Goal: Task Accomplishment & Management: Manage account settings

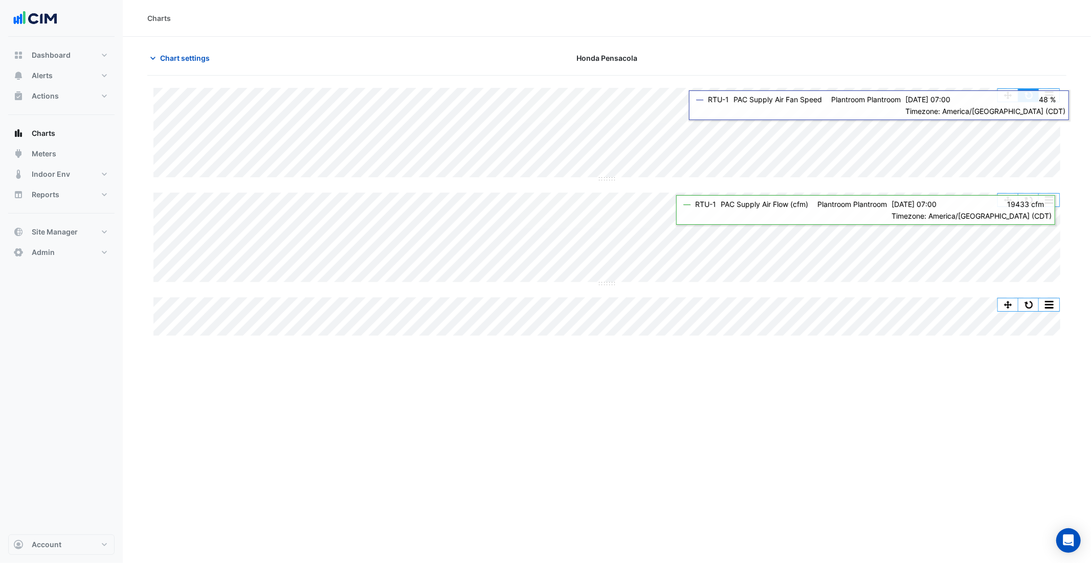
click at [1031, 95] on button "button" at bounding box center [1028, 95] width 20 height 13
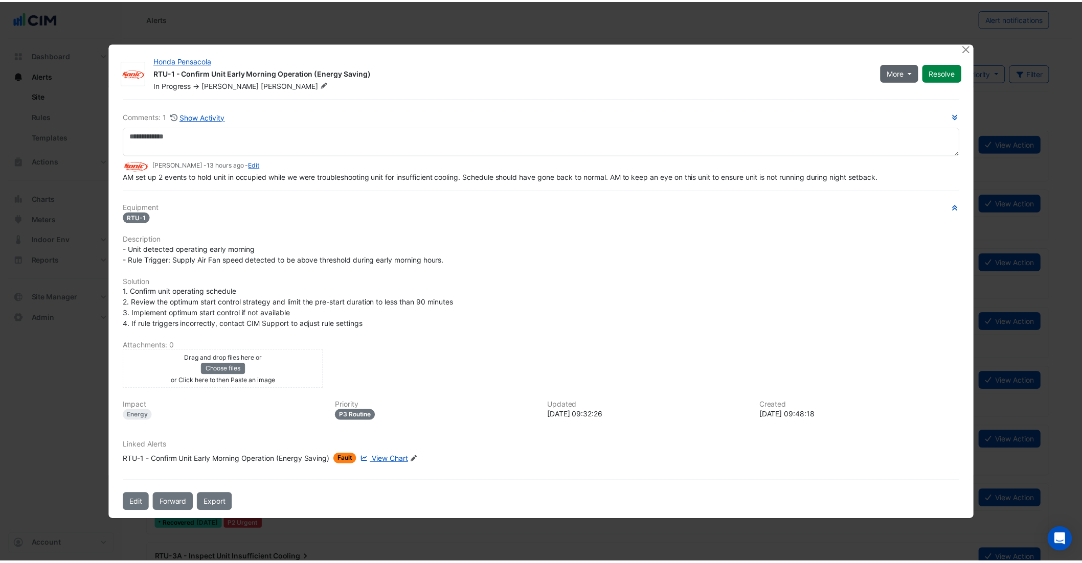
scroll to position [2, 0]
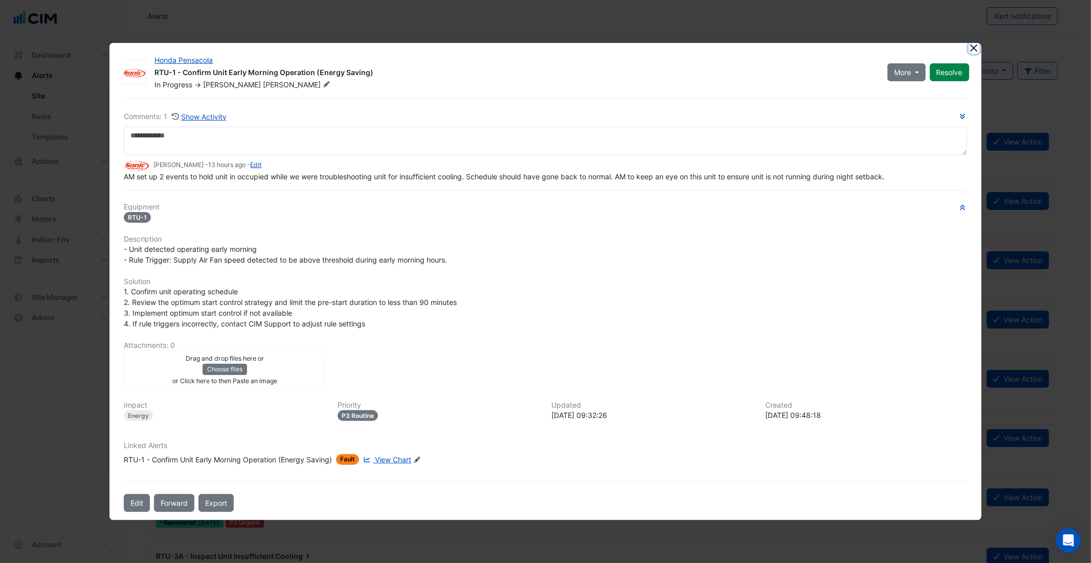
click at [975, 52] on button "Close" at bounding box center [973, 48] width 11 height 11
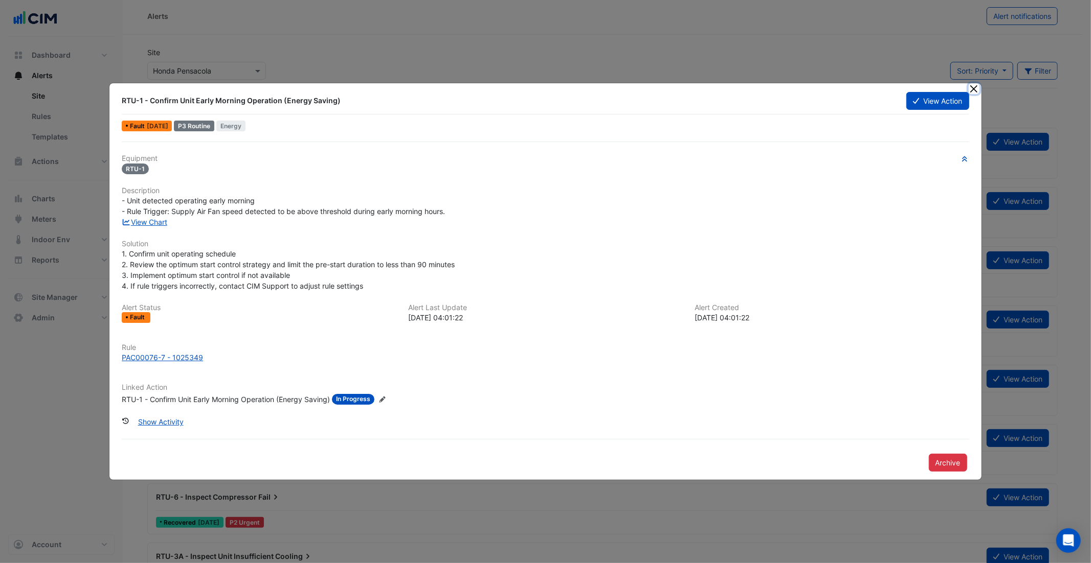
click at [974, 85] on button "Close" at bounding box center [973, 88] width 11 height 11
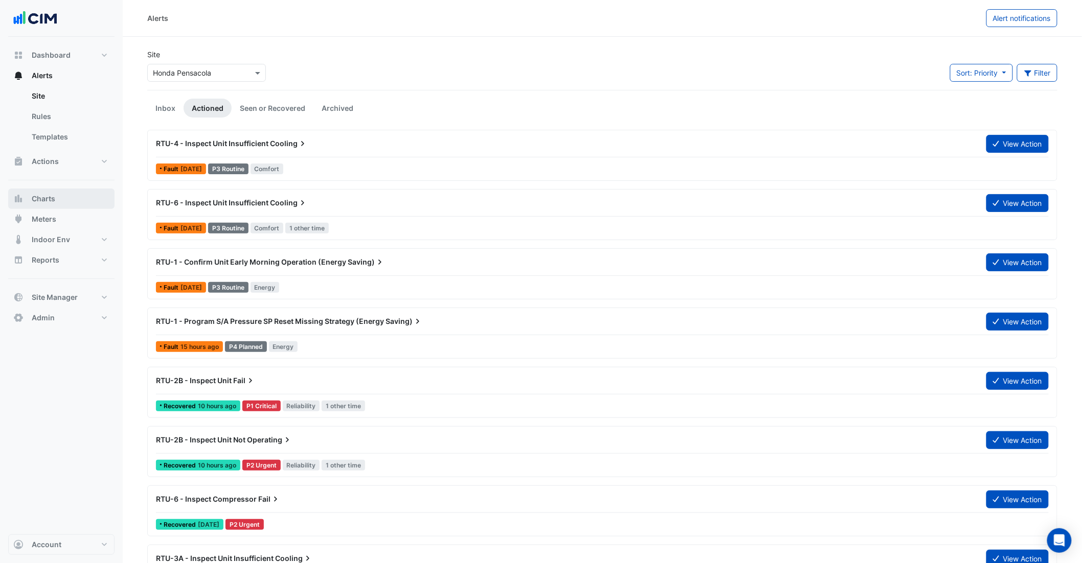
drag, startPoint x: 53, startPoint y: 197, endPoint x: 54, endPoint y: 191, distance: 5.6
click at [53, 197] on span "Charts" at bounding box center [44, 199] width 24 height 10
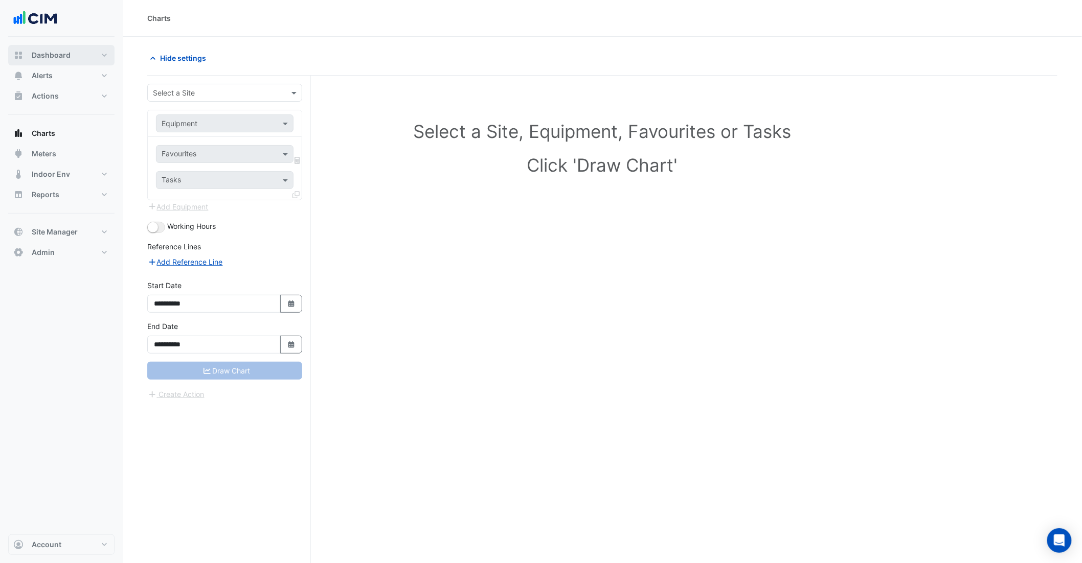
click at [53, 51] on span "Dashboard" at bounding box center [51, 55] width 39 height 10
select select "***"
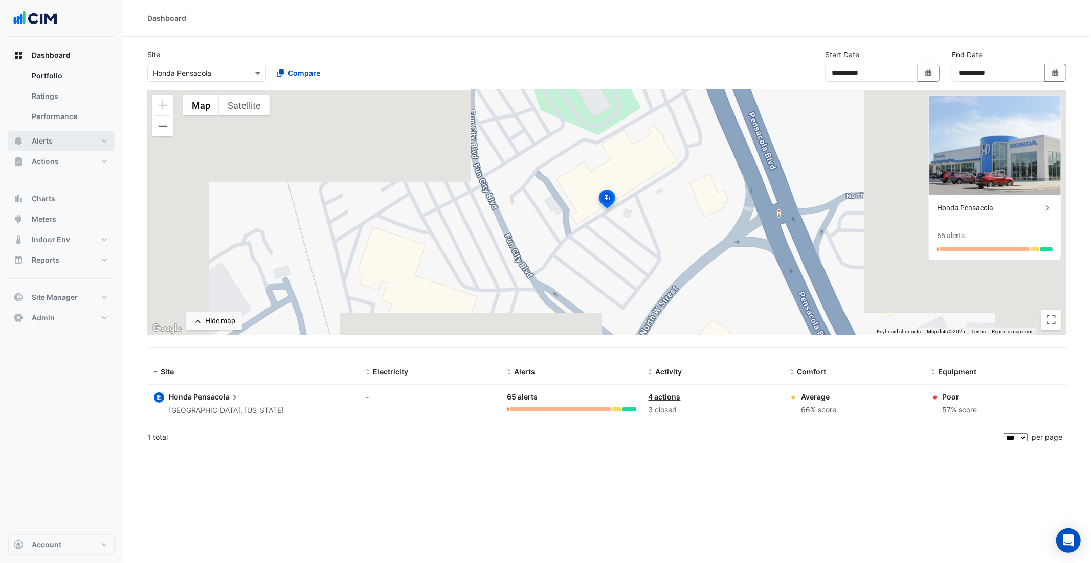
click at [56, 139] on button "Alerts" at bounding box center [61, 141] width 106 height 20
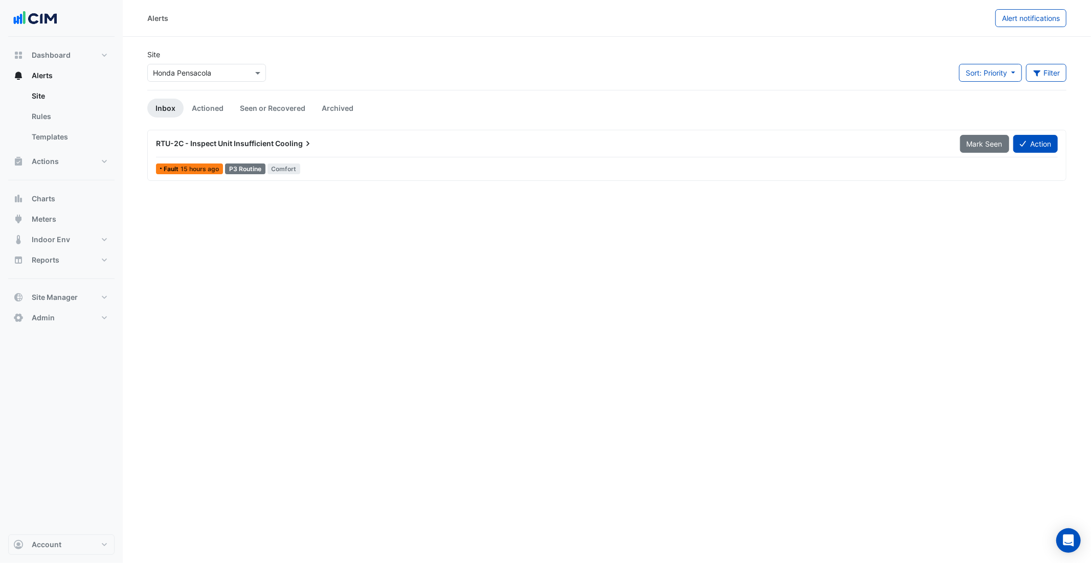
click at [202, 71] on input "text" at bounding box center [196, 73] width 87 height 11
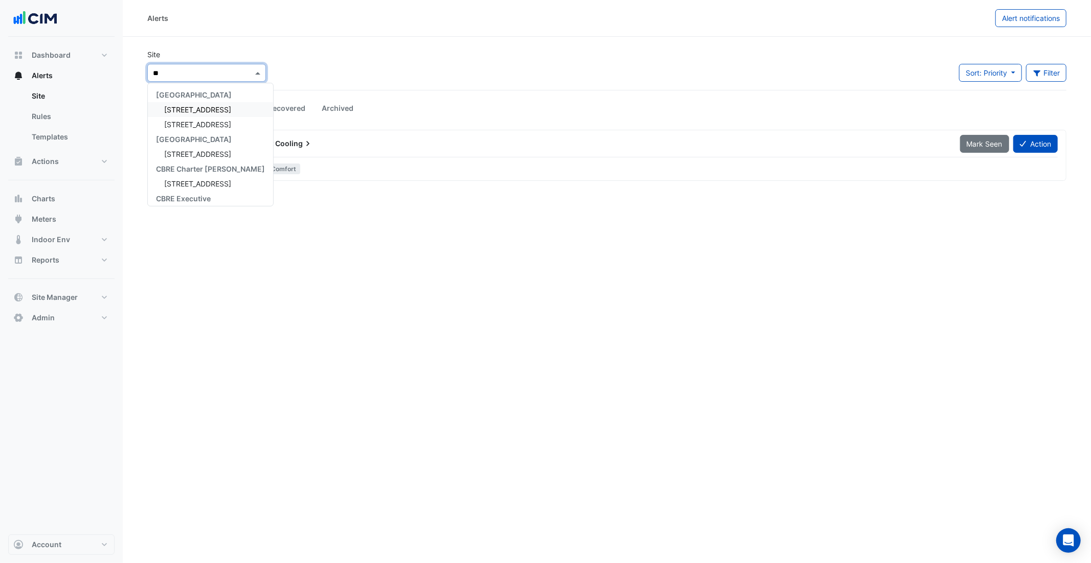
type input "*"
type input "***"
click at [189, 110] on span "[STREET_ADDRESS][PERSON_NAME]" at bounding box center [226, 109] width 125 height 9
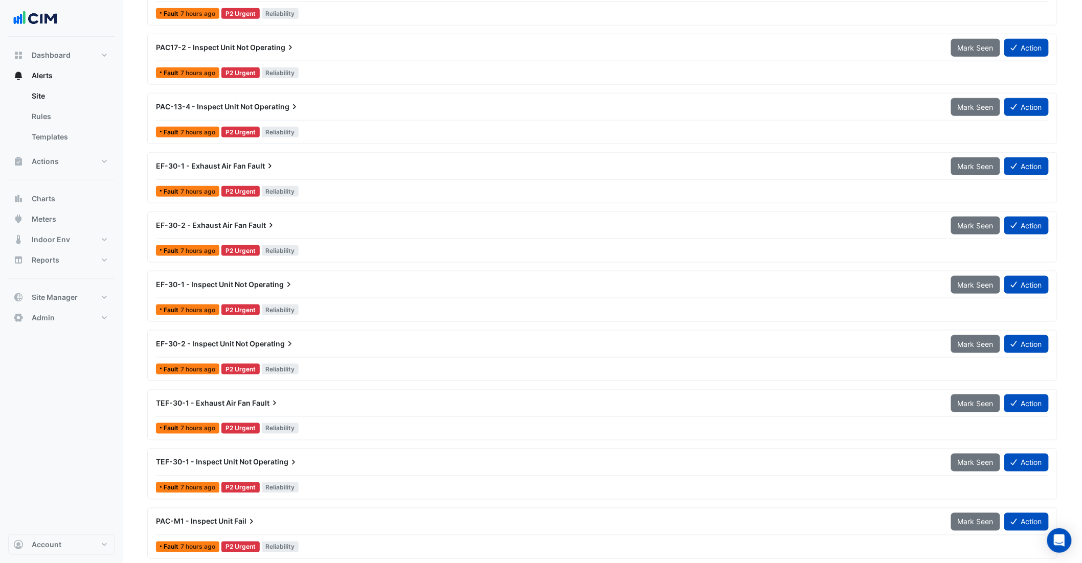
scroll to position [630, 0]
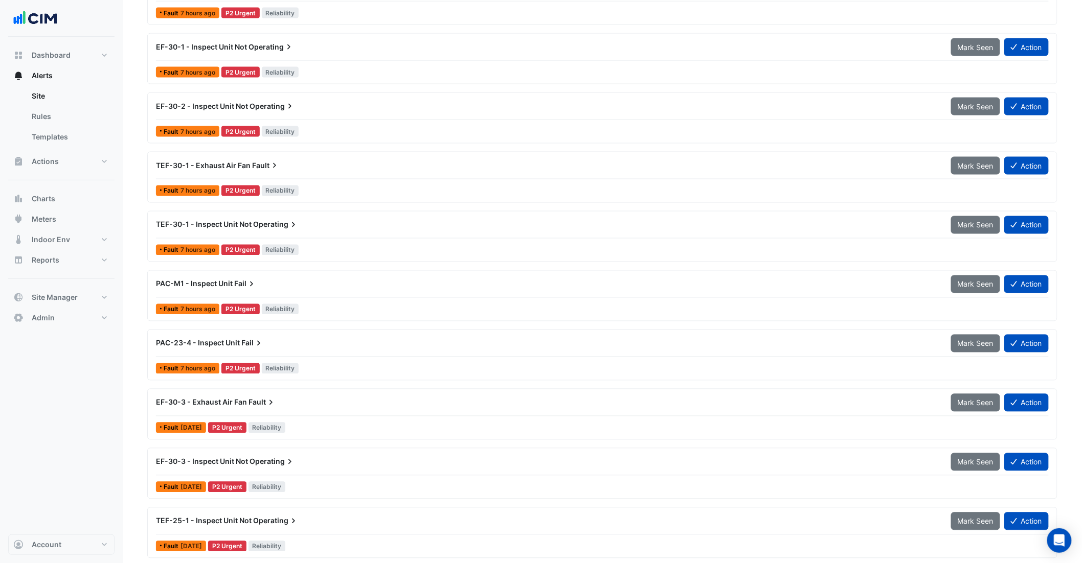
click at [264, 337] on div "PAC-23-4 - Inspect Unit Fail" at bounding box center [547, 343] width 795 height 18
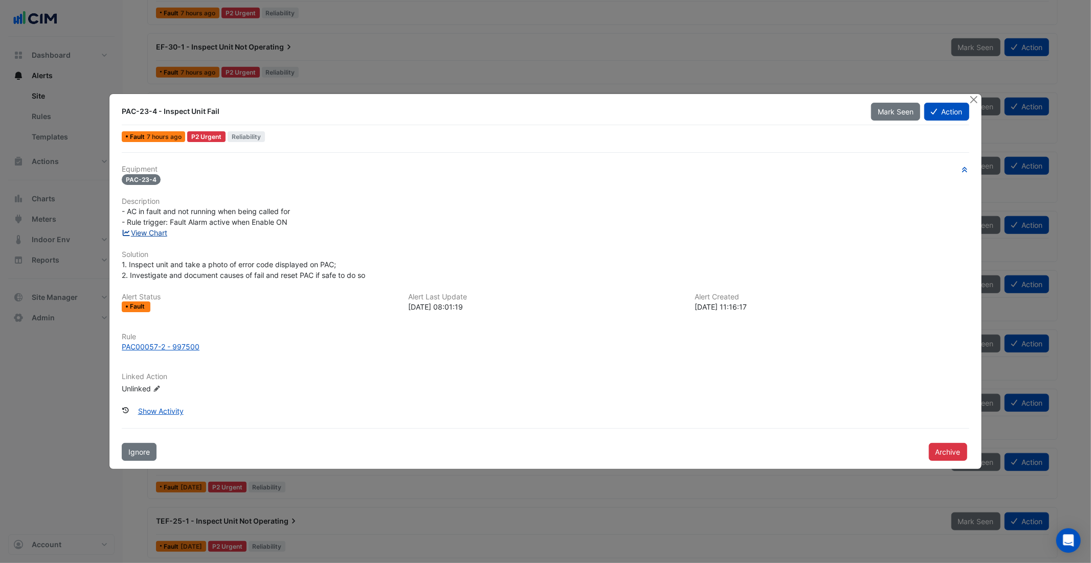
click at [153, 233] on link "View Chart" at bounding box center [145, 233] width 46 height 9
click at [973, 98] on button "Close" at bounding box center [973, 99] width 11 height 11
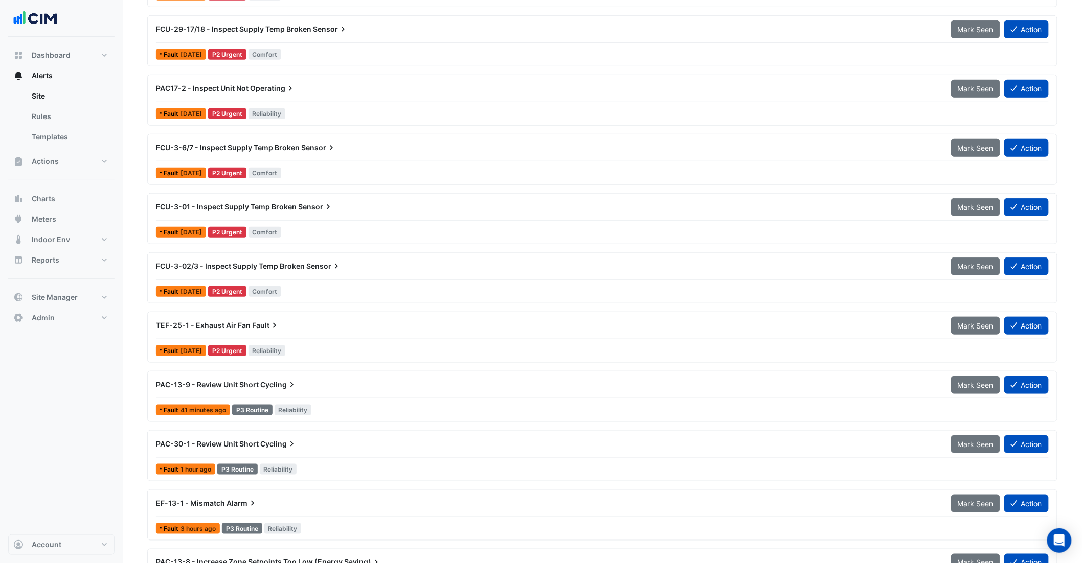
scroll to position [1880, 0]
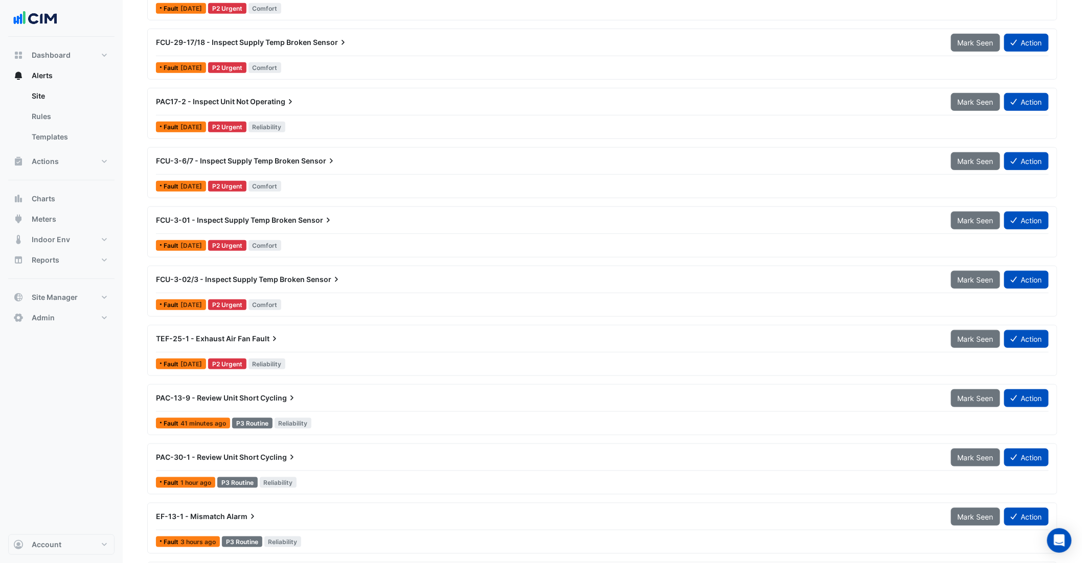
click at [261, 279] on span "FCU-3-02/3 - Inspect Supply Temp Broken" at bounding box center [230, 279] width 149 height 9
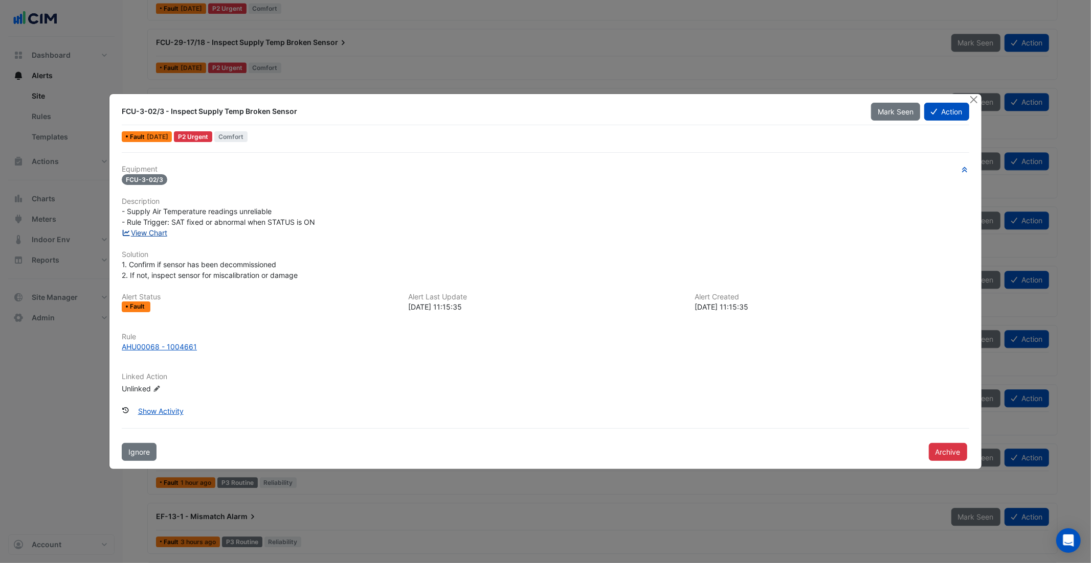
click at [153, 235] on link "View Chart" at bounding box center [145, 233] width 46 height 9
drag, startPoint x: 974, startPoint y: 99, endPoint x: 968, endPoint y: 101, distance: 5.8
click at [973, 99] on button "Close" at bounding box center [973, 99] width 11 height 11
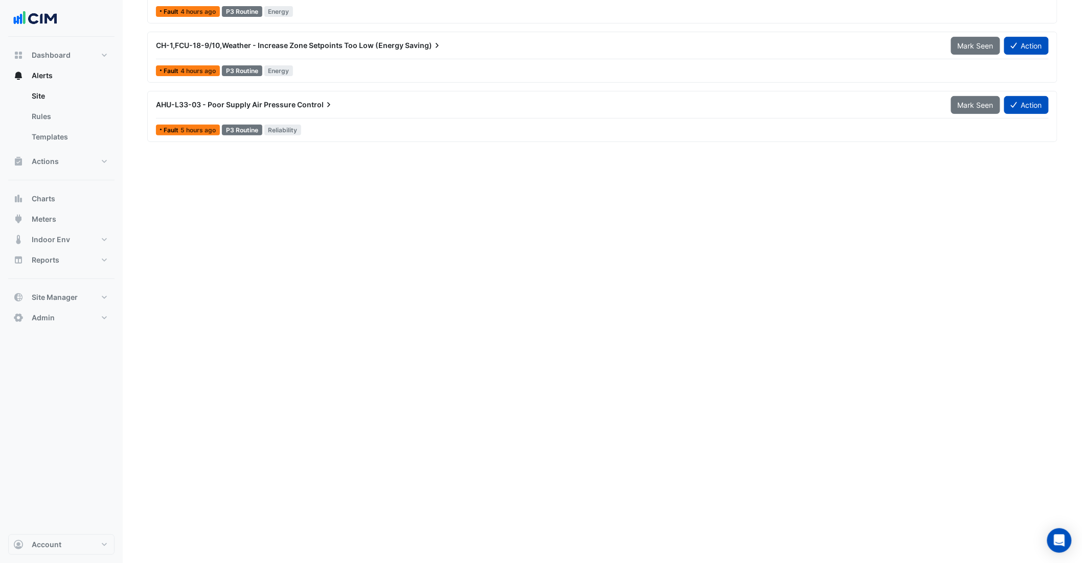
scroll to position [3479, 0]
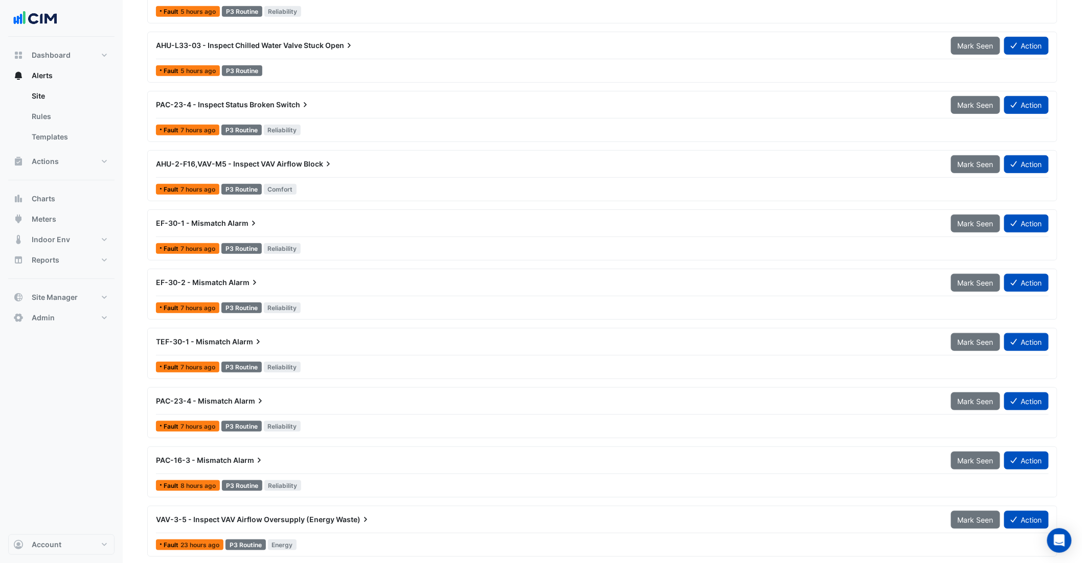
click at [268, 164] on span "AHU-2-F16,VAV-M5 - Inspect VAV Airflow" at bounding box center [229, 164] width 146 height 9
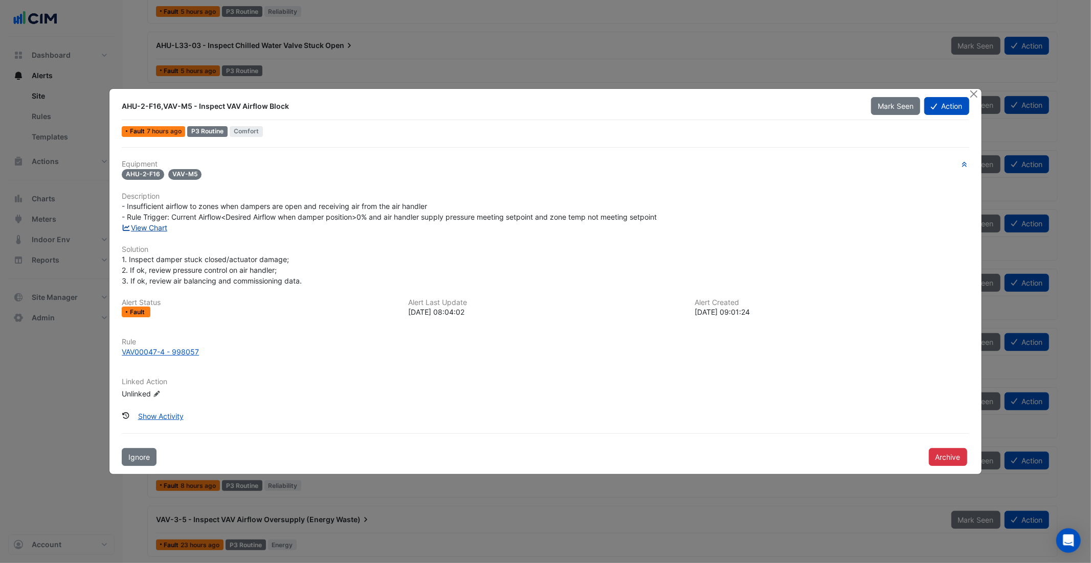
click at [165, 228] on link "View Chart" at bounding box center [145, 227] width 46 height 9
click at [976, 92] on button "Close" at bounding box center [973, 94] width 11 height 11
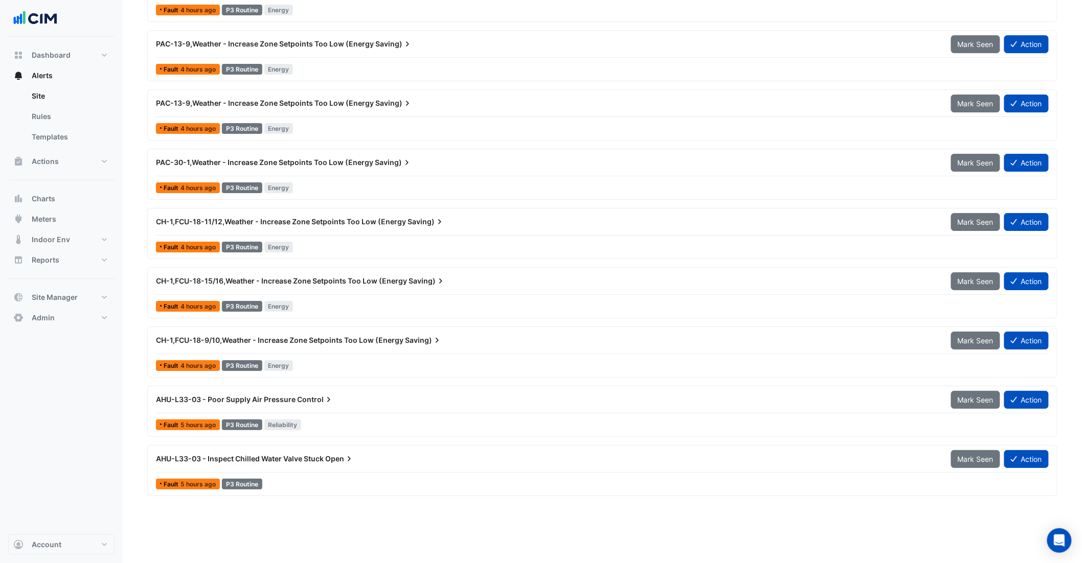
scroll to position [2901, 0]
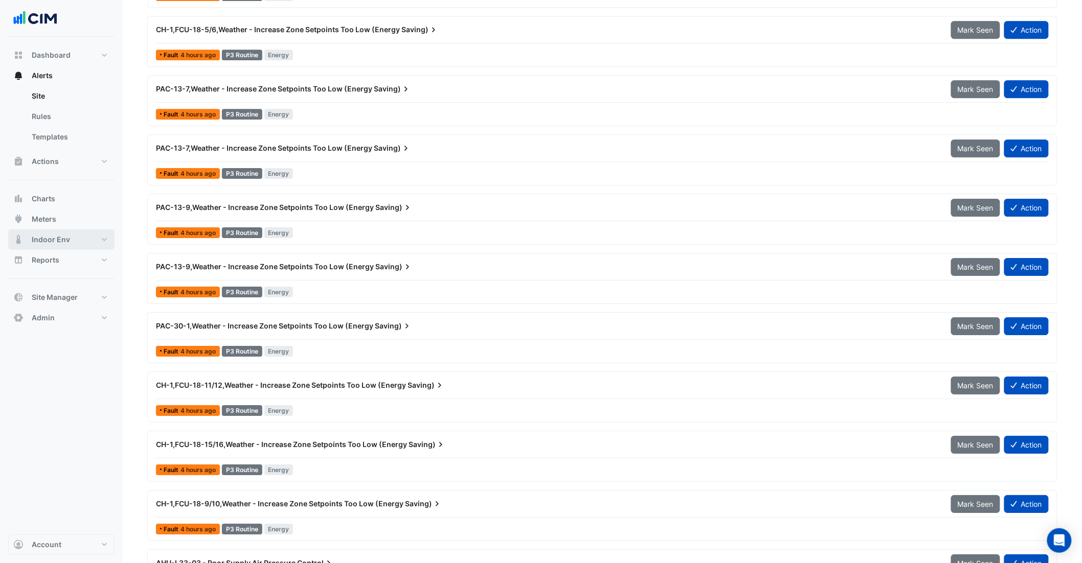
click at [88, 248] on button "Indoor Env" at bounding box center [61, 240] width 106 height 20
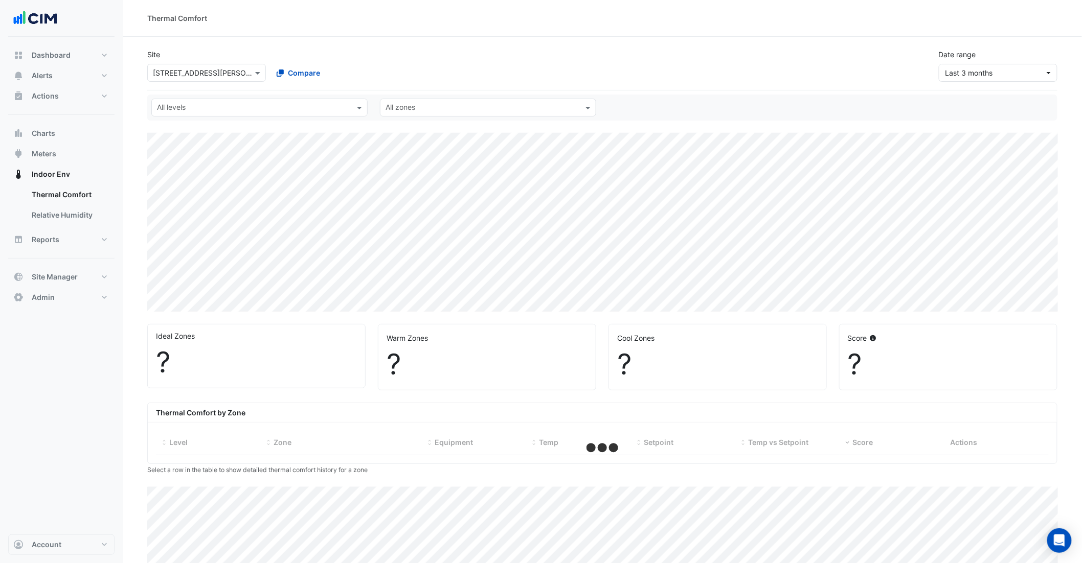
select select "***"
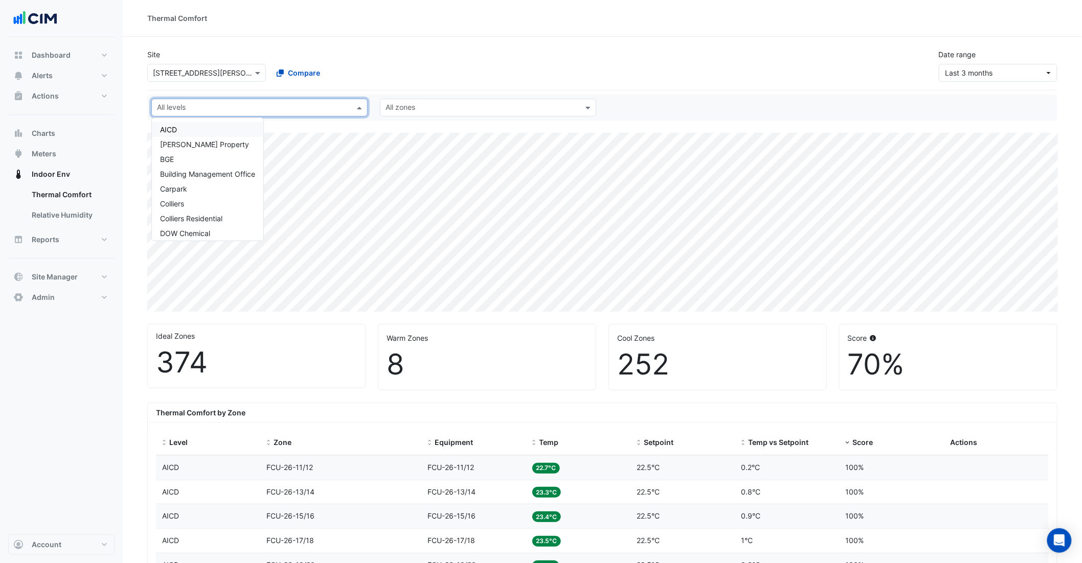
click at [323, 110] on input "text" at bounding box center [253, 108] width 193 height 11
click at [242, 172] on div "Carpark" at bounding box center [207, 173] width 95 height 11
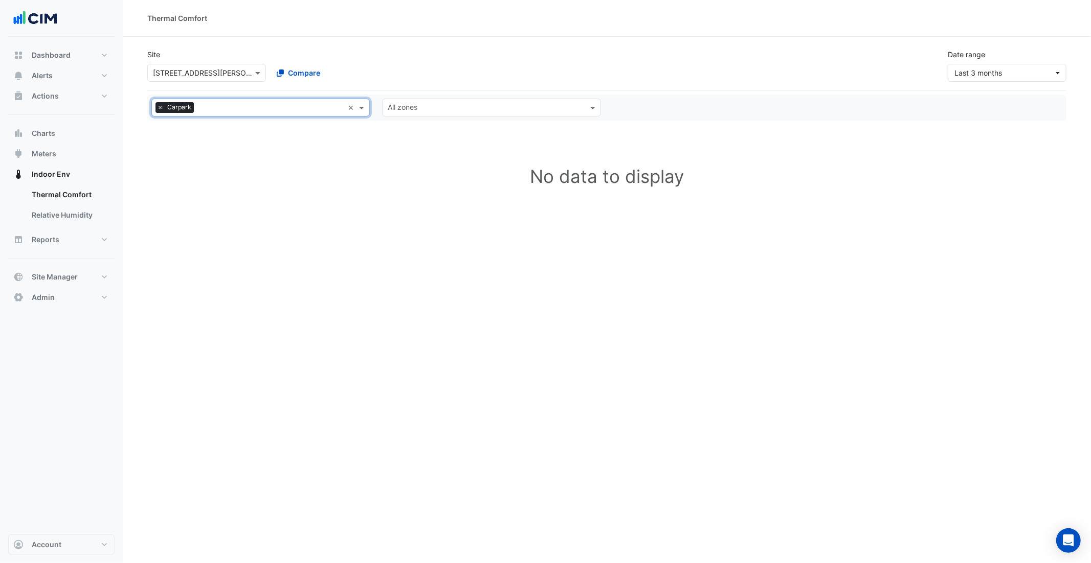
click at [453, 104] on input "text" at bounding box center [485, 108] width 195 height 11
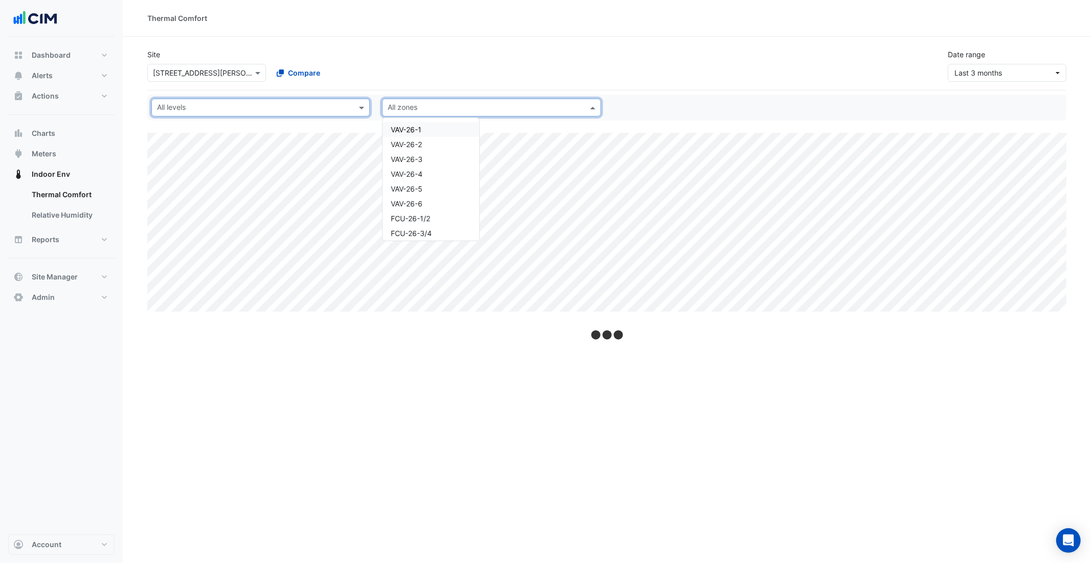
click at [268, 109] on input "text" at bounding box center [254, 108] width 195 height 11
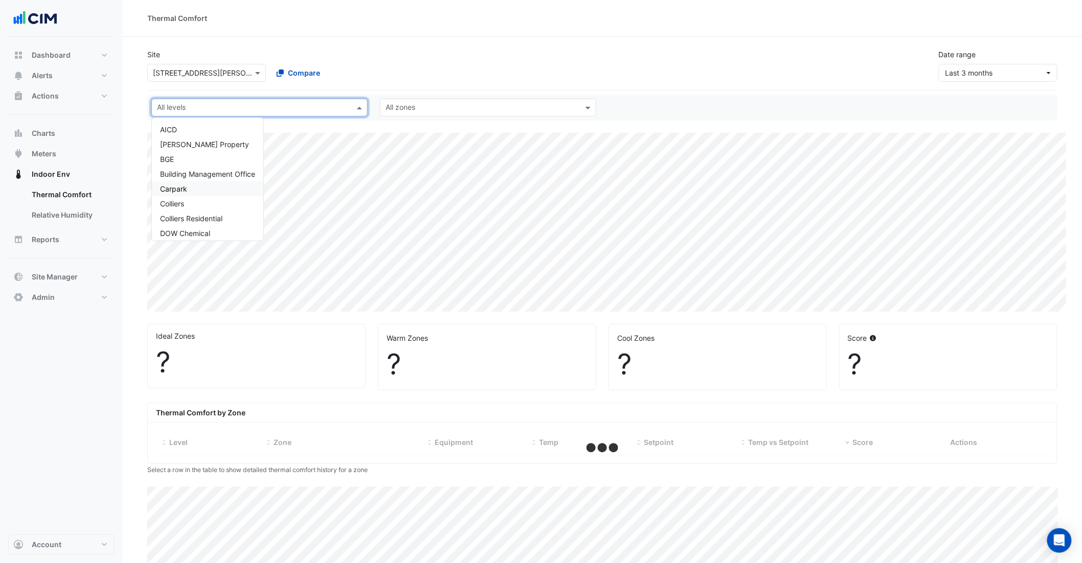
select select "***"
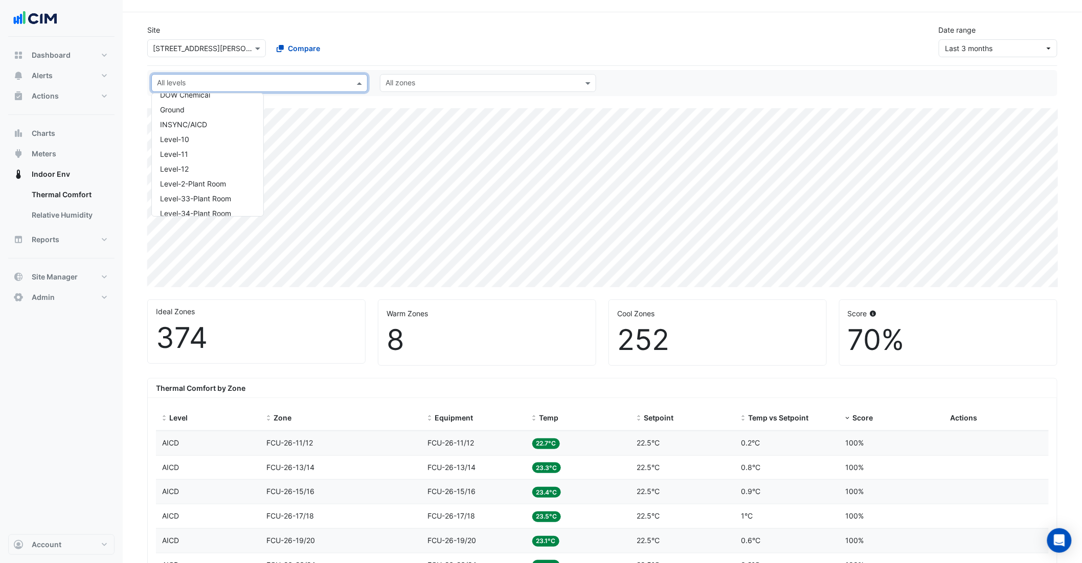
scroll to position [176, 0]
click at [223, 161] on div "Level-4" at bounding box center [207, 166] width 95 height 11
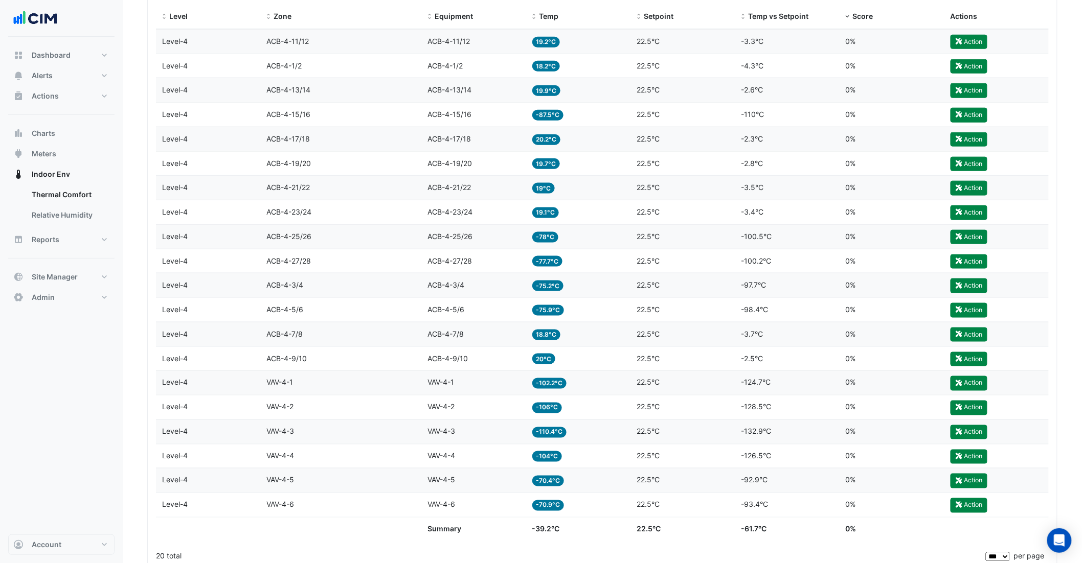
scroll to position [424, 0]
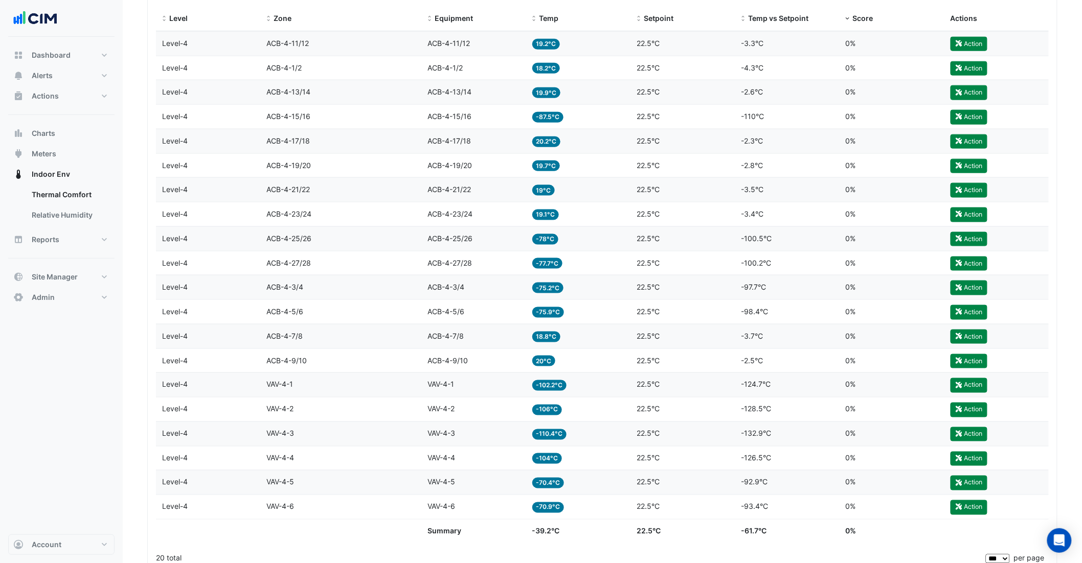
click at [570, 170] on div "Temp 19.7°C" at bounding box center [578, 166] width 93 height 12
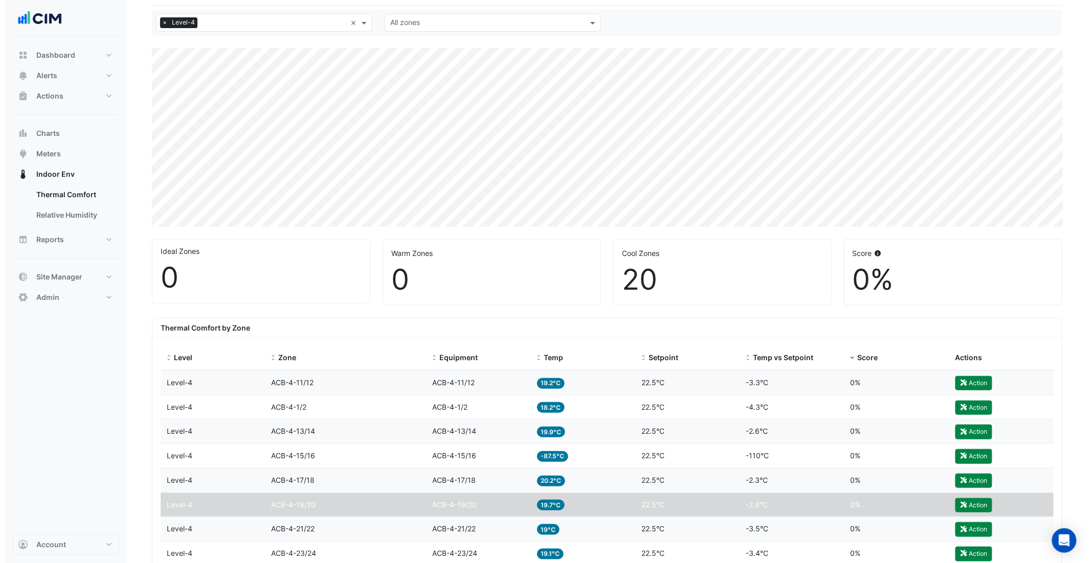
scroll to position [0, 0]
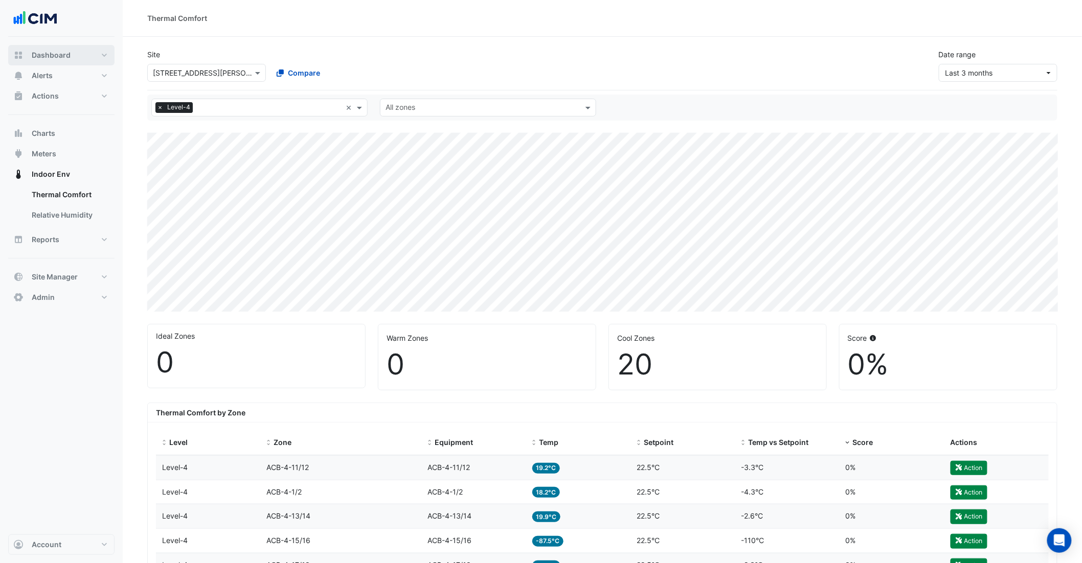
click at [54, 61] on button "Dashboard" at bounding box center [61, 55] width 106 height 20
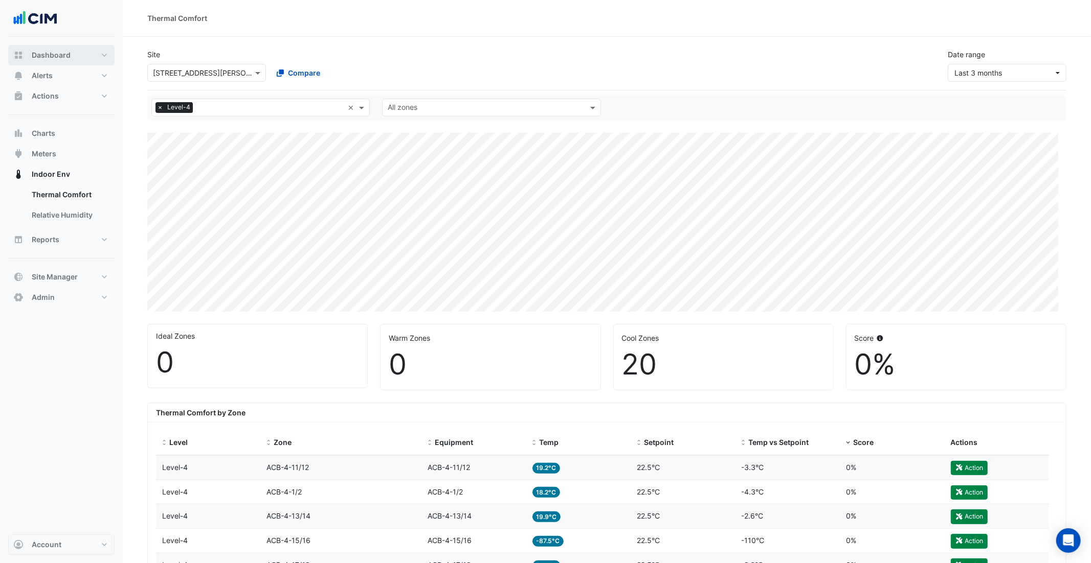
select select "***"
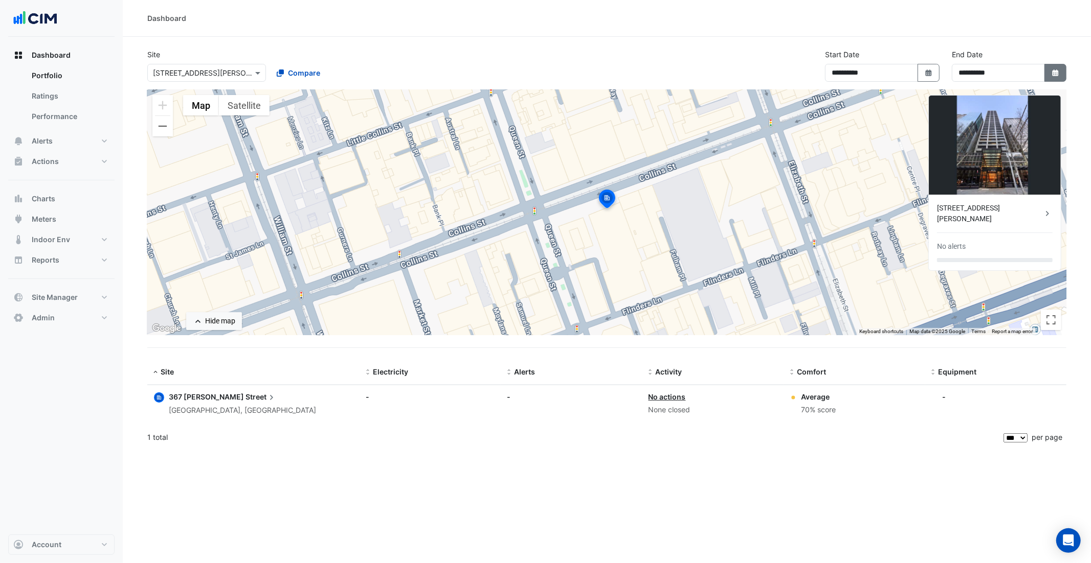
click at [1057, 71] on icon "button" at bounding box center [1055, 73] width 6 height 7
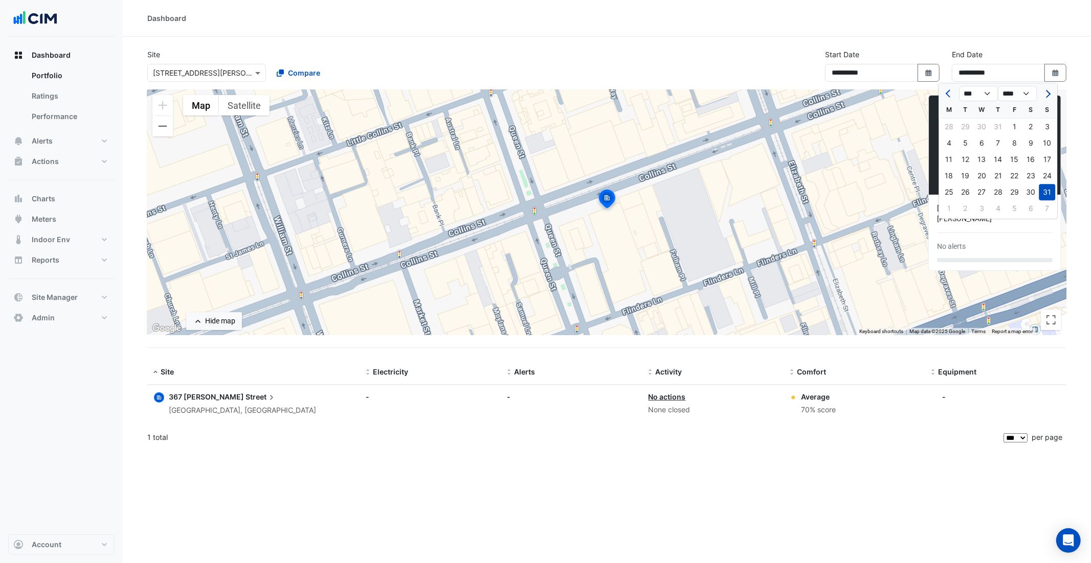
click at [1052, 90] on button "Next month" at bounding box center [1046, 93] width 12 height 16
select select "*"
click at [966, 192] on div "30" at bounding box center [965, 192] width 16 height 16
type input "**********"
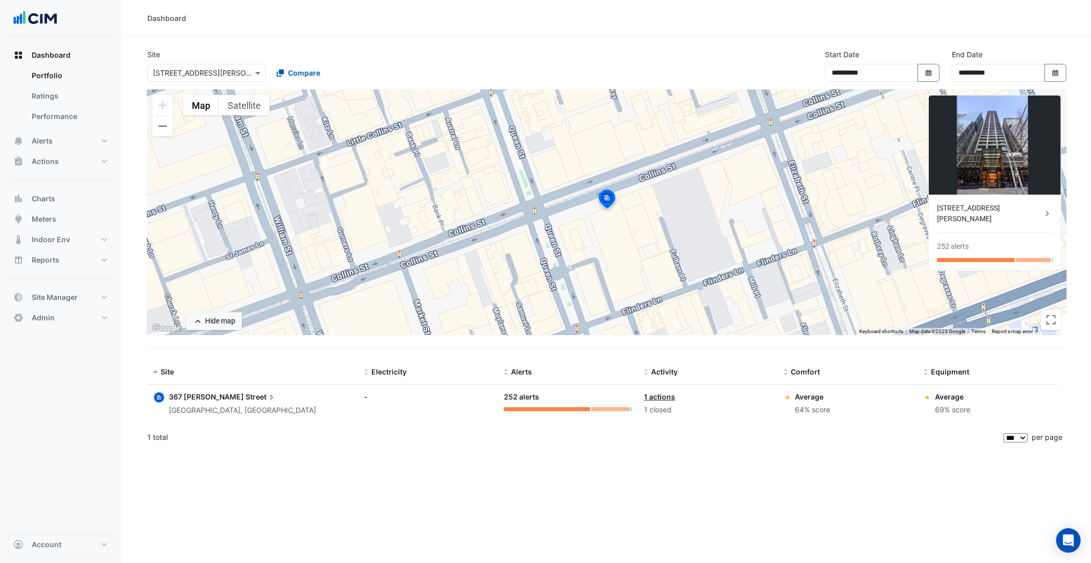
click at [245, 396] on span "Street" at bounding box center [260, 397] width 31 height 11
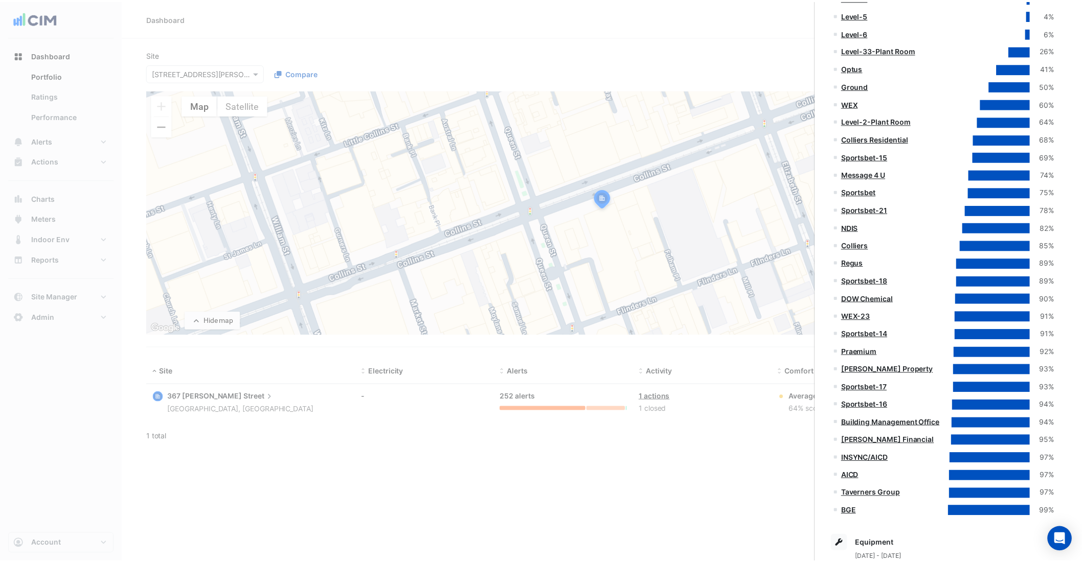
scroll to position [423, 0]
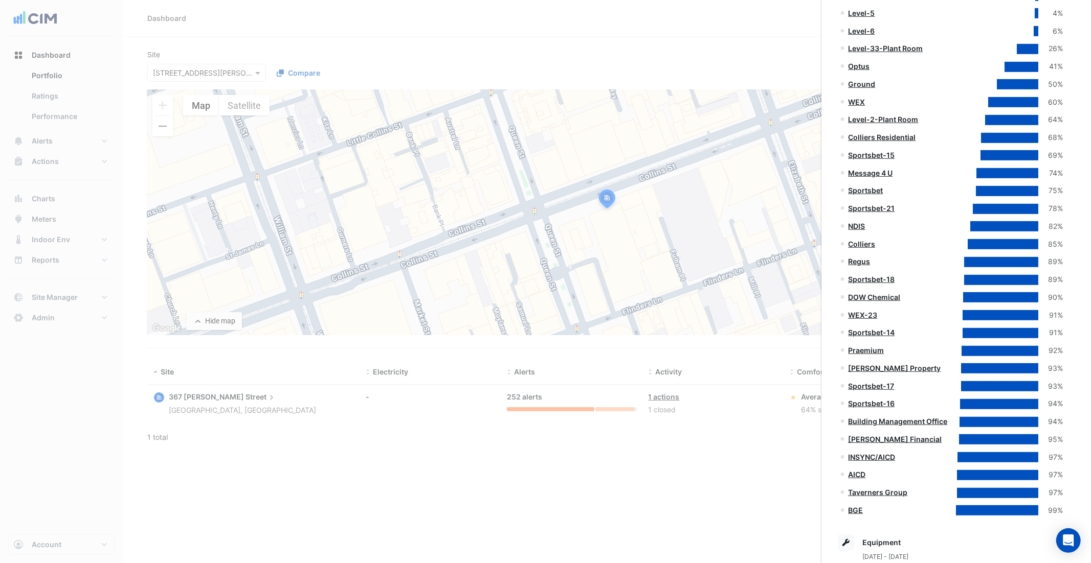
click at [346, 471] on ngb-offcanvas-backdrop at bounding box center [545, 281] width 1091 height 563
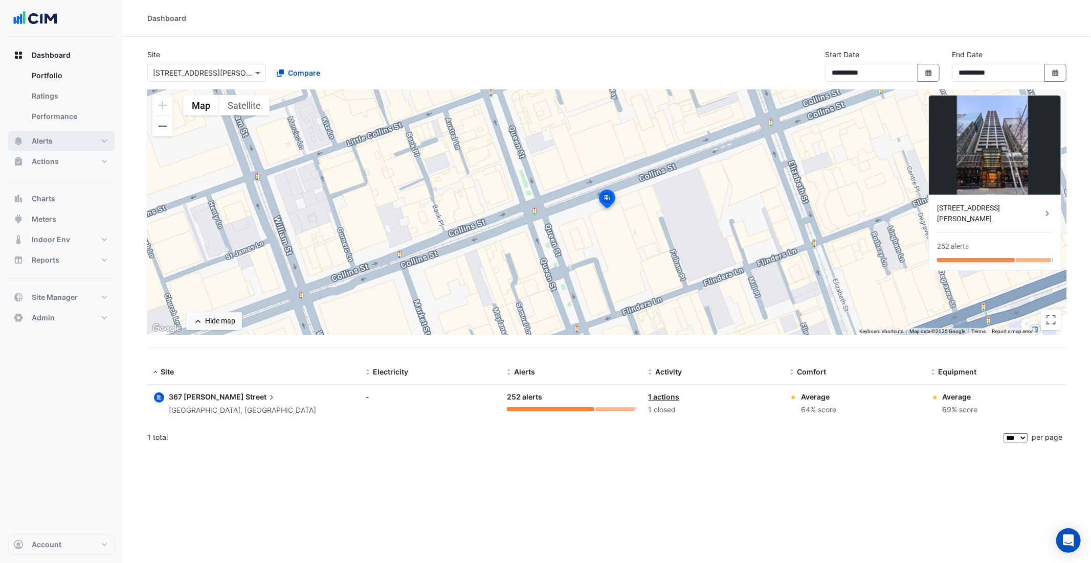
click at [68, 146] on button "Alerts" at bounding box center [61, 141] width 106 height 20
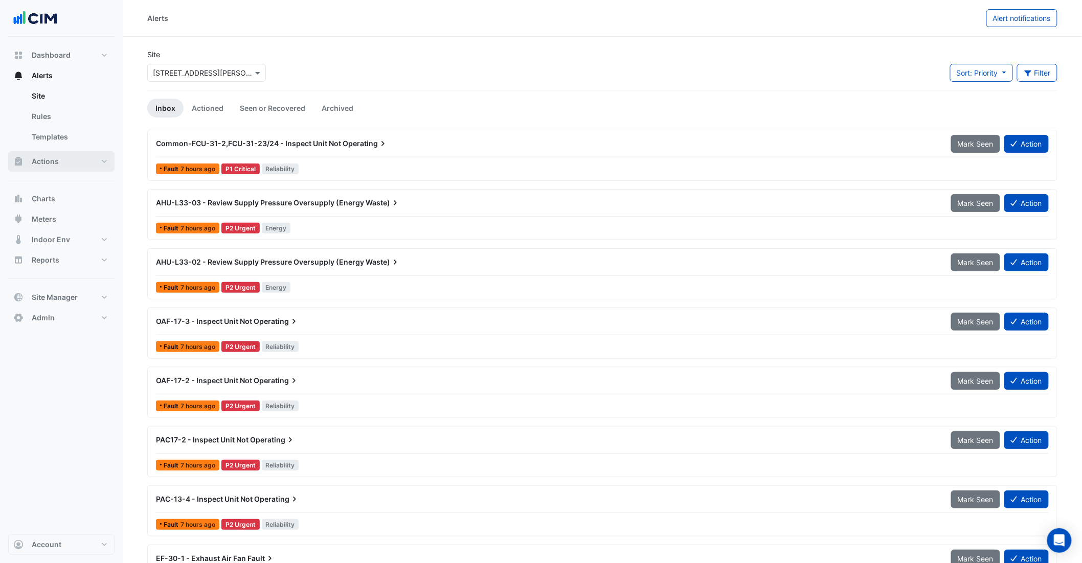
click at [71, 166] on button "Actions" at bounding box center [61, 161] width 106 height 20
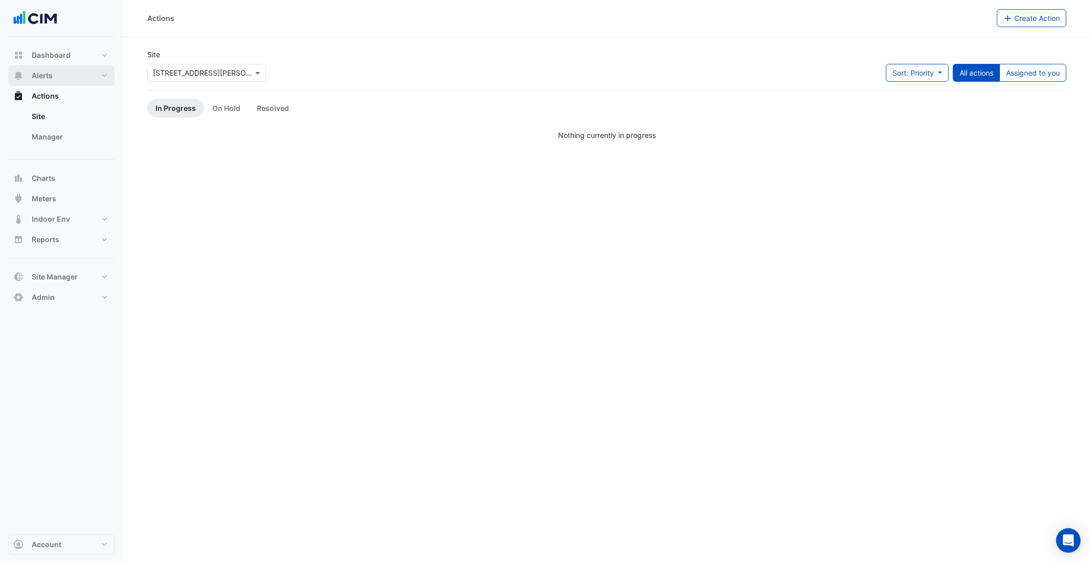
click at [71, 73] on button "Alerts" at bounding box center [61, 75] width 106 height 20
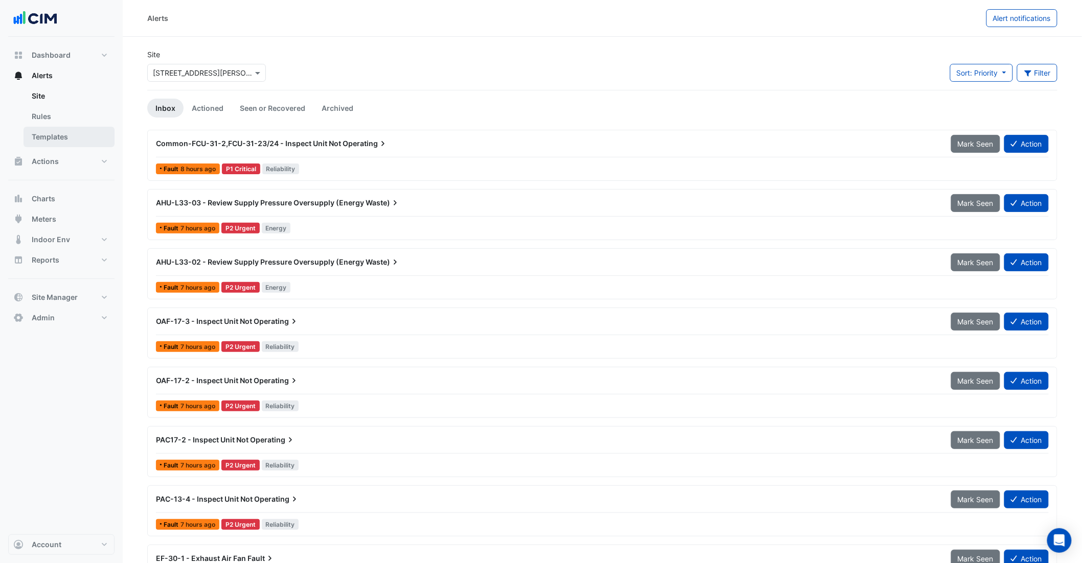
click at [75, 127] on link "Templates" at bounding box center [69, 137] width 91 height 20
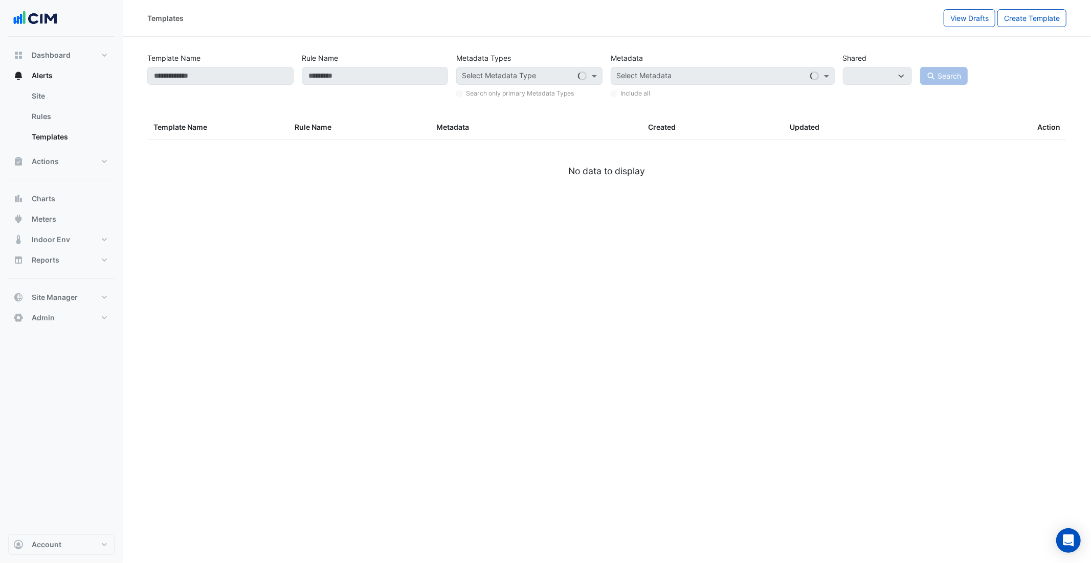
select select
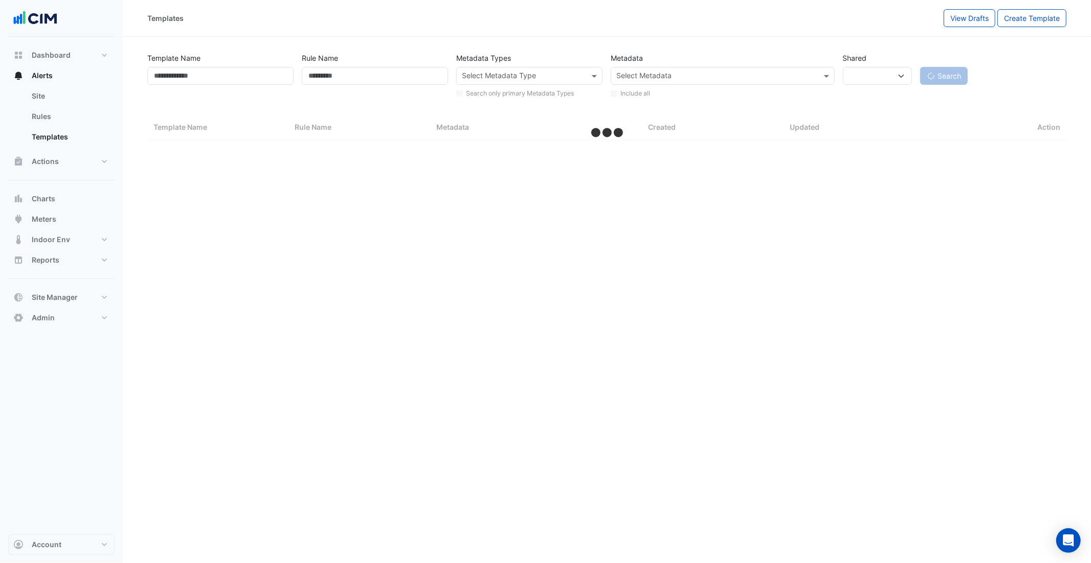
select select "***"
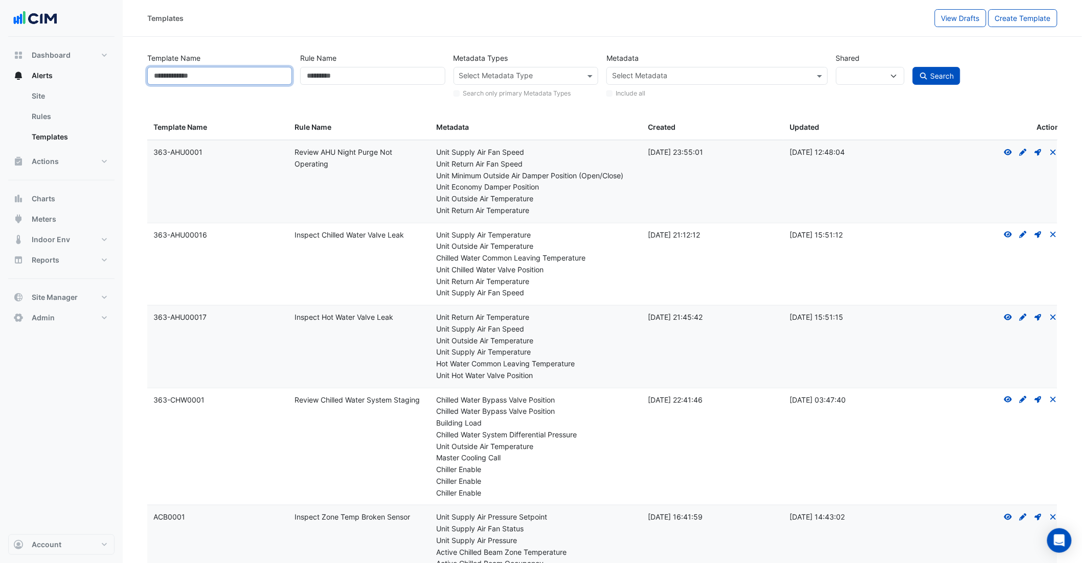
click at [224, 80] on input "Template Name" at bounding box center [219, 76] width 145 height 18
type input "**********"
click at [913, 67] on button "Search" at bounding box center [937, 76] width 48 height 18
select select
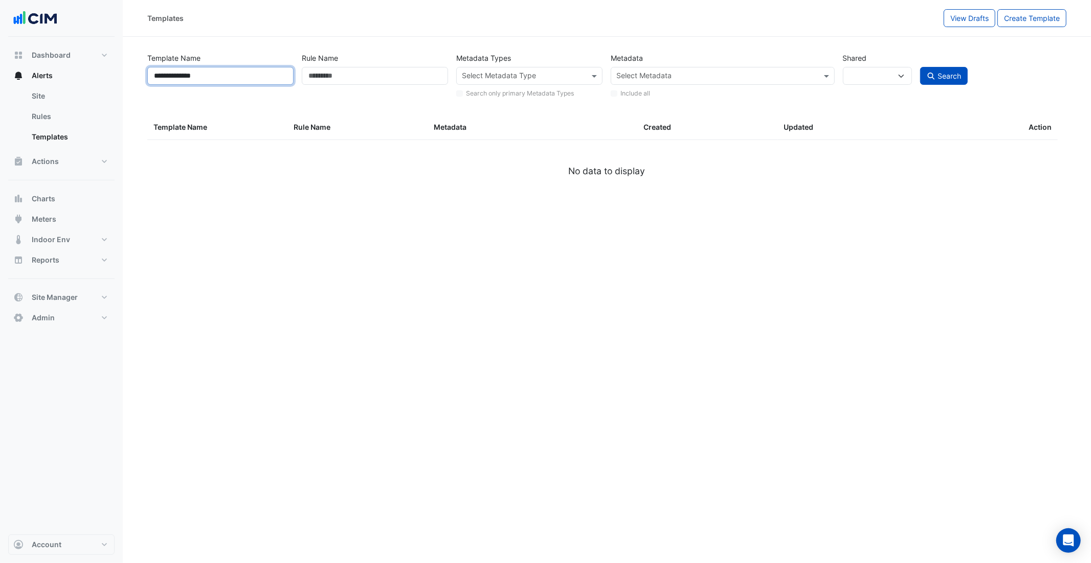
drag, startPoint x: 233, startPoint y: 75, endPoint x: 128, endPoint y: 75, distance: 105.3
click at [128, 75] on section "**********" at bounding box center [607, 120] width 968 height 166
click at [251, 75] on input "**********" at bounding box center [220, 76] width 146 height 18
type input "**********"
click at [920, 67] on button "Search" at bounding box center [944, 76] width 48 height 18
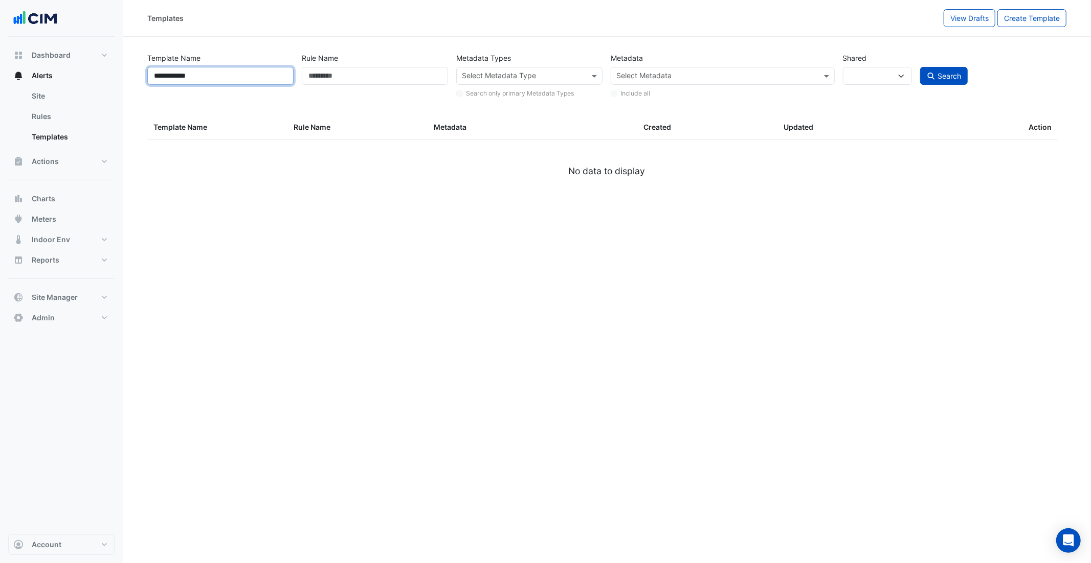
select select
click at [188, 77] on input "**********" at bounding box center [220, 76] width 146 height 18
type input "**********"
click at [920, 67] on button "Search" at bounding box center [944, 76] width 48 height 18
select select
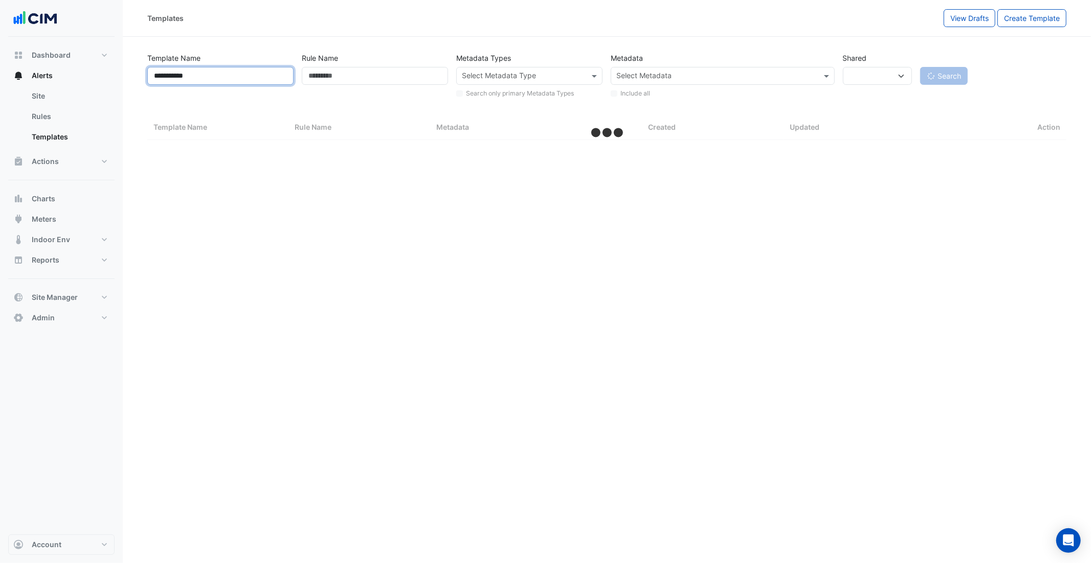
select select "***"
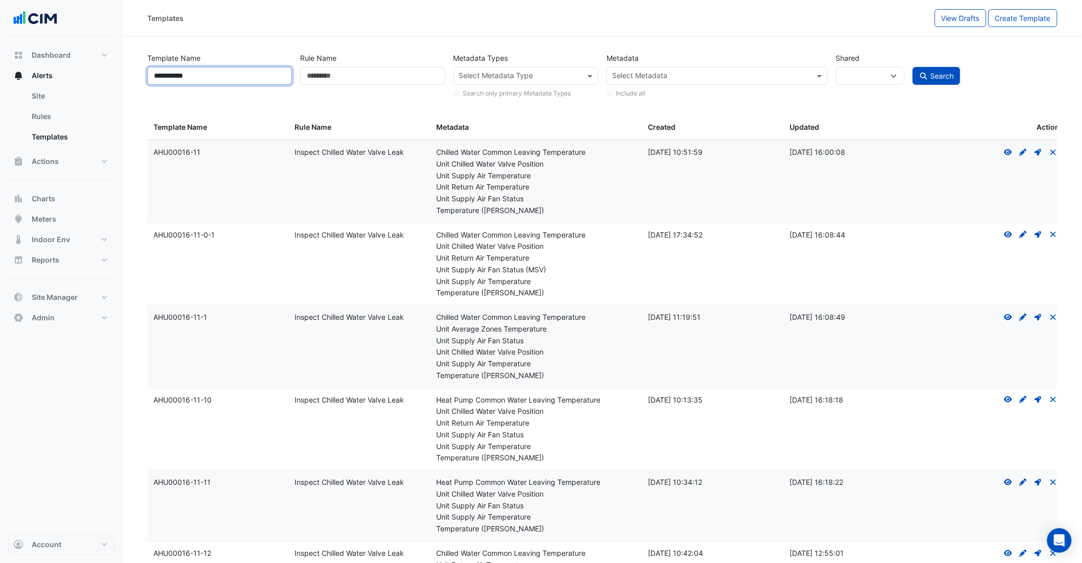
click at [223, 75] on input "**********" at bounding box center [219, 76] width 145 height 18
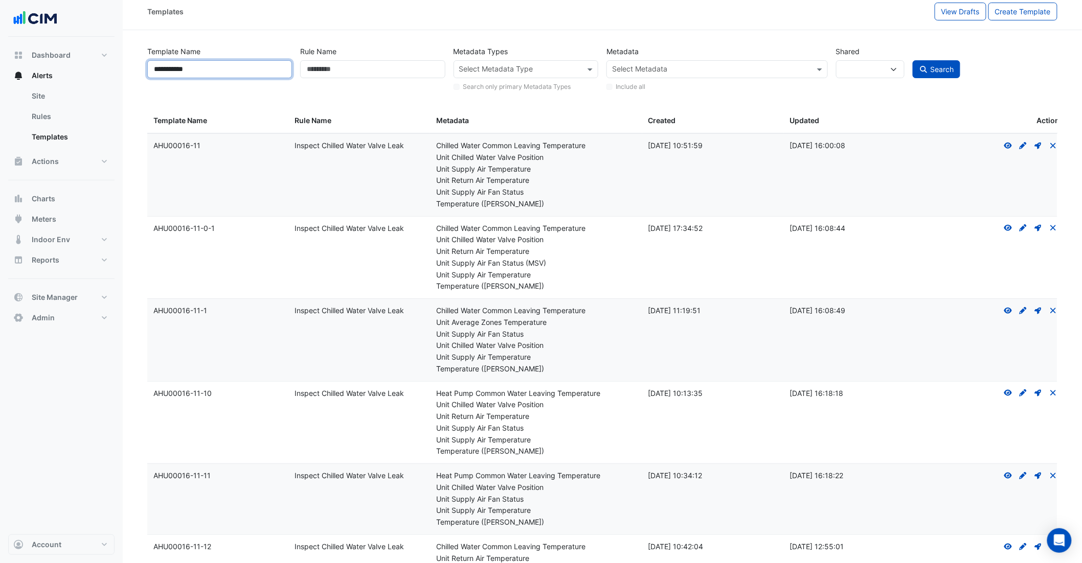
scroll to position [7, 0]
type input "**********"
click at [913, 60] on button "Search" at bounding box center [937, 69] width 48 height 18
select select
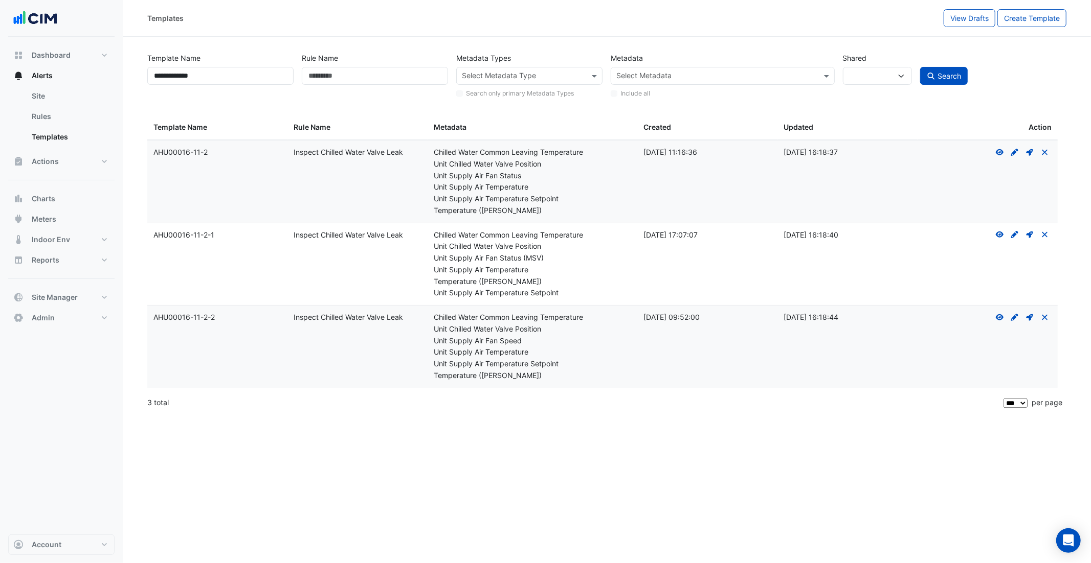
click at [498, 199] on div "Unit Supply Air Temperature Setpoint" at bounding box center [533, 199] width 198 height 12
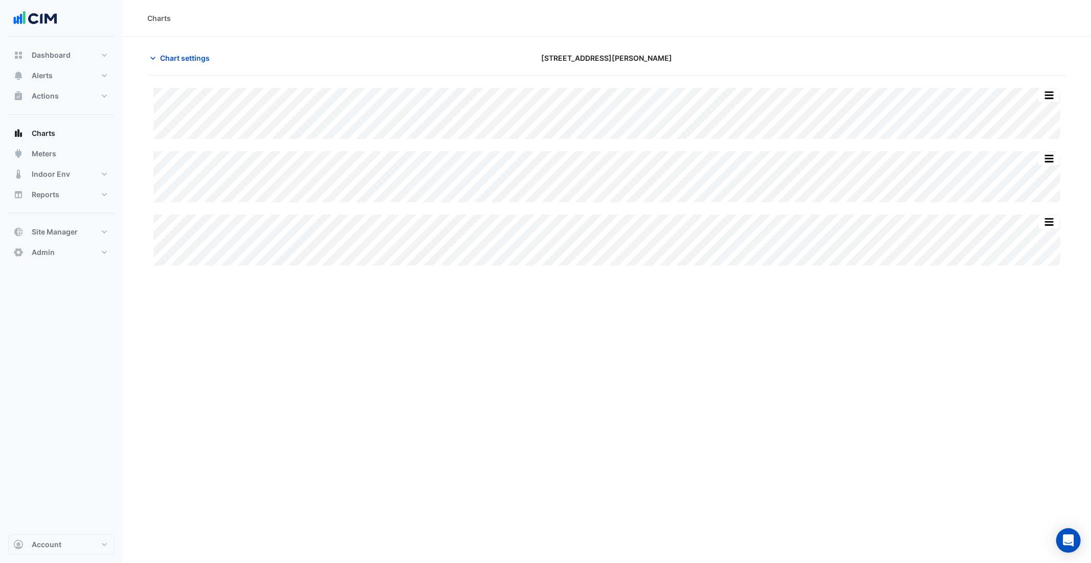
click at [697, 366] on div "Charts Chart settings [STREET_ADDRESS][PERSON_NAME] Split All Split None Print …" at bounding box center [607, 281] width 968 height 563
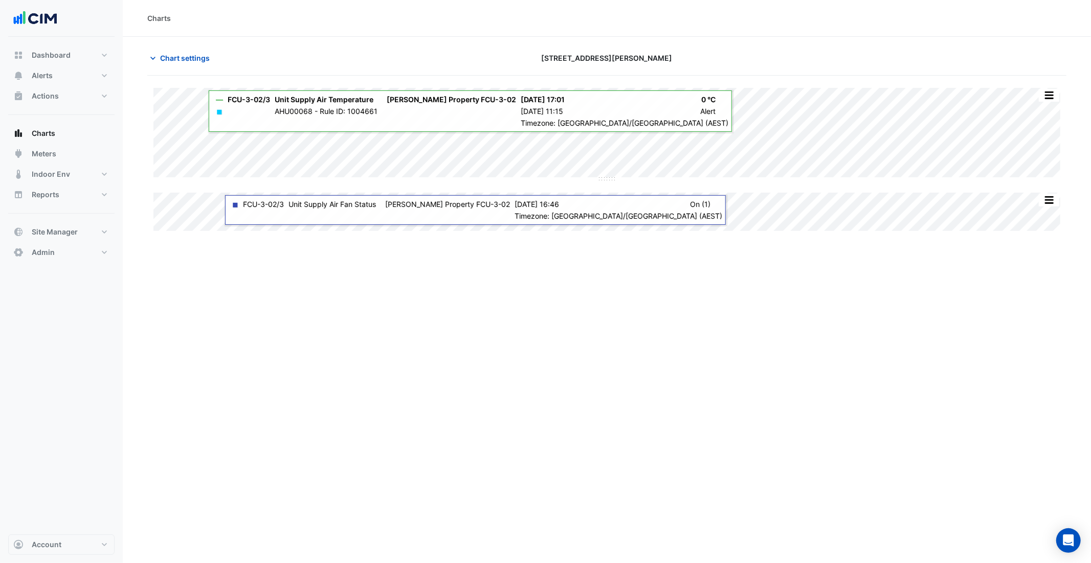
type input "**********"
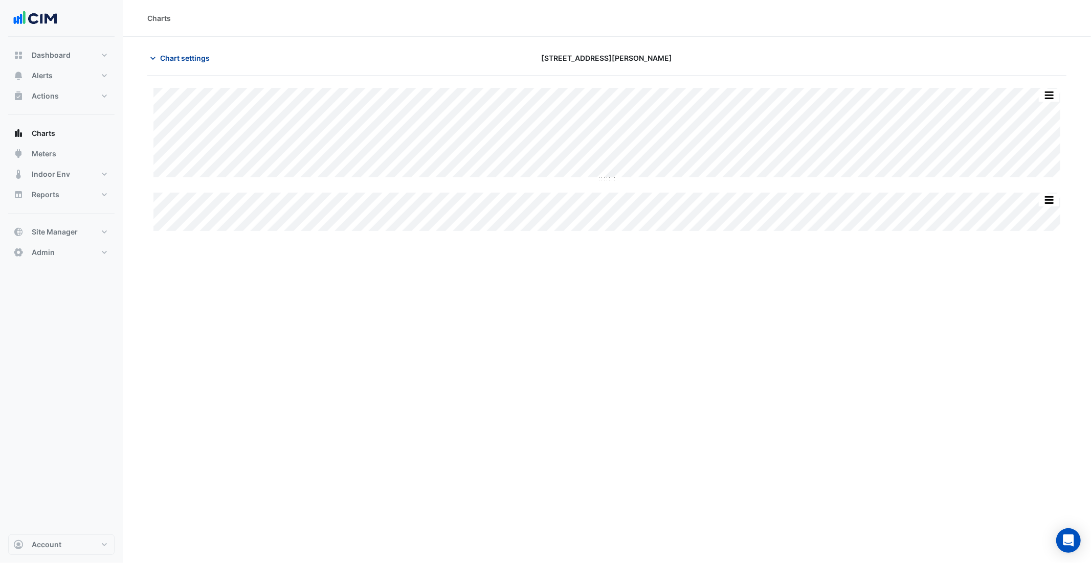
click at [196, 54] on span "Chart settings" at bounding box center [185, 58] width 50 height 11
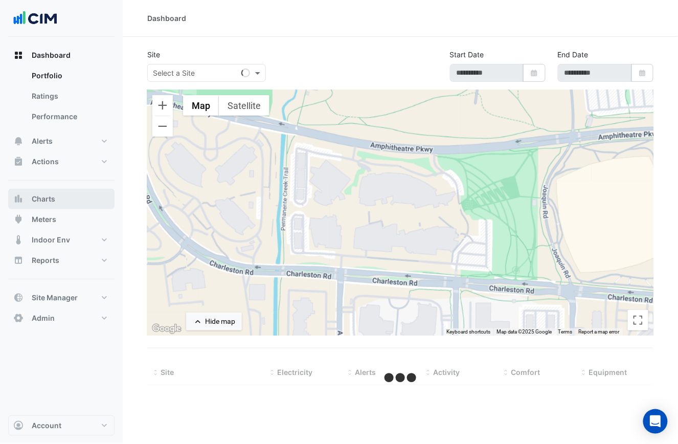
click at [64, 196] on button "Charts" at bounding box center [61, 199] width 106 height 20
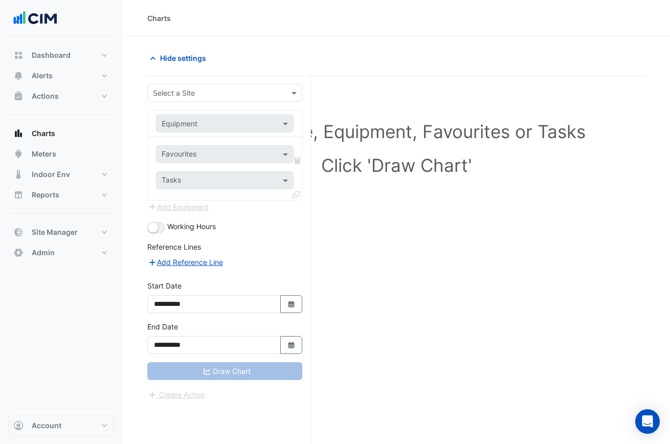
click at [220, 95] on input "text" at bounding box center [214, 93] width 123 height 11
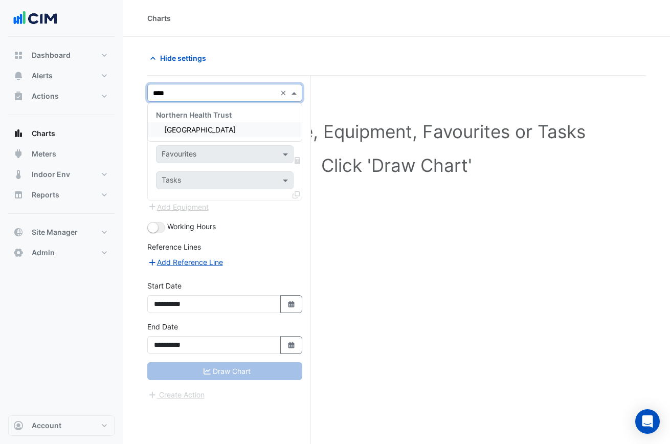
type input "*****"
click at [218, 128] on span "[GEOGRAPHIC_DATA]" at bounding box center [200, 129] width 72 height 9
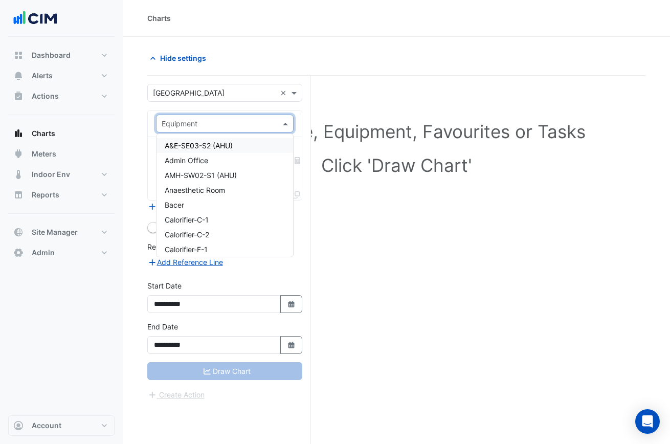
click at [206, 122] on input "text" at bounding box center [215, 124] width 106 height 11
type input "***"
click at [228, 175] on span "Catering-NW12-S1 (AHU)" at bounding box center [207, 175] width 85 height 9
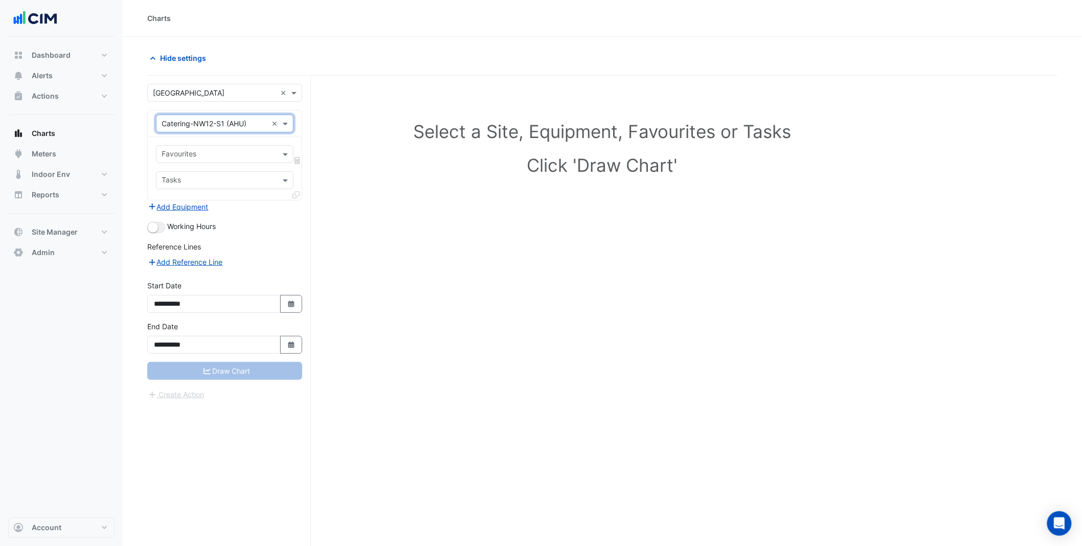
click at [226, 152] on input "text" at bounding box center [219, 155] width 115 height 11
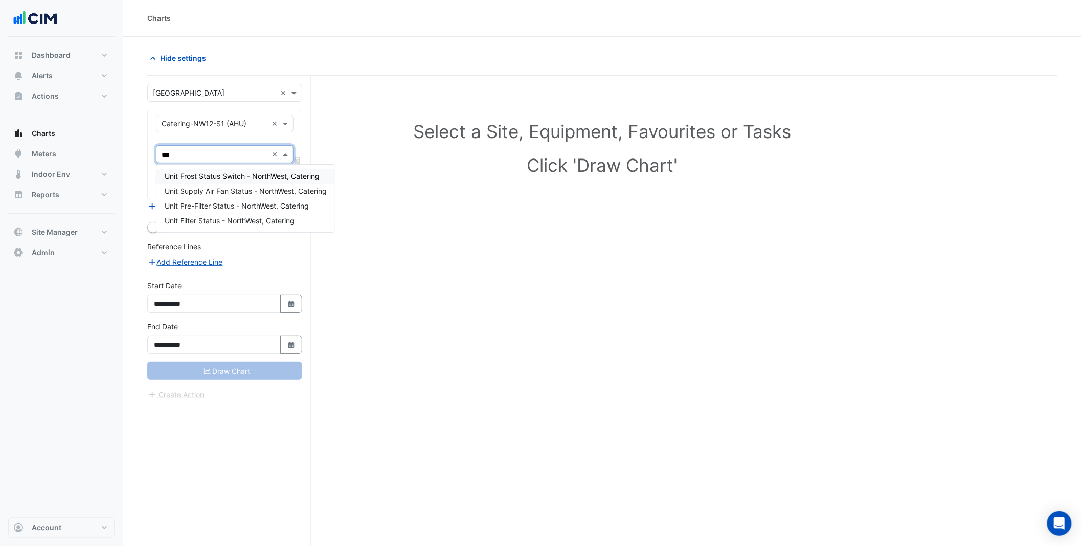
type input "****"
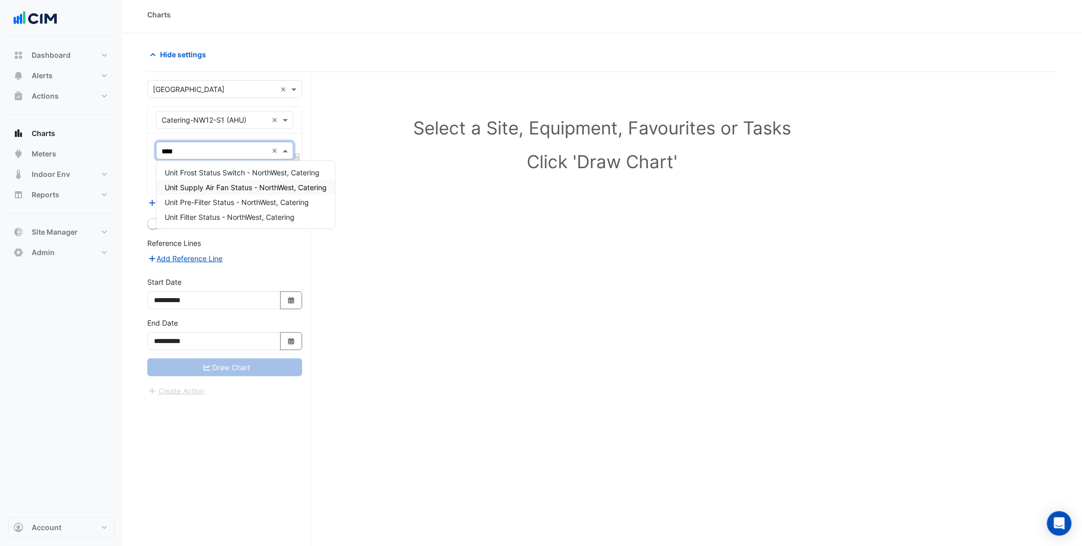
scroll to position [12, 0]
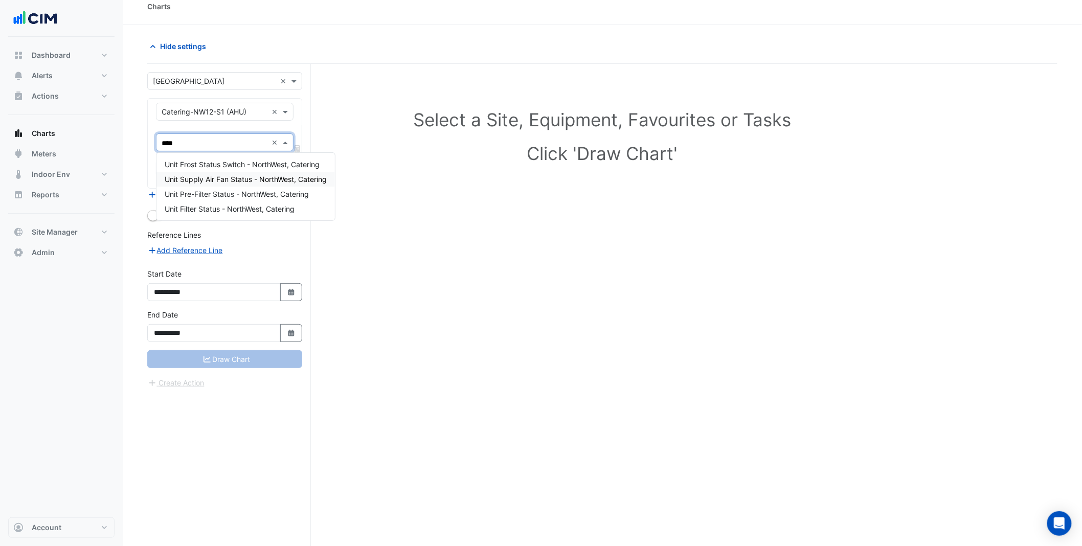
click at [274, 180] on span "Unit Supply Air Fan Status - NorthWest, Catering" at bounding box center [246, 179] width 162 height 9
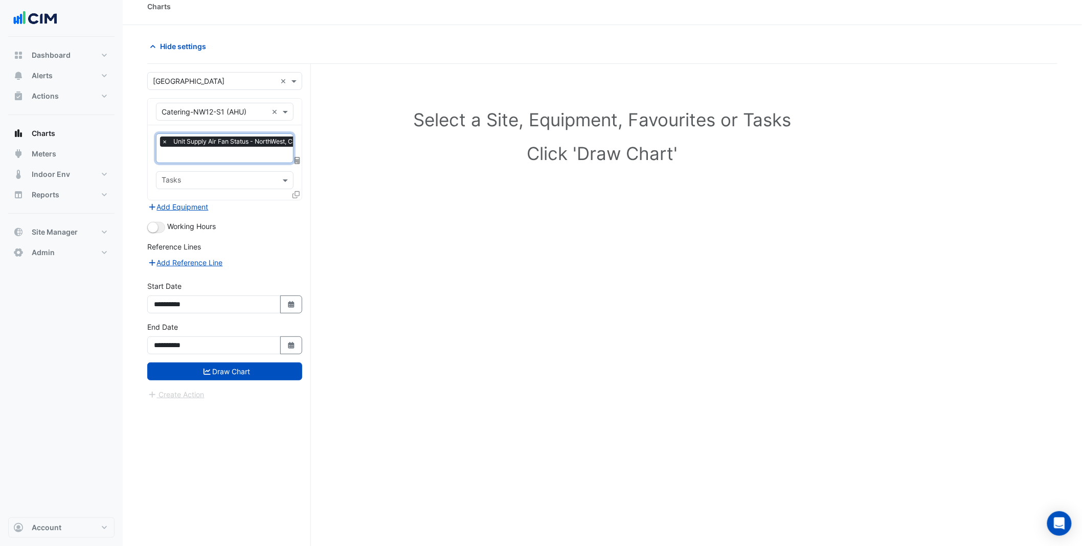
click at [211, 151] on input "text" at bounding box center [240, 155] width 156 height 11
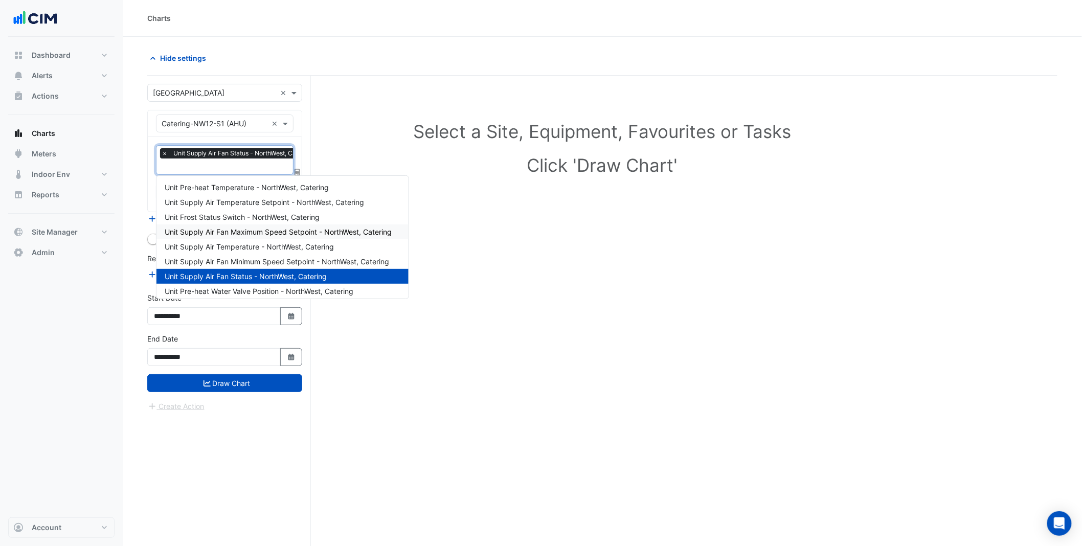
scroll to position [2, 0]
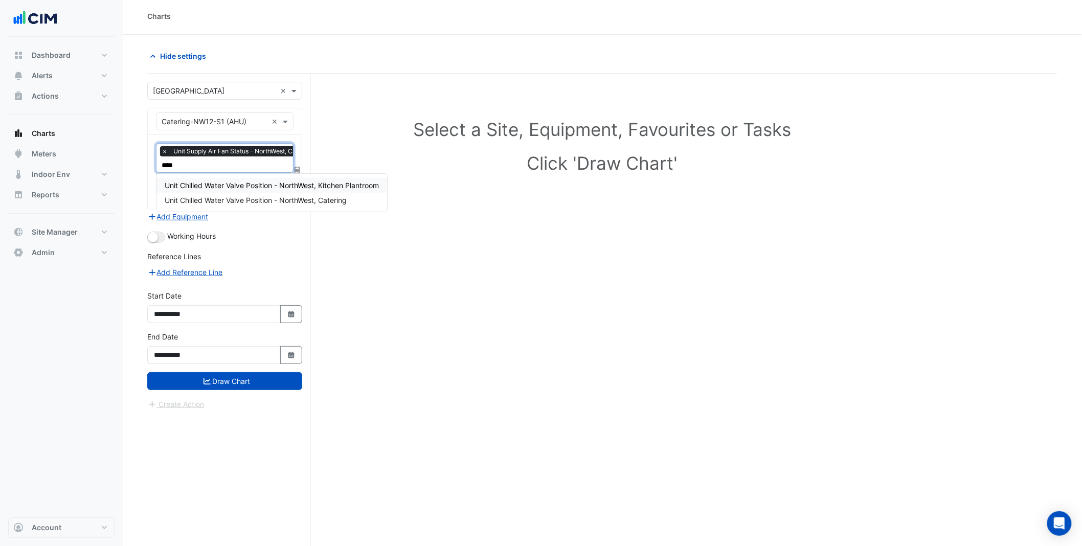
type input "*****"
click at [374, 191] on div "Unit Chilled Water Valve Position - NorthWest, Kitchen Plantroom" at bounding box center [271, 185] width 231 height 15
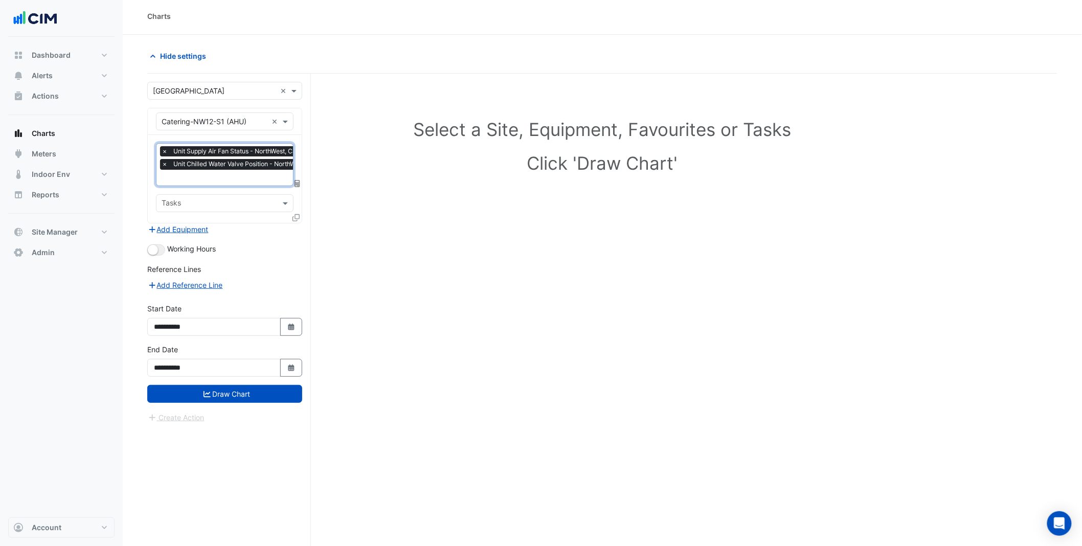
click at [251, 178] on input "text" at bounding box center [264, 178] width 205 height 11
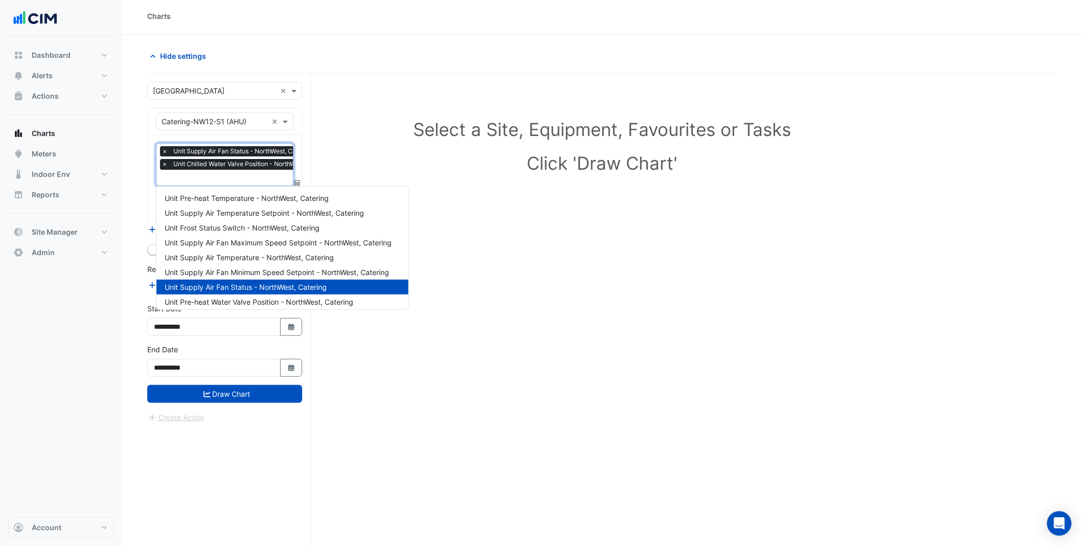
scroll to position [285, 0]
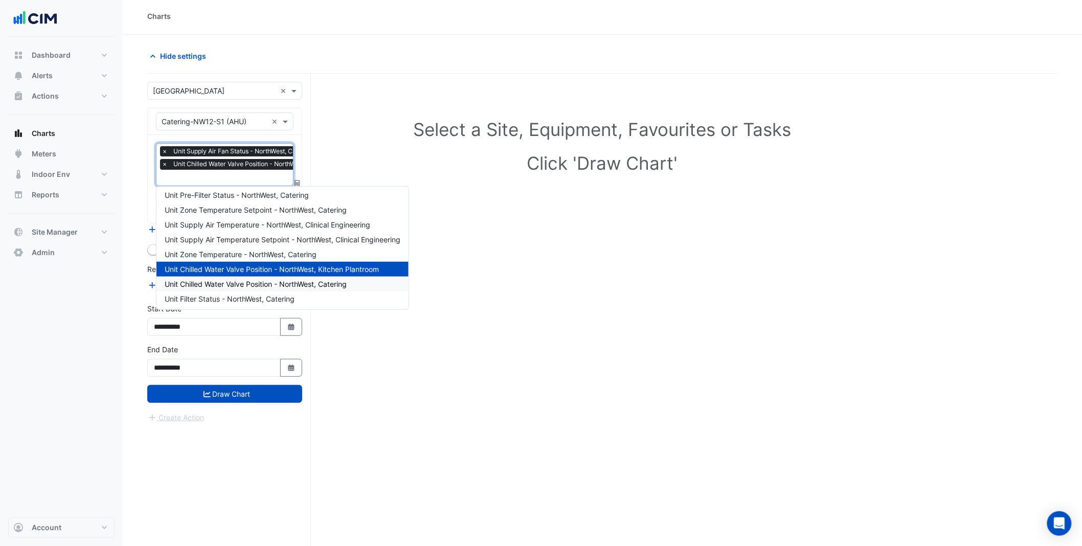
click at [248, 287] on div "Unit Chilled Water Valve Position - NorthWest, Catering" at bounding box center [282, 284] width 252 height 15
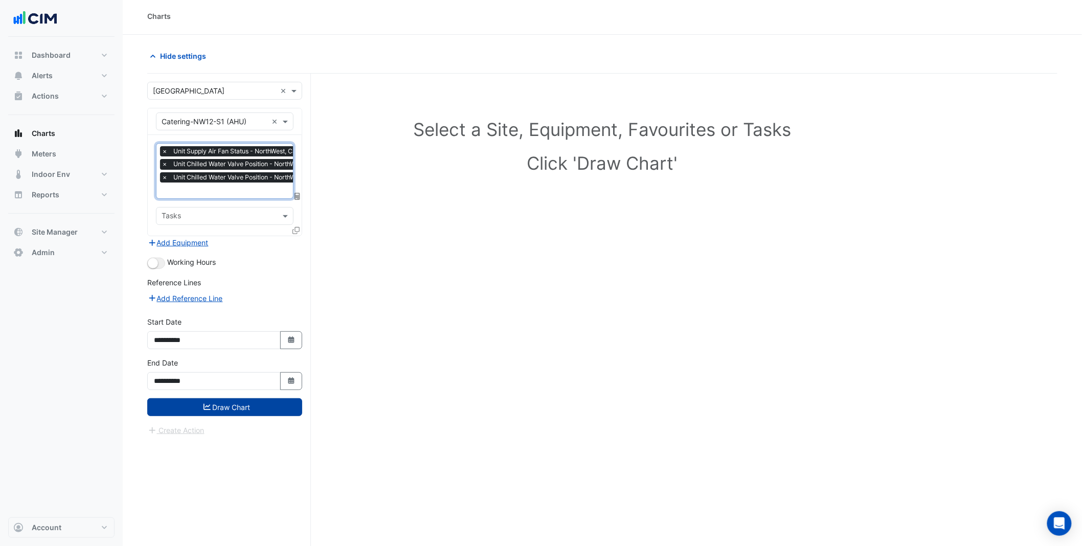
click at [226, 404] on button "Draw Chart" at bounding box center [224, 407] width 155 height 18
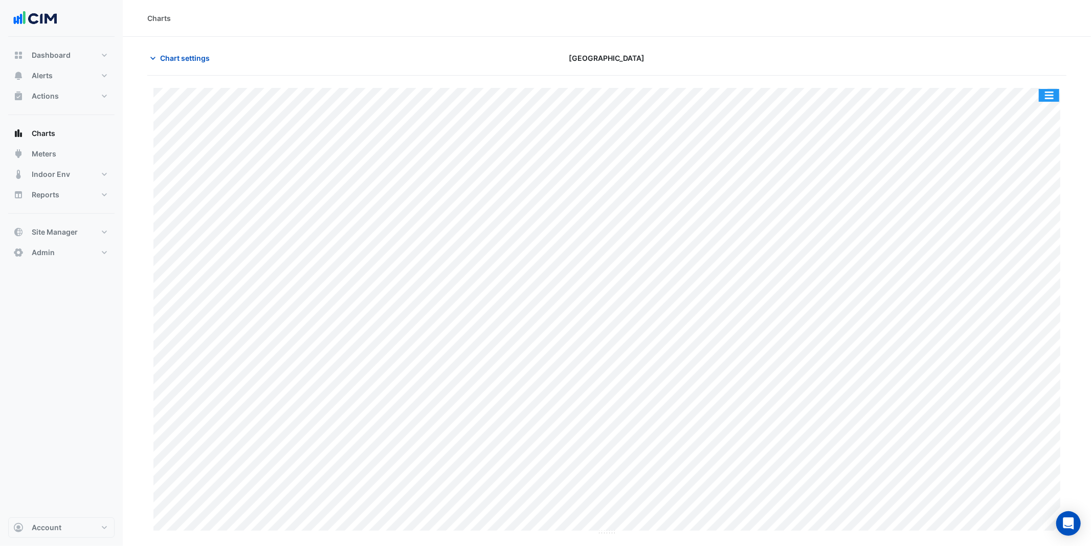
click at [677, 97] on button "button" at bounding box center [1048, 95] width 20 height 13
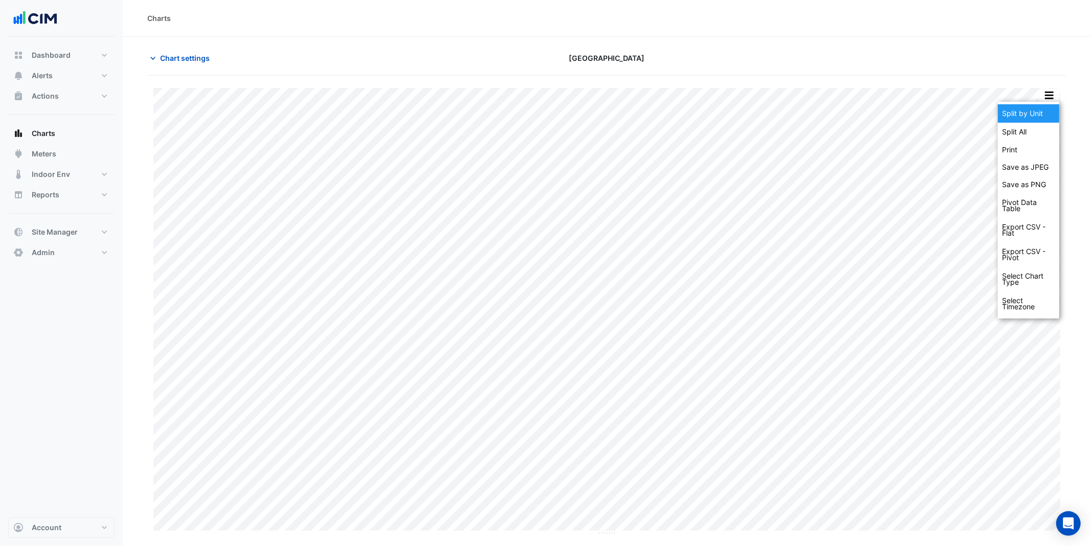
click at [677, 116] on div "Split by Unit" at bounding box center [1027, 113] width 61 height 18
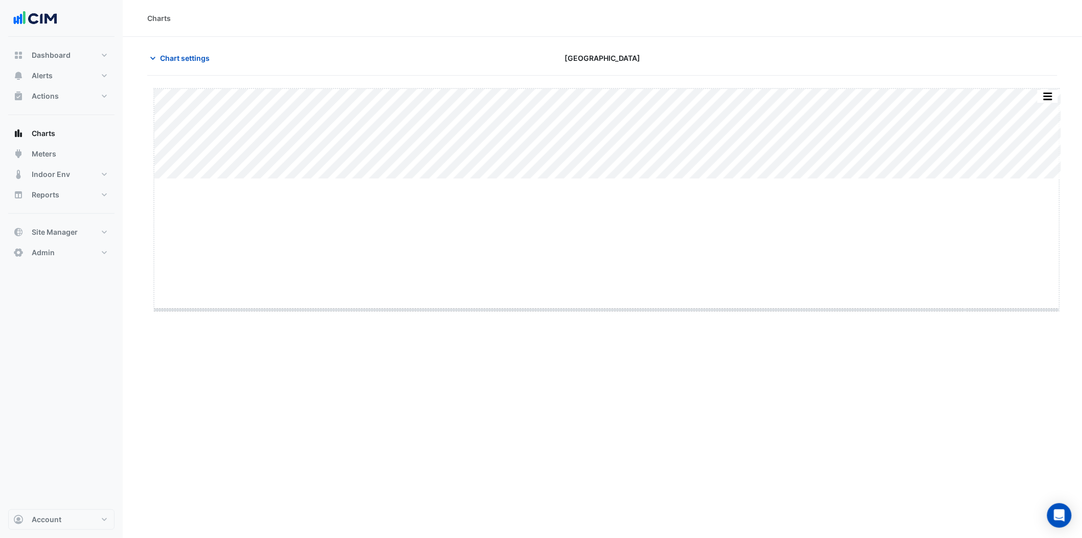
drag, startPoint x: 608, startPoint y: 178, endPoint x: 606, endPoint y: 314, distance: 136.5
click at [185, 61] on span "Chart settings" at bounding box center [185, 58] width 50 height 11
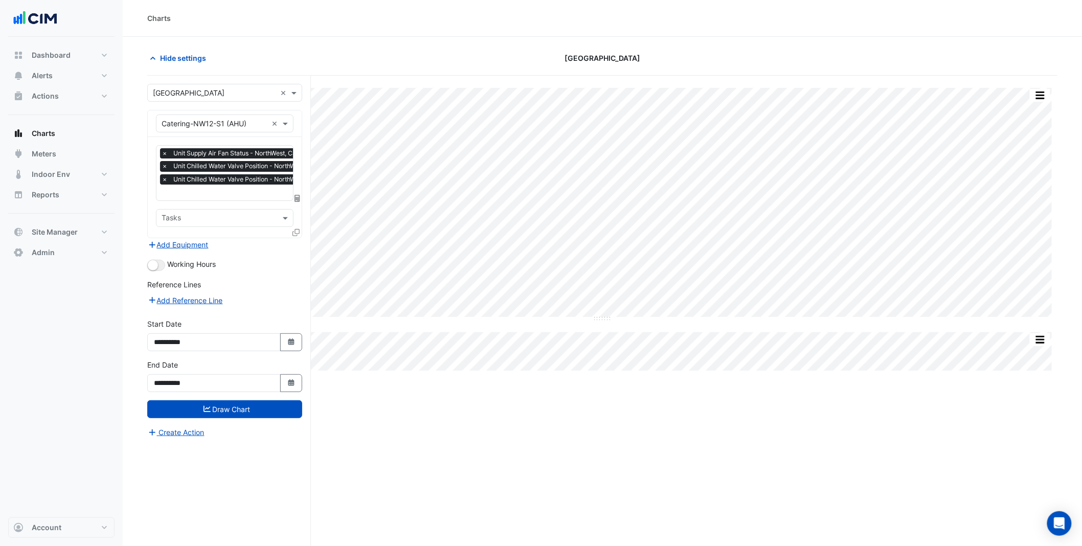
click at [218, 191] on input "text" at bounding box center [264, 193] width 205 height 11
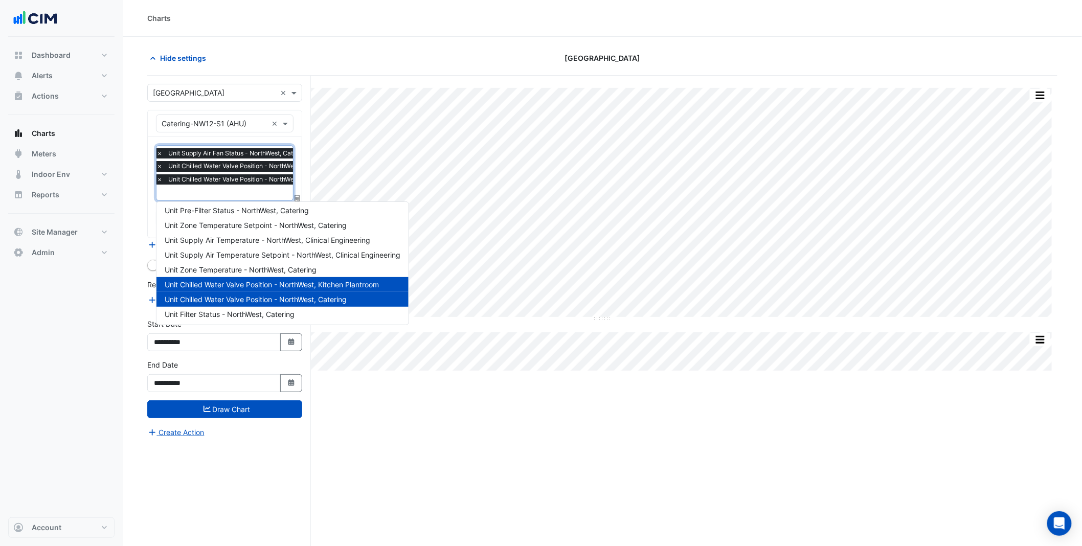
type input "*"
click at [269, 258] on span "Unit Supply Air Temperature - NorthWest, Clinical Engineering" at bounding box center [268, 254] width 206 height 9
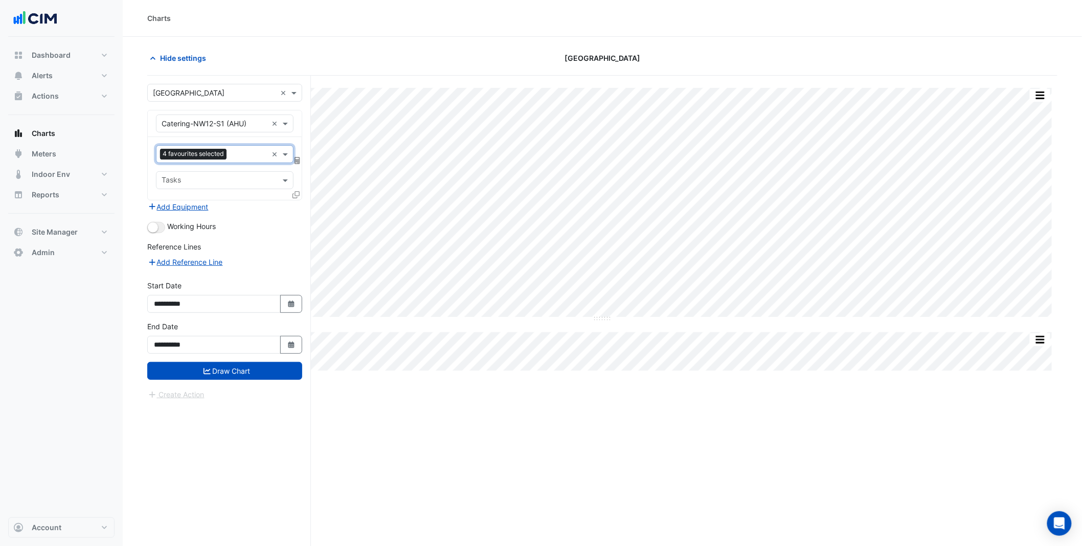
type input "*"
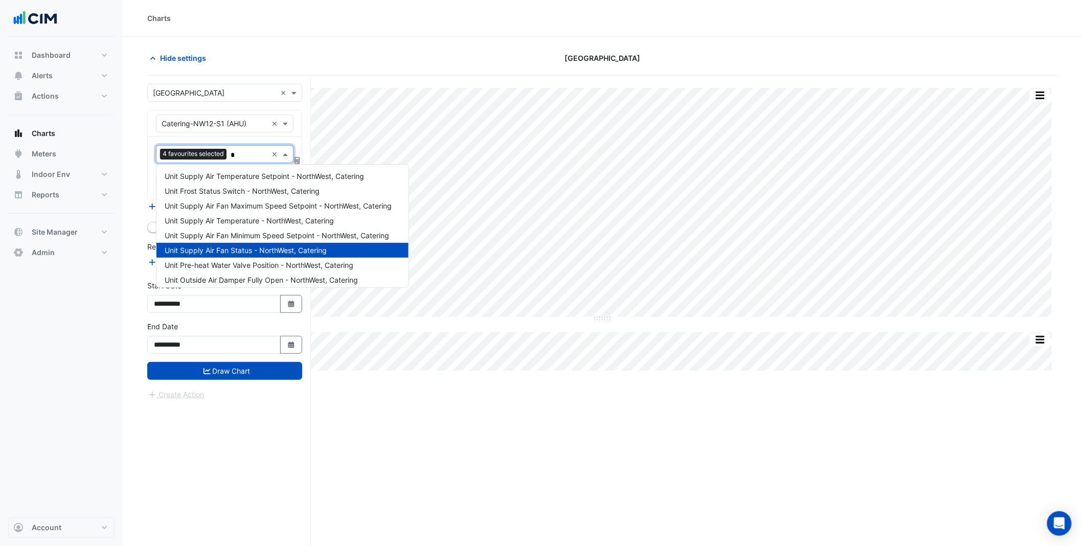
scroll to position [226, 0]
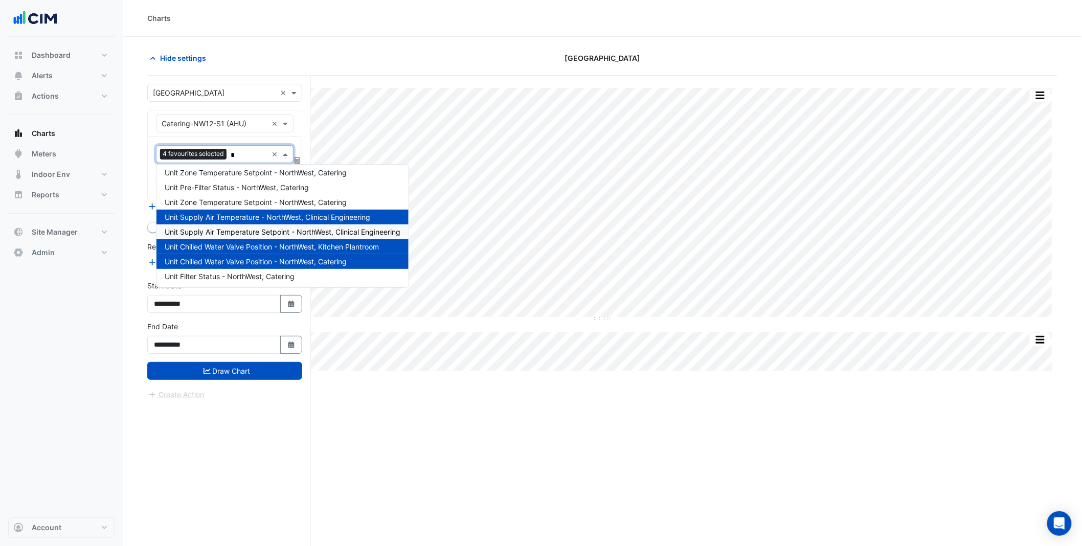
click at [258, 233] on span "Unit Supply Air Temperature Setpoint - NorthWest, Clinical Engineering" at bounding box center [283, 232] width 236 height 9
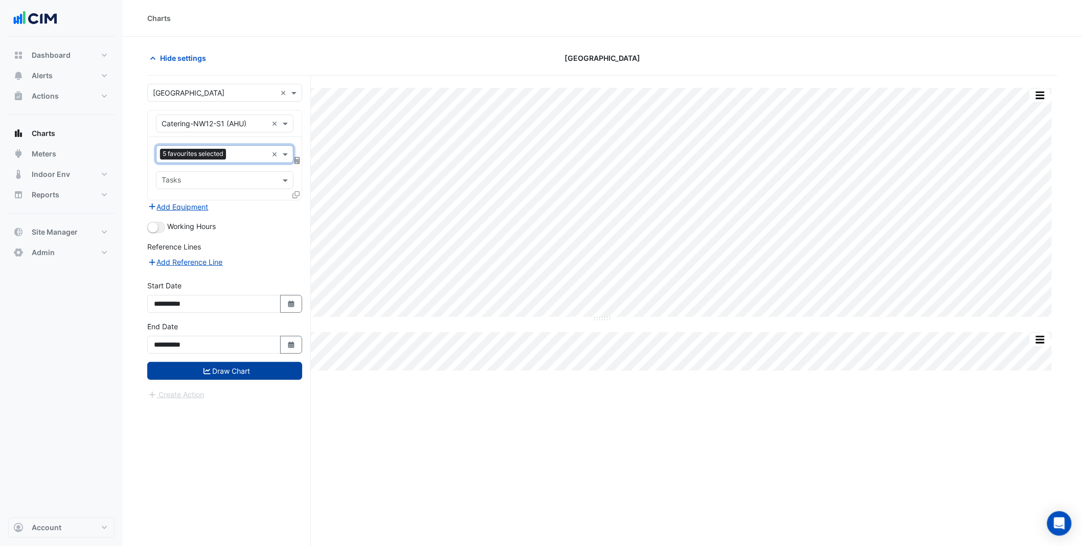
click at [262, 367] on button "Draw Chart" at bounding box center [224, 371] width 155 height 18
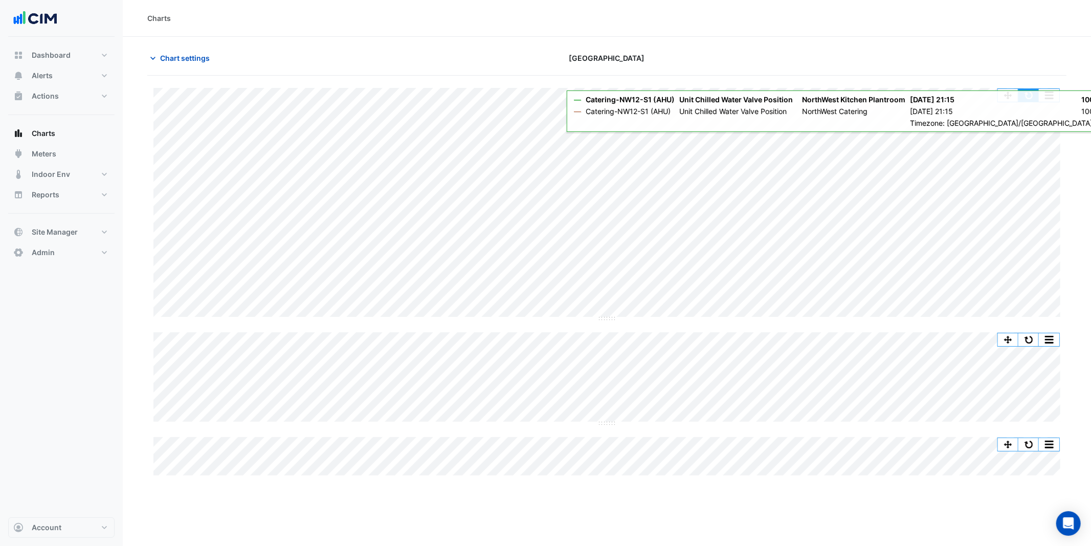
click at [677, 93] on button "button" at bounding box center [1028, 95] width 20 height 13
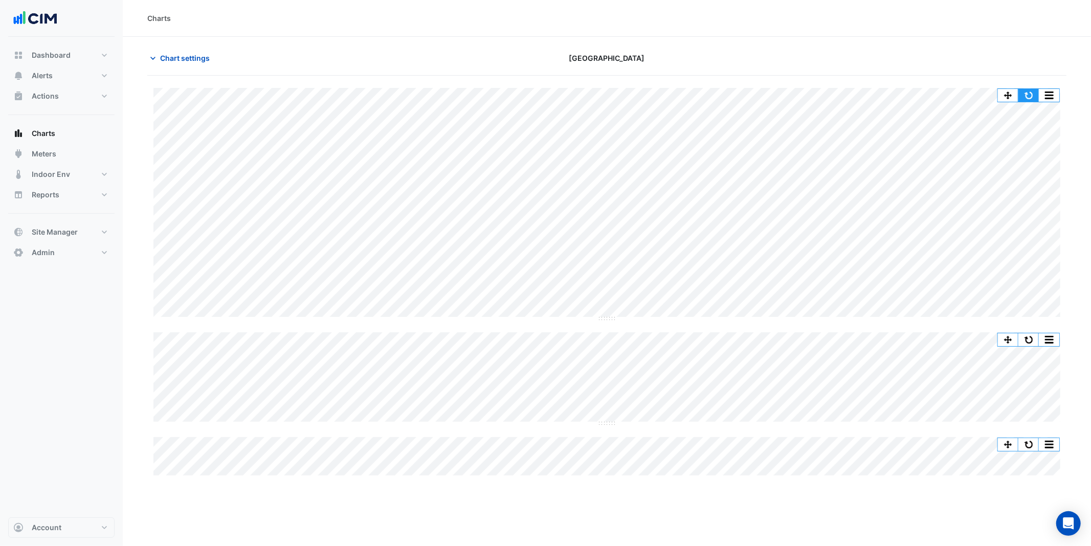
click at [677, 94] on button "button" at bounding box center [1028, 95] width 20 height 13
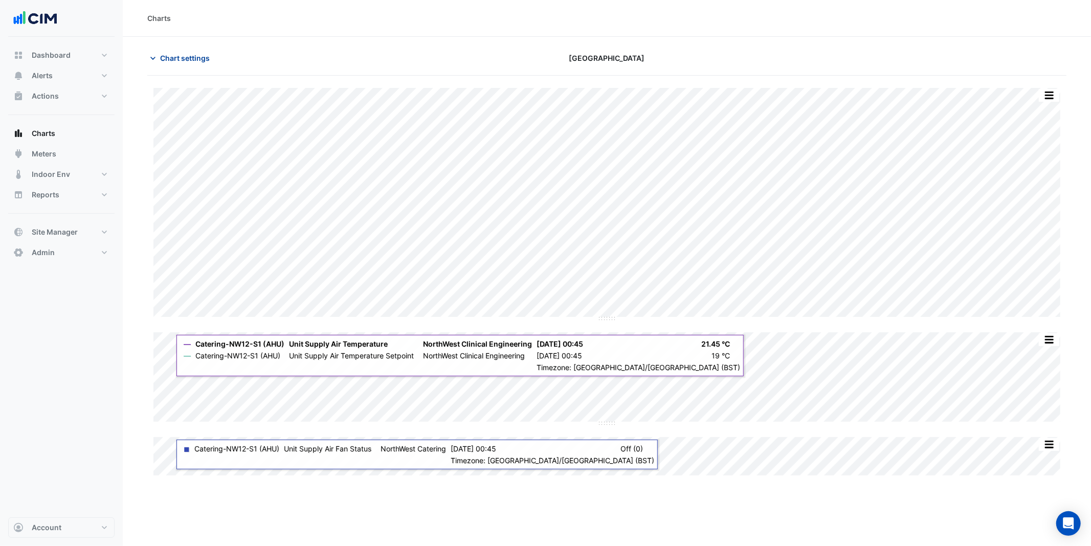
click at [188, 66] on button "Chart settings" at bounding box center [181, 58] width 69 height 18
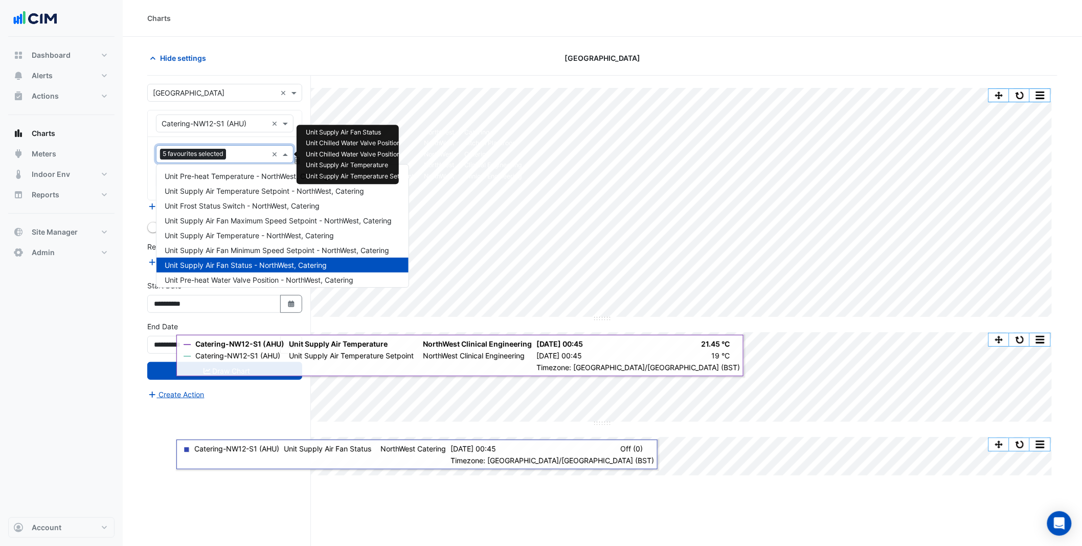
click at [225, 157] on span "5 favourites selected" at bounding box center [193, 154] width 66 height 10
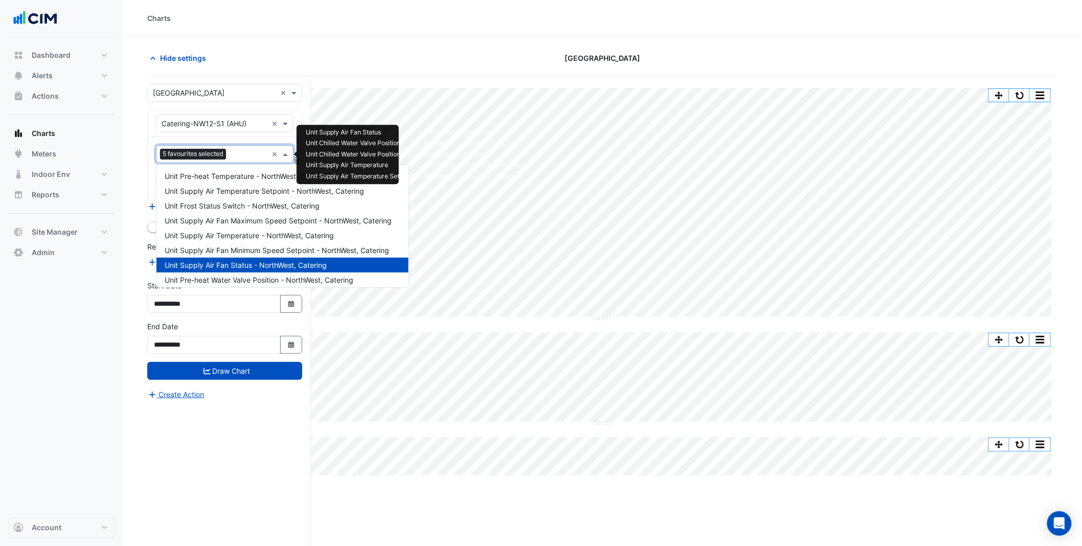
click at [226, 443] on div "**********" at bounding box center [229, 330] width 164 height 509
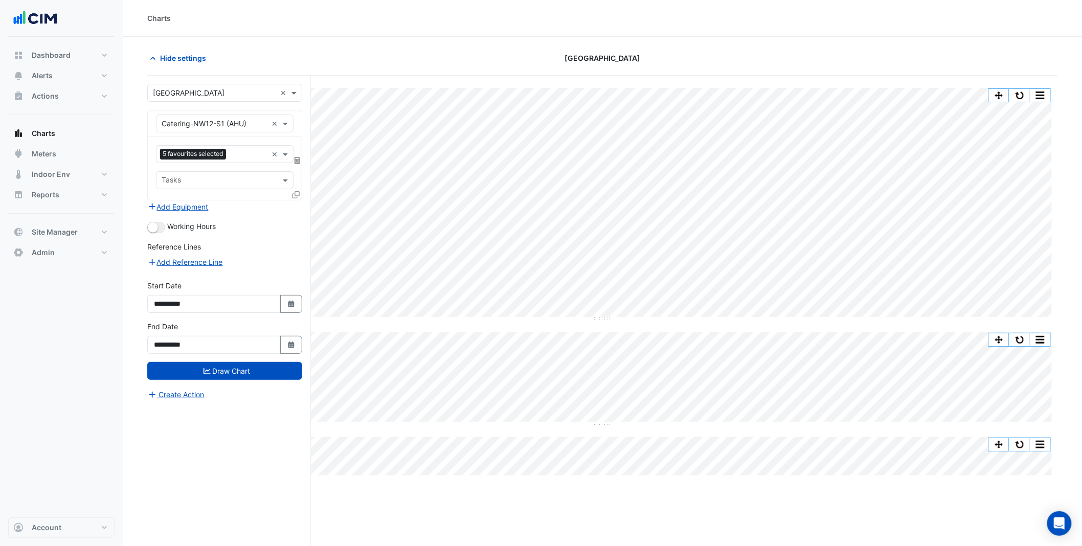
click at [253, 127] on input "text" at bounding box center [215, 124] width 106 height 11
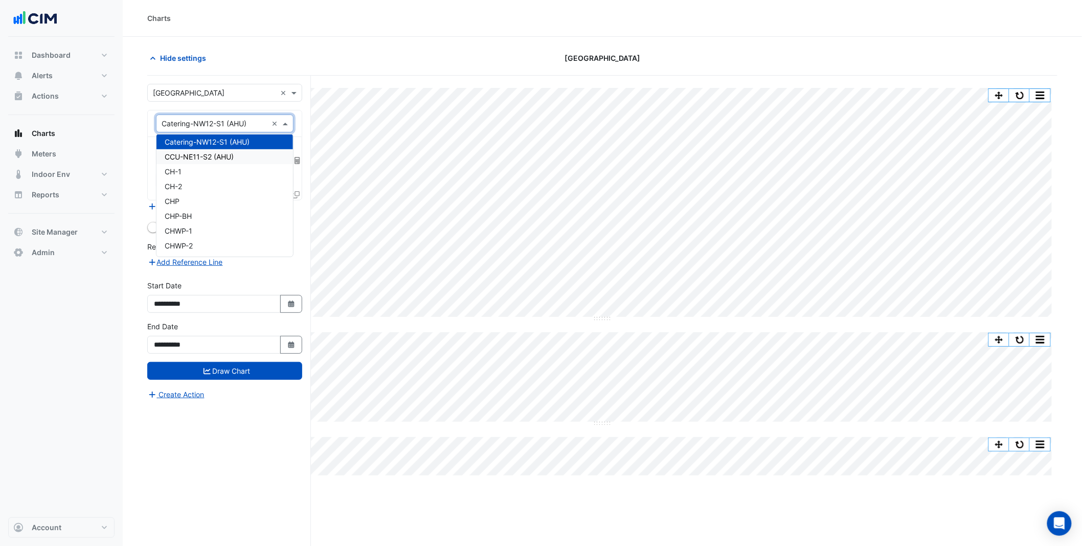
click at [241, 150] on div "CCU-NE11-S2 (AHU)" at bounding box center [224, 156] width 137 height 15
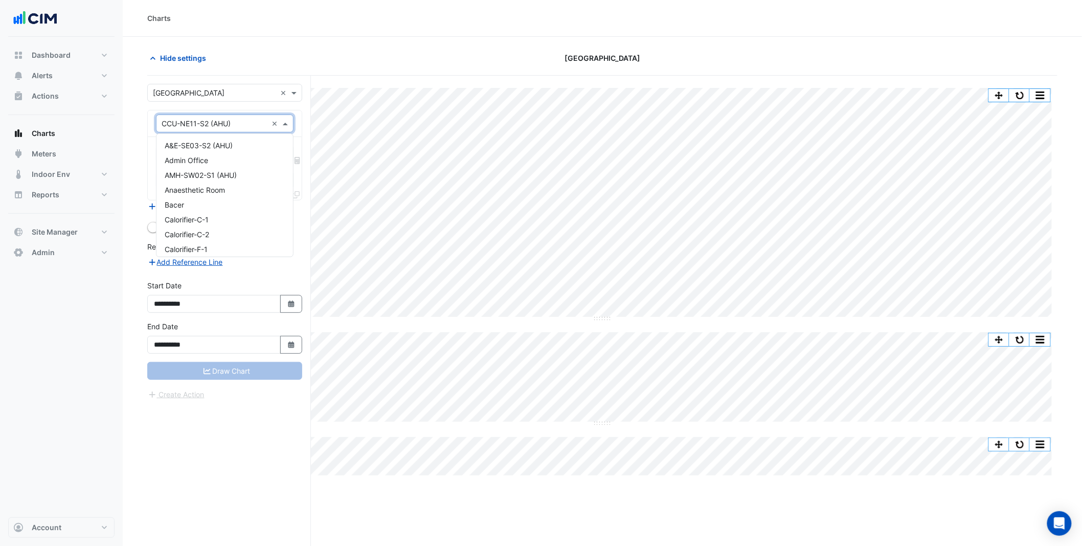
click at [235, 121] on input "text" at bounding box center [215, 124] width 106 height 11
click at [219, 421] on div "**********" at bounding box center [229, 330] width 164 height 509
click at [199, 142] on div "Favourites Tasks" at bounding box center [225, 168] width 154 height 63
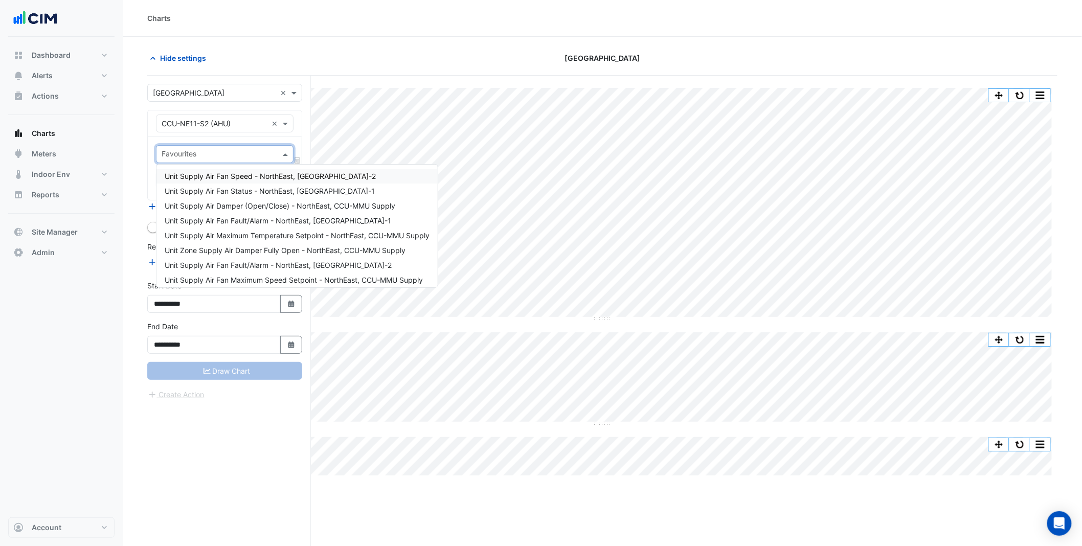
click at [205, 148] on div "Favourites" at bounding box center [216, 154] width 120 height 16
click at [392, 51] on div "Hide settings" at bounding box center [294, 58] width 307 height 18
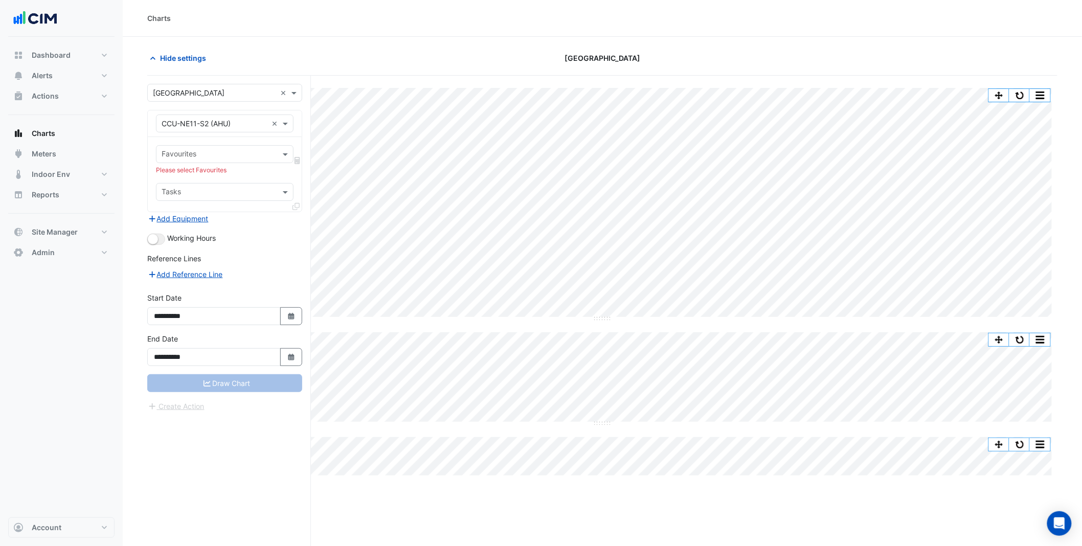
click at [417, 58] on div "Hide settings" at bounding box center [294, 58] width 307 height 18
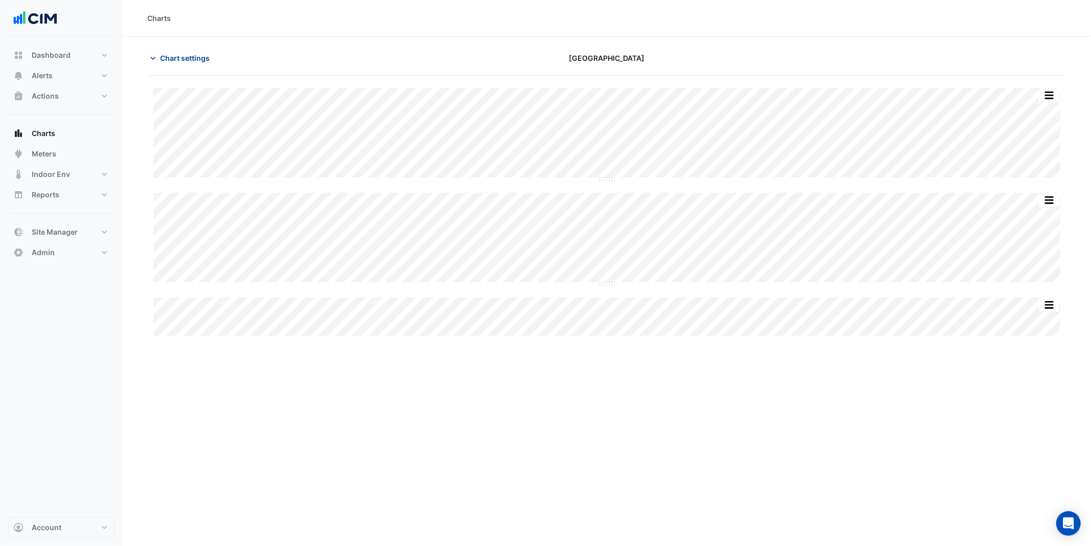
click at [188, 52] on button "Chart settings" at bounding box center [181, 58] width 69 height 18
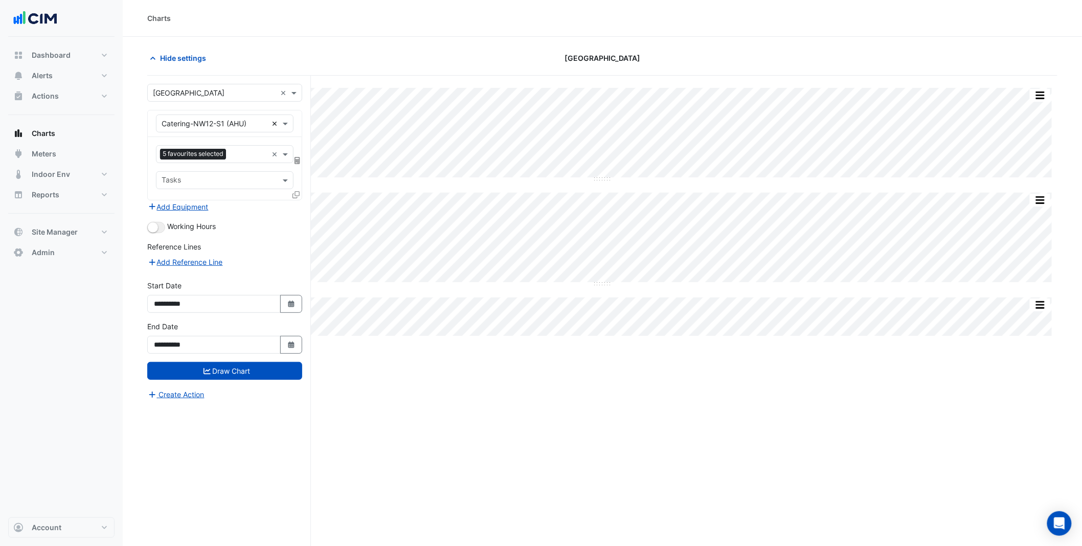
click at [270, 125] on div "× Catering-NW12-S1 (AHU) ×" at bounding box center [225, 124] width 138 height 18
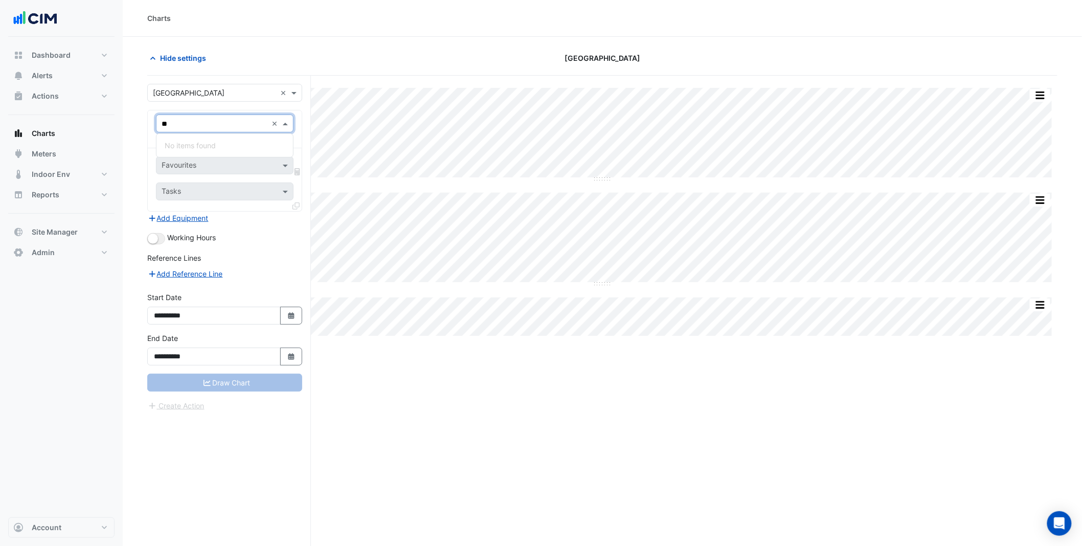
type input "*"
type input "***"
click at [242, 144] on div "CCU-NE11-S2 (AHU)" at bounding box center [224, 145] width 137 height 15
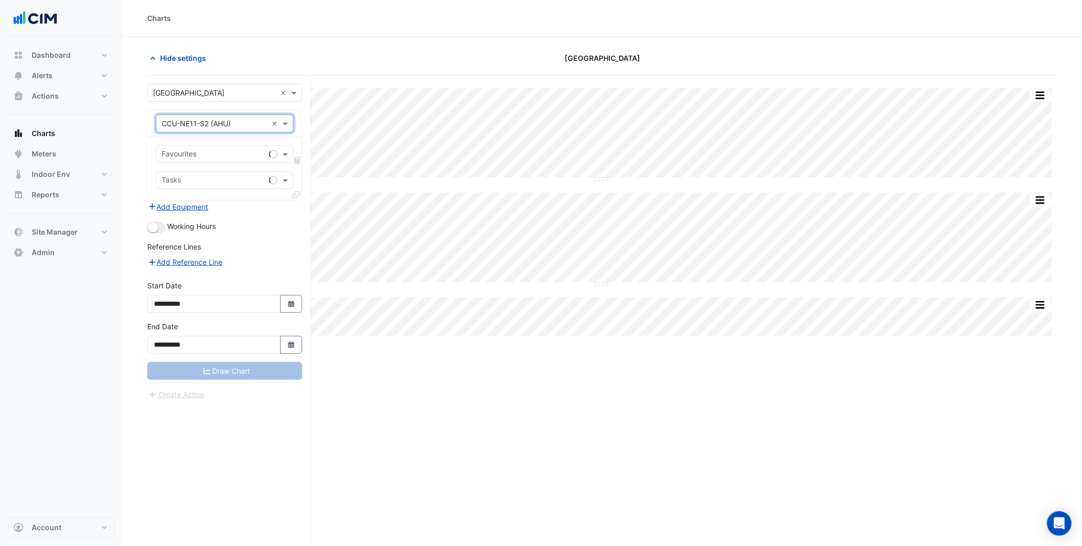
click at [229, 148] on div "Favourites" at bounding box center [210, 154] width 108 height 16
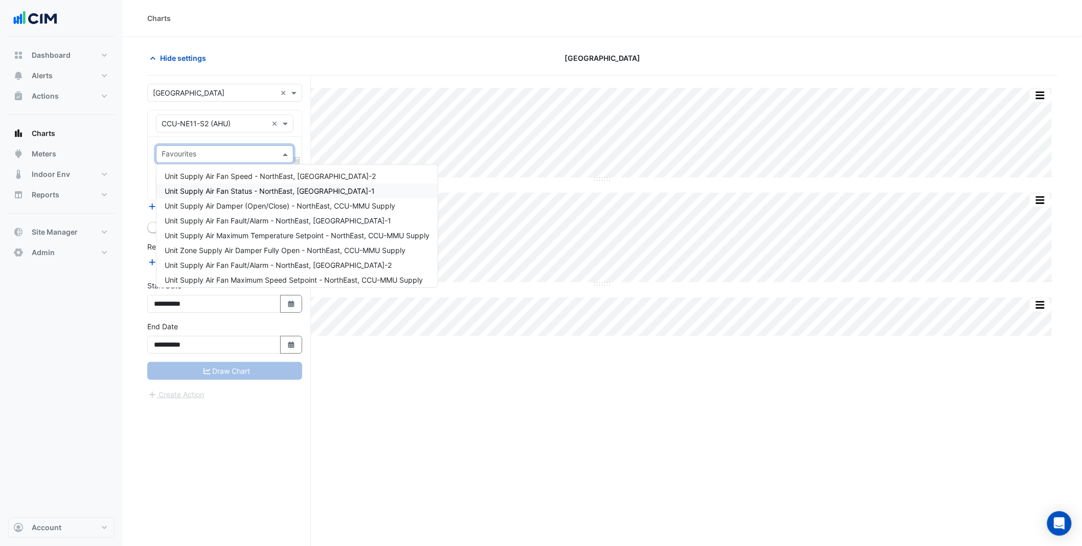
click at [250, 193] on span "Unit Supply Air Fan Status - NorthEast, SF-1" at bounding box center [270, 191] width 210 height 9
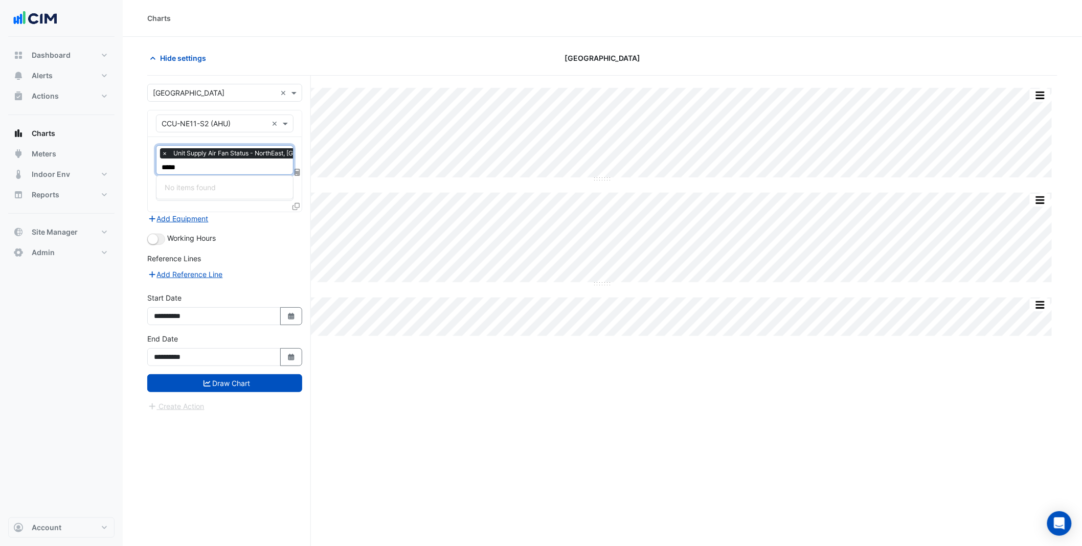
type input "****"
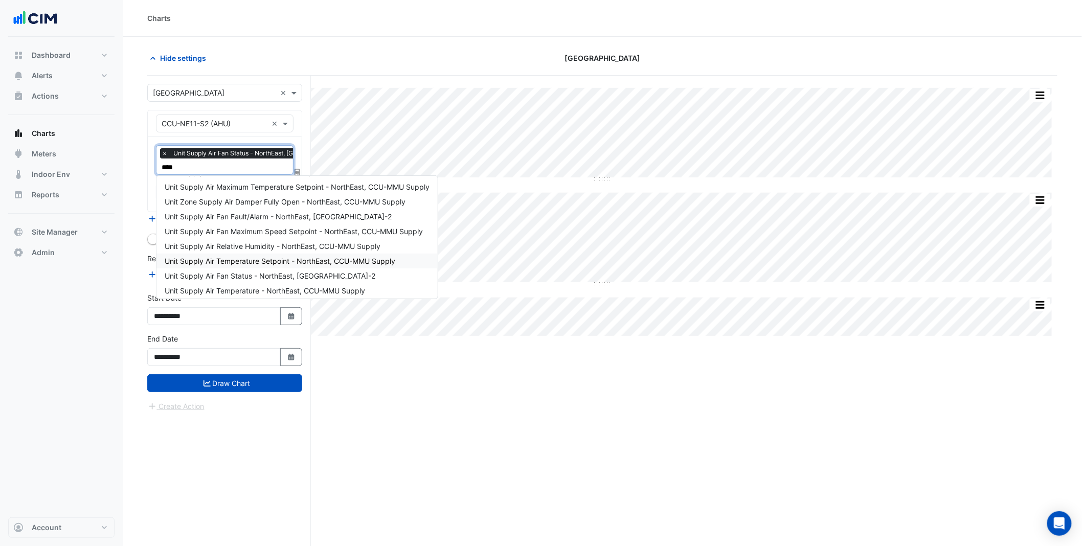
scroll to position [62, 0]
click at [268, 277] on div "Unit Supply Air Fan Status - NorthEast, SF-2" at bounding box center [296, 273] width 281 height 15
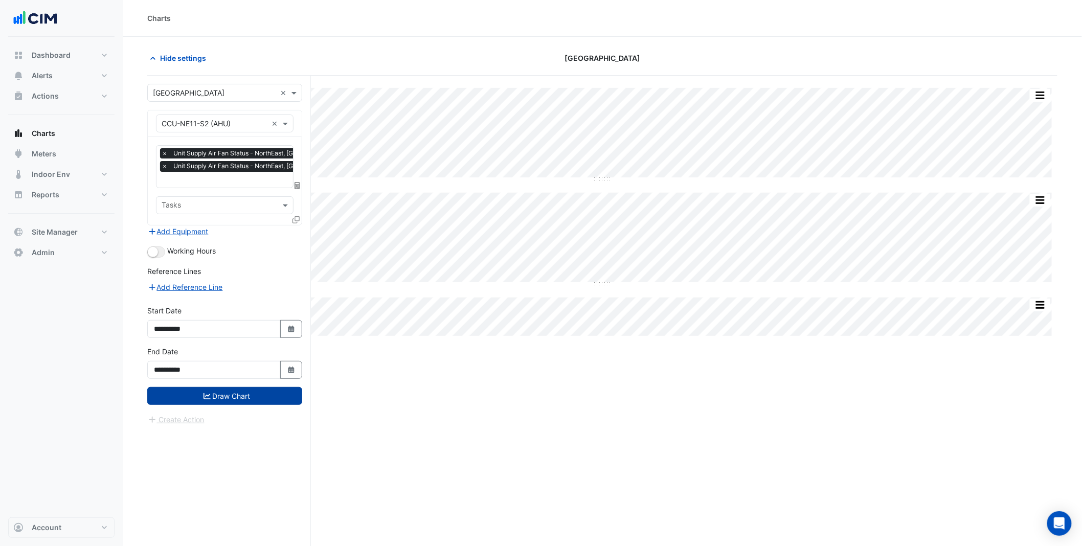
click at [254, 391] on button "Draw Chart" at bounding box center [224, 396] width 155 height 18
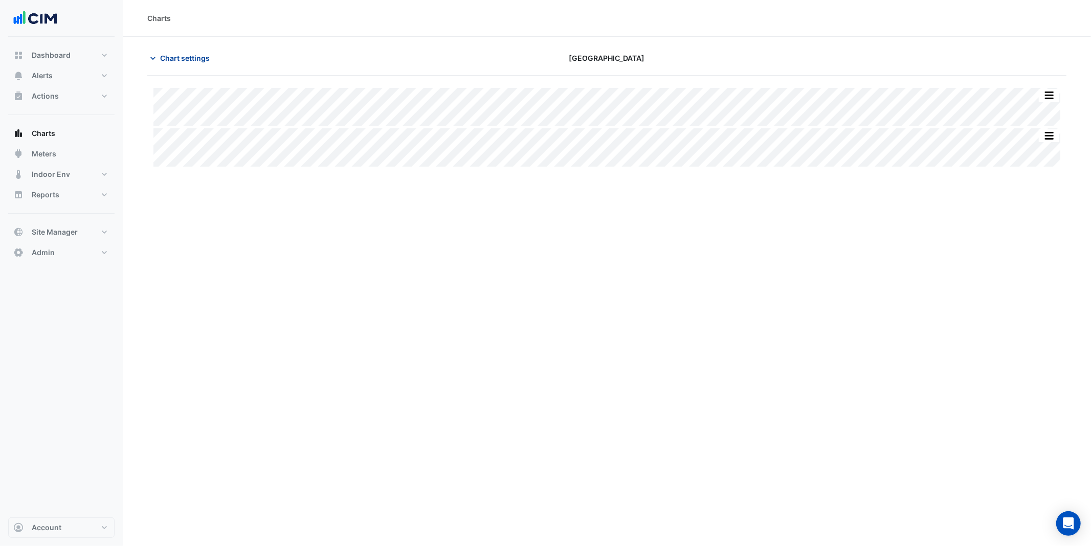
click at [194, 57] on span "Chart settings" at bounding box center [185, 58] width 50 height 11
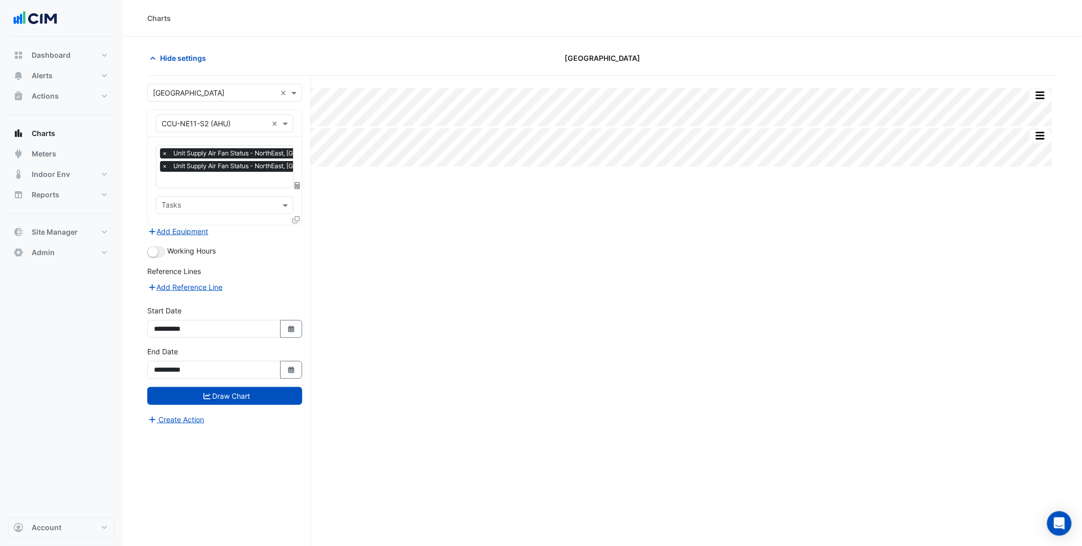
click at [217, 181] on input "text" at bounding box center [262, 180] width 200 height 11
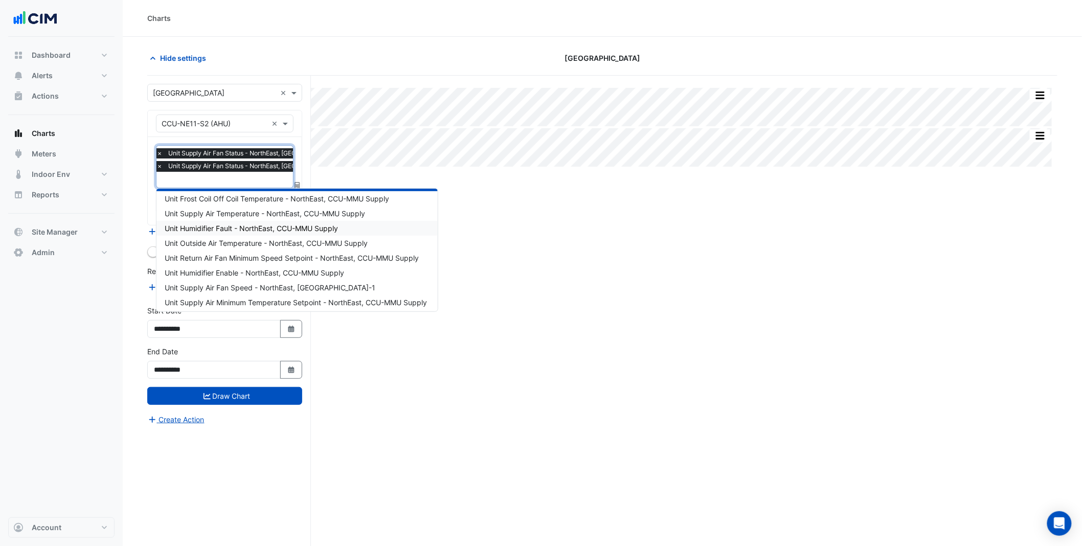
scroll to position [169, 0]
click at [274, 286] on span "Unit Supply Air Fan Speed - NorthEast, SF-1" at bounding box center [270, 283] width 211 height 9
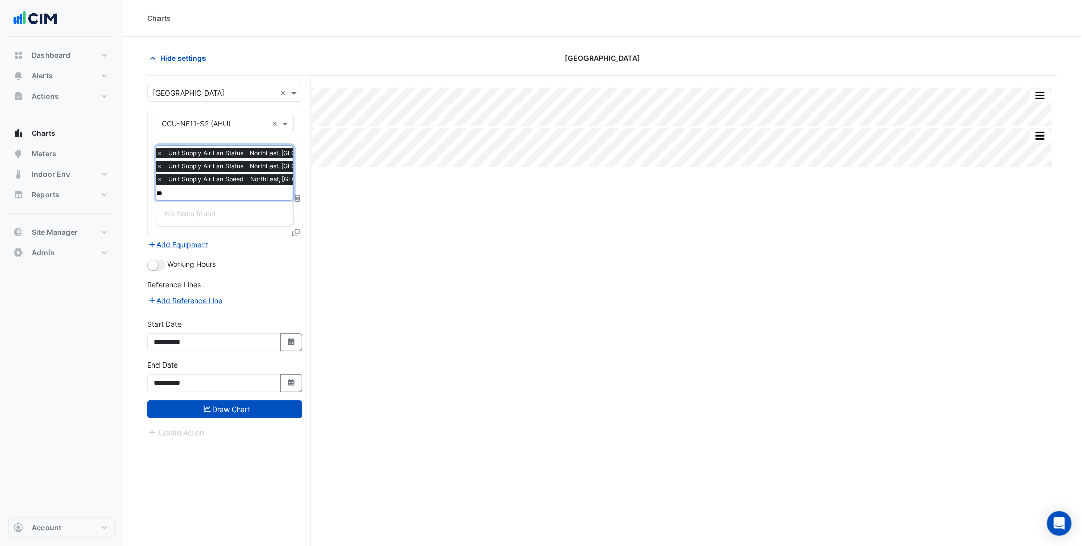
scroll to position [0, 0]
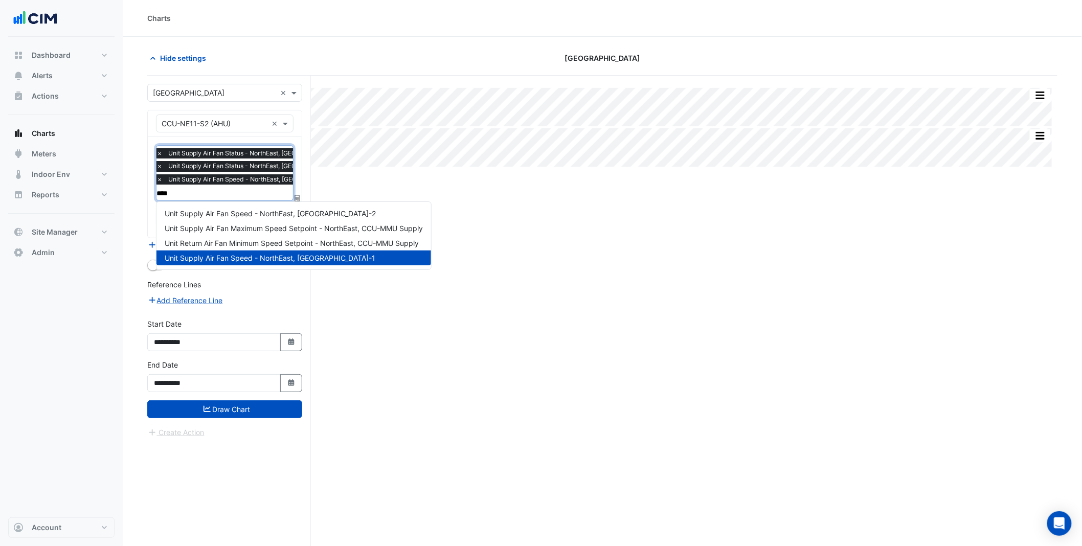
type input "*****"
click at [259, 218] on div "Unit Supply Air Fan Speed - NorthEast, SF-2" at bounding box center [293, 213] width 275 height 15
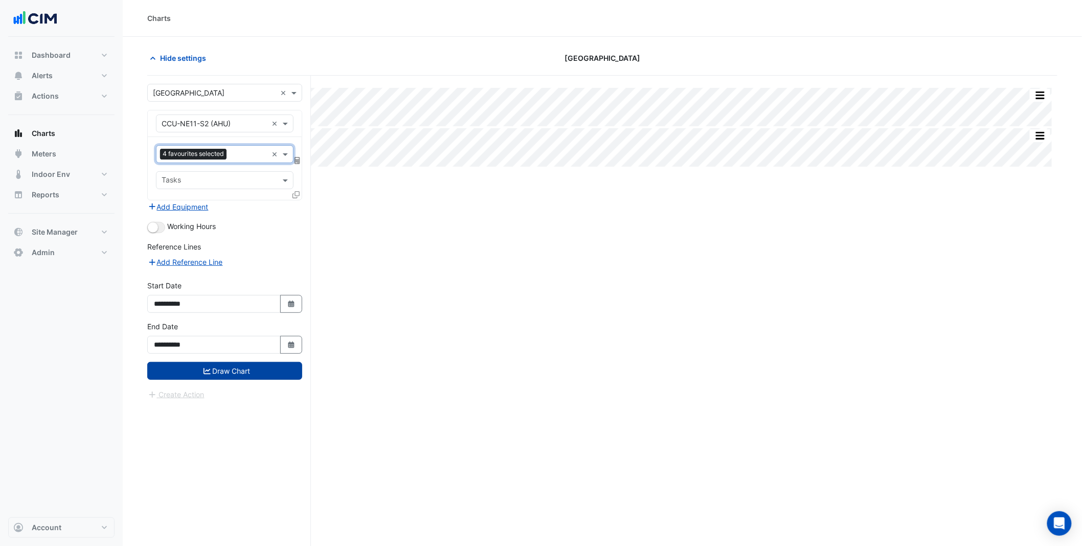
click at [256, 365] on button "Draw Chart" at bounding box center [224, 371] width 155 height 18
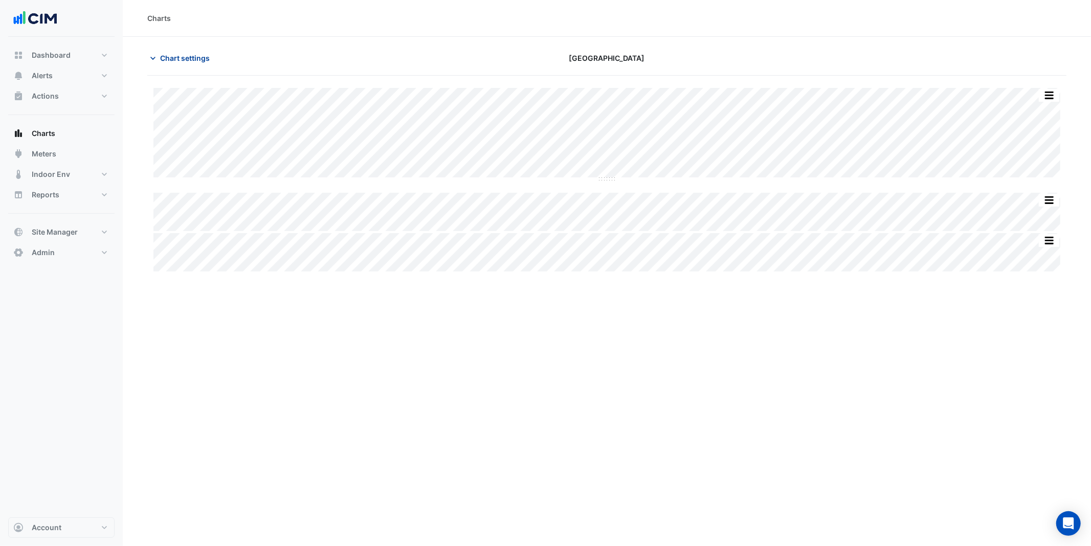
click at [191, 53] on span "Chart settings" at bounding box center [185, 58] width 50 height 11
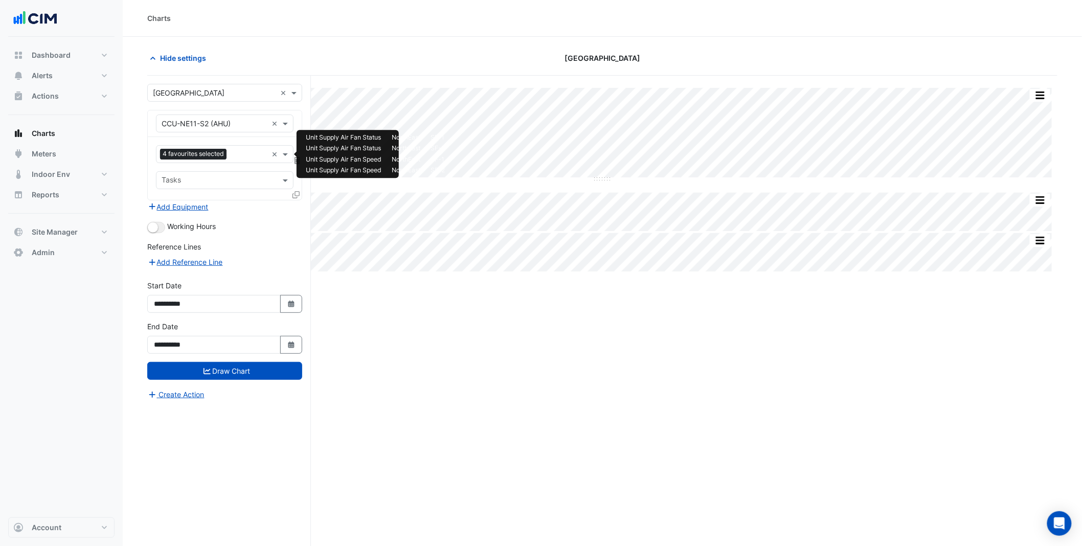
click at [225, 155] on span "4 favourites selected" at bounding box center [193, 154] width 66 height 10
type input "*"
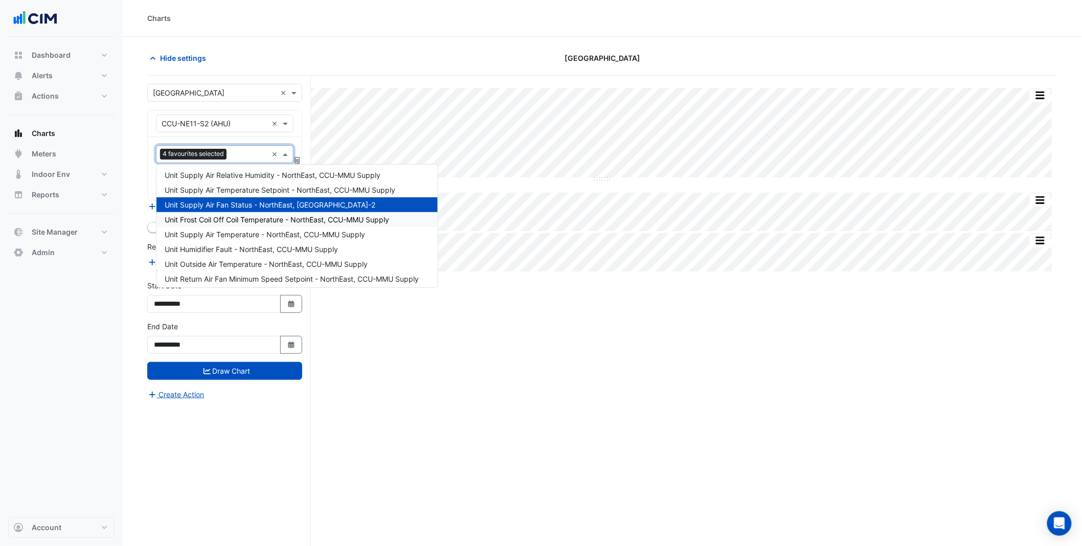
scroll to position [127, 0]
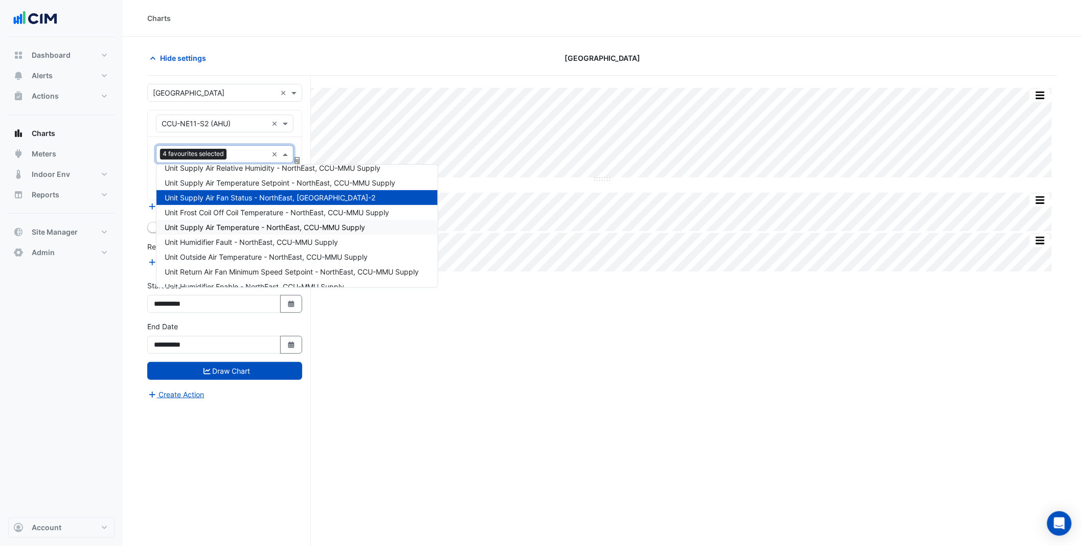
click at [303, 232] on div "Unit Supply Air Temperature - NorthEast, CCU-MMU Supply" at bounding box center [296, 227] width 281 height 15
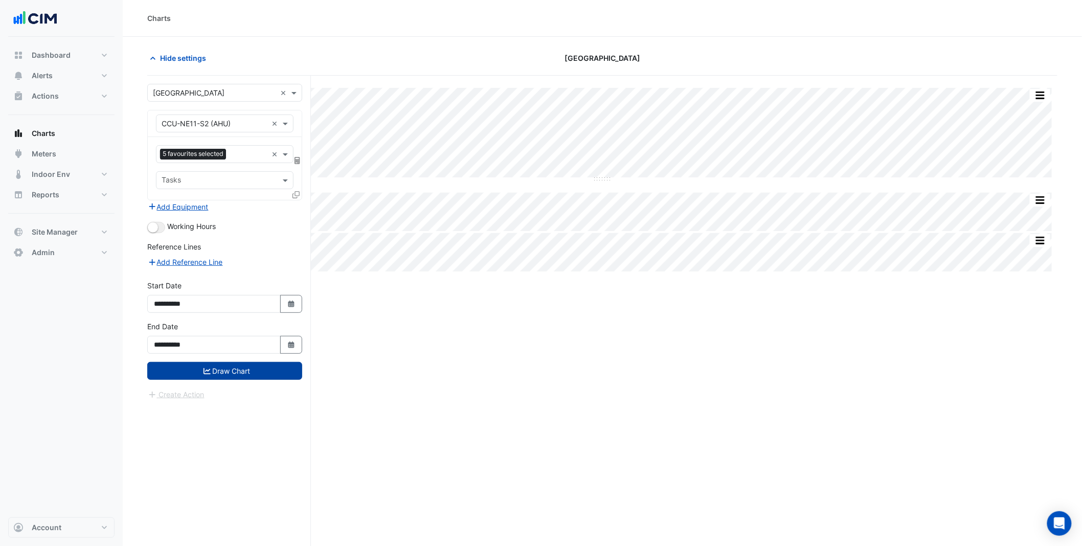
click at [265, 377] on button "Draw Chart" at bounding box center [224, 371] width 155 height 18
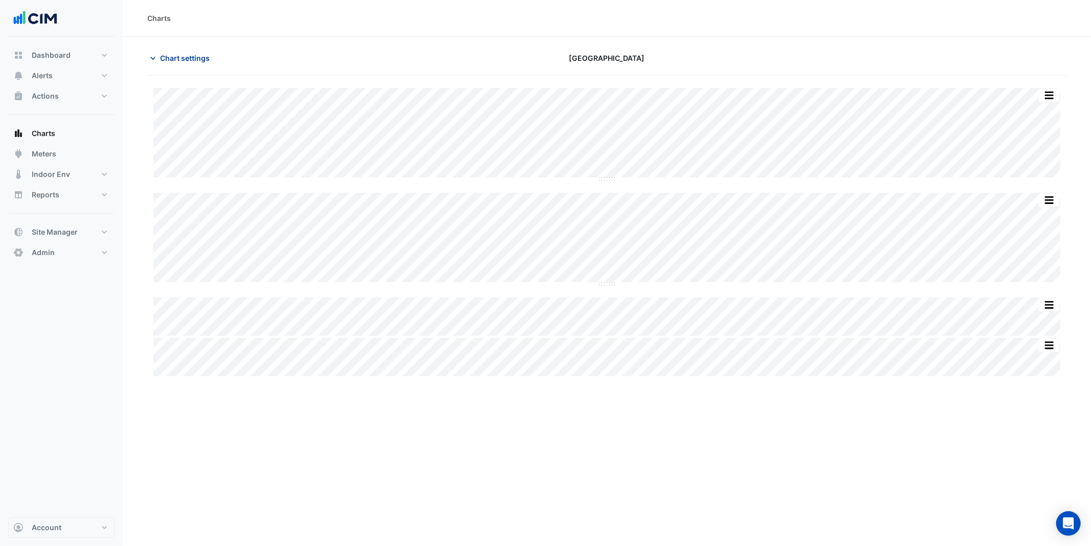
click at [180, 56] on span "Chart settings" at bounding box center [185, 58] width 50 height 11
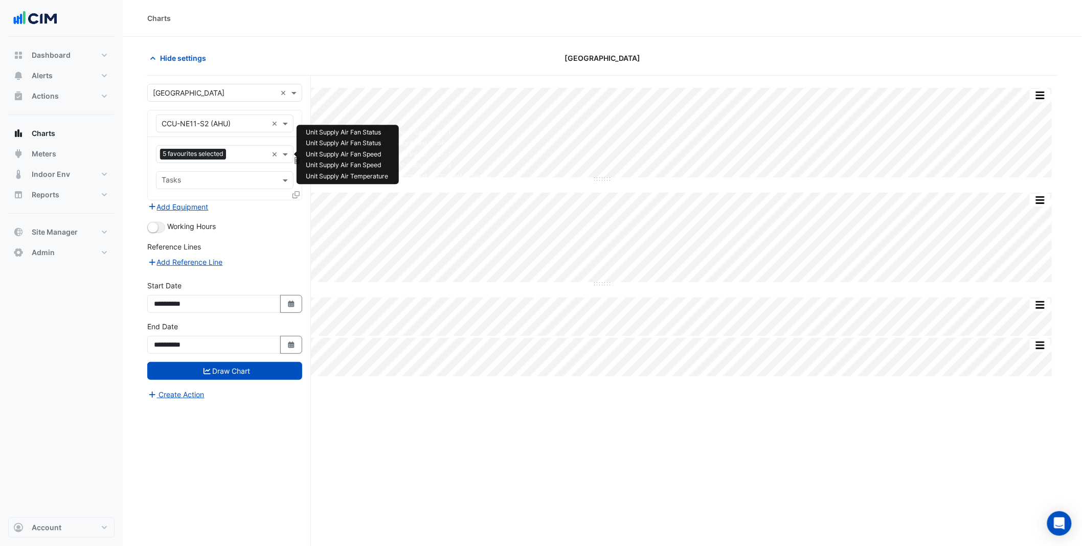
click at [245, 155] on input "text" at bounding box center [248, 155] width 37 height 11
type input "*****"
drag, startPoint x: 251, startPoint y: 173, endPoint x: 248, endPoint y: 180, distance: 7.4
click at [250, 173] on span "Unit Chilled Water Valve Position - NorthEast, CCU-MMU Supply" at bounding box center [271, 176] width 213 height 9
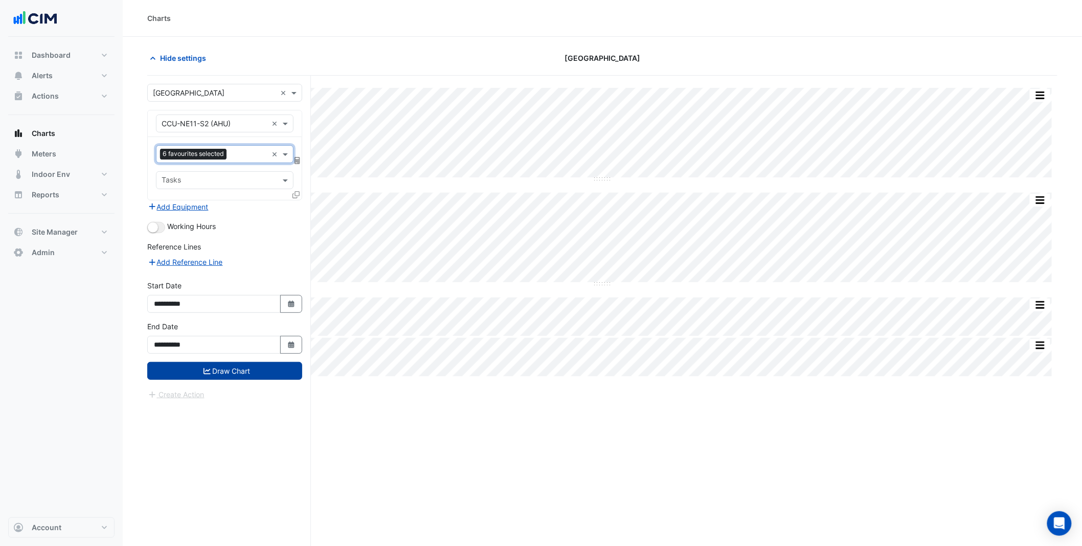
click at [240, 377] on button "Draw Chart" at bounding box center [224, 371] width 155 height 18
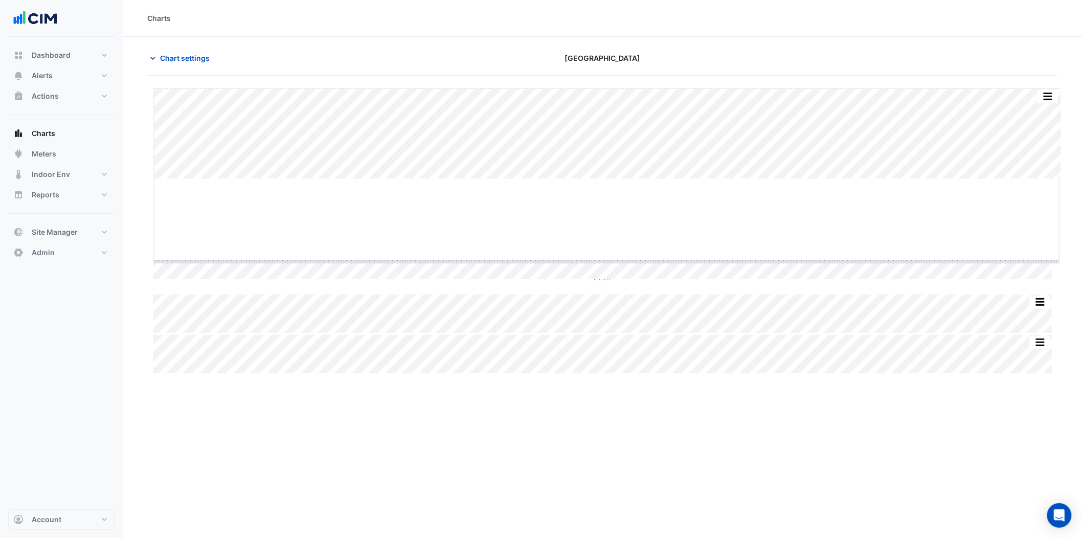
drag, startPoint x: 604, startPoint y: 178, endPoint x: 603, endPoint y: 261, distance: 82.8
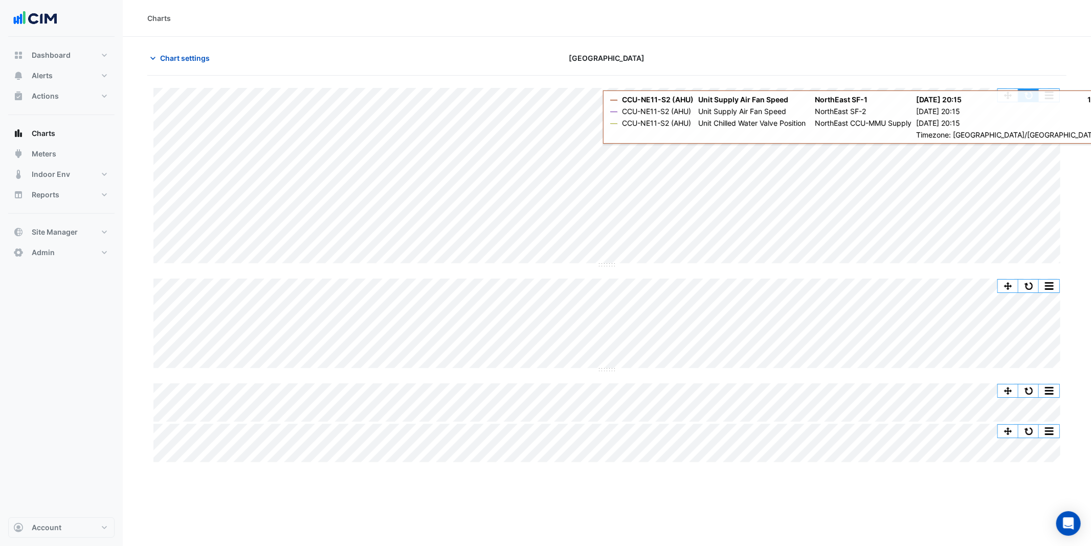
click at [1031, 93] on button "button" at bounding box center [1028, 95] width 20 height 13
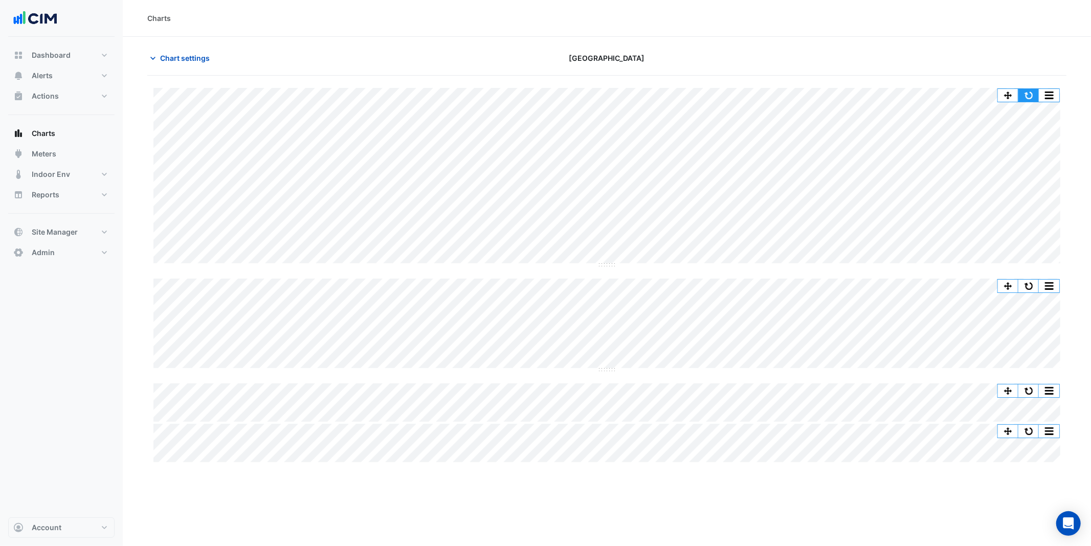
click at [1022, 94] on button "button" at bounding box center [1028, 95] width 20 height 13
click at [180, 53] on span "Chart settings" at bounding box center [185, 58] width 50 height 11
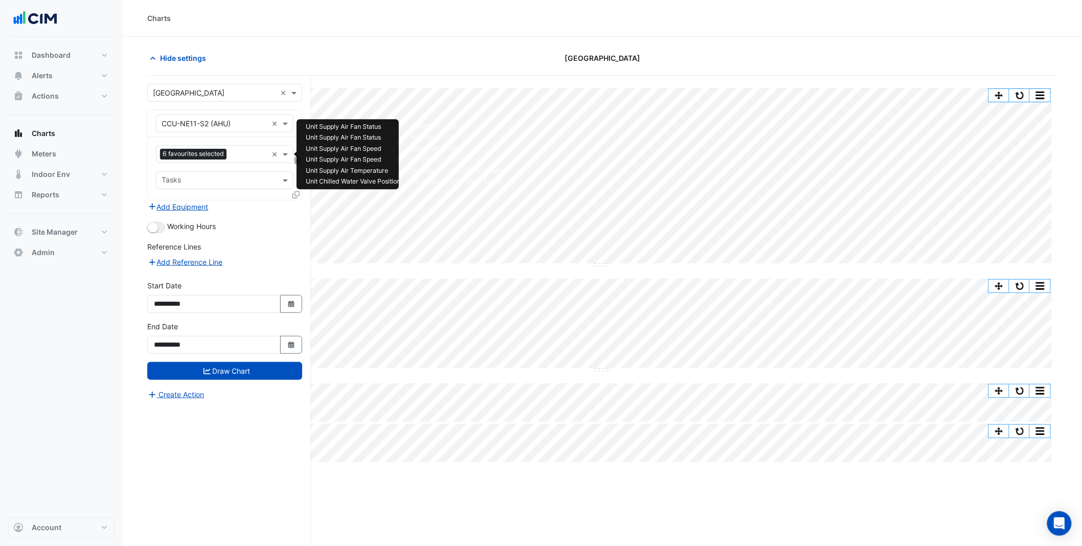
click at [242, 157] on input "text" at bounding box center [249, 155] width 37 height 11
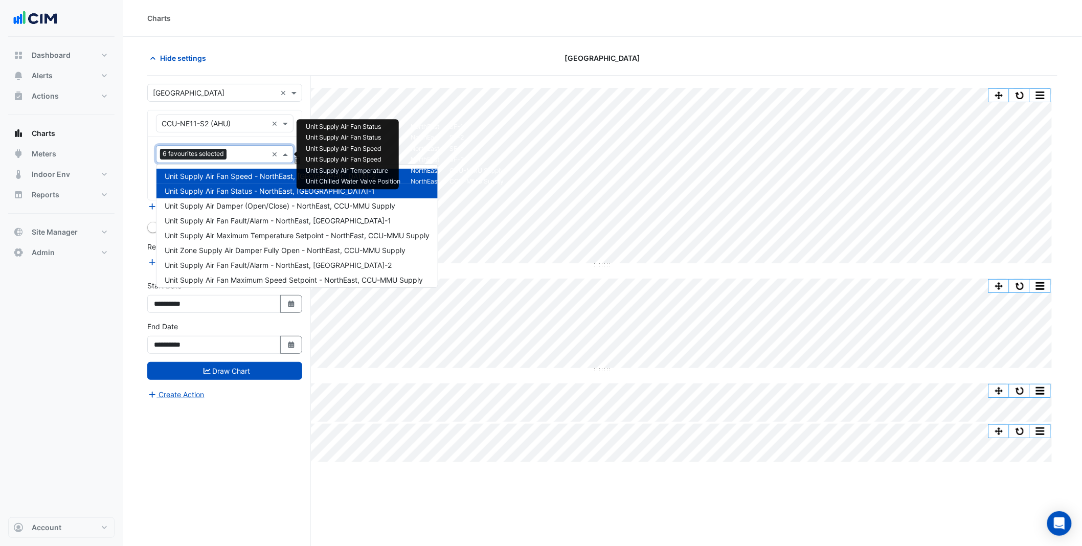
scroll to position [300, 0]
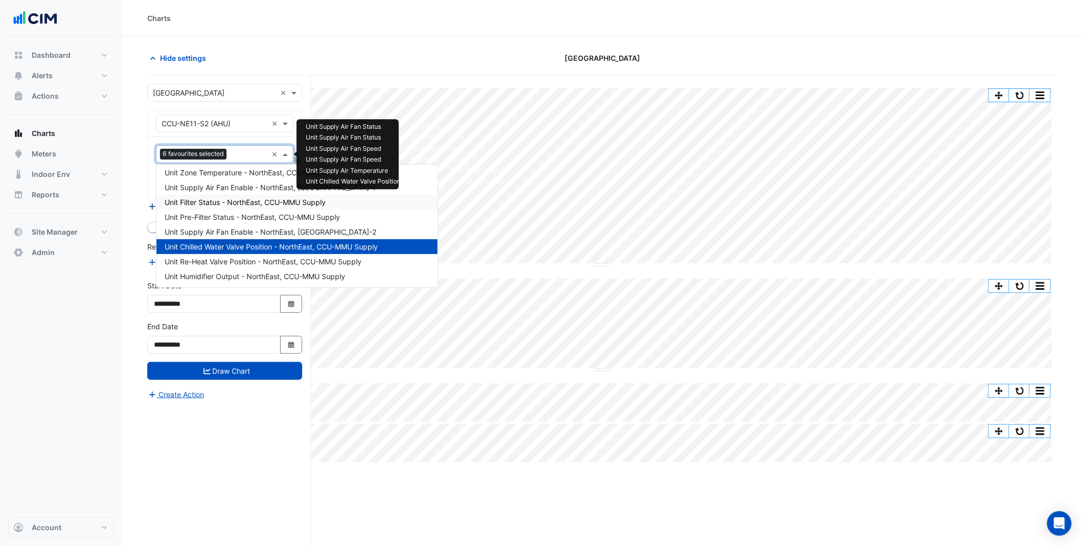
drag, startPoint x: 132, startPoint y: 228, endPoint x: 176, endPoint y: 211, distance: 47.3
click at [133, 227] on section "Hide settings Causeway Hospital Split All Split None Print Save as JPEG Save as…" at bounding box center [602, 311] width 959 height 548
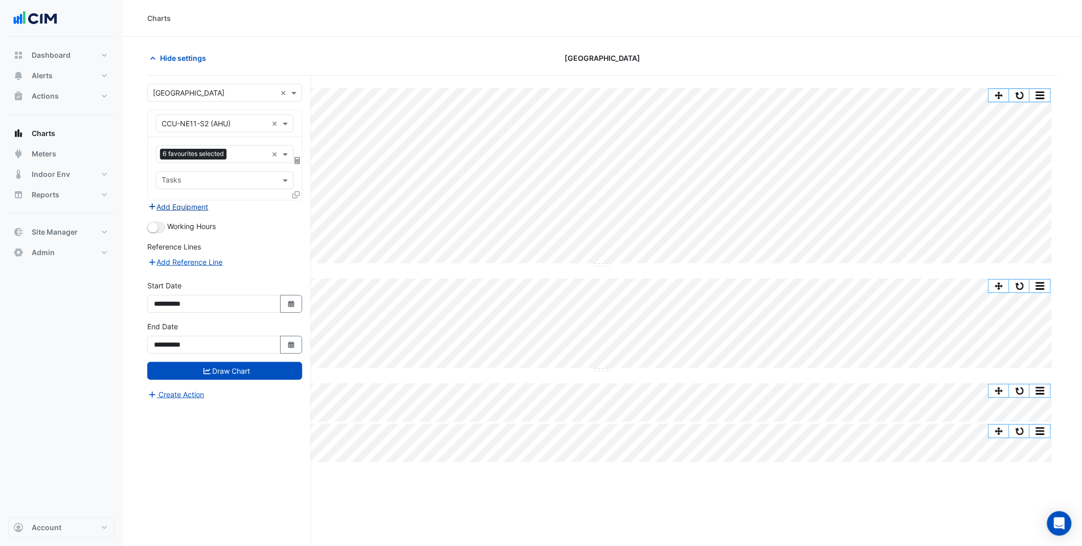
click at [193, 209] on button "Add Equipment" at bounding box center [178, 207] width 62 height 12
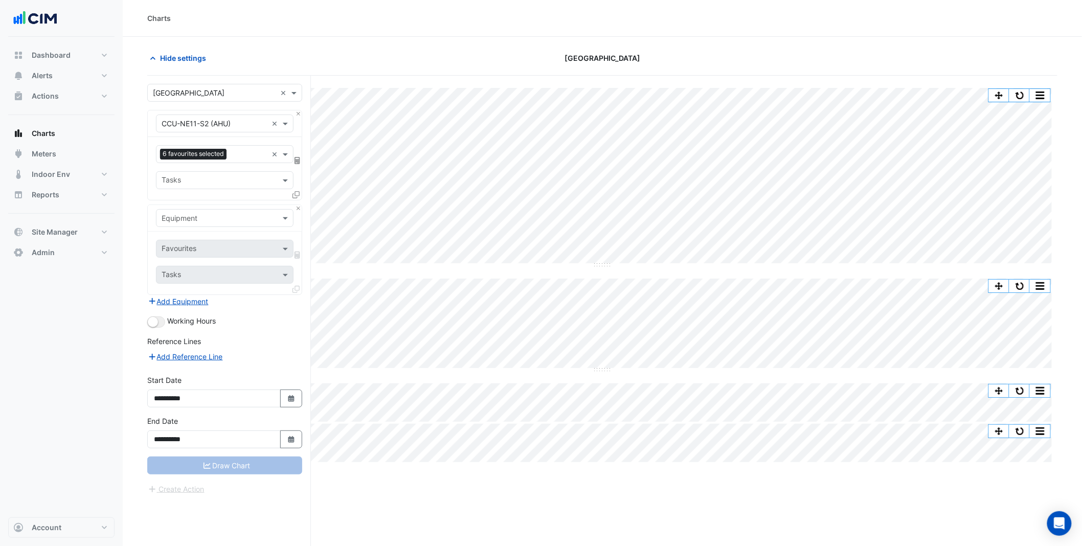
click at [188, 219] on input "text" at bounding box center [215, 218] width 106 height 11
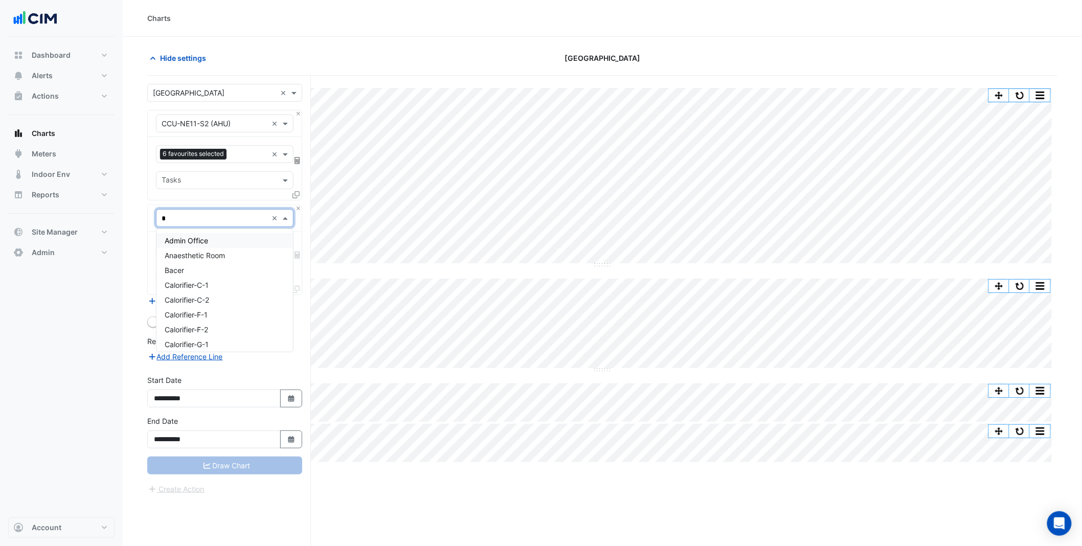
type input "**"
click at [222, 241] on div "CH-1" at bounding box center [224, 240] width 137 height 15
click at [192, 243] on div "Favourites" at bounding box center [178, 249] width 36 height 13
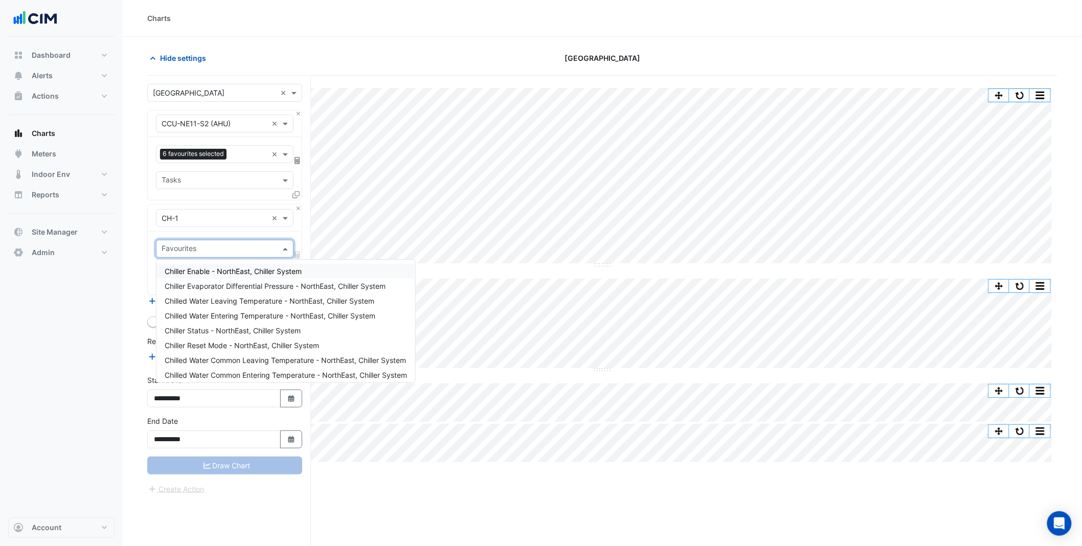
type input "*"
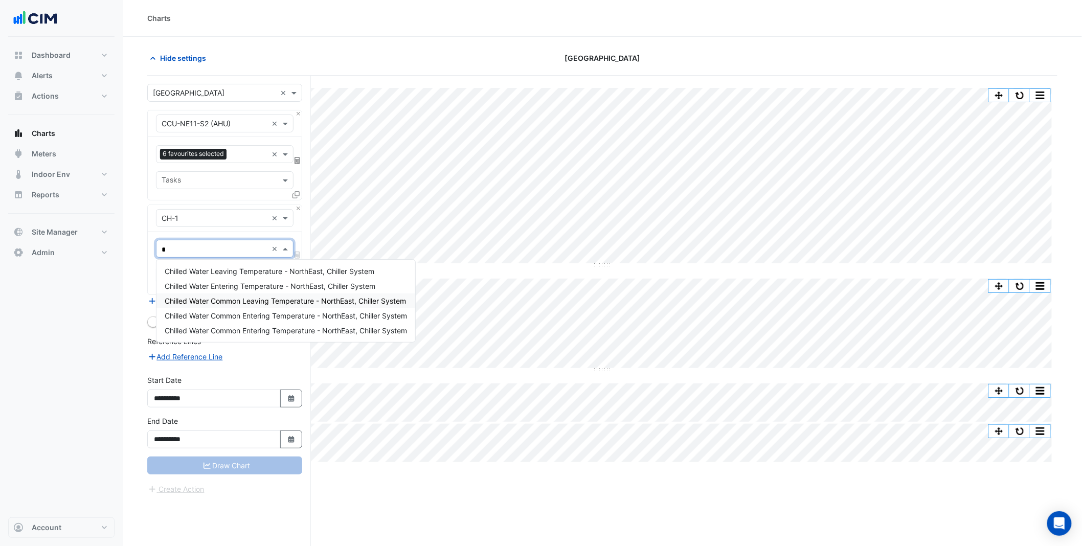
click at [279, 302] on span "Chilled Water Common Leaving Temperature - NorthEast, Chiller System" at bounding box center [285, 301] width 241 height 9
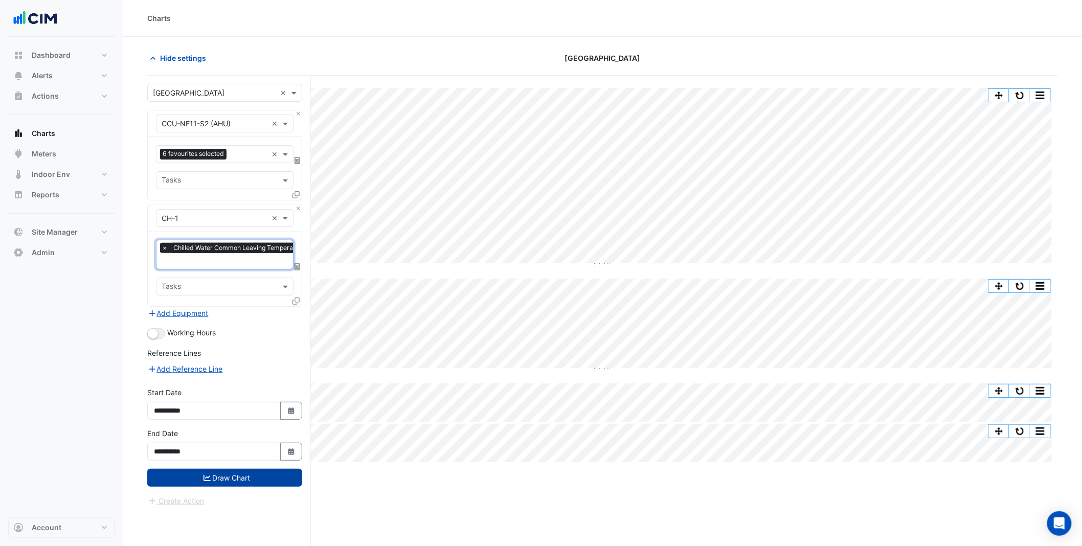
click at [247, 474] on button "Draw Chart" at bounding box center [224, 478] width 155 height 18
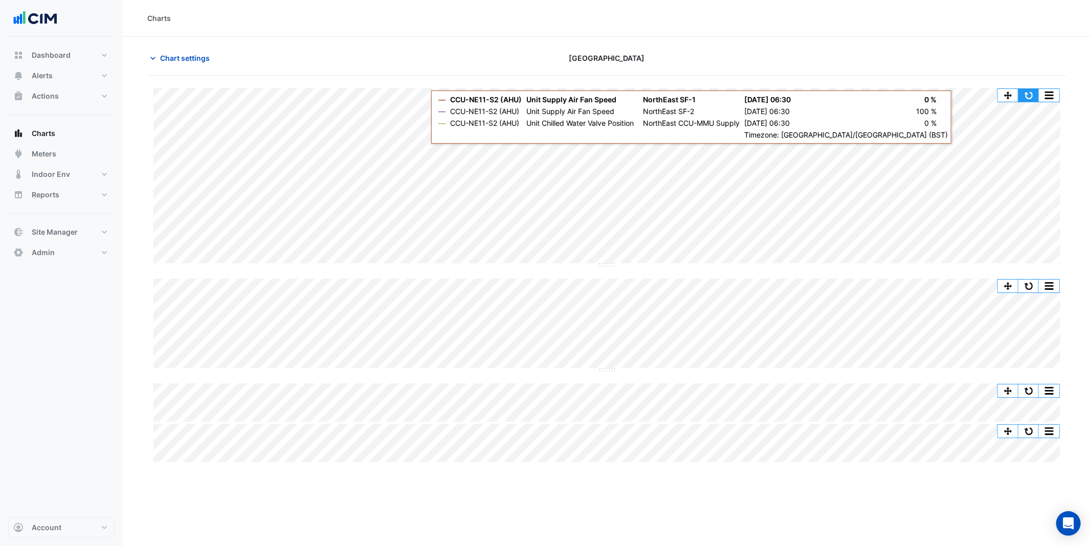
click at [1030, 89] on button "button" at bounding box center [1028, 95] width 20 height 13
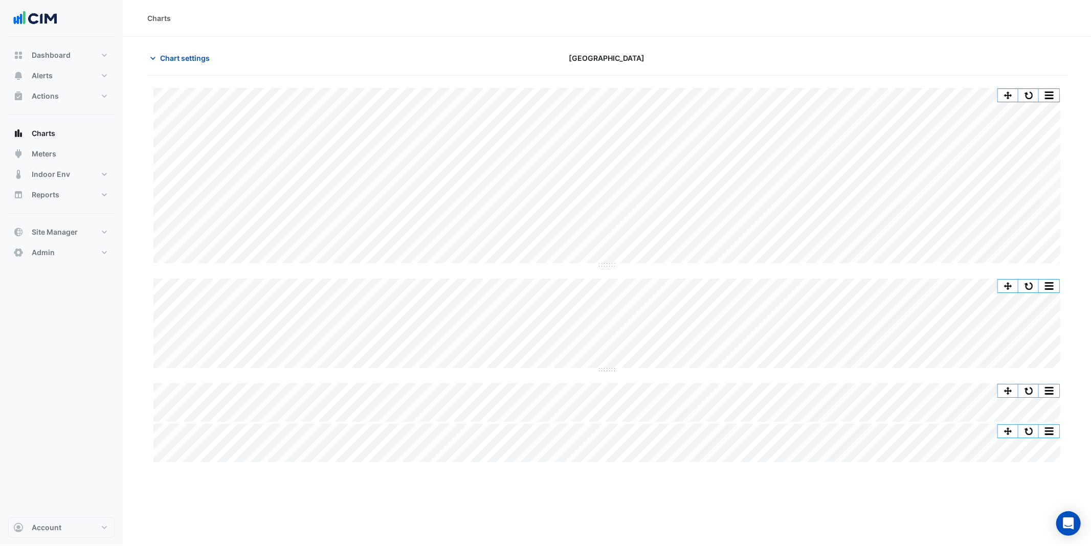
click at [1027, 81] on div "Split by Equip Split All Split None Print Save as JPEG Save as PNG Pivot Data T…" at bounding box center [606, 270] width 919 height 389
click at [1030, 96] on button "button" at bounding box center [1028, 95] width 20 height 13
click at [188, 58] on span "Chart settings" at bounding box center [185, 58] width 50 height 11
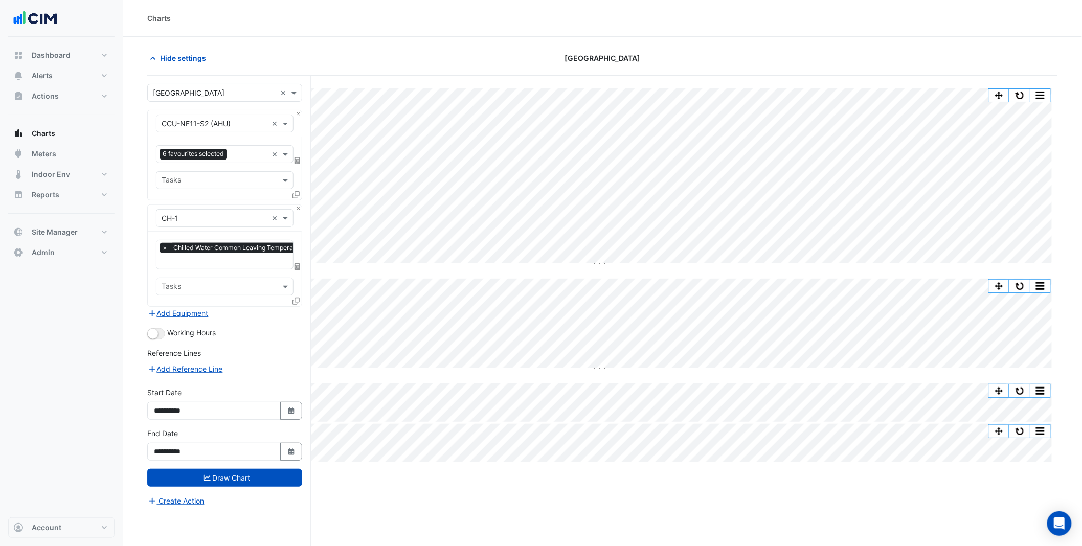
click at [242, 268] on div "× Chilled Water Common Leaving Temperature - NorthEast, Chiller System ×" at bounding box center [225, 255] width 138 height 30
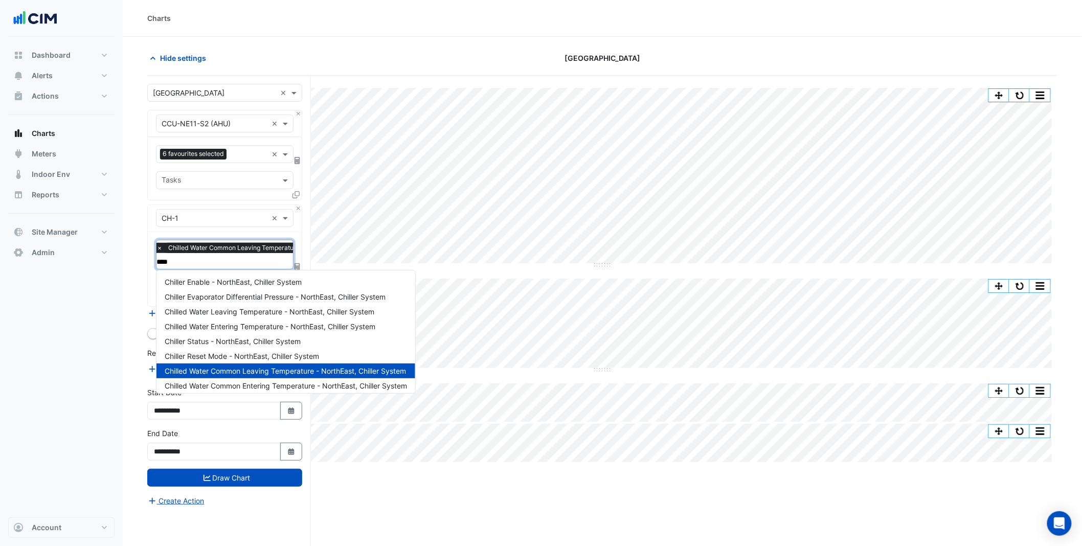
type input "*****"
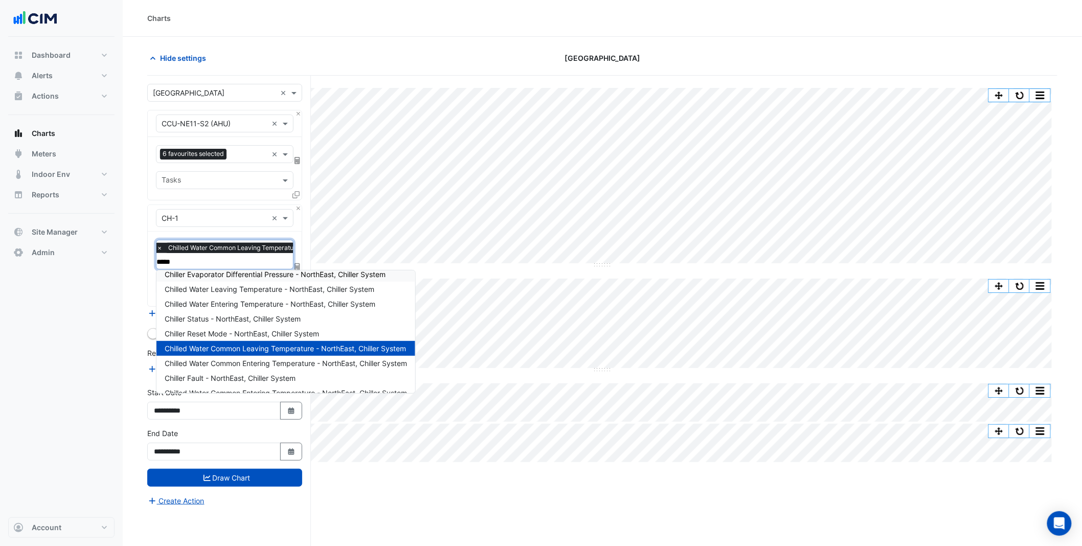
scroll to position [33, 0]
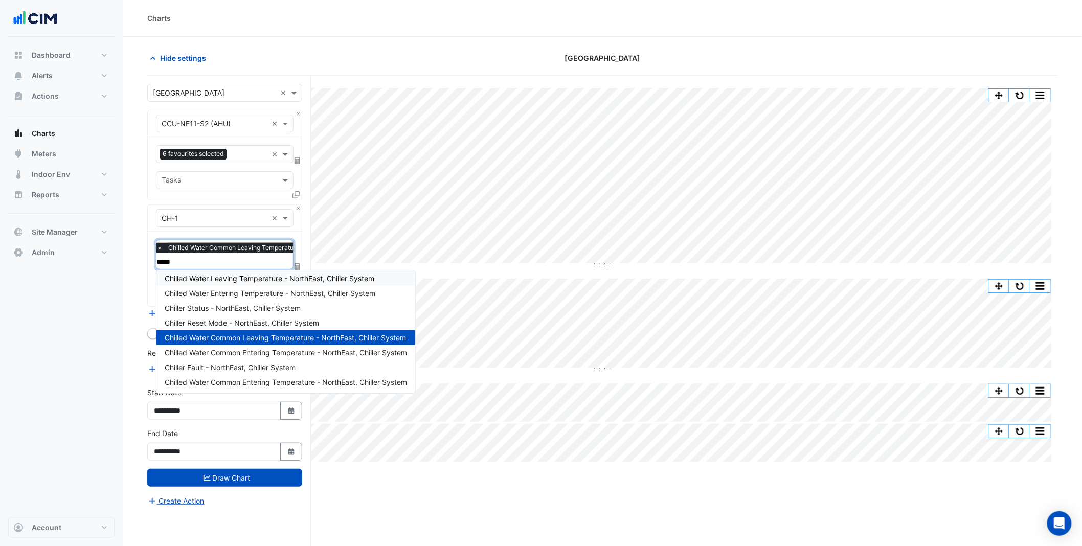
click at [247, 279] on span "Chilled Water Leaving Temperature - NorthEast, Chiller System" at bounding box center [270, 278] width 210 height 9
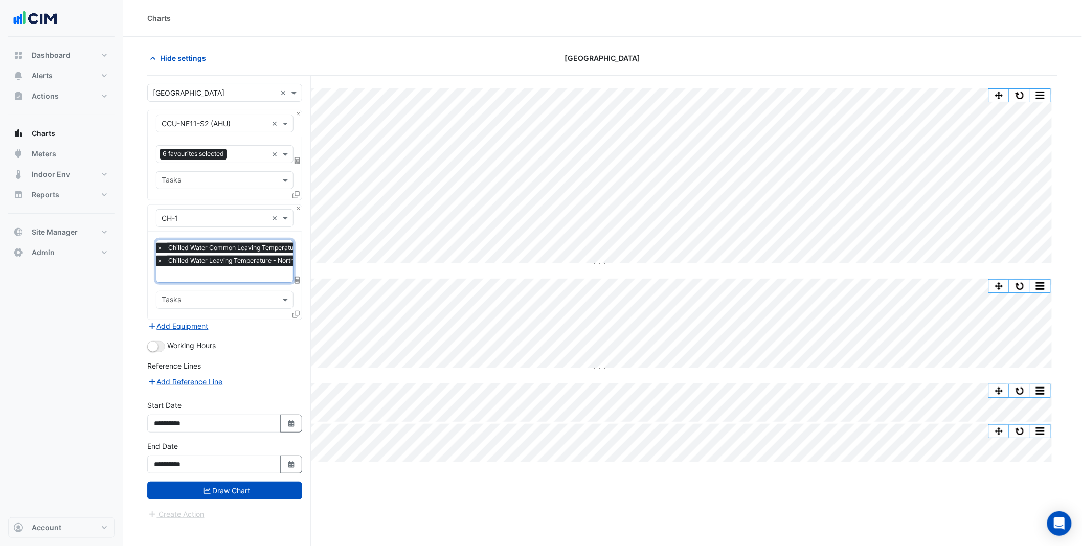
click at [300, 306] on div "× Chilled Water Common Leaving Temperature - NorthEast, Chiller System × Chille…" at bounding box center [225, 276] width 154 height 88
click at [296, 315] on icon at bounding box center [295, 314] width 7 height 7
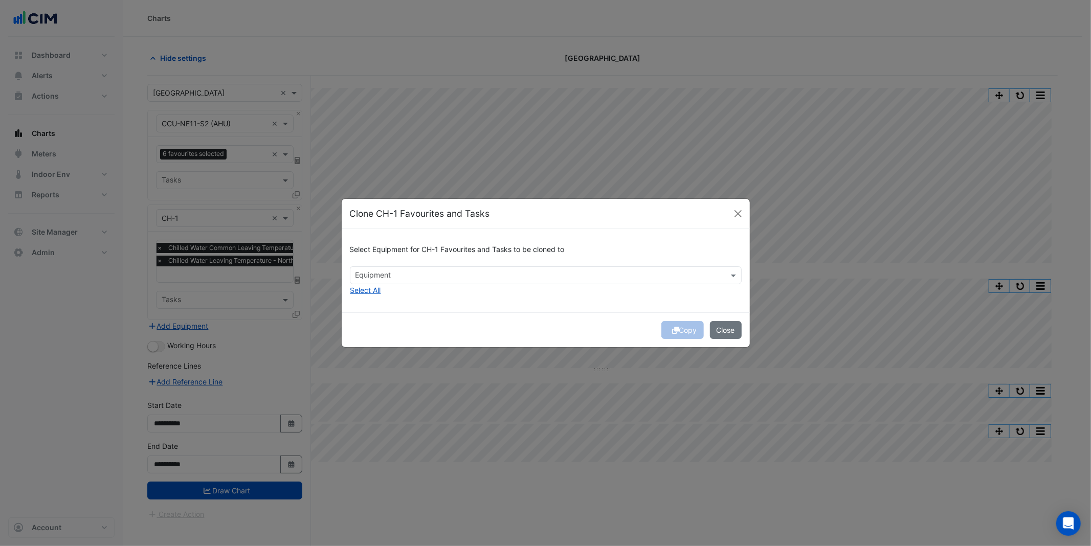
click at [400, 271] on input "text" at bounding box center [539, 276] width 369 height 11
click at [360, 300] on span "CH-2" at bounding box center [366, 297] width 17 height 9
drag, startPoint x: 620, startPoint y: 310, endPoint x: 633, endPoint y: 312, distance: 13.4
click at [620, 310] on div "Select Equipment for CH-1 Favourites and Tasks to be cloned to × CH-2 × CH-2 Se…" at bounding box center [546, 270] width 408 height 83
click at [679, 329] on button "Copy" at bounding box center [682, 330] width 42 height 18
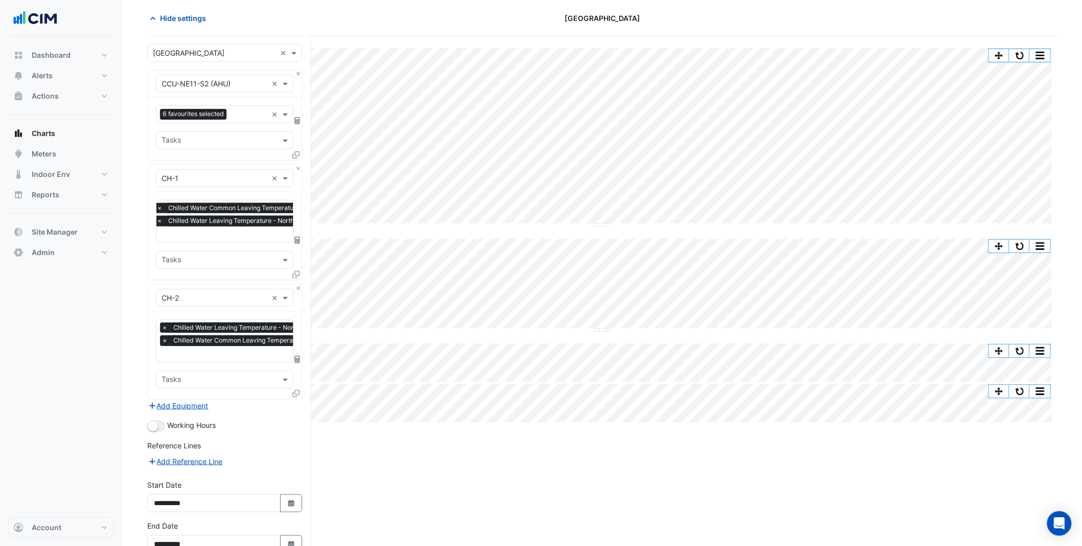
scroll to position [99, 0]
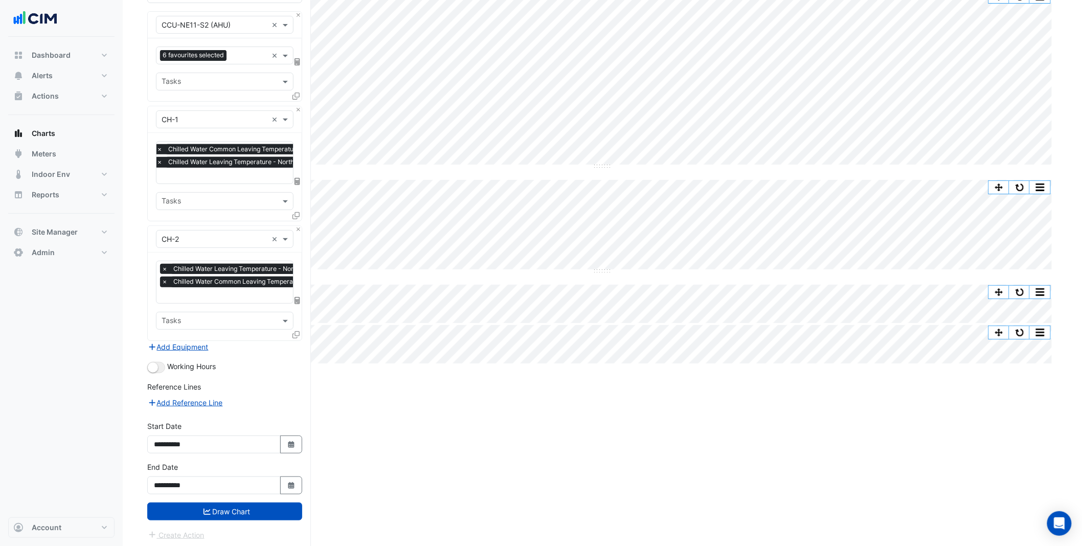
click at [783, 422] on div "Split by Equip Split All Split None Print Save as JPEG Save as PNG Pivot Data T…" at bounding box center [602, 263] width 910 height 572
click at [245, 512] on button "Draw Chart" at bounding box center [224, 512] width 155 height 18
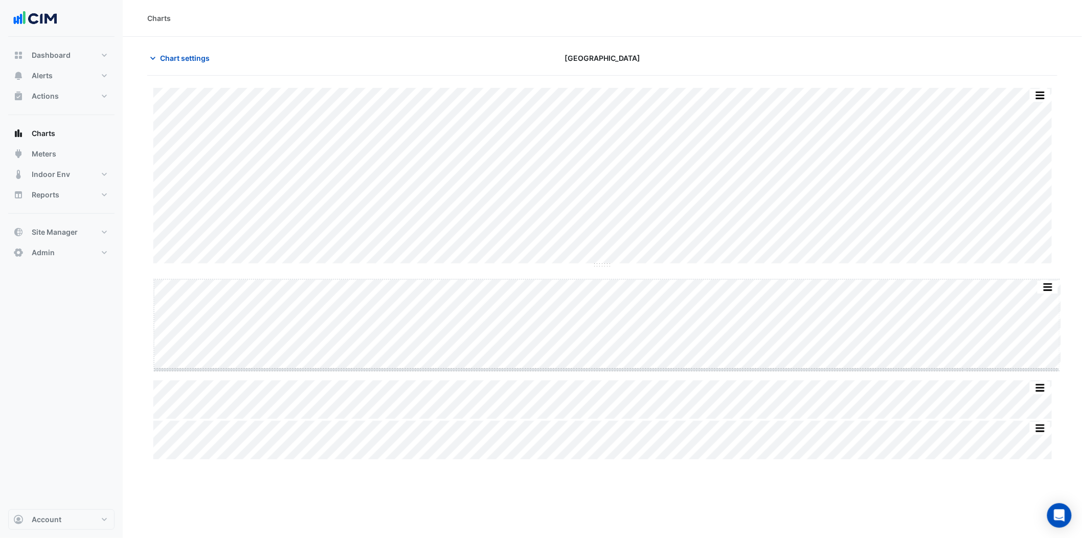
drag, startPoint x: 609, startPoint y: 371, endPoint x: 604, endPoint y: 473, distance: 102.9
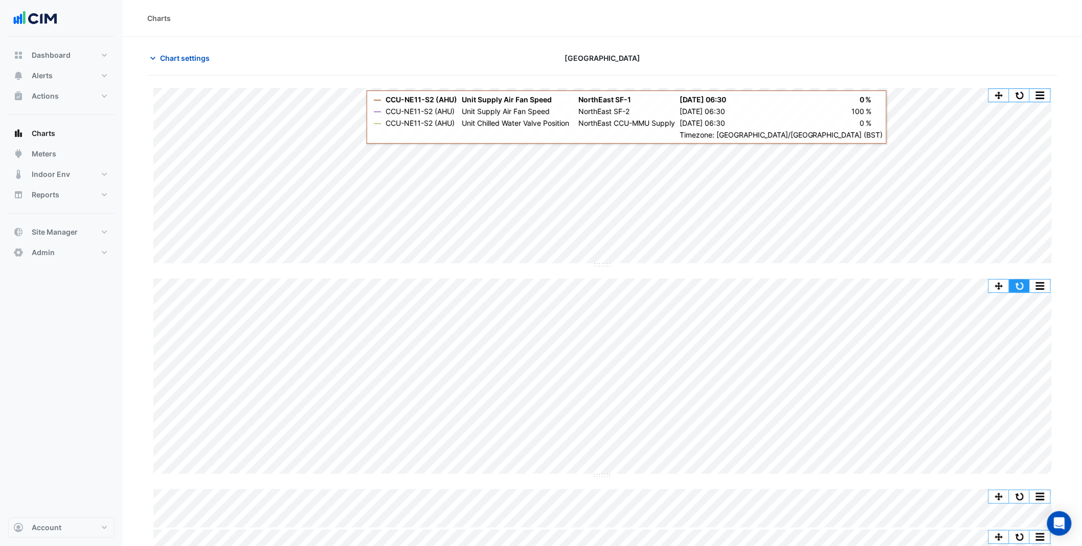
click at [1024, 291] on button "button" at bounding box center [1019, 286] width 20 height 13
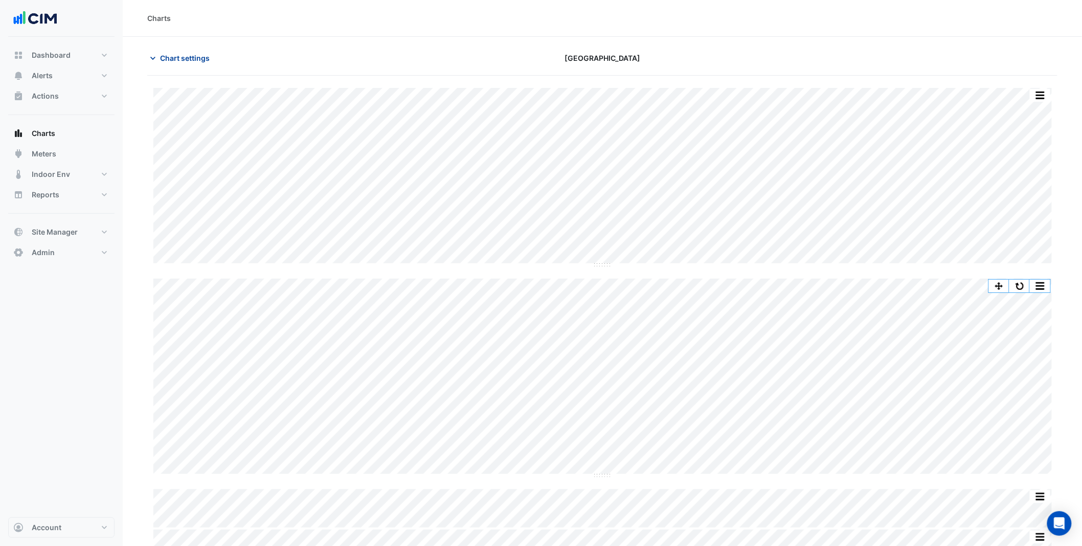
click at [186, 62] on span "Chart settings" at bounding box center [185, 58] width 50 height 11
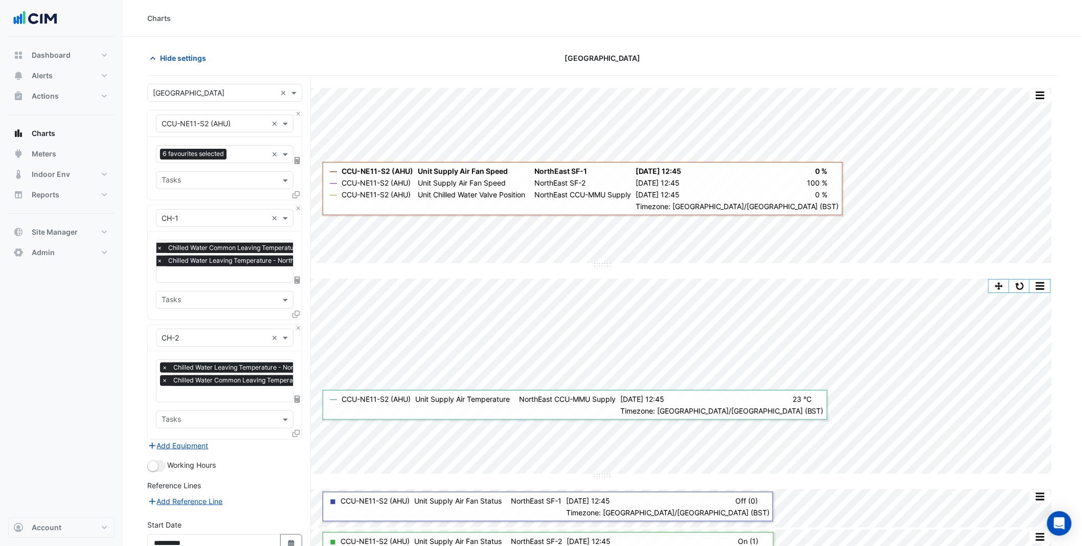
scroll to position [2, 0]
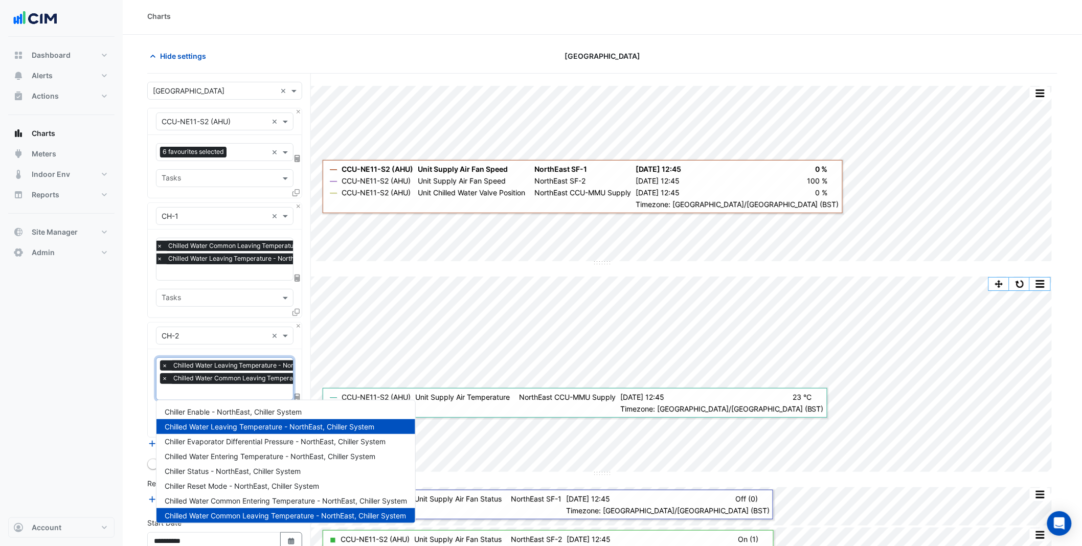
click at [202, 392] on input "text" at bounding box center [276, 393] width 229 height 11
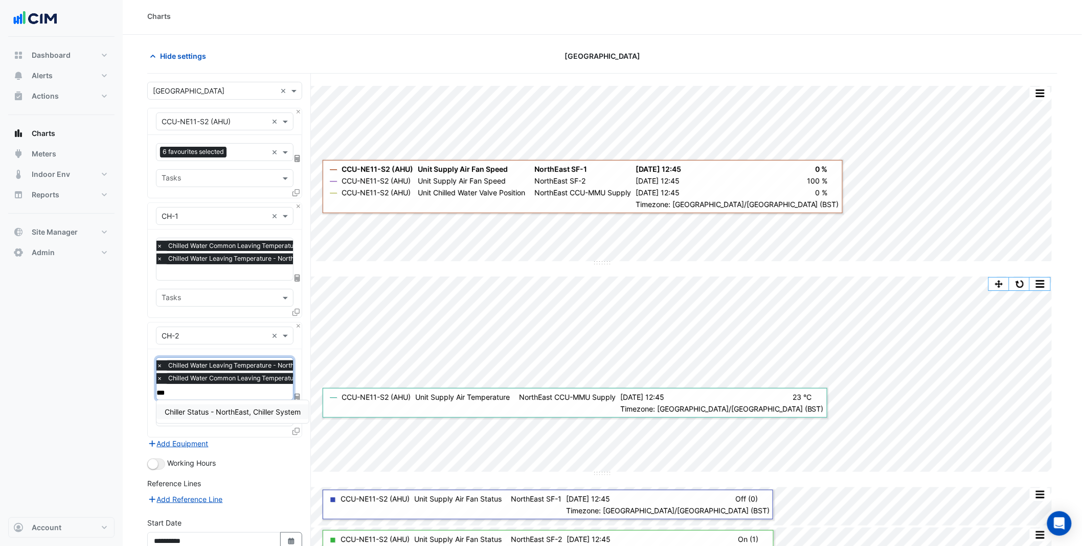
type input "****"
click at [218, 409] on span "Chiller Status - NorthEast, Chiller System" at bounding box center [233, 411] width 136 height 9
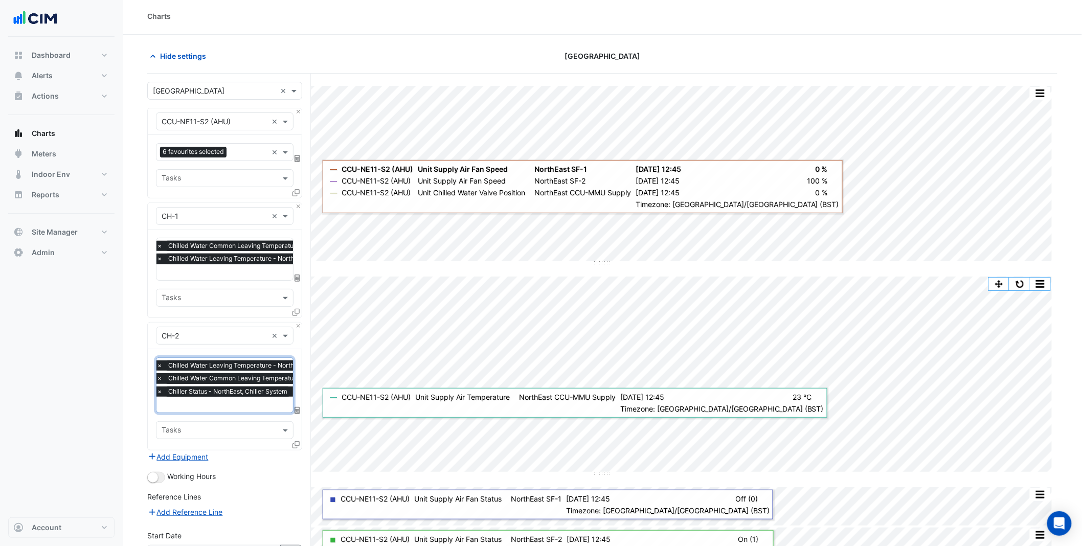
drag, startPoint x: 201, startPoint y: 267, endPoint x: 203, endPoint y: 272, distance: 5.7
click at [201, 268] on input "text" at bounding box center [270, 273] width 229 height 11
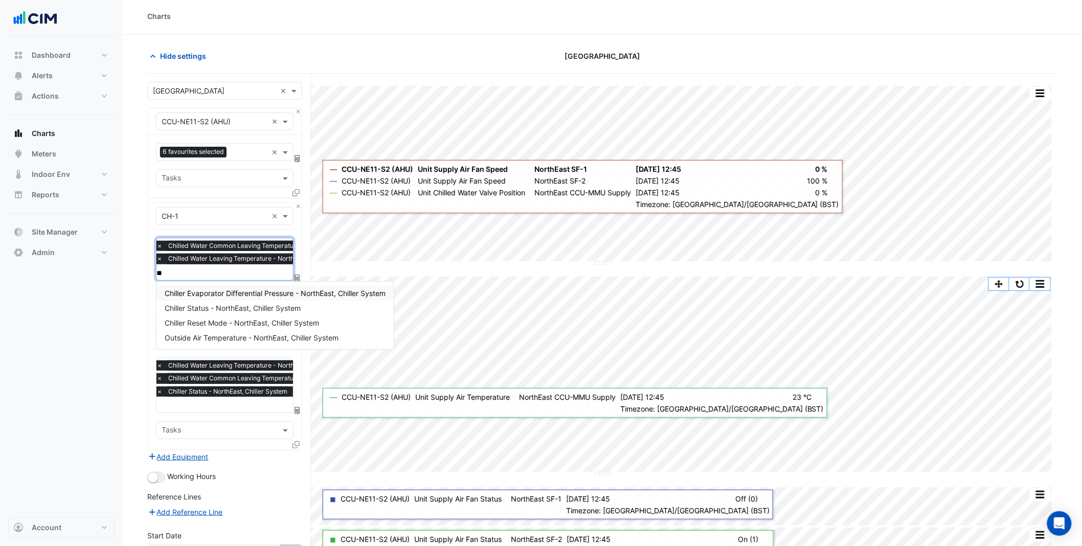
type input "***"
click at [218, 297] on div "Chiller Status - NorthEast, Chiller System" at bounding box center [232, 293] width 152 height 15
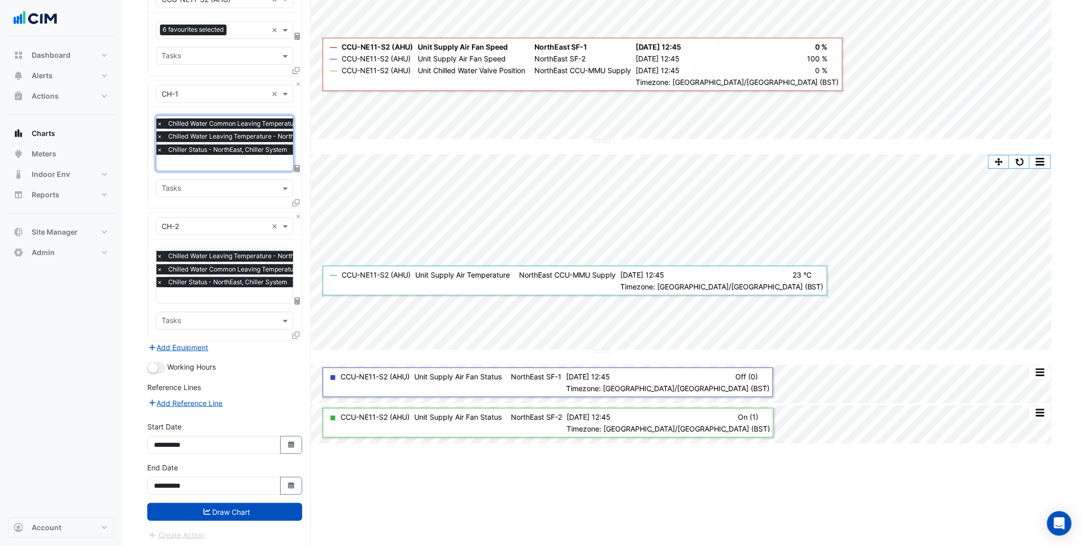
scroll to position [125, 0]
click at [249, 507] on button "Draw Chart" at bounding box center [224, 512] width 155 height 18
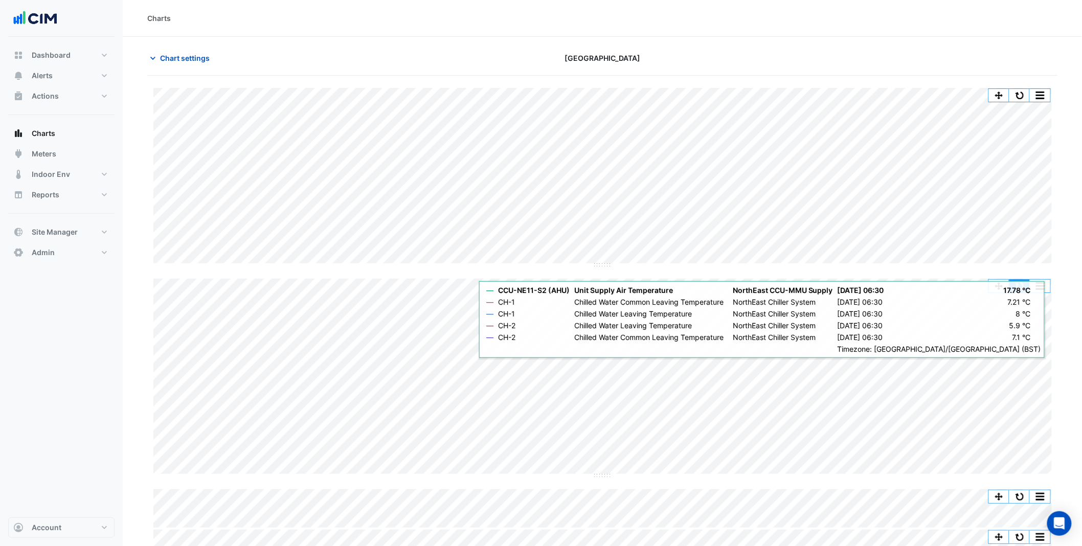
click at [1019, 284] on button "button" at bounding box center [1019, 286] width 20 height 13
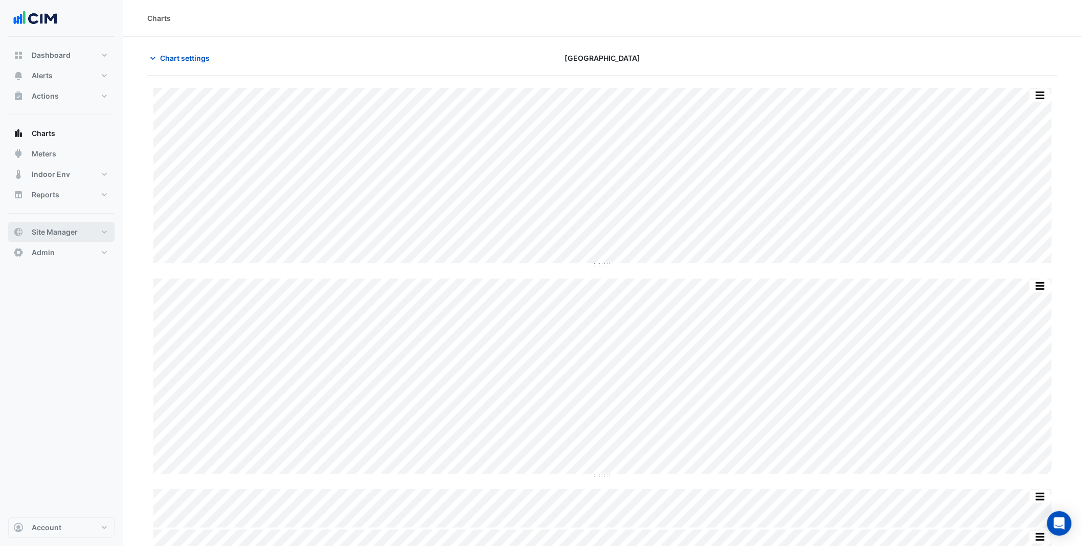
click at [78, 236] on button "Site Manager" at bounding box center [61, 232] width 106 height 20
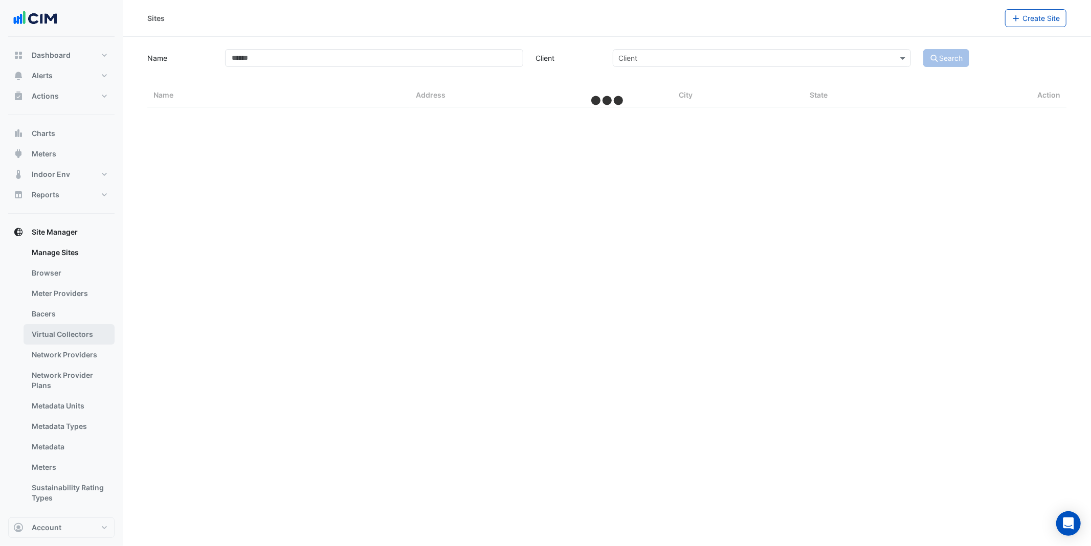
select select "***"
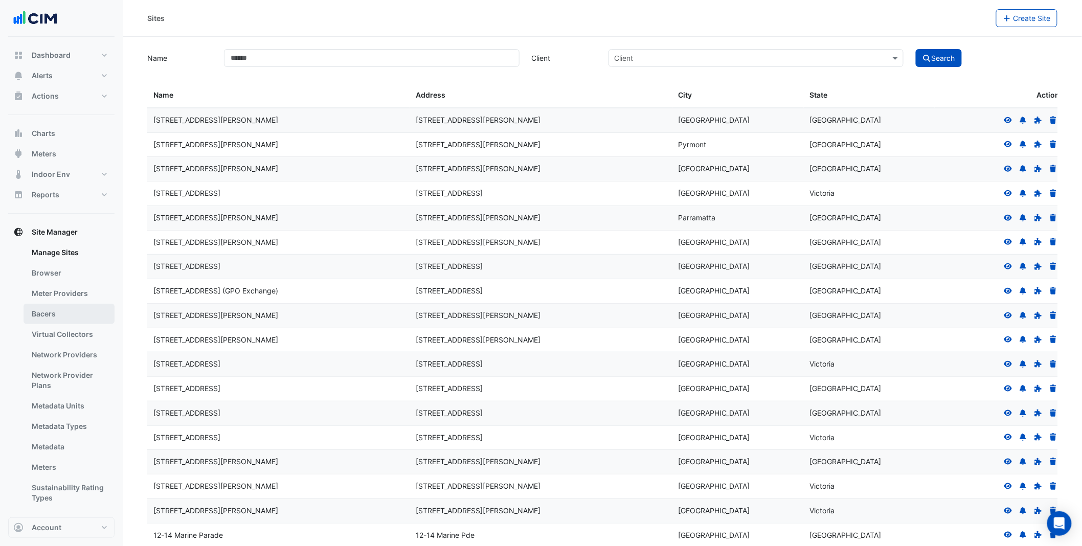
click at [63, 317] on link "Bacers" at bounding box center [69, 314] width 91 height 20
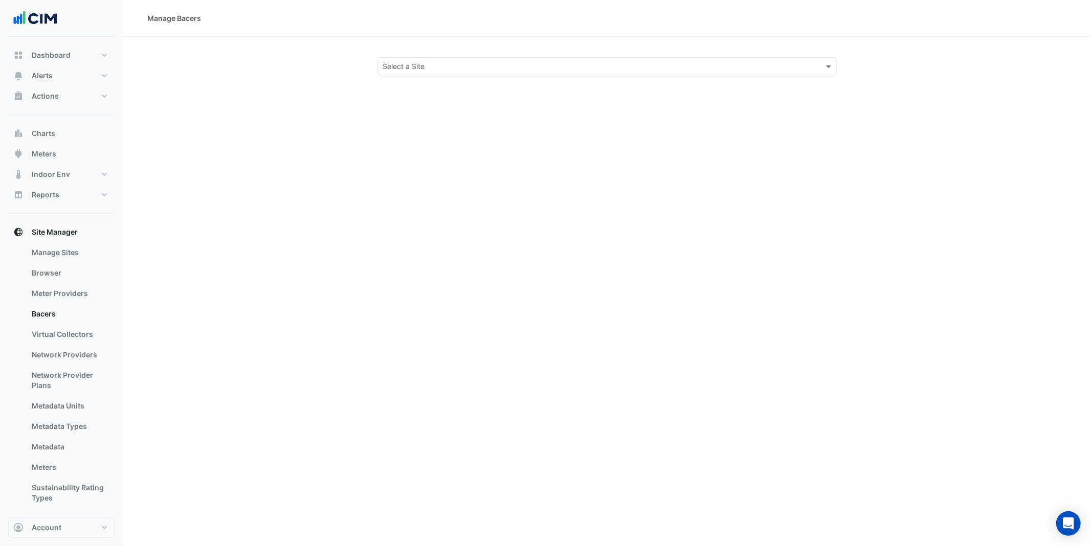
drag, startPoint x: 422, startPoint y: 51, endPoint x: 433, endPoint y: 58, distance: 13.2
click at [422, 50] on section "Select a Site" at bounding box center [607, 56] width 968 height 38
click at [434, 62] on input "text" at bounding box center [596, 66] width 428 height 11
type input "*****"
click at [416, 102] on span "Causeway Hospital" at bounding box center [430, 103] width 72 height 9
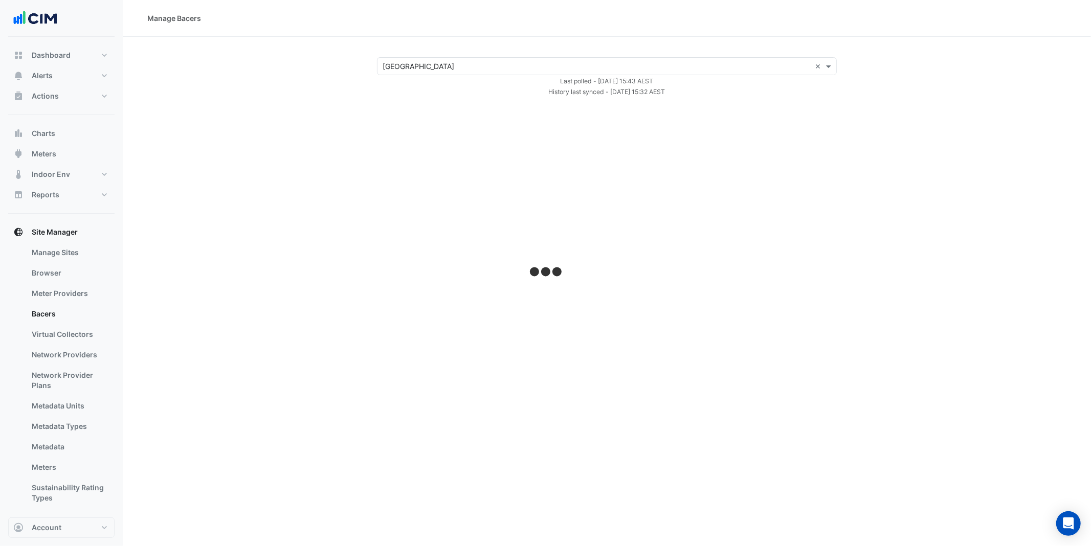
select select "***"
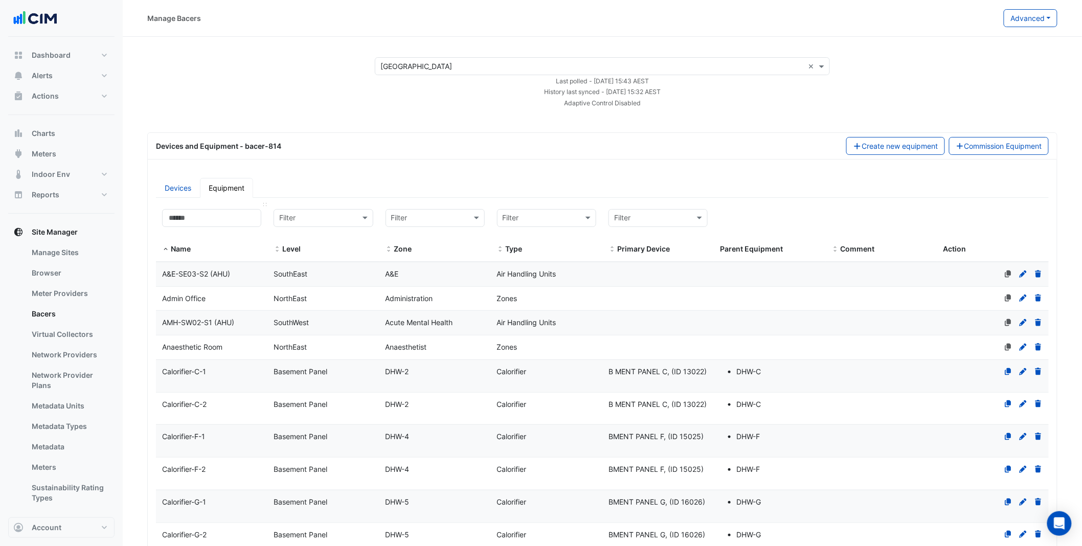
click at [208, 205] on datatable-header-cell "Name" at bounding box center [211, 232] width 111 height 59
drag, startPoint x: 206, startPoint y: 224, endPoint x: 121, endPoint y: 255, distance: 89.6
click at [206, 224] on input at bounding box center [211, 218] width 99 height 18
click at [171, 185] on link "Devices" at bounding box center [178, 188] width 44 height 20
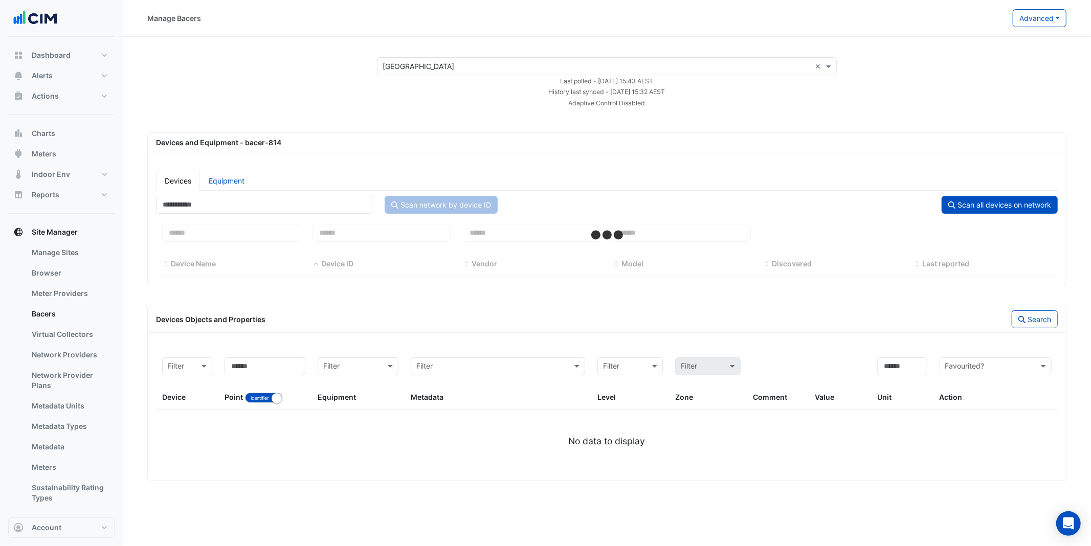
select select "***"
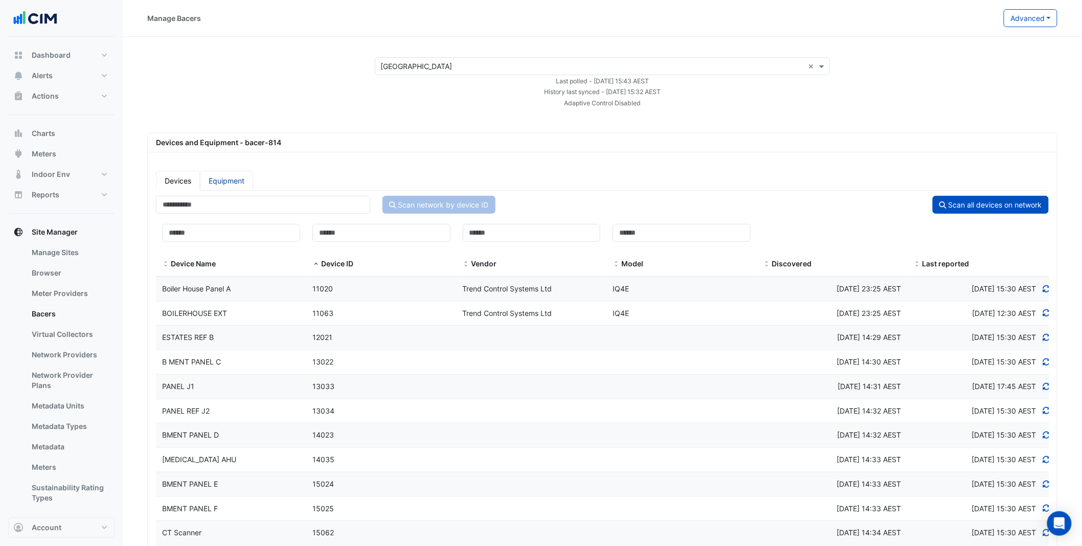
drag, startPoint x: 236, startPoint y: 173, endPoint x: 228, endPoint y: 181, distance: 11.2
click at [236, 173] on link "Equipment" at bounding box center [226, 181] width 53 height 20
click at [229, 181] on link "Equipment" at bounding box center [226, 181] width 53 height 20
select select "***"
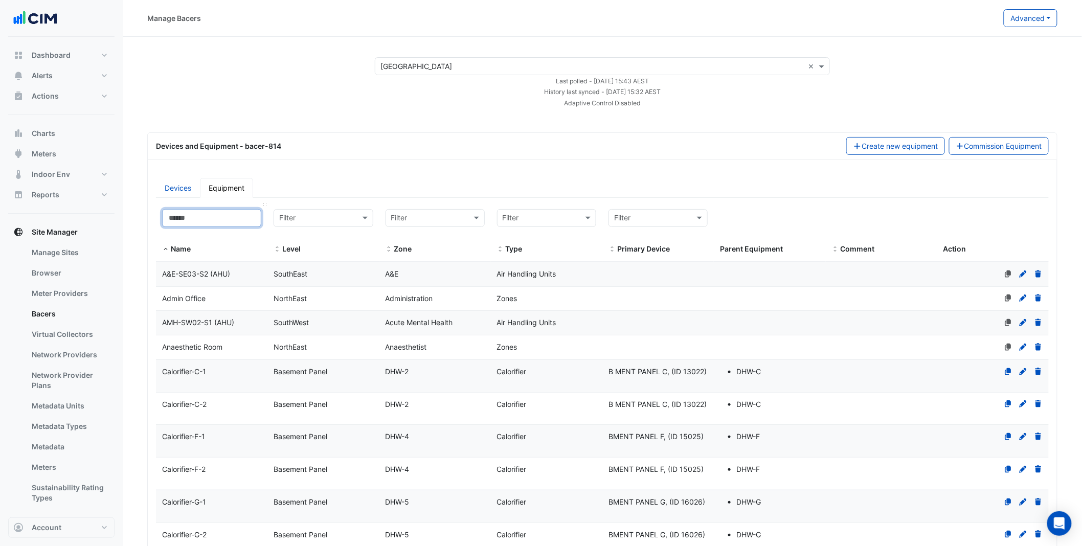
click at [224, 225] on input at bounding box center [211, 218] width 99 height 18
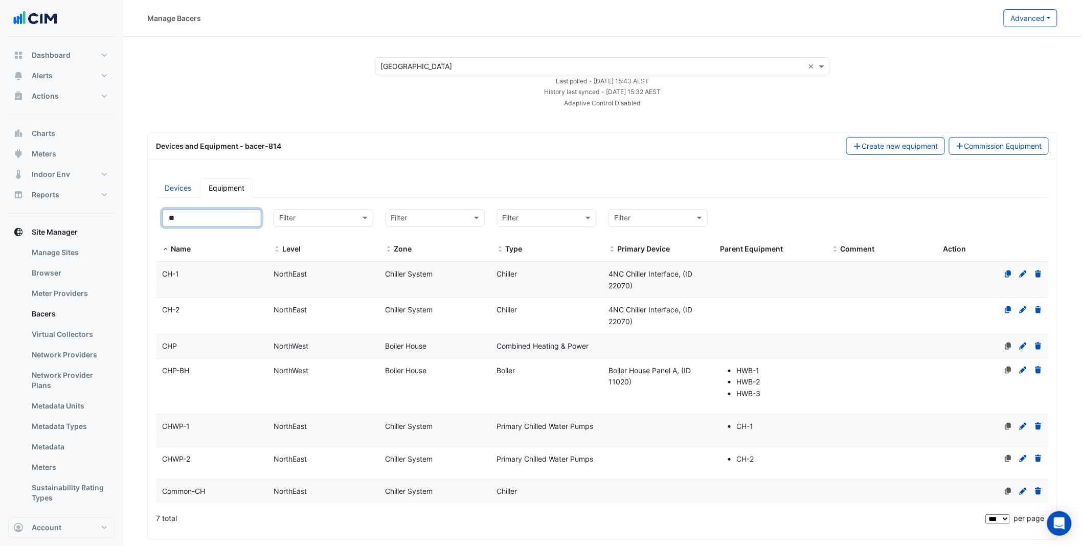
type input "**"
click at [427, 284] on datatable-body-cell "Zone Chiller System" at bounding box center [434, 280] width 111 height 36
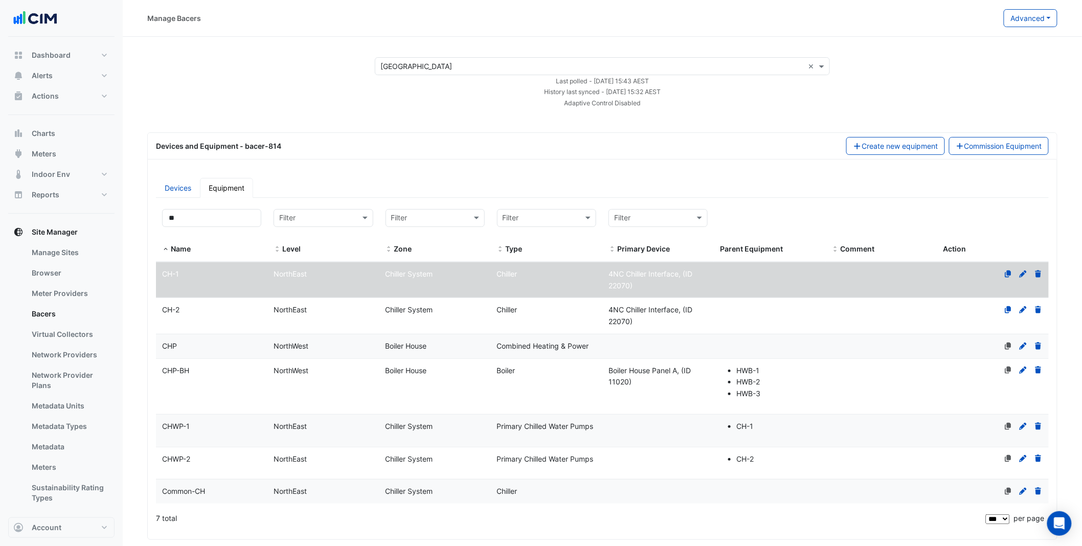
click at [634, 322] on div "4NC Chiller Interface, (ID 22070)" at bounding box center [657, 316] width 111 height 24
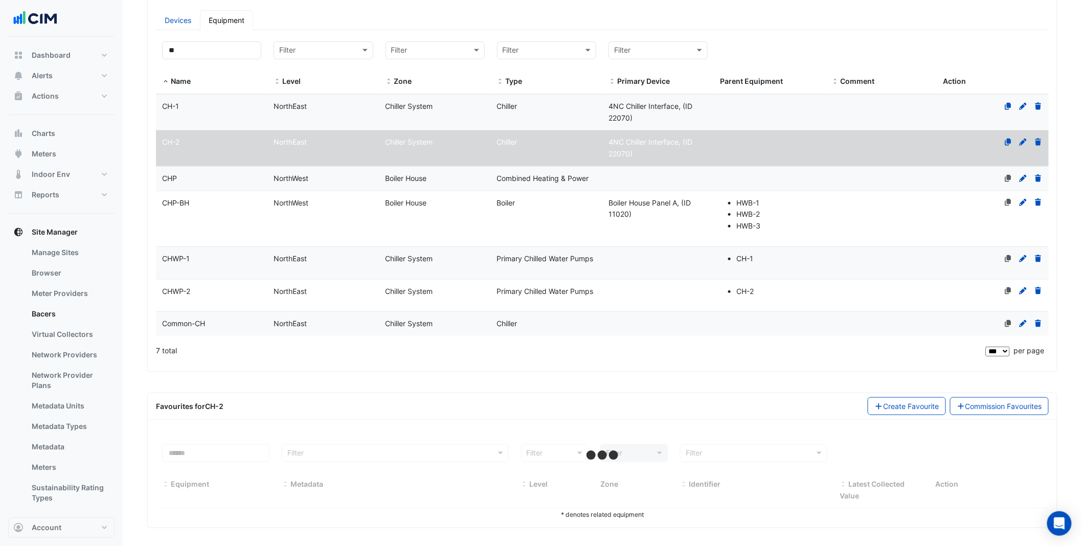
scroll to position [171, 0]
click at [609, 179] on datatable-body-cell "Primary Device" at bounding box center [657, 176] width 111 height 24
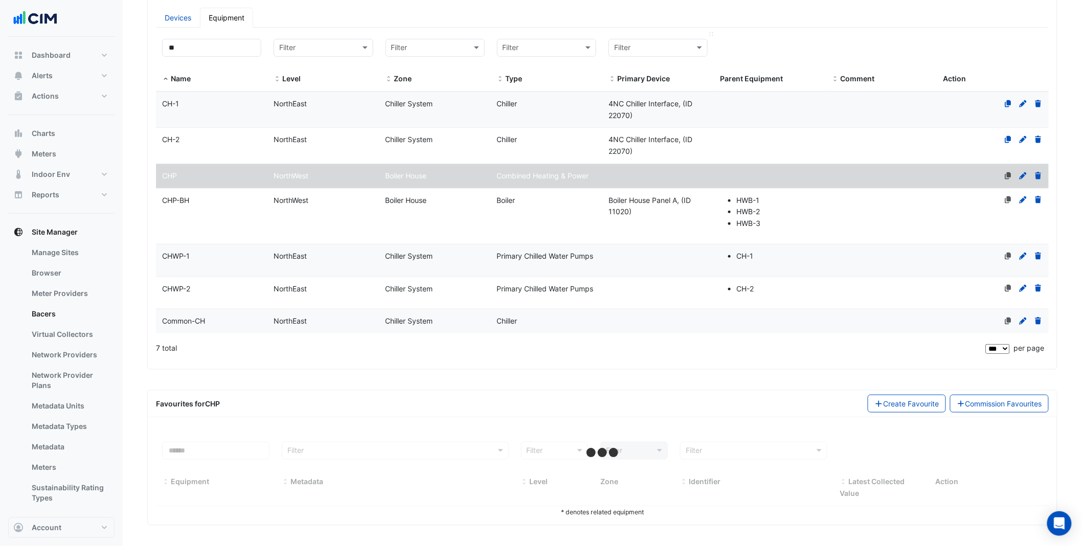
scroll to position [66, 0]
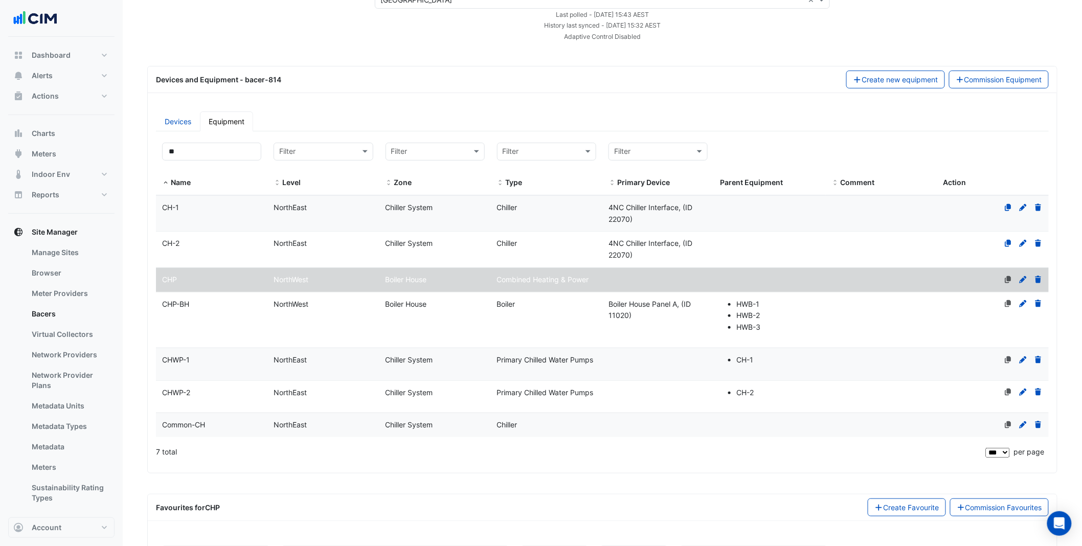
click at [655, 220] on div "4NC Chiller Interface, (ID 22070)" at bounding box center [657, 214] width 111 height 24
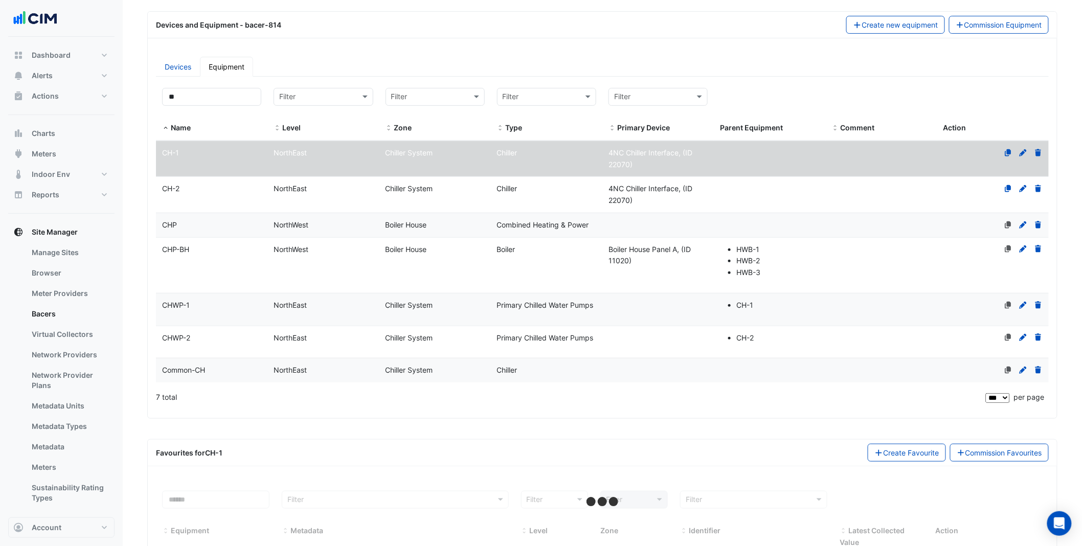
scroll to position [171, 0]
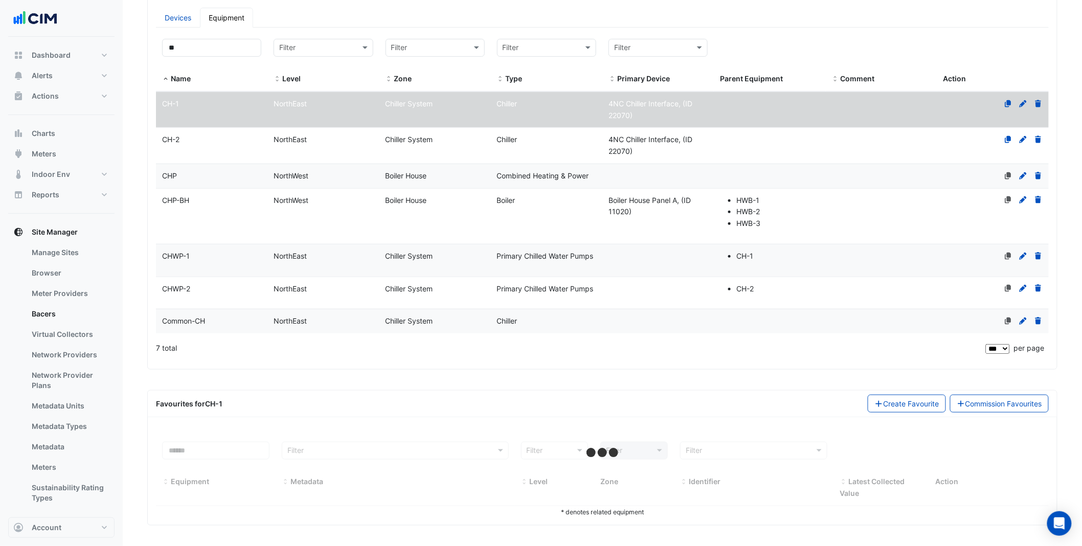
select select "***"
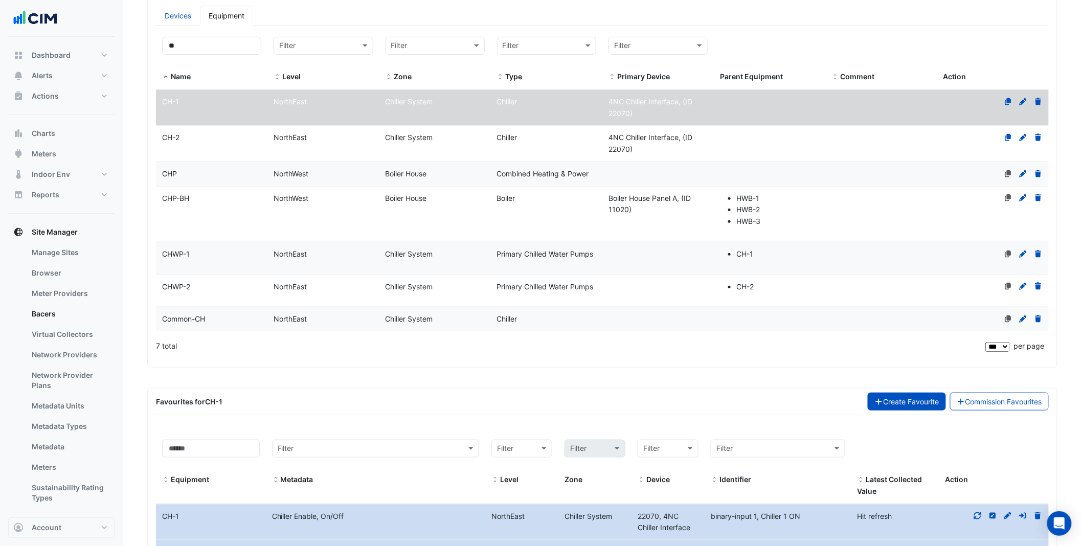
scroll to position [596, 0]
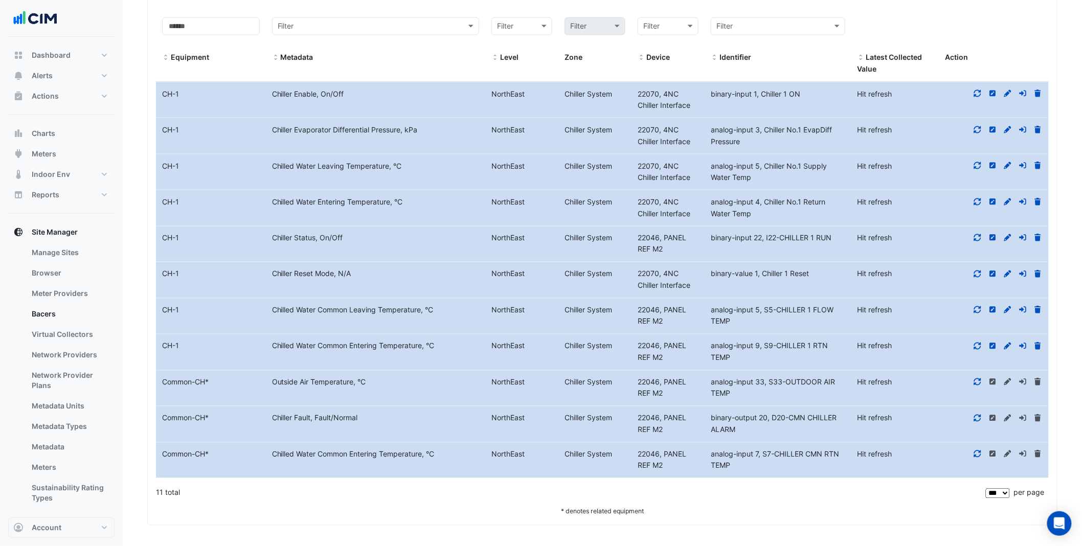
click at [973, 96] on icon at bounding box center [977, 93] width 9 height 7
click at [980, 129] on icon at bounding box center [977, 129] width 9 height 7
click at [979, 168] on icon at bounding box center [977, 165] width 7 height 7
click at [977, 203] on icon at bounding box center [977, 201] width 9 height 7
click at [977, 205] on icon at bounding box center [977, 201] width 7 height 7
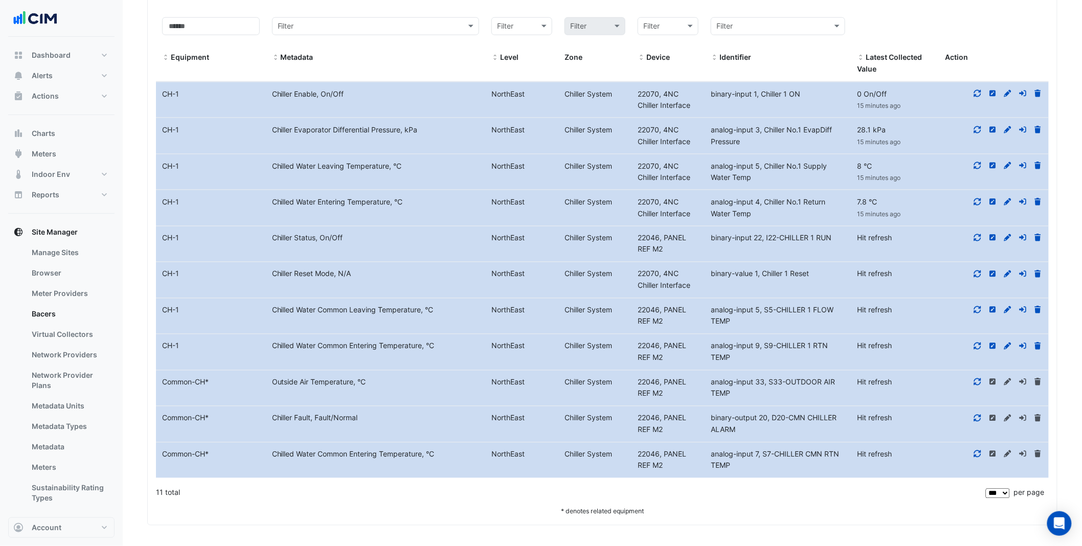
click at [983, 239] on div at bounding box center [994, 239] width 110 height 12
click at [980, 240] on icon at bounding box center [977, 237] width 9 height 7
click at [979, 271] on icon at bounding box center [977, 273] width 9 height 7
click at [978, 308] on icon at bounding box center [977, 309] width 9 height 7
click at [977, 312] on icon at bounding box center [977, 309] width 9 height 7
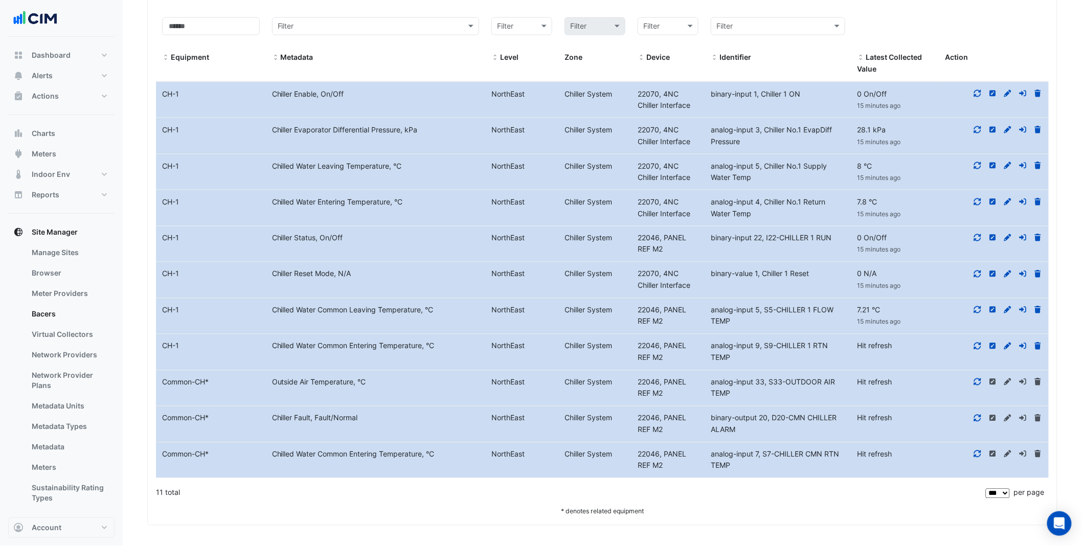
click at [978, 346] on icon at bounding box center [977, 346] width 9 height 7
click at [979, 382] on icon at bounding box center [977, 381] width 9 height 7
click at [976, 419] on icon at bounding box center [977, 418] width 9 height 7
click at [979, 455] on icon at bounding box center [977, 453] width 9 height 7
drag, startPoint x: 798, startPoint y: 418, endPoint x: 833, endPoint y: 434, distance: 38.2
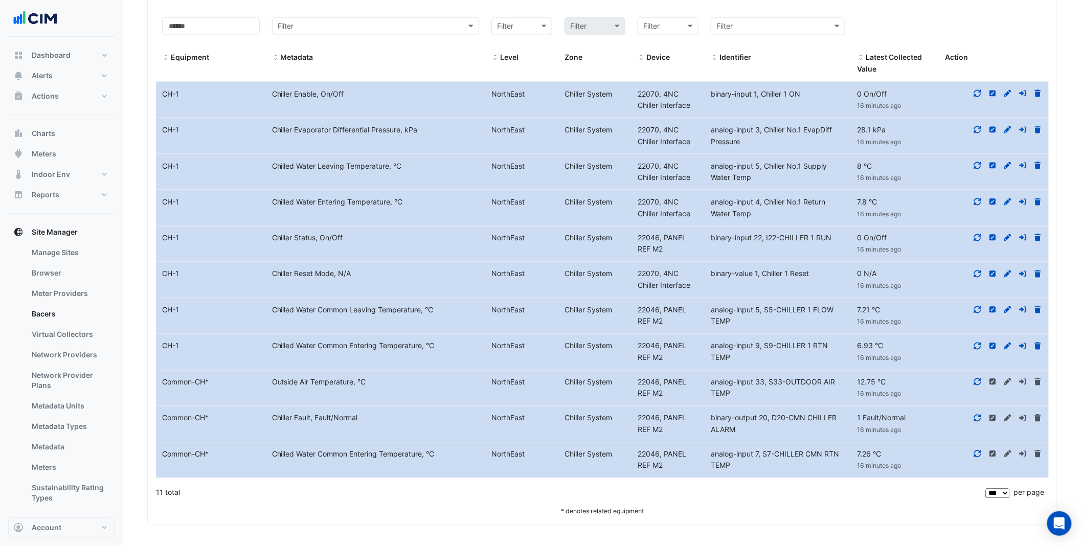
click at [833, 434] on div "binary-output 20, D20-CMN CHILLER ALARM" at bounding box center [778, 425] width 146 height 24
drag, startPoint x: 284, startPoint y: 419, endPoint x: 365, endPoint y: 428, distance: 81.8
click at [365, 428] on datatable-body-cell "Metadata Chiller Fault, Fault/Normal" at bounding box center [375, 424] width 219 height 36
click at [731, 86] on datatable-body-cell "Identifier binary-input 1, Chiller 1 ON" at bounding box center [778, 100] width 146 height 36
drag, startPoint x: 737, startPoint y: 101, endPoint x: 770, endPoint y: 99, distance: 33.3
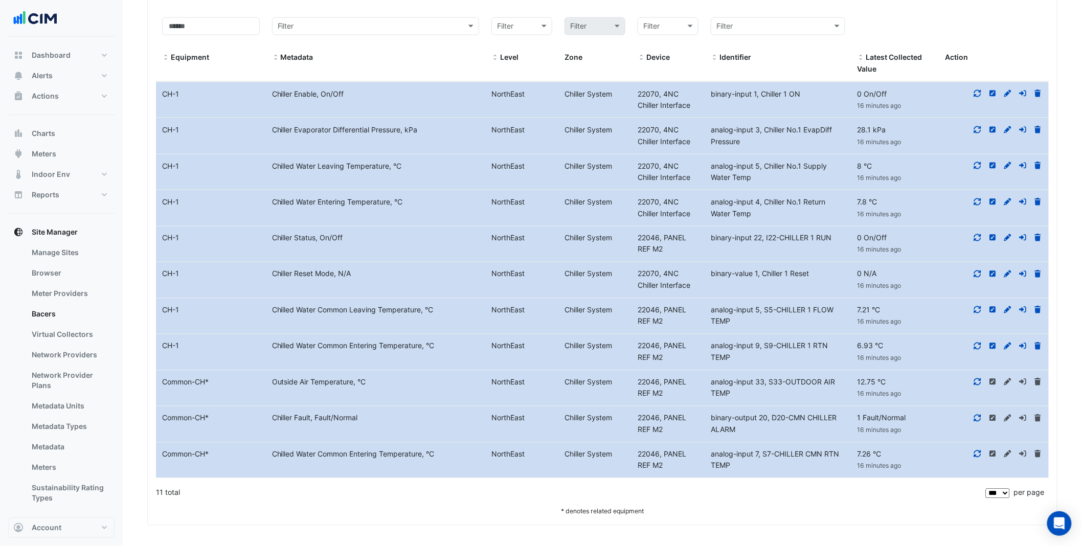
click at [737, 101] on datatable-body-cell "Identifier binary-input 1, Chiller 1 ON" at bounding box center [778, 100] width 146 height 36
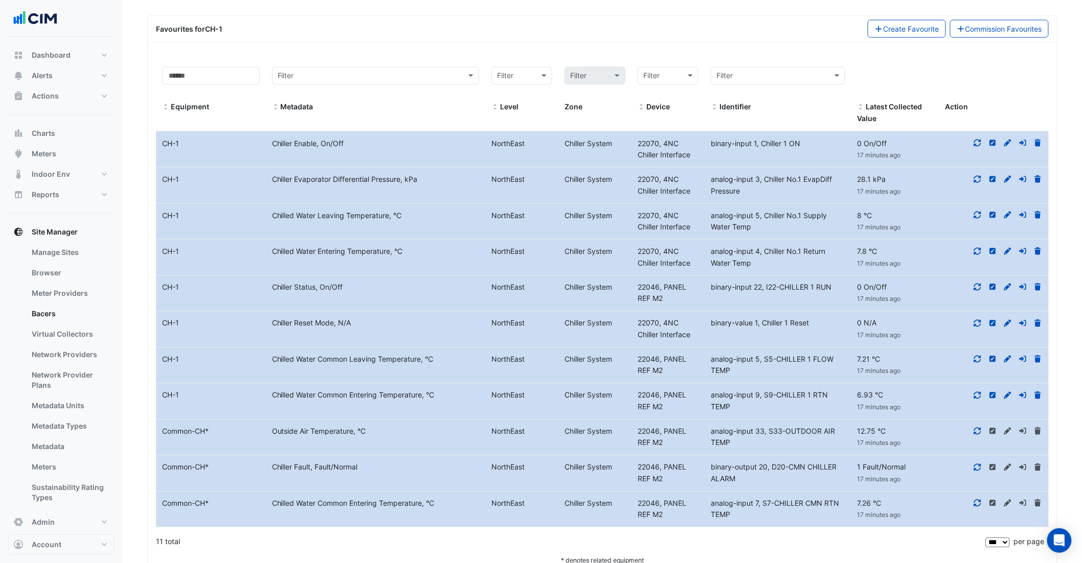
scroll to position [579, 0]
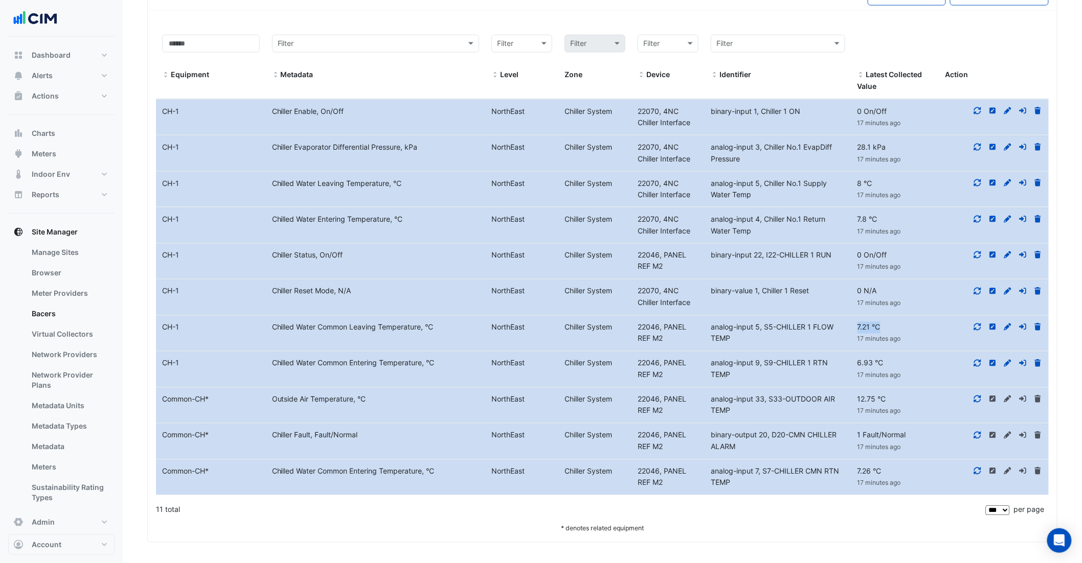
drag, startPoint x: 853, startPoint y: 328, endPoint x: 894, endPoint y: 329, distance: 40.4
click at [894, 329] on div "7.21 °C 17 minutes ago" at bounding box center [895, 334] width 88 height 24
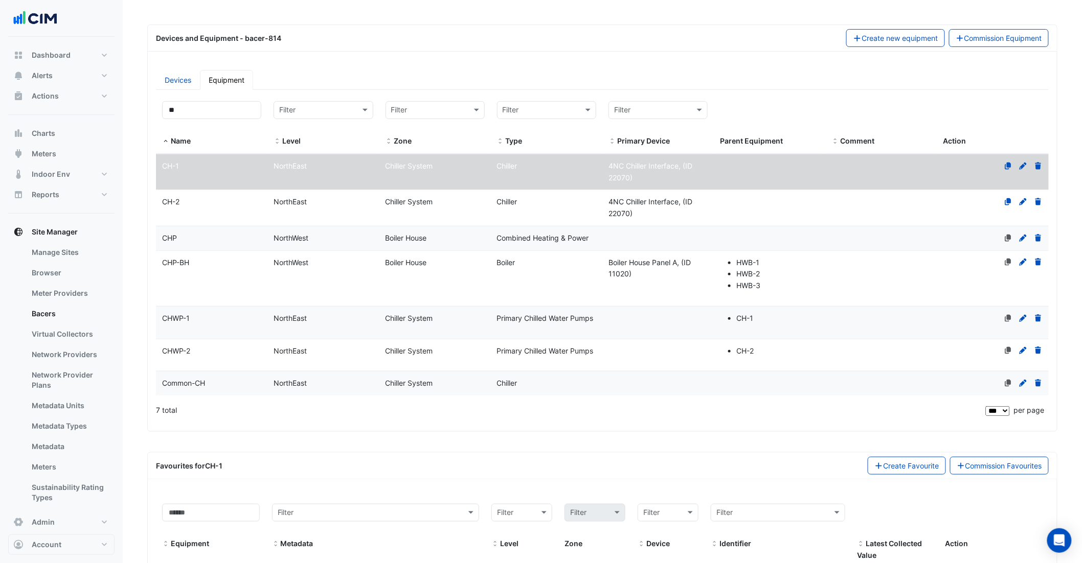
scroll to position [0, 0]
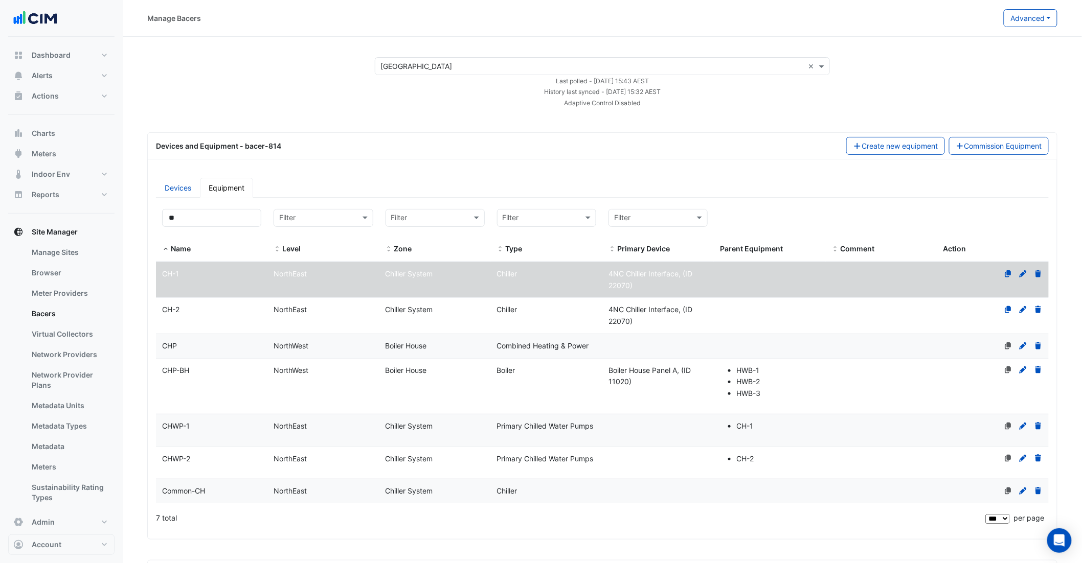
click at [654, 321] on div "4NC Chiller Interface, (ID 22070)" at bounding box center [657, 316] width 111 height 24
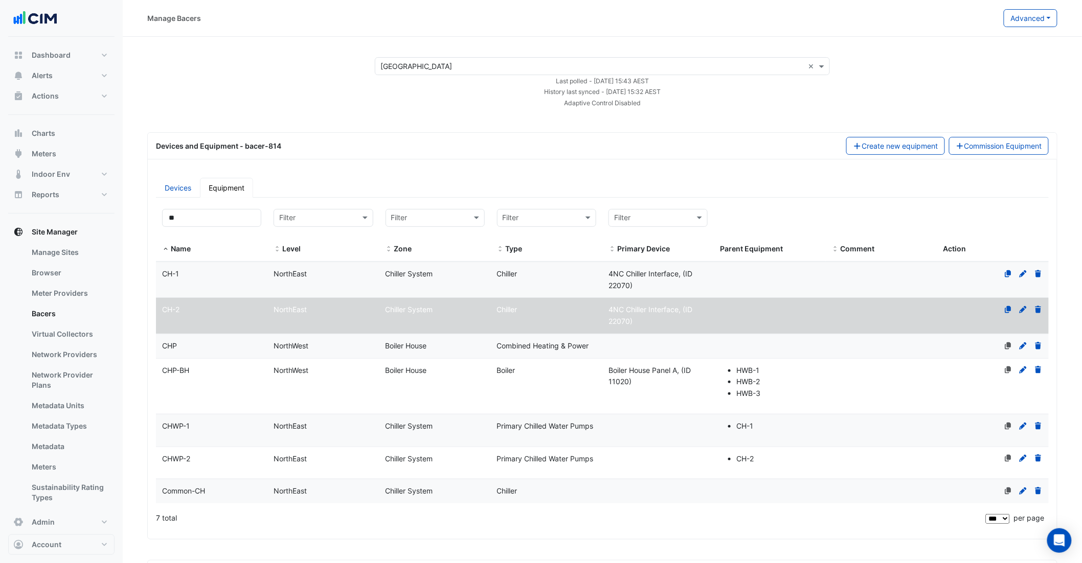
click at [654, 280] on div "4NC Chiller Interface, (ID 22070)" at bounding box center [657, 280] width 111 height 24
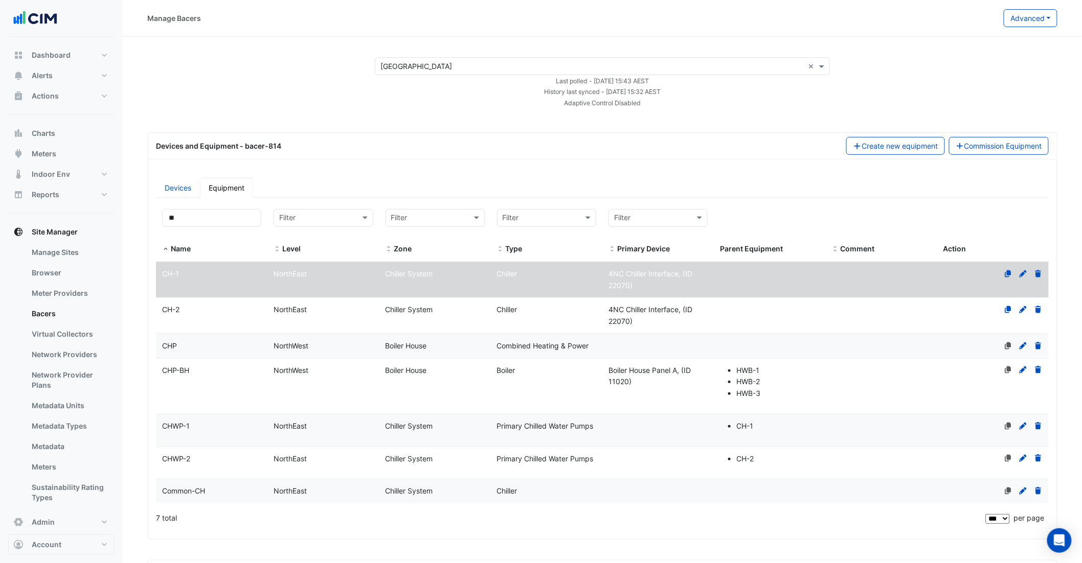
scroll to position [154, 0]
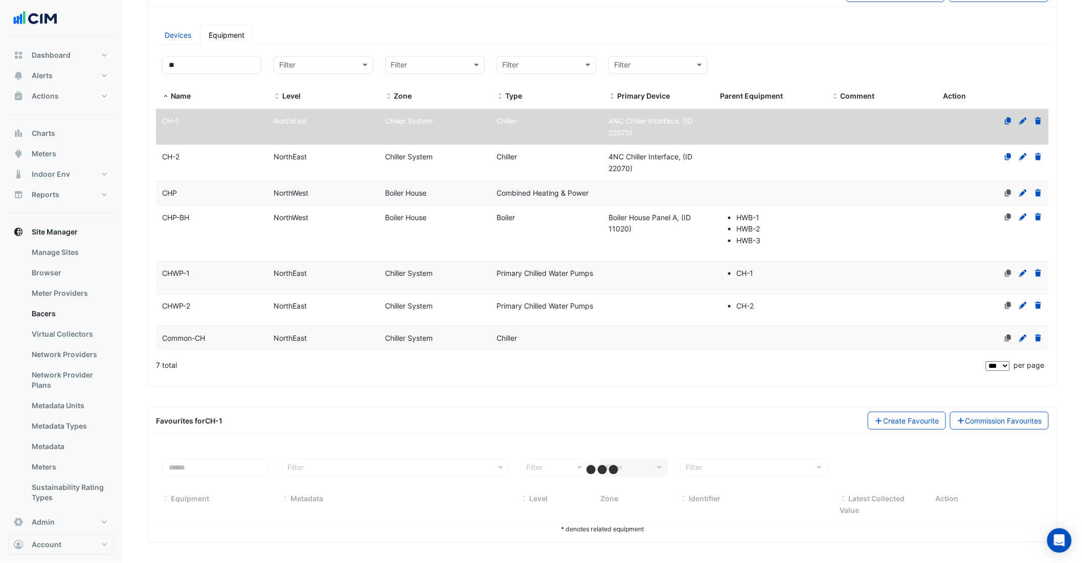
select select "***"
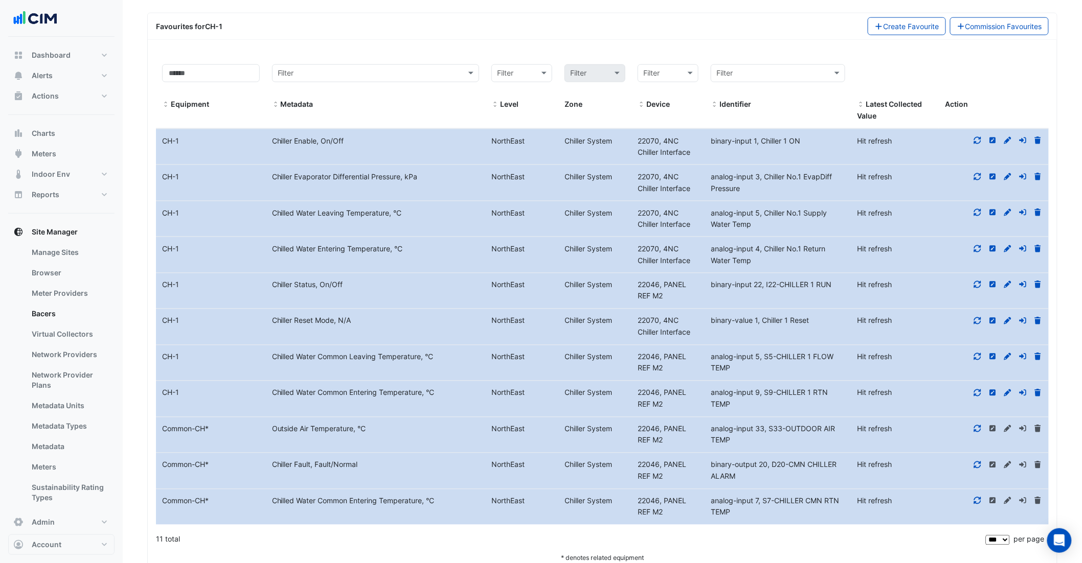
scroll to position [579, 0]
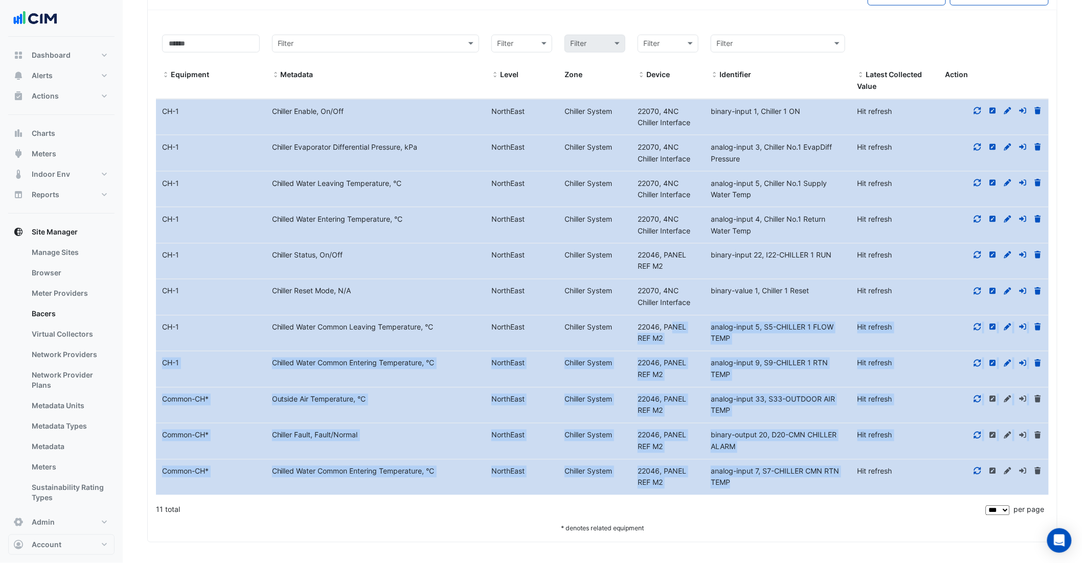
drag, startPoint x: 636, startPoint y: 327, endPoint x: 832, endPoint y: 476, distance: 246.3
click at [837, 476] on datatable-scroller "Equipment Name CH-1 Metadata Chiller Enable, On/Off Level NorthEast Chiller Sys…" at bounding box center [602, 297] width 893 height 397
click at [668, 427] on datatable-body-cell "Device 22046, PANEL REF M2" at bounding box center [667, 442] width 73 height 36
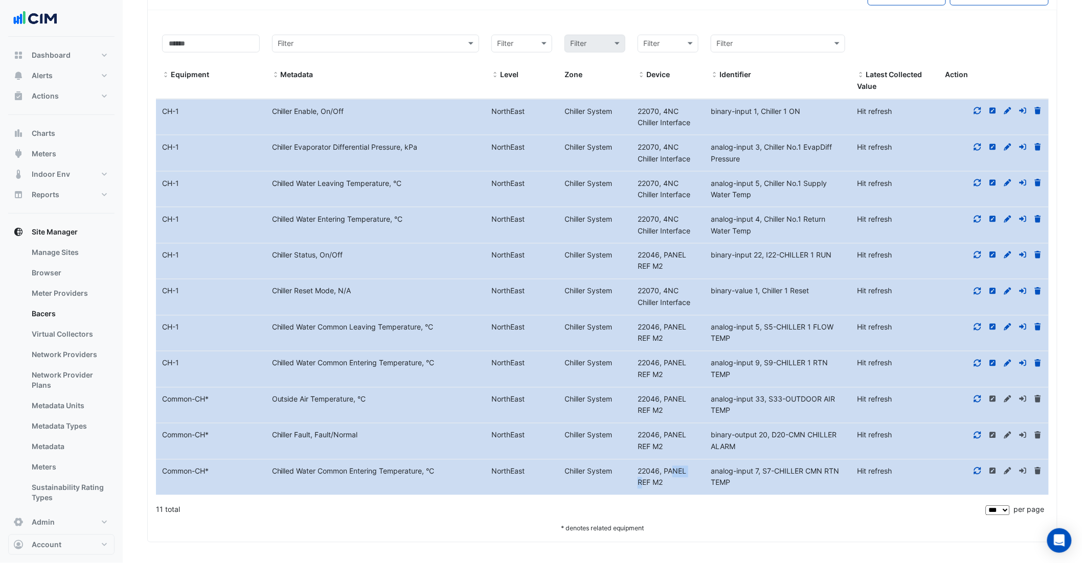
drag, startPoint x: 638, startPoint y: 473, endPoint x: 664, endPoint y: 501, distance: 37.6
click at [658, 474] on span "22046, PANEL REF M2" at bounding box center [662, 477] width 49 height 20
copy span "22046"
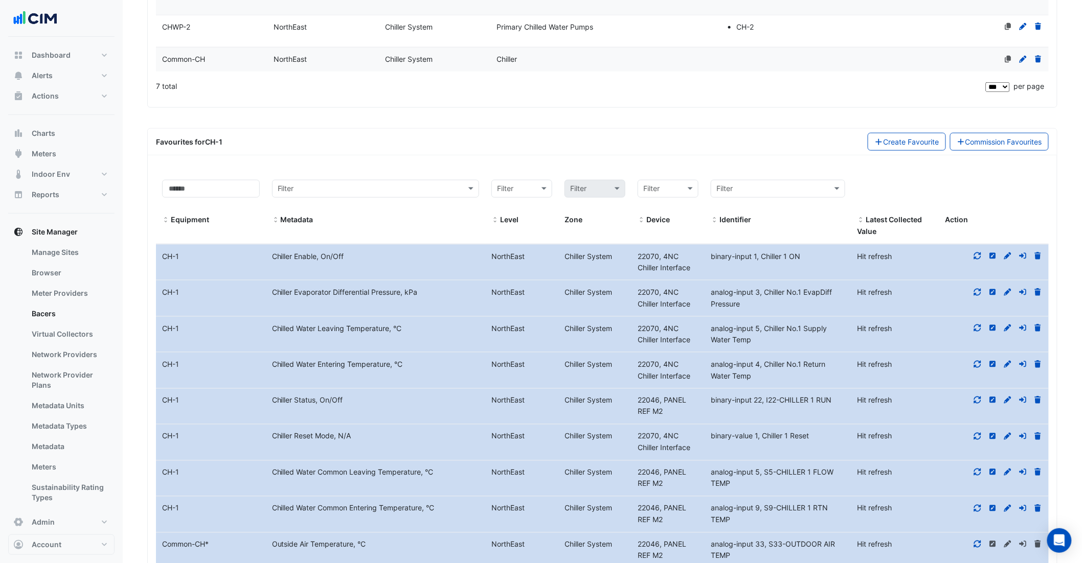
scroll to position [220, 0]
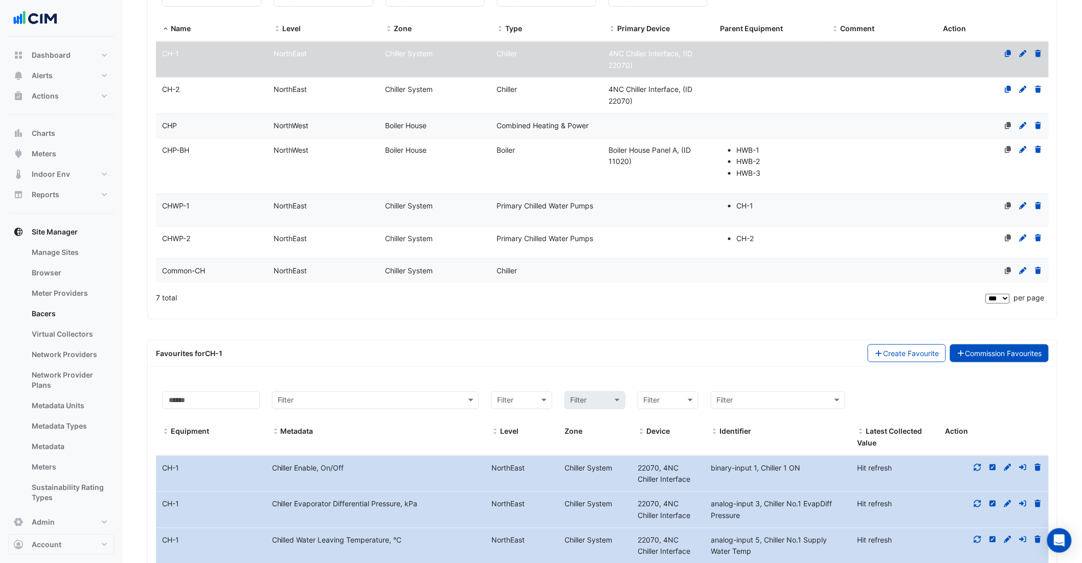
click at [986, 359] on link "Commission Favourites" at bounding box center [999, 354] width 99 height 18
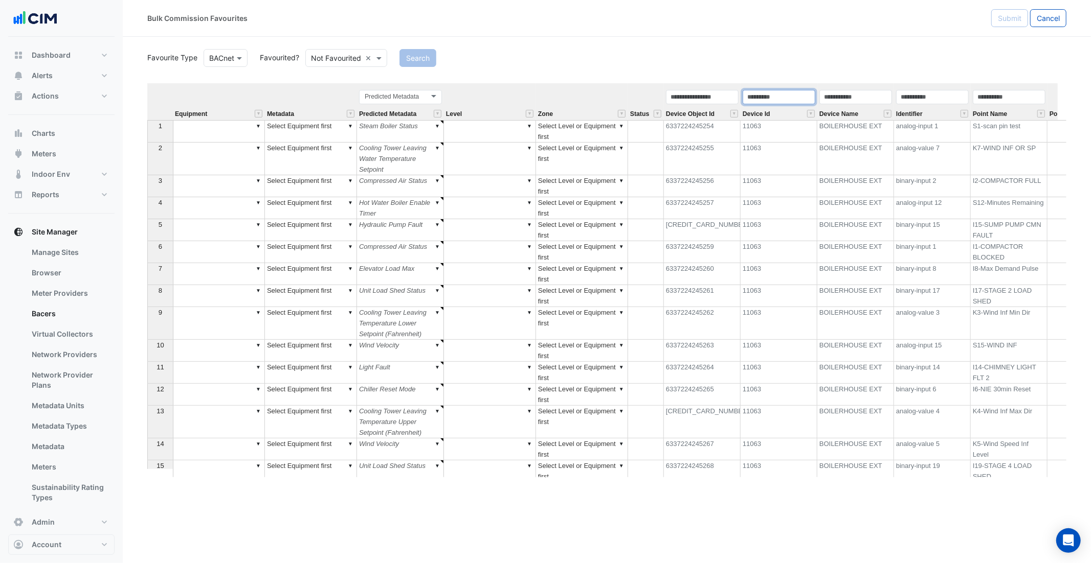
click at [779, 93] on input "text" at bounding box center [778, 97] width 73 height 14
paste input "*****"
type input "*****"
click at [414, 66] on button "Search" at bounding box center [417, 58] width 37 height 18
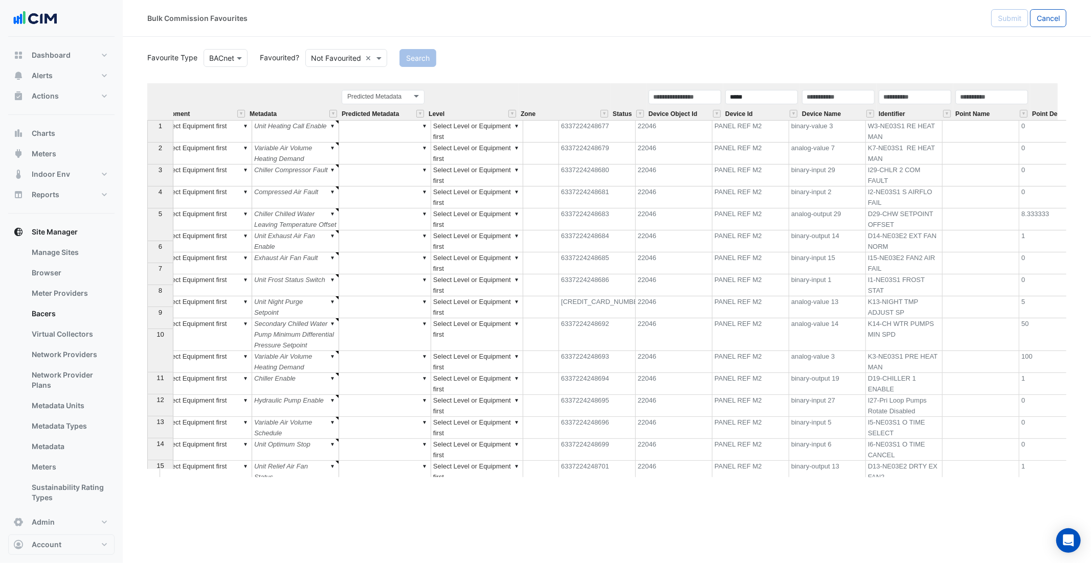
scroll to position [0, 220]
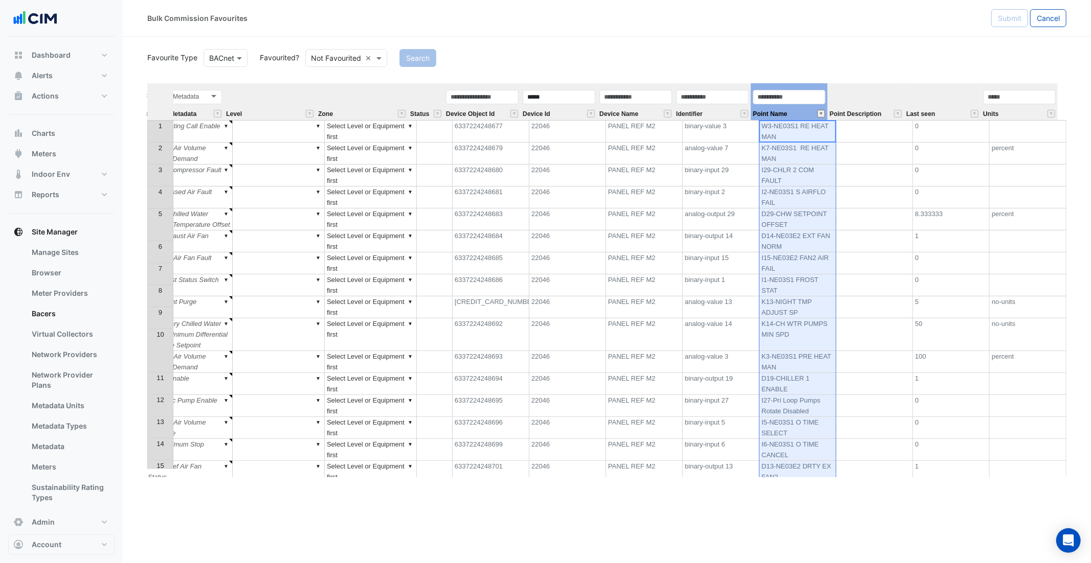
click at [819, 116] on button "" at bounding box center [821, 114] width 8 height 8
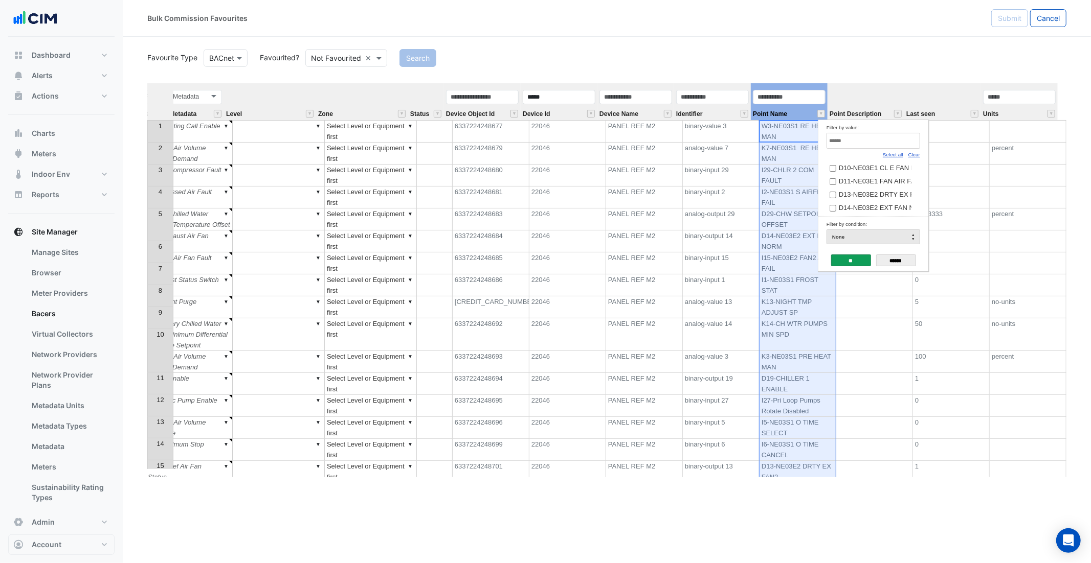
click at [914, 153] on link "Clear" at bounding box center [914, 155] width 12 height 6
click at [852, 146] on input "Filter by value:" at bounding box center [873, 141] width 94 height 16
click at [891, 153] on link "Select all" at bounding box center [892, 155] width 20 height 6
type input "**"
click at [848, 264] on input "**" at bounding box center [851, 261] width 40 height 12
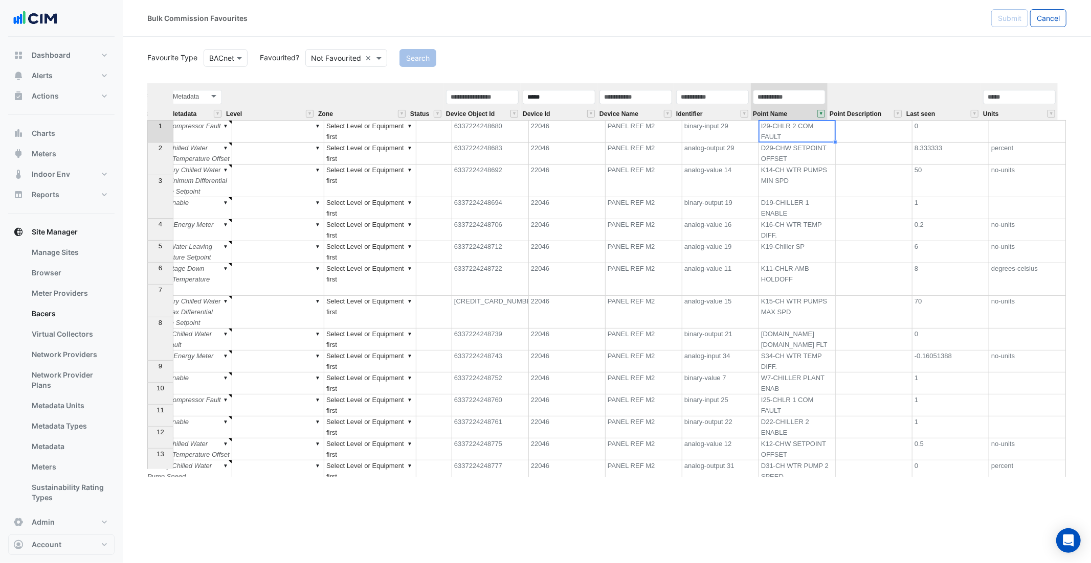
click at [787, 132] on td "I29-CHLR 2 COM FAULT" at bounding box center [797, 131] width 77 height 22
click at [789, 160] on td "D29-CHW SETPOINT OFFSET" at bounding box center [797, 154] width 77 height 22
click at [787, 197] on td "K14-CH WTR PUMPS MIN SPD" at bounding box center [797, 181] width 77 height 33
click at [799, 219] on td "D19-CHILLER 1 ENABLE" at bounding box center [797, 208] width 77 height 22
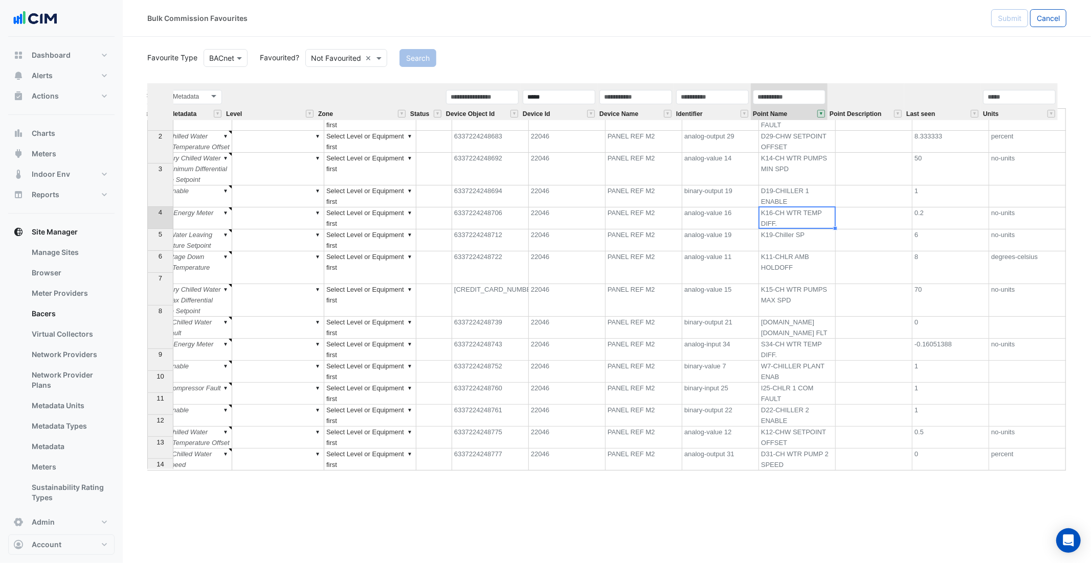
scroll to position [13, 0]
click at [803, 229] on td "K16-CH WTR TEMP DIFF." at bounding box center [797, 218] width 77 height 22
click at [795, 251] on td "K19-Chiller SP" at bounding box center [797, 240] width 77 height 22
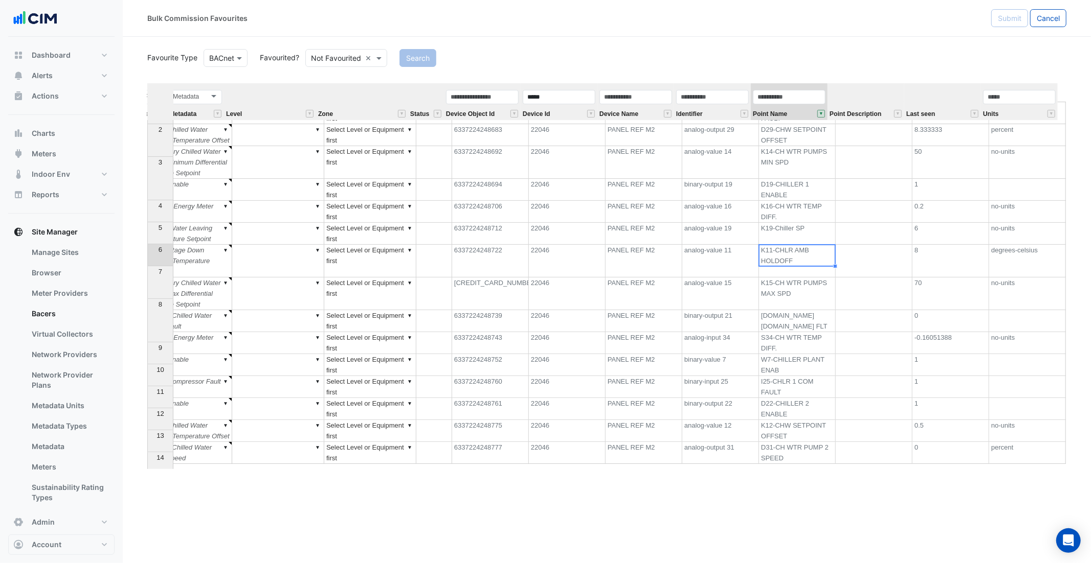
scroll to position [31, 0]
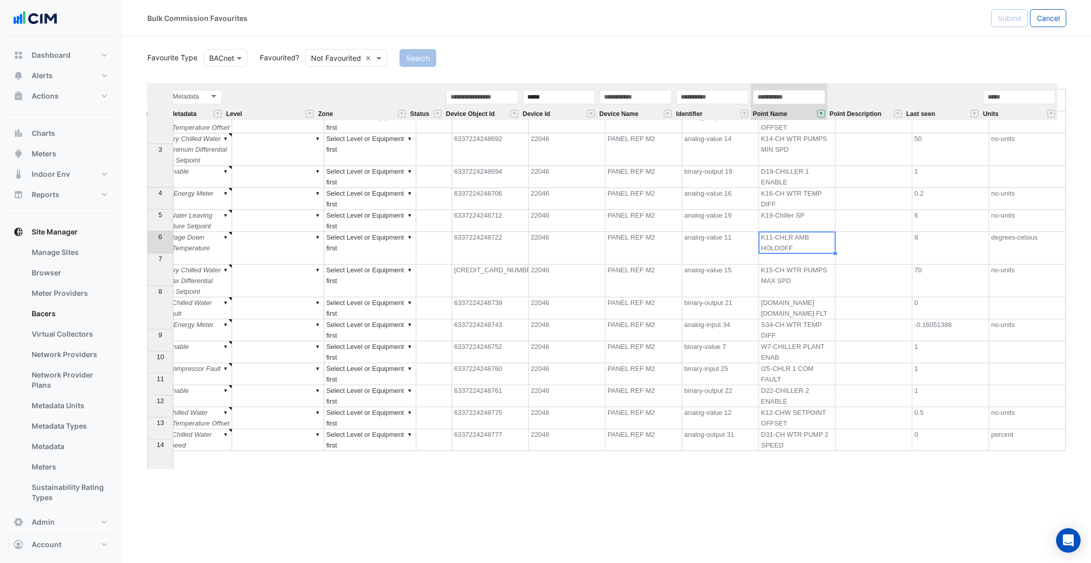
click at [807, 210] on td "K16-CH WTR TEMP DIFF." at bounding box center [797, 199] width 77 height 22
click at [804, 232] on td "K19-Chiller SP" at bounding box center [797, 221] width 77 height 22
click at [810, 265] on td "K11-CHLR AMB HOLDOFF" at bounding box center [797, 248] width 77 height 33
click at [803, 265] on td "K11-CHLR AMB HOLDOFF" at bounding box center [797, 248] width 77 height 33
click at [784, 298] on td "K15-CH WTR PUMPS MAX SPD" at bounding box center [797, 281] width 77 height 33
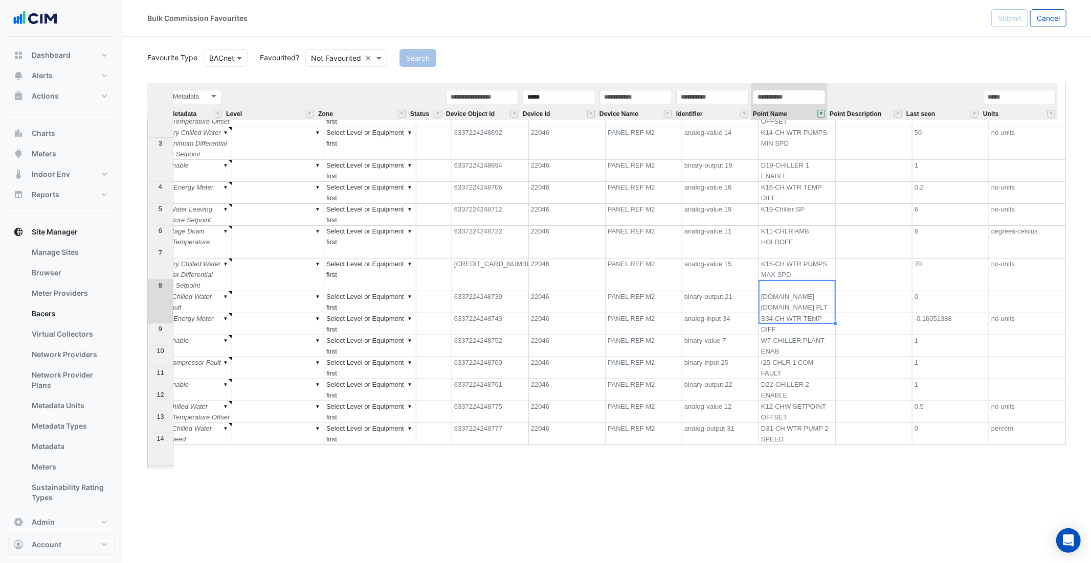
scroll to position [57, 0]
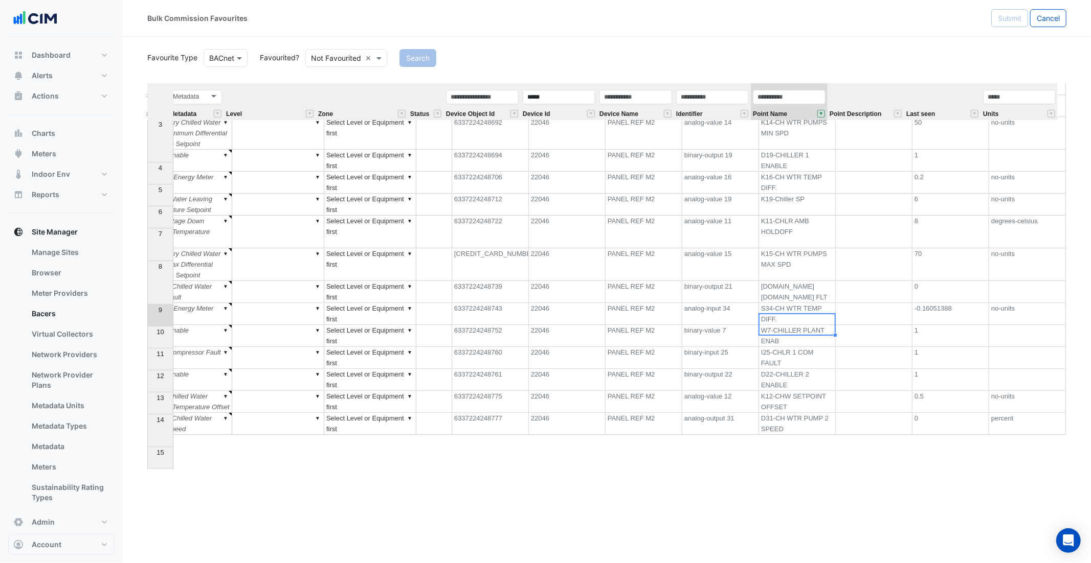
click at [797, 303] on td "D21-CH.PRESS CH.PMPS FLT" at bounding box center [797, 292] width 77 height 22
click at [801, 325] on td "S34-CH WTR TEMP DIFF." at bounding box center [797, 314] width 77 height 22
click at [803, 347] on td "W7-CHILLER PLANT ENAB" at bounding box center [797, 336] width 77 height 22
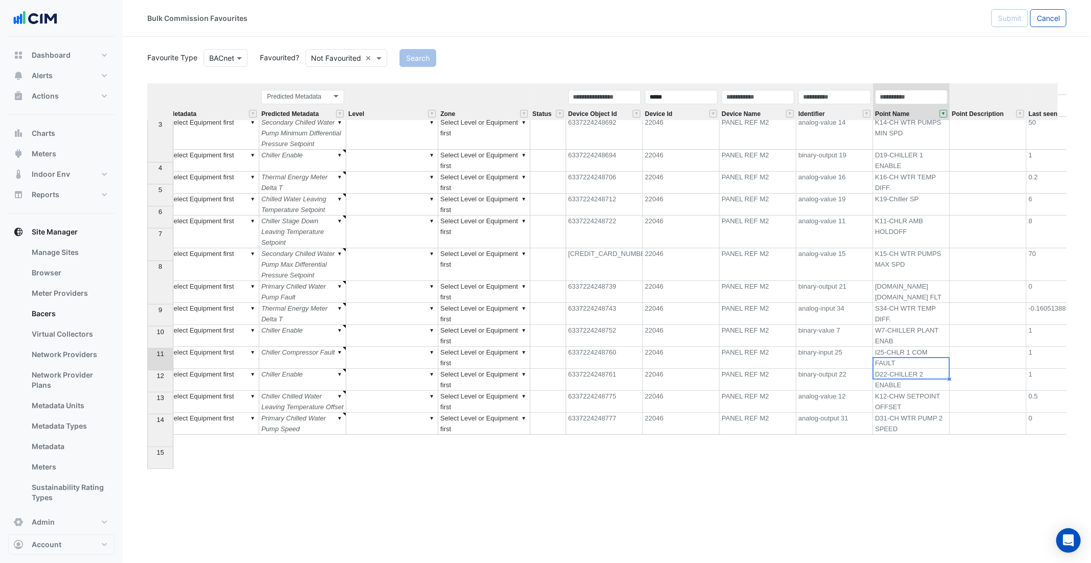
scroll to position [0, 221]
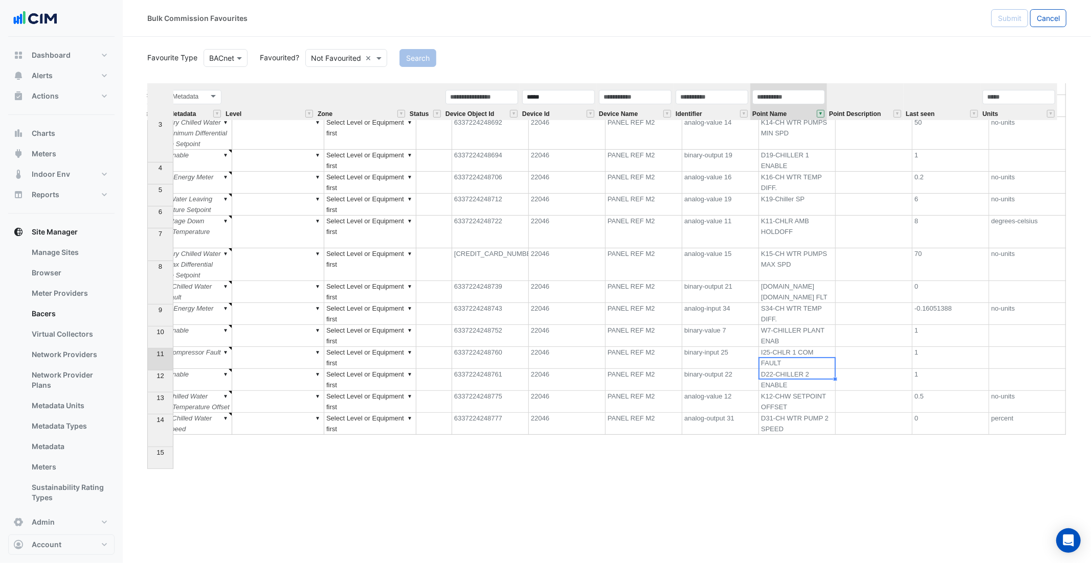
click at [798, 369] on td "I25-CHLR 1 COM FAULT" at bounding box center [797, 358] width 77 height 22
click at [800, 391] on td "D22-CHILLER 2 ENABLE" at bounding box center [797, 380] width 77 height 22
click at [805, 413] on td "K12-CHW SETPOINT OFFSET" at bounding box center [797, 402] width 77 height 22
click at [798, 434] on td "D31-CH WTR PUMP 2 SPEED" at bounding box center [797, 423] width 77 height 22
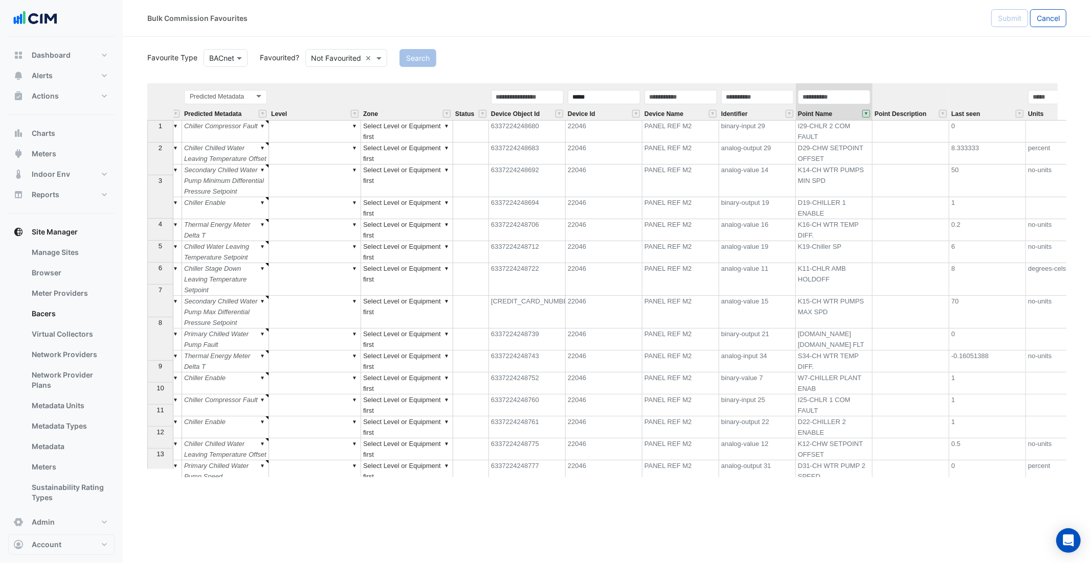
scroll to position [0, 173]
click at [870, 116] on button "" at bounding box center [869, 114] width 8 height 8
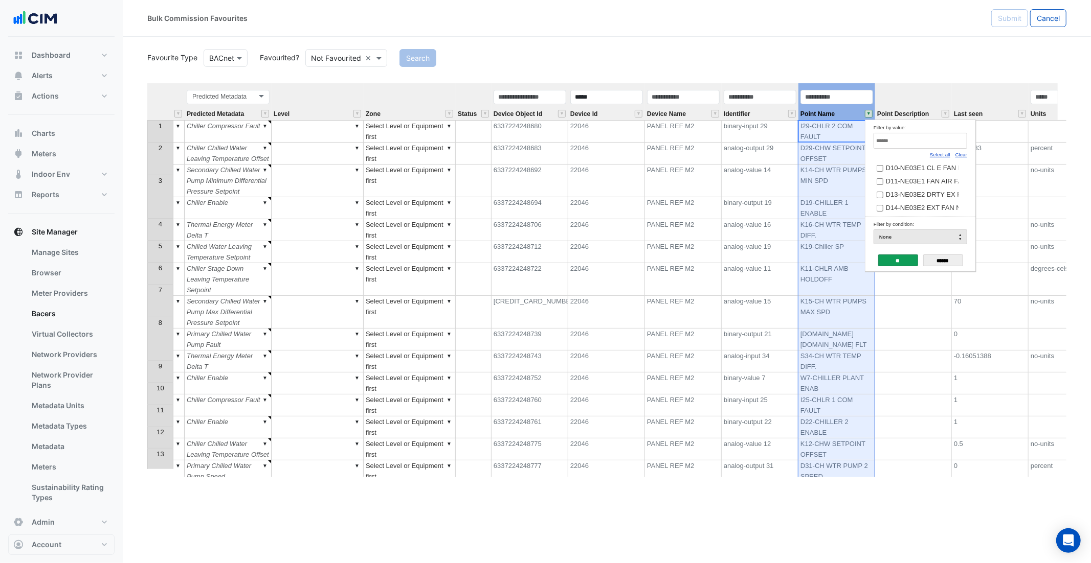
click at [943, 155] on link "Select all" at bounding box center [939, 155] width 20 height 6
click at [899, 259] on input "**" at bounding box center [898, 261] width 40 height 12
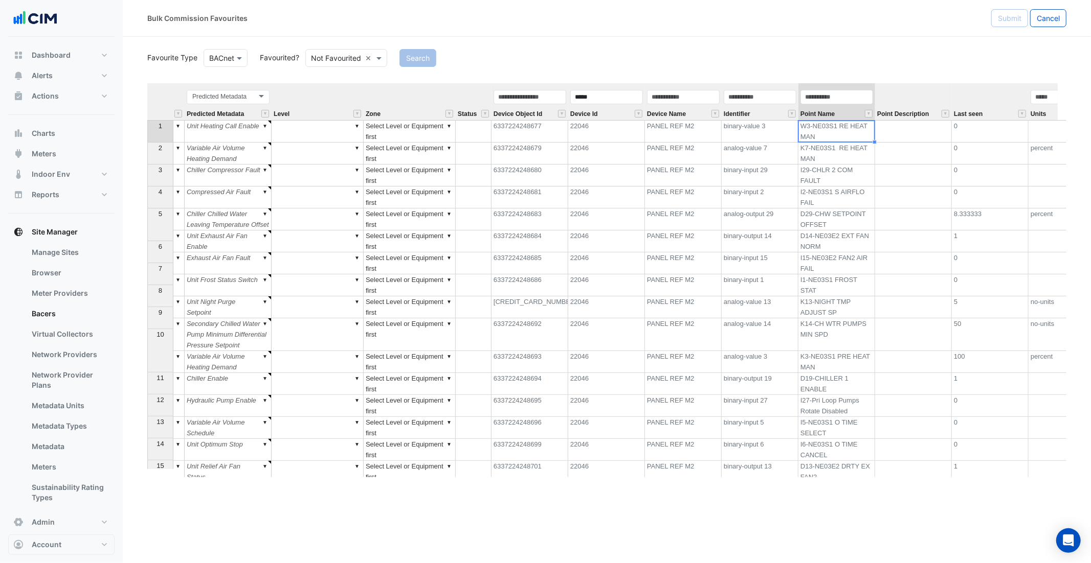
click at [853, 175] on td "I29-CHLR 2 COM FAULT" at bounding box center [836, 176] width 77 height 22
click at [853, 199] on td "I2-NE03S1 S AIRFLO FAIL" at bounding box center [836, 198] width 77 height 22
click at [848, 231] on td "D29-CHW SETPOINT OFFSET" at bounding box center [836, 220] width 77 height 22
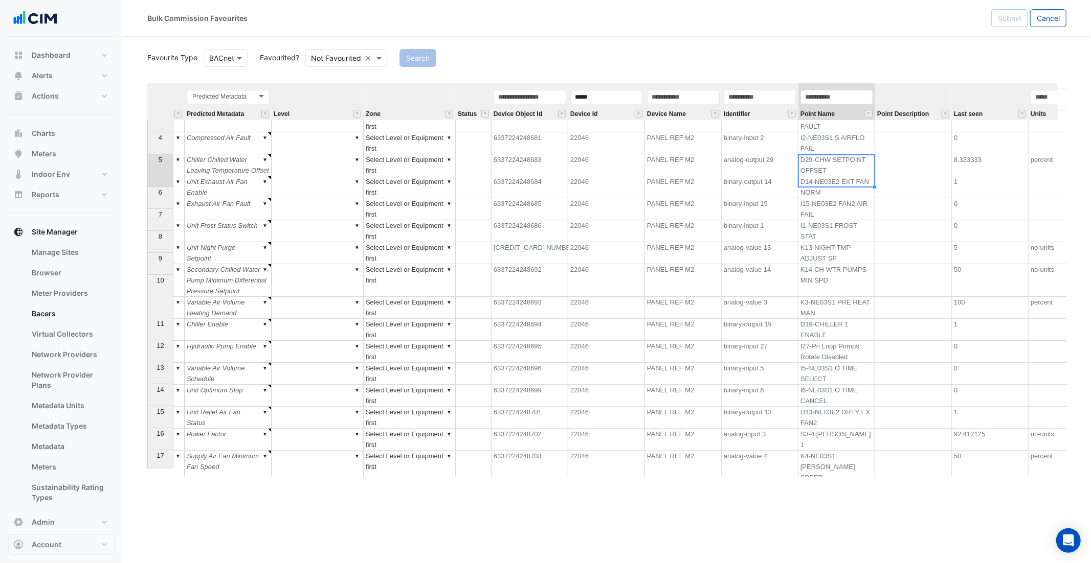
scroll to position [0, 0]
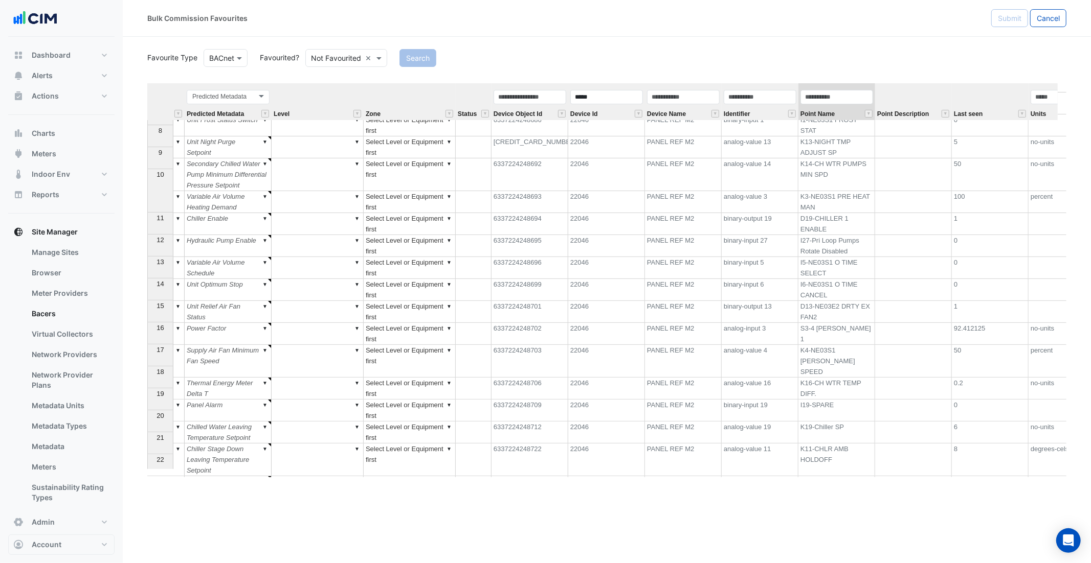
click at [834, 137] on td "I1-NE03S1 FROST STAT" at bounding box center [836, 126] width 77 height 22
click at [835, 137] on td "I1-NE03S1 FROST STAT" at bounding box center [836, 126] width 77 height 22
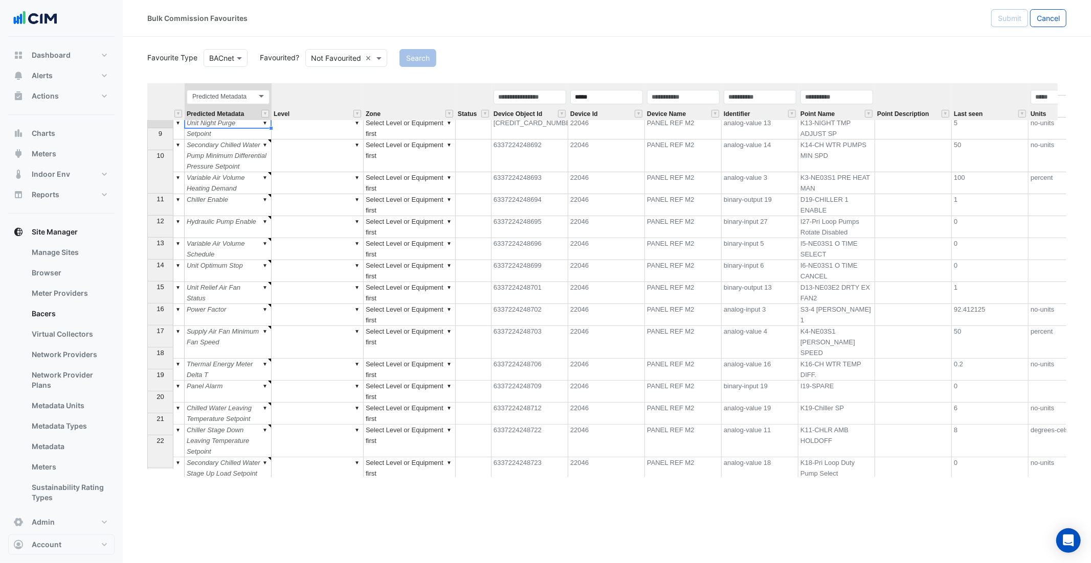
click at [839, 165] on td "K14-CH WTR PUMPS MIN SPD" at bounding box center [836, 156] width 77 height 33
click at [848, 194] on td "K3-NE03S1 PRE HEAT MAN" at bounding box center [836, 183] width 77 height 22
click at [846, 216] on td "D19-CHILLER 1 ENABLE" at bounding box center [836, 205] width 77 height 22
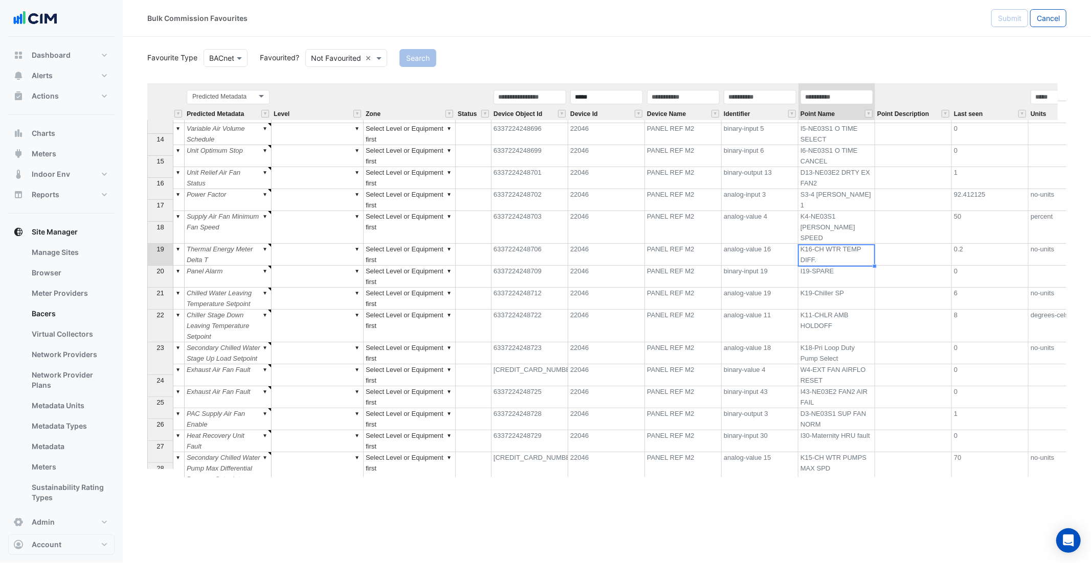
click at [839, 250] on td "K16-CH WTR TEMP DIFF." at bounding box center [836, 255] width 77 height 22
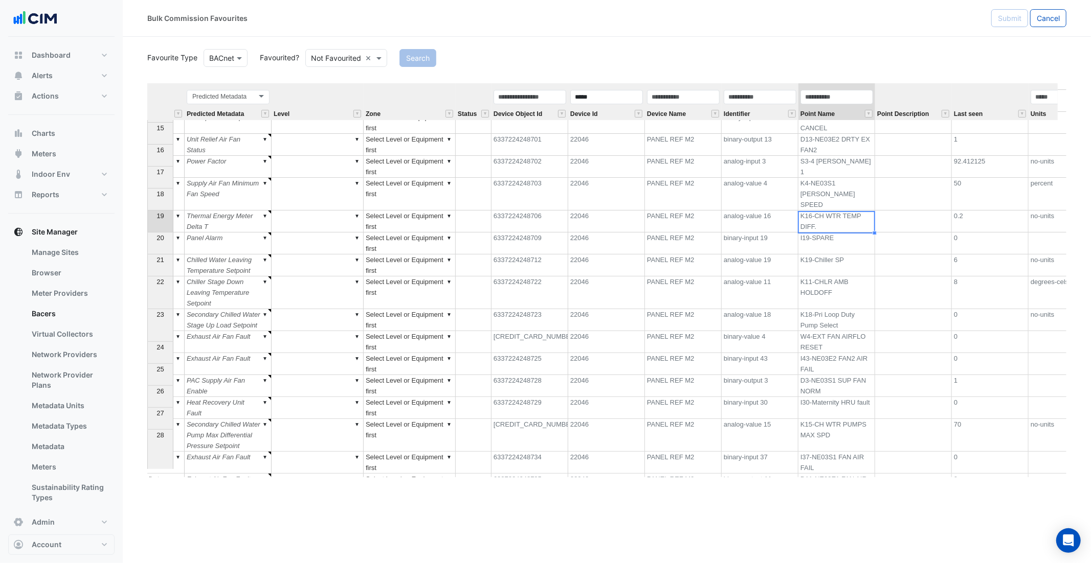
click at [850, 258] on td "K19-Chiller SP" at bounding box center [836, 266] width 77 height 22
type textarea "******"
click at [858, 295] on td "K11-CHLR AMB HOLDOFF" at bounding box center [836, 293] width 77 height 33
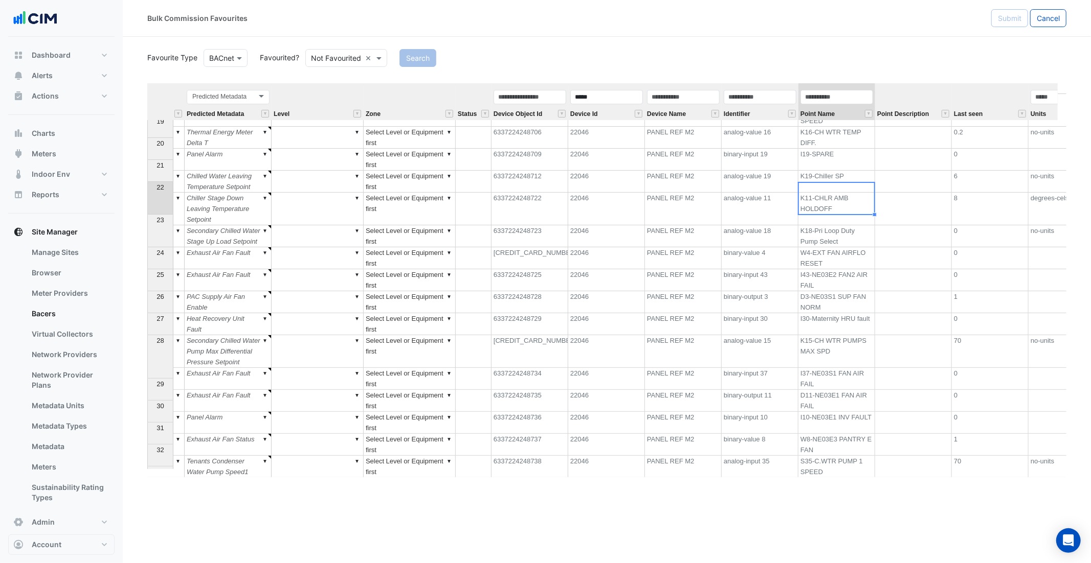
click at [845, 238] on td "K18-Pri Loop Duty Pump Select" at bounding box center [836, 236] width 77 height 22
click at [854, 260] on td "W4-EXT FAN AIRFLO RESET" at bounding box center [836, 258] width 77 height 22
click at [858, 269] on div at bounding box center [836, 269] width 77 height 1
click at [859, 285] on td "I43-NE03E2 FAN2 AIR FAIL" at bounding box center [836, 280] width 77 height 22
click at [860, 303] on td "D3-NE03S1 SUP FAN NORM" at bounding box center [836, 302] width 77 height 22
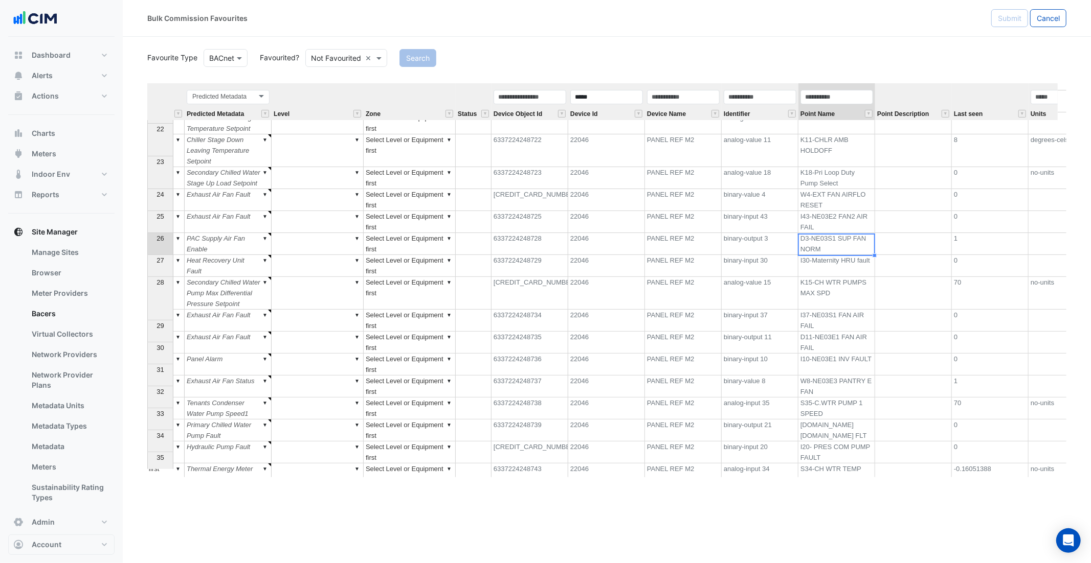
click at [838, 274] on td "I30-Maternity HRU fault" at bounding box center [836, 266] width 77 height 22
click at [851, 307] on td "K15-CH WTR PUMPS MAX SPD" at bounding box center [836, 293] width 77 height 33
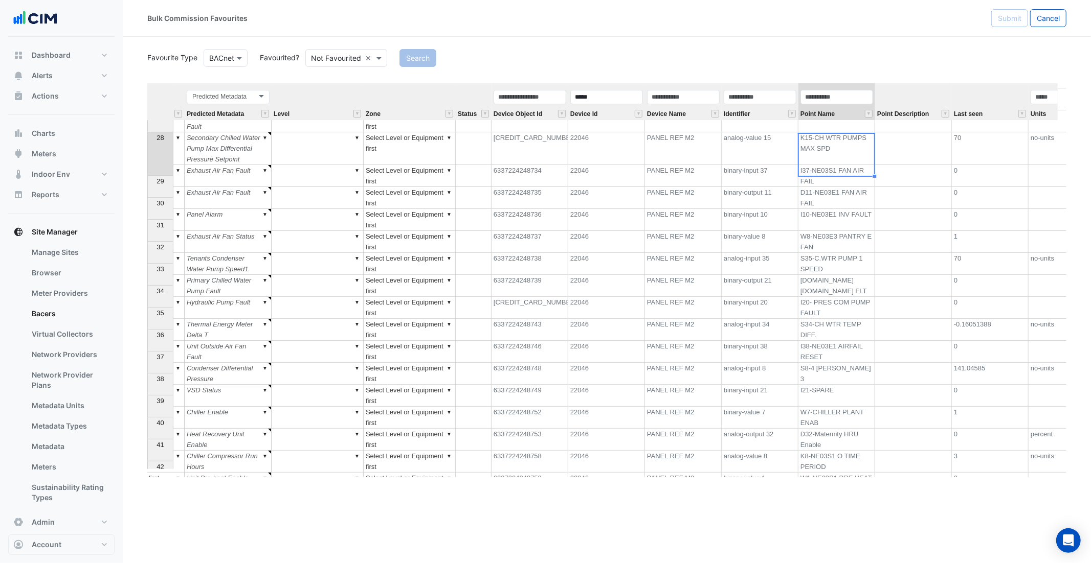
click at [851, 275] on td "S35-C.WTR PUMP 1 SPEED" at bounding box center [836, 264] width 77 height 22
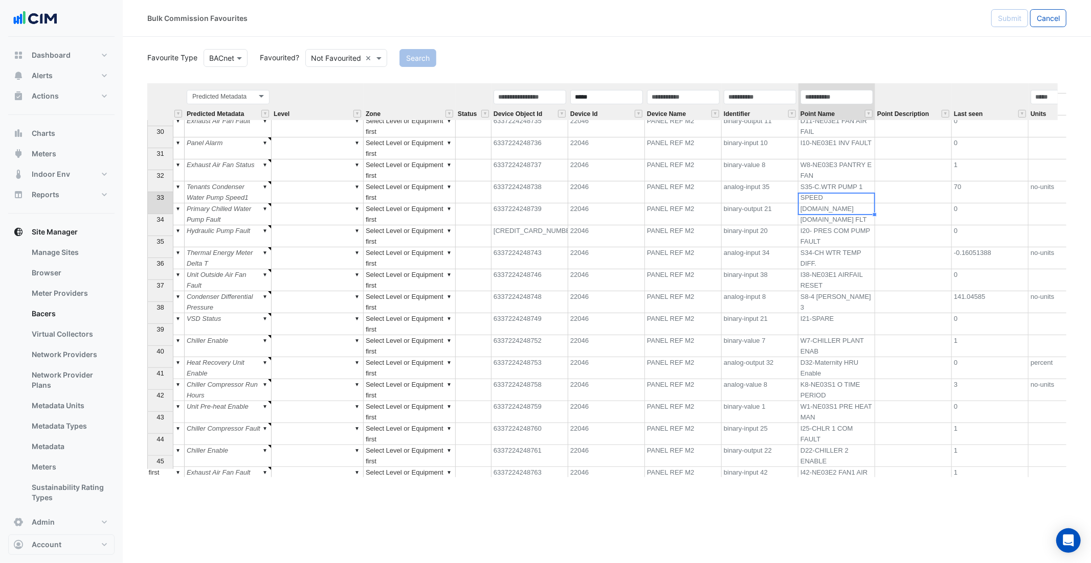
click at [851, 225] on td "D21-CH.PRESS CH.PMPS FLT" at bounding box center [836, 214] width 77 height 22
click at [845, 247] on td "I20- PRES COM PUMP FAULT" at bounding box center [836, 236] width 77 height 22
click at [850, 269] on td "S34-CH WTR TEMP DIFF." at bounding box center [836, 258] width 77 height 22
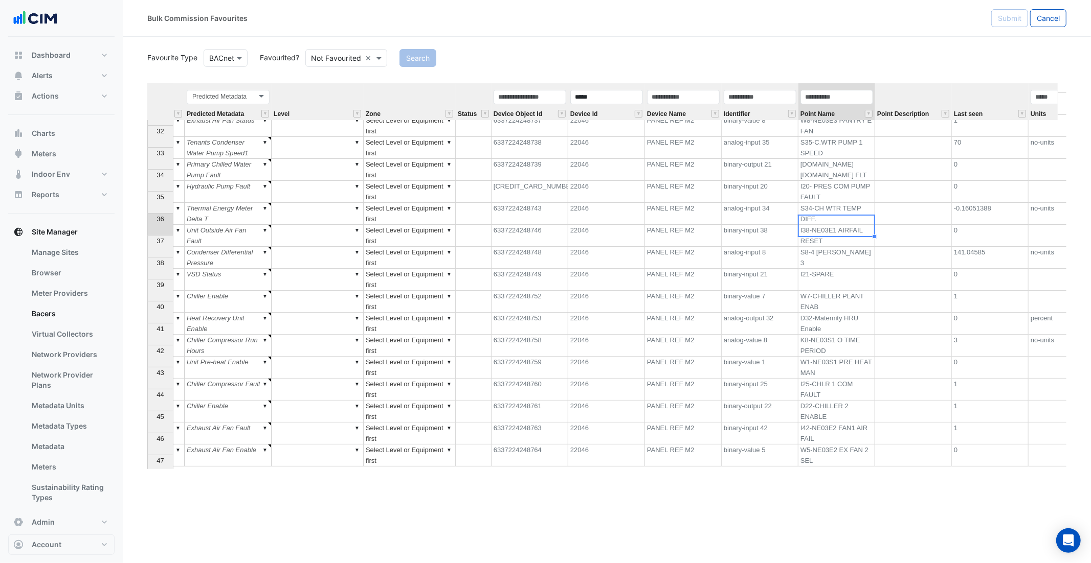
click at [836, 242] on td "I38-NE03E1 AIRFAIL RESET" at bounding box center [836, 236] width 77 height 22
click at [847, 269] on td "S8-4 DIX 3" at bounding box center [836, 258] width 77 height 22
click at [852, 291] on td "I21-SPARE" at bounding box center [836, 280] width 77 height 22
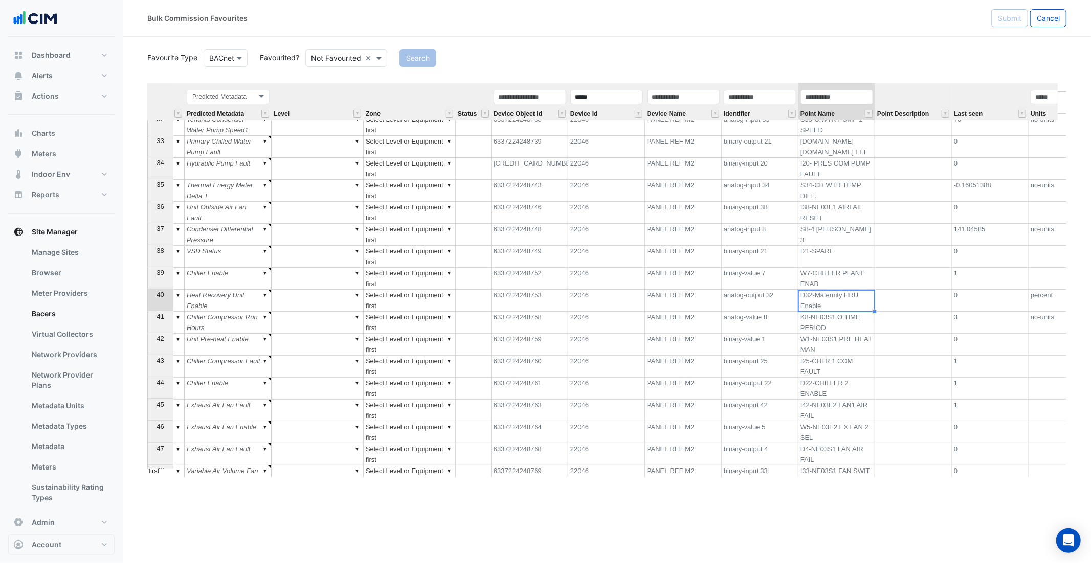
click at [846, 290] on td "W7-CHILLER PLANT ENAB" at bounding box center [836, 279] width 77 height 22
click at [853, 312] on td "D32-Maternity HRU Enable" at bounding box center [836, 301] width 77 height 22
click at [845, 290] on td "W7-CHILLER PLANT ENAB" at bounding box center [836, 279] width 77 height 22
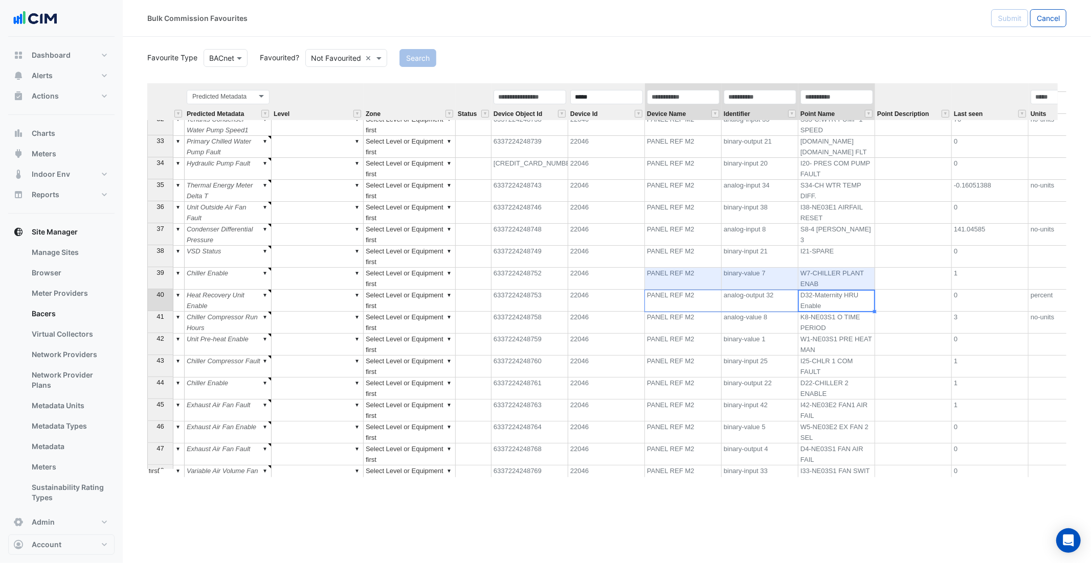
drag, startPoint x: 810, startPoint y: 301, endPoint x: 667, endPoint y: 297, distance: 143.2
click at [667, 290] on tr "40 ▼ ▼ Select Equipment first ▼ Chiller Enable ▼ ▼ Select Level or Equipment fi…" at bounding box center [539, 279] width 1130 height 22
drag, startPoint x: 831, startPoint y: 319, endPoint x: 831, endPoint y: 331, distance: 11.8
click at [831, 312] on td "D32-Maternity HRU Enable" at bounding box center [836, 301] width 77 height 22
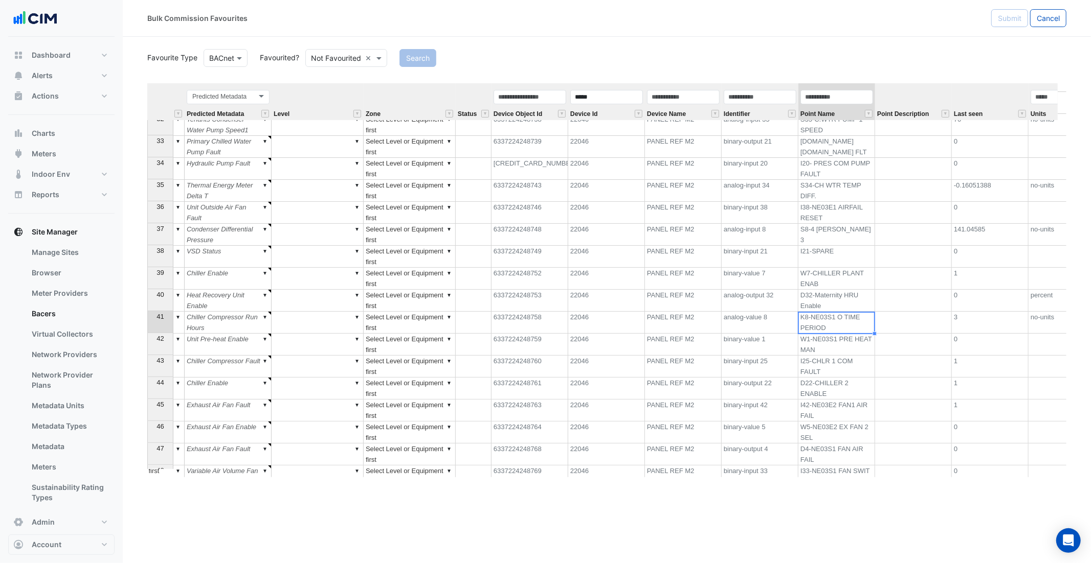
click at [820, 334] on td "K8-NE03S1 O TIME PERIOD" at bounding box center [836, 323] width 77 height 22
drag, startPoint x: 829, startPoint y: 372, endPoint x: 829, endPoint y: 383, distance: 11.8
click at [829, 356] on td "W1-NE03S1 PRE HEAT MAN" at bounding box center [836, 345] width 77 height 22
click at [827, 378] on td "I25-CHLR 1 COM FAULT" at bounding box center [836, 367] width 77 height 22
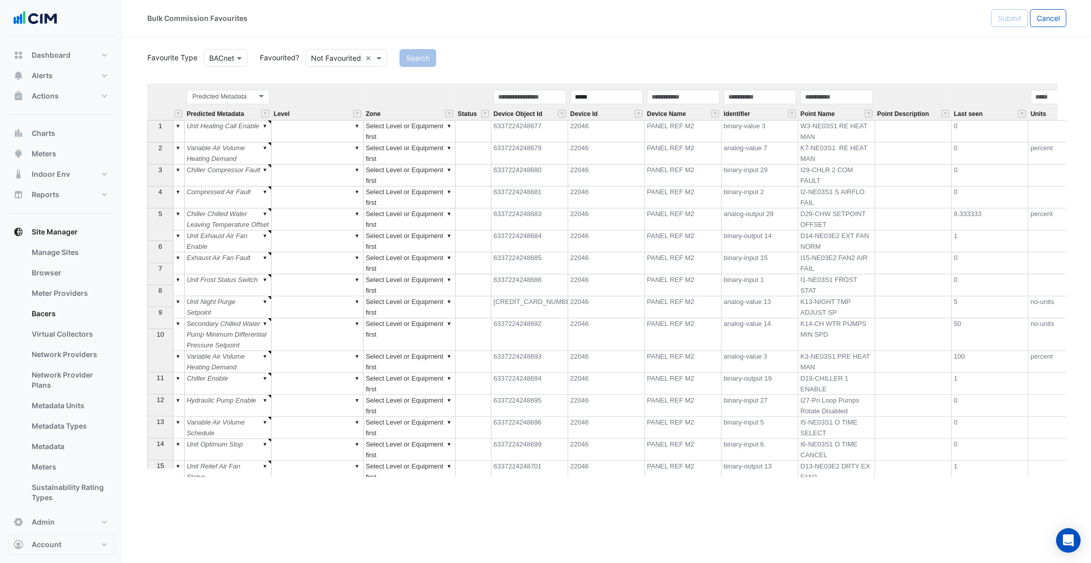
click at [767, 39] on section "Favourite Type BACnet Favourited? Not Favourited × Search Equipment Metadata Pr…" at bounding box center [607, 257] width 968 height 441
click at [1053, 21] on span "Cancel" at bounding box center [1047, 18] width 23 height 9
select select "***"
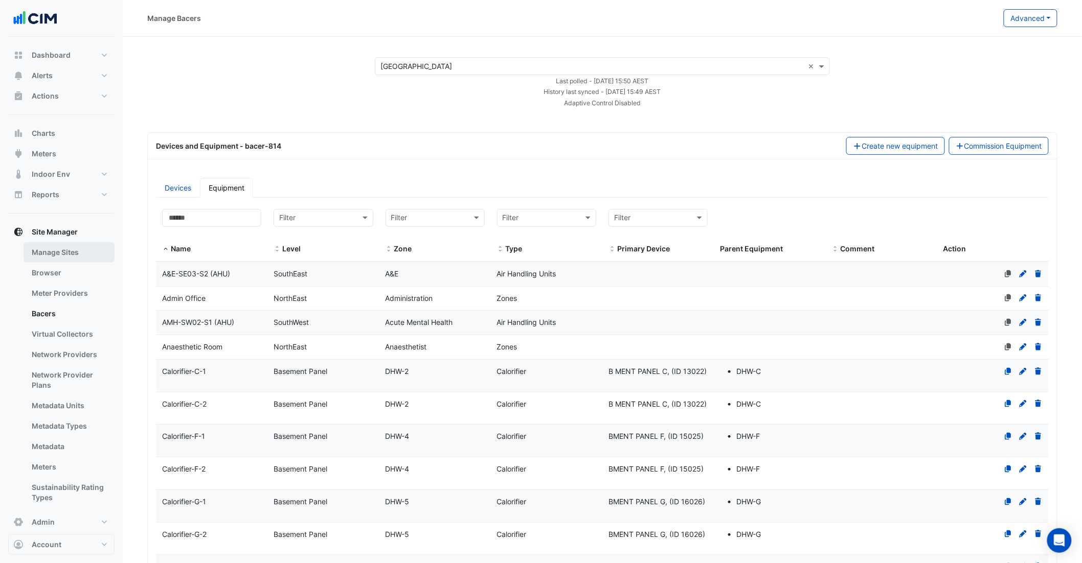
click at [66, 252] on link "Manage Sites" at bounding box center [69, 252] width 91 height 20
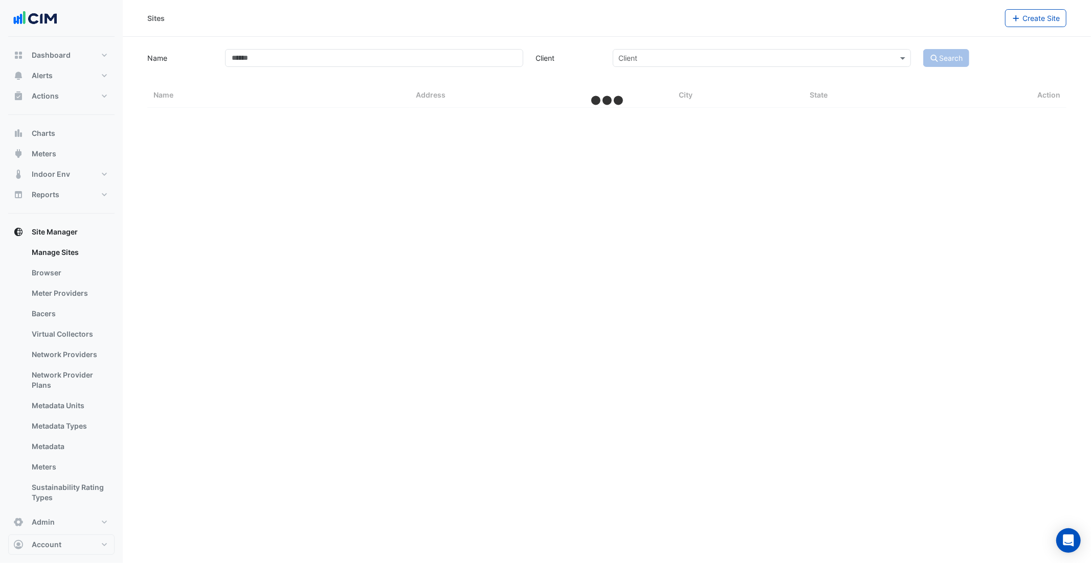
select select "***"
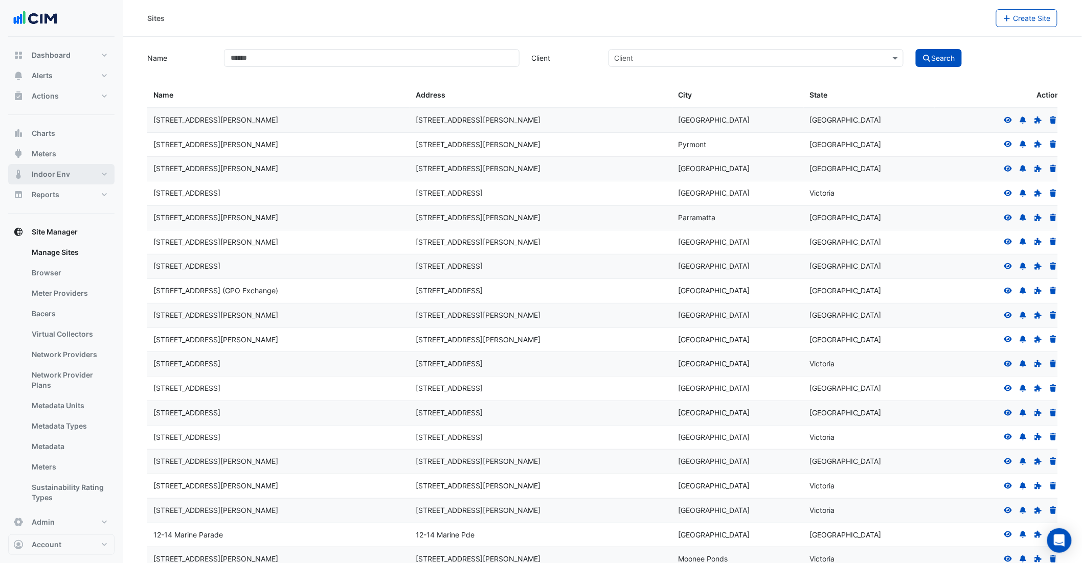
click at [50, 176] on span "Indoor Env" at bounding box center [51, 174] width 38 height 10
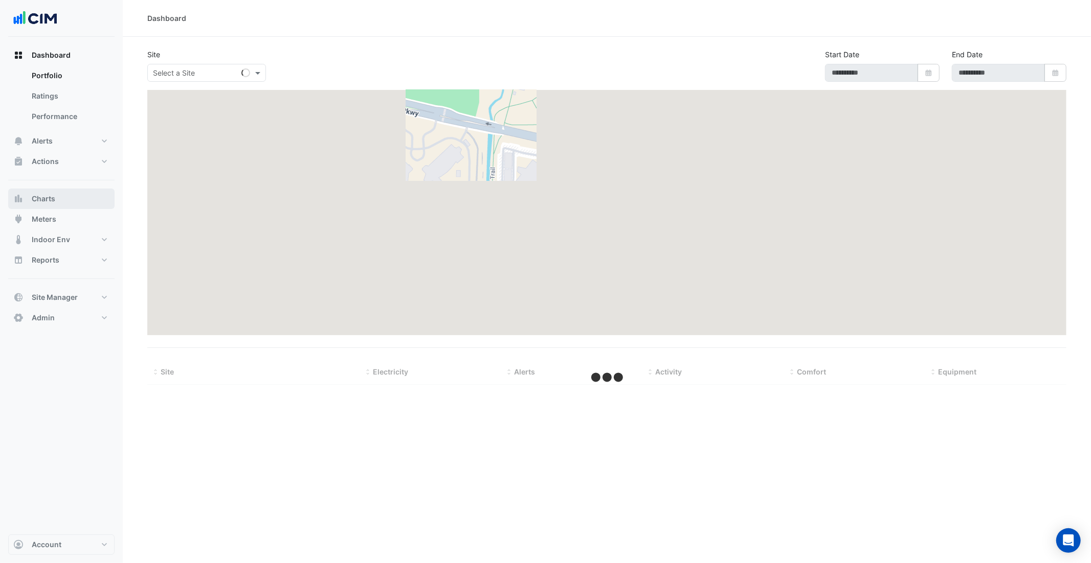
click at [67, 196] on button "Charts" at bounding box center [61, 199] width 106 height 20
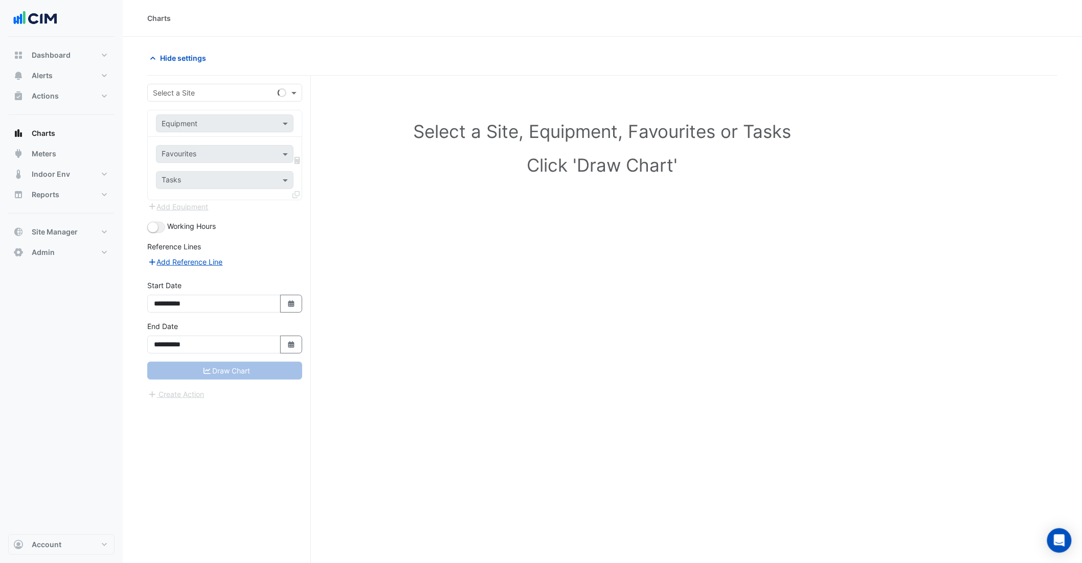
click at [200, 94] on input "text" at bounding box center [214, 93] width 123 height 11
type input "********"
click at [158, 124] on div "[GEOGRAPHIC_DATA]" at bounding box center [225, 129] width 154 height 15
click at [183, 128] on input "text" at bounding box center [215, 124] width 106 height 11
type input "**"
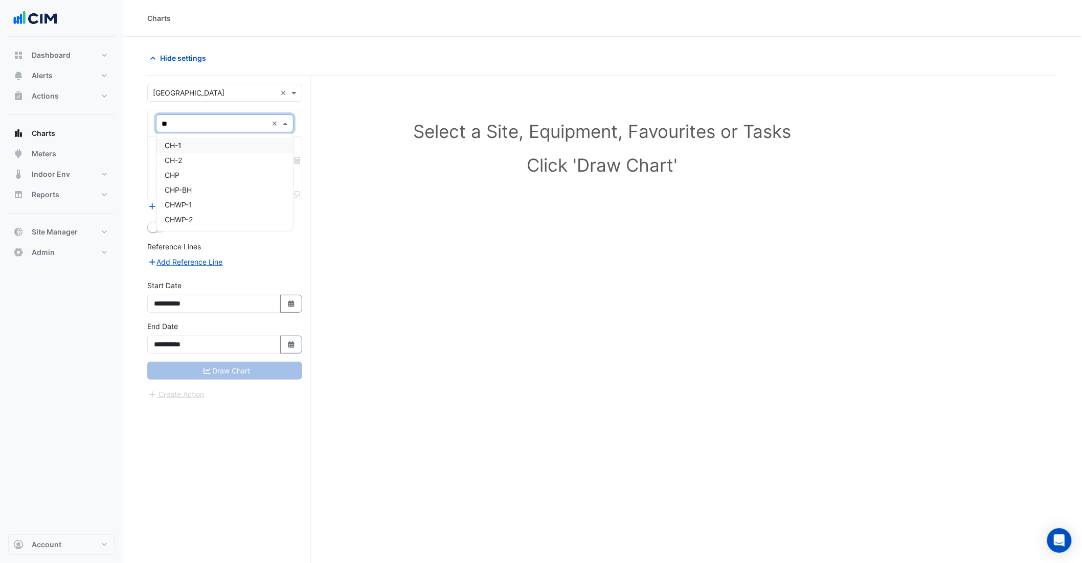
click at [208, 140] on div "CH-1" at bounding box center [224, 145] width 137 height 15
click at [199, 158] on input "text" at bounding box center [213, 155] width 103 height 11
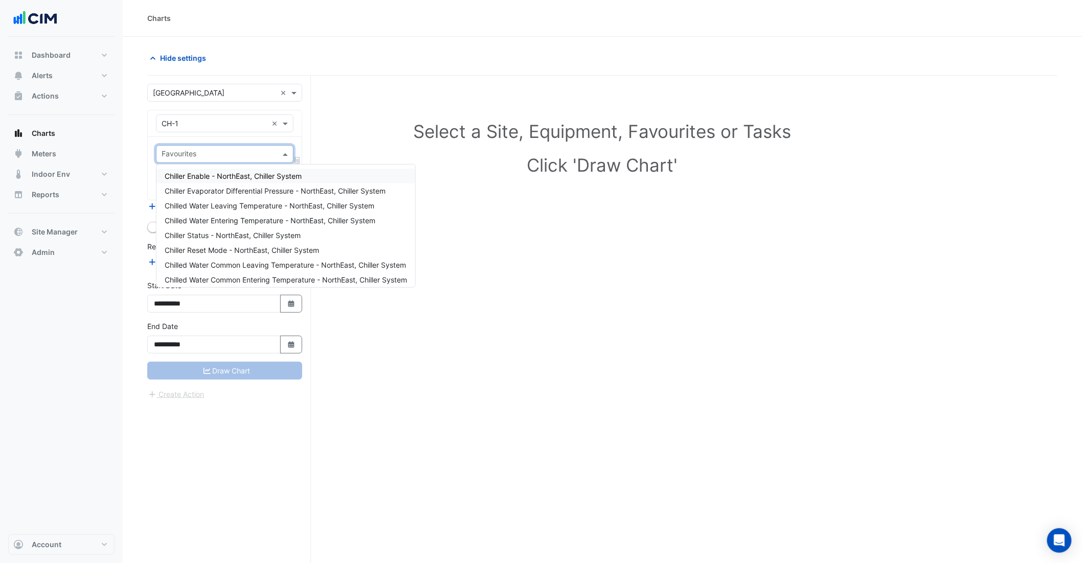
click at [249, 179] on span "Chiller Enable - NorthEast, Chiller System" at bounding box center [233, 176] width 137 height 9
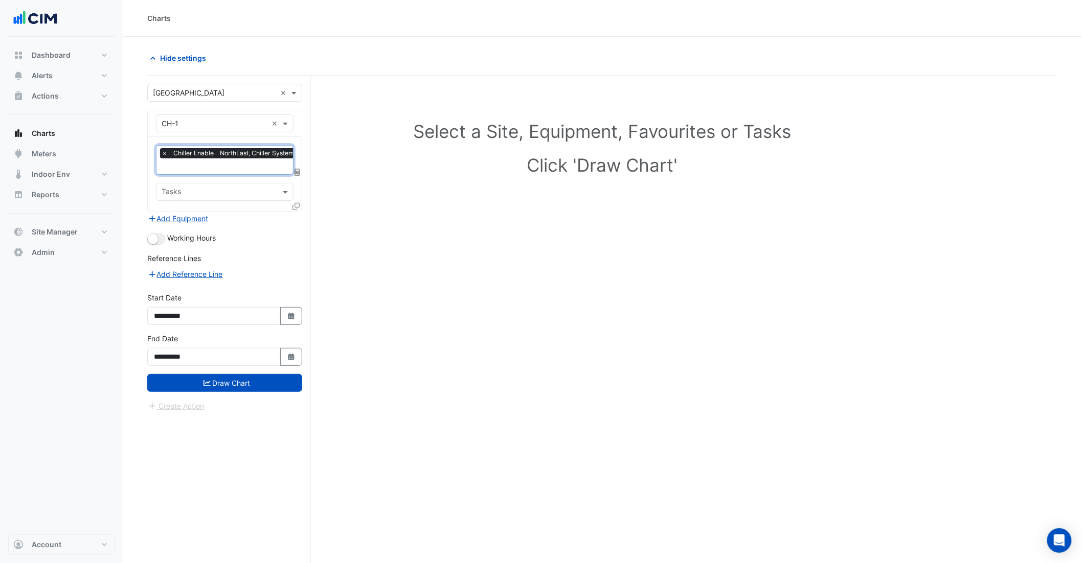
click at [258, 173] on div at bounding box center [229, 167] width 139 height 13
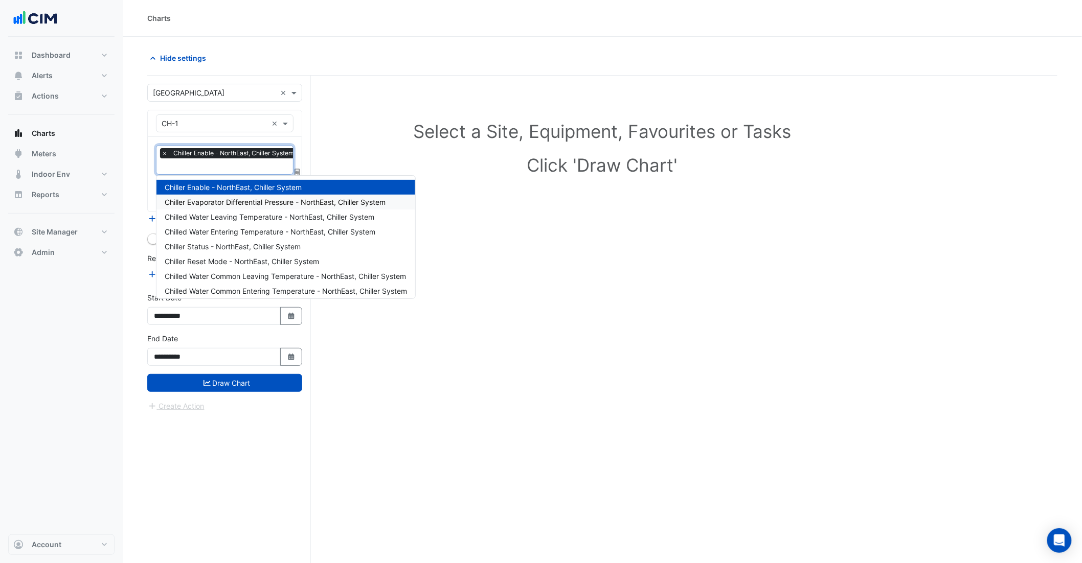
click at [273, 203] on span "Chiller Evaporator Differential Pressure - NorthEast, Chiller System" at bounding box center [275, 202] width 221 height 9
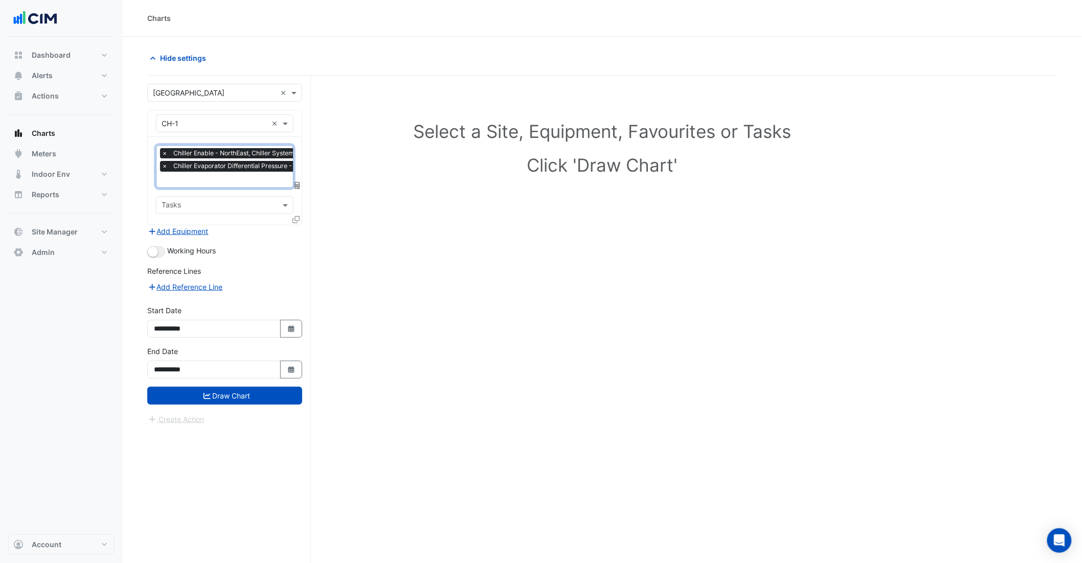
click at [258, 180] on input "text" at bounding box center [267, 180] width 211 height 11
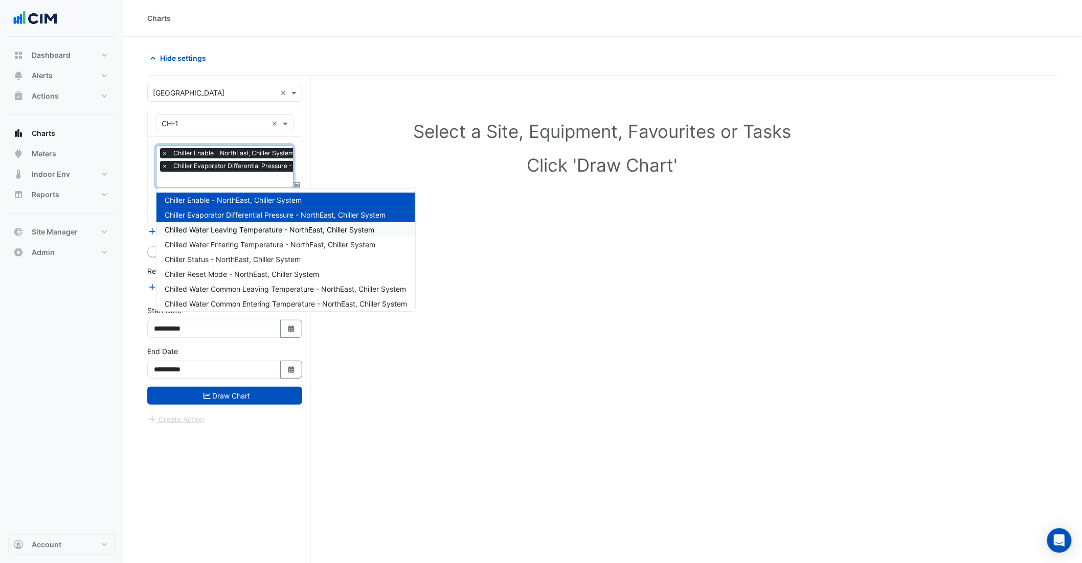
click at [271, 233] on span "Chilled Water Leaving Temperature - NorthEast, Chiller System" at bounding box center [270, 229] width 210 height 9
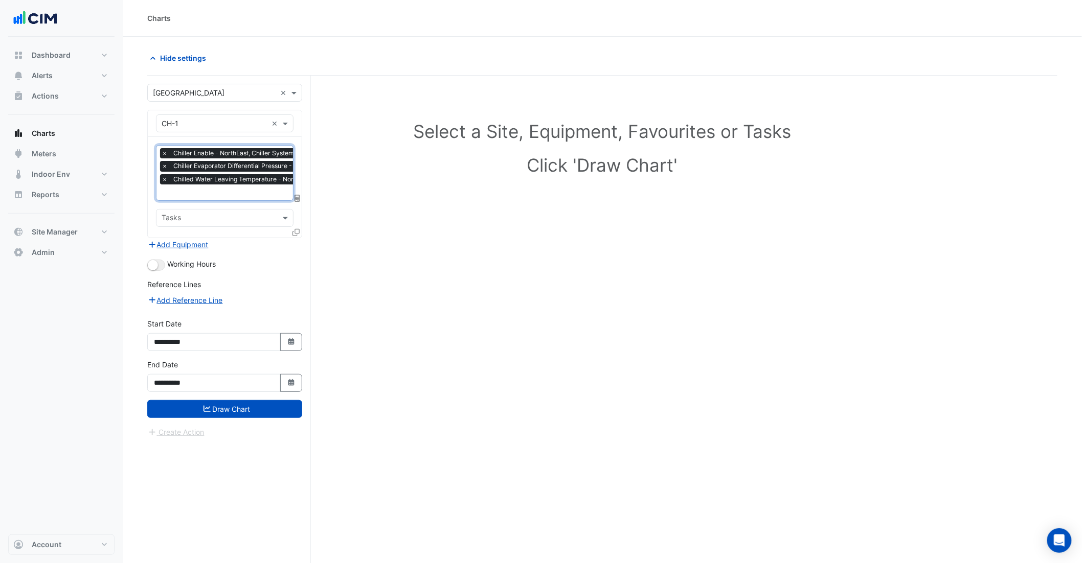
click at [247, 195] on input "text" at bounding box center [267, 193] width 211 height 11
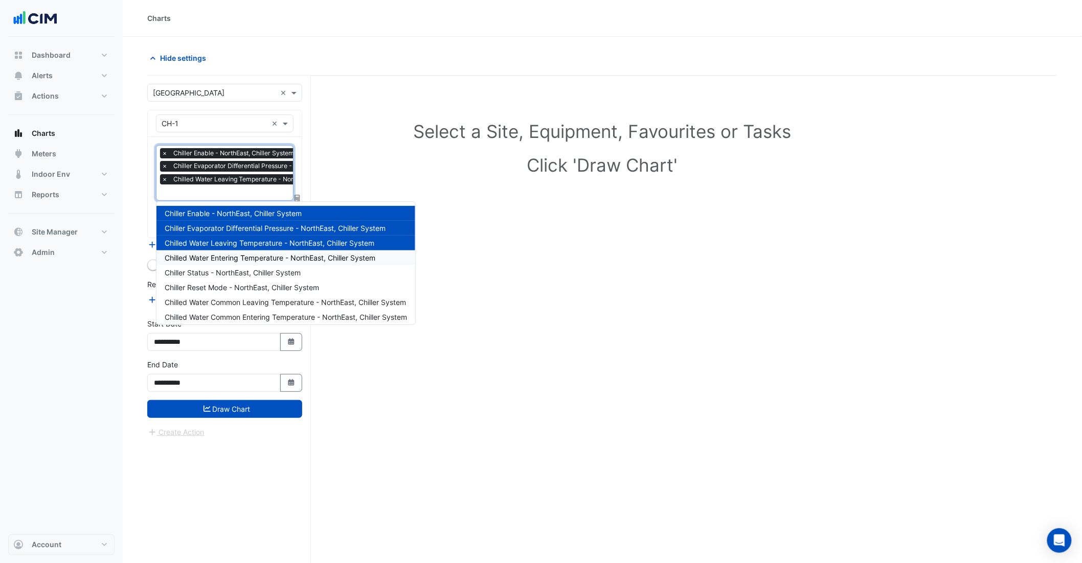
click at [256, 254] on span "Chilled Water Entering Temperature - NorthEast, Chiller System" at bounding box center [270, 258] width 211 height 9
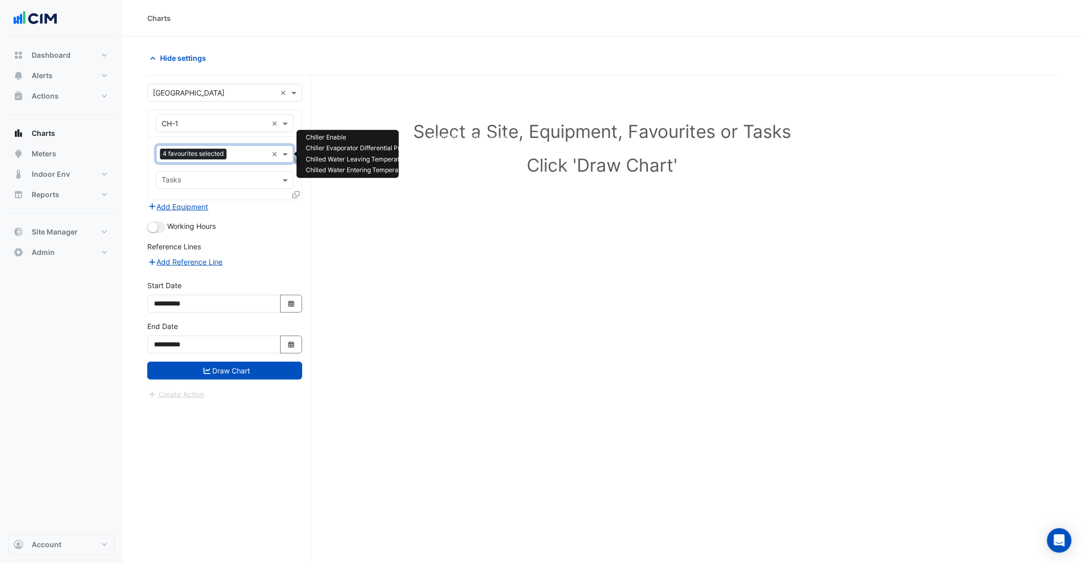
click at [240, 153] on input "text" at bounding box center [249, 155] width 37 height 11
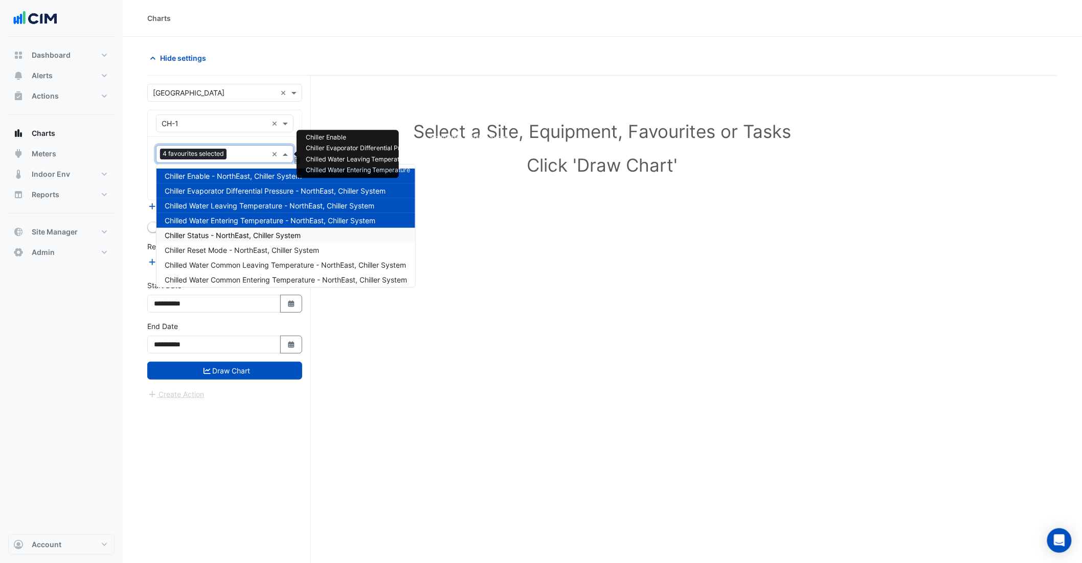
click at [242, 239] on div "Chiller Status - NorthEast, Chiller System" at bounding box center [285, 235] width 259 height 15
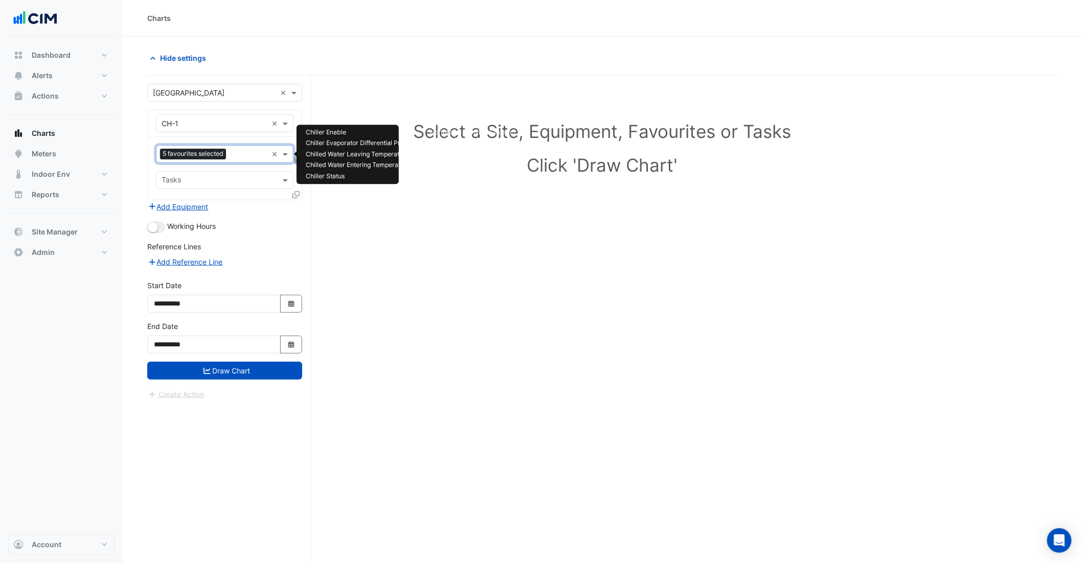
click at [231, 154] on input "text" at bounding box center [248, 155] width 37 height 11
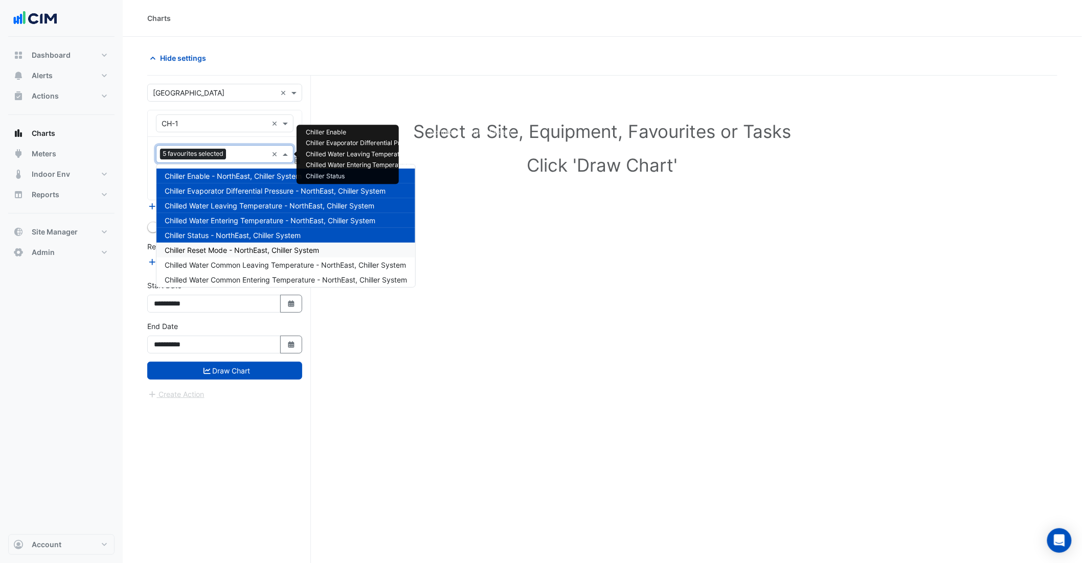
click at [242, 253] on span "Chiller Reset Mode - NorthEast, Chiller System" at bounding box center [242, 250] width 154 height 9
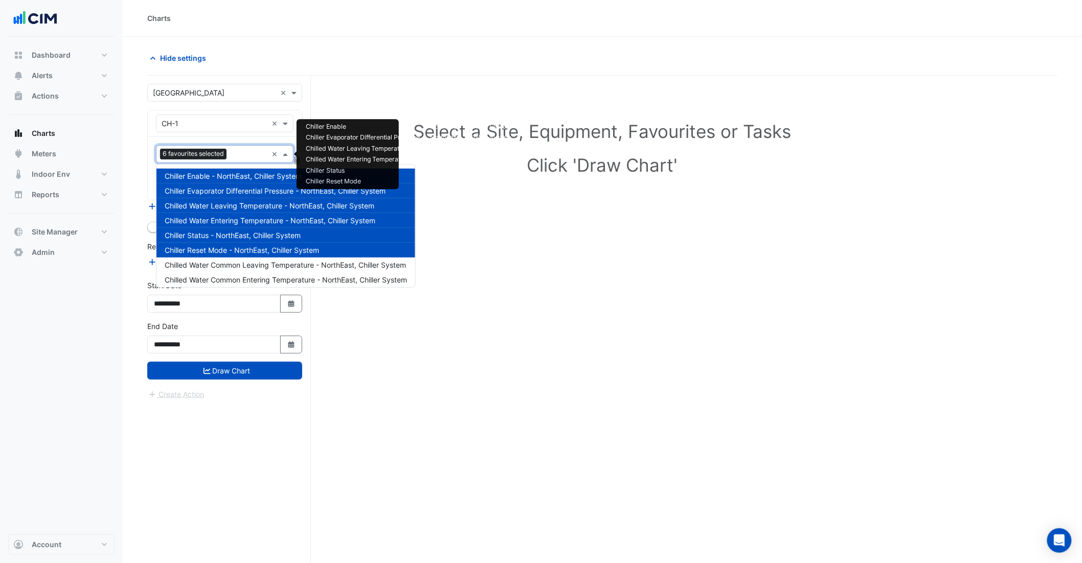
click at [240, 158] on input "text" at bounding box center [249, 155] width 37 height 11
click at [249, 261] on span "Chilled Water Common Leaving Temperature - NorthEast, Chiller System" at bounding box center [285, 265] width 241 height 9
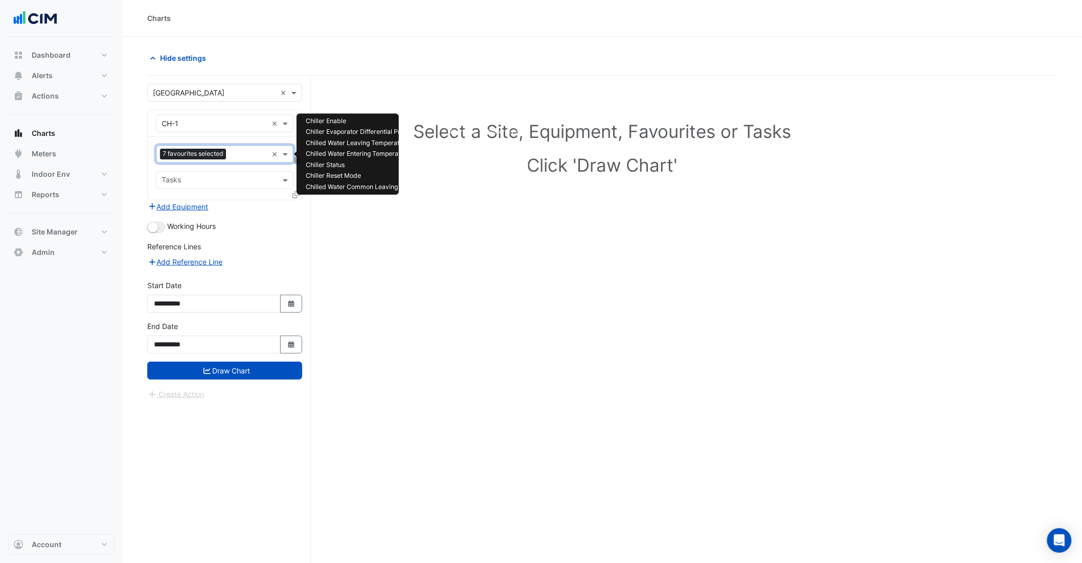
click at [241, 162] on div at bounding box center [248, 155] width 39 height 13
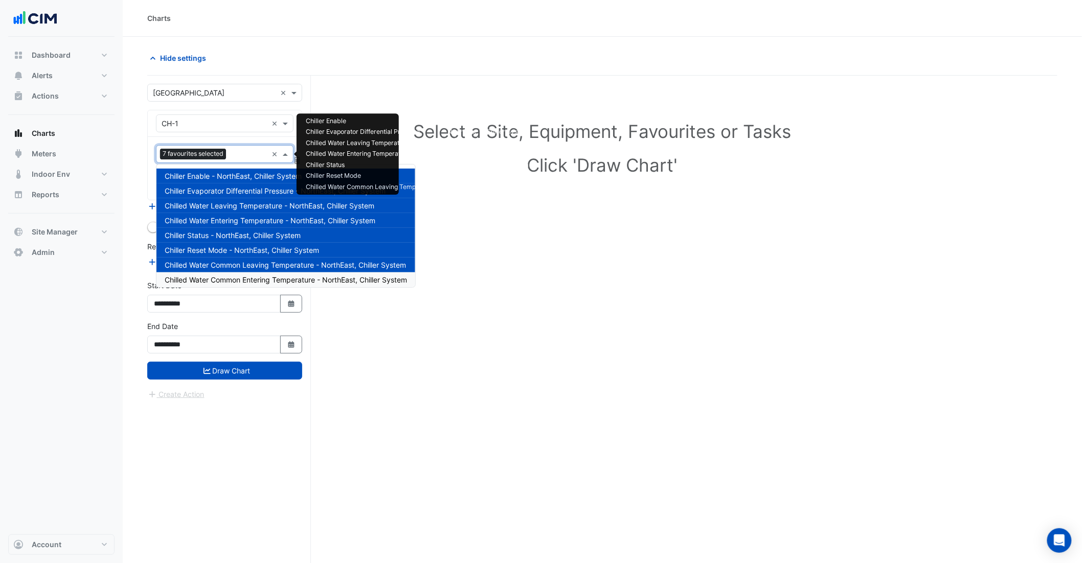
click at [238, 277] on span "Chilled Water Common Entering Temperature - NorthEast, Chiller System" at bounding box center [286, 280] width 242 height 9
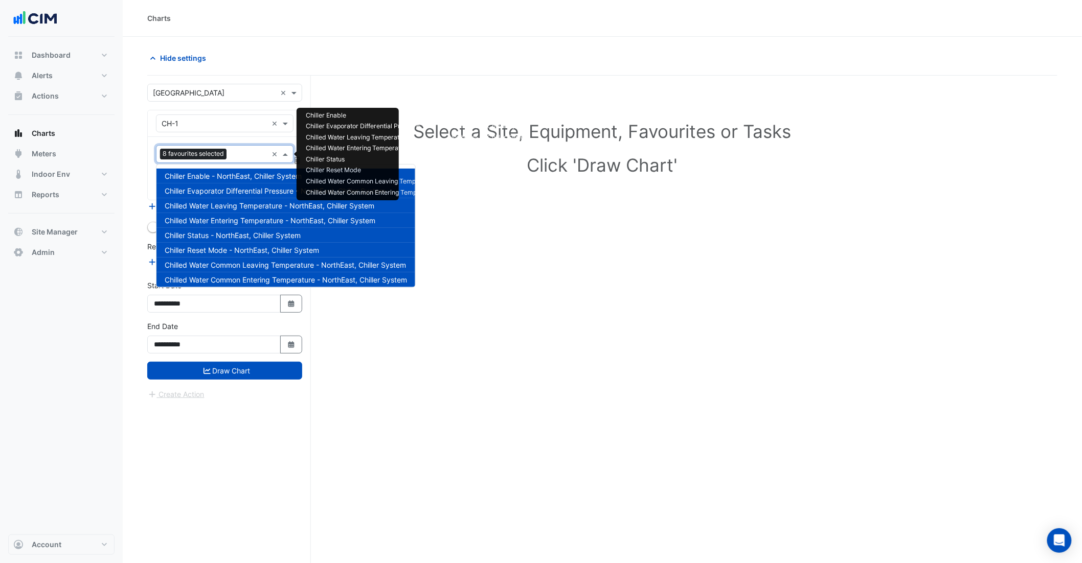
click at [233, 158] on input "text" at bounding box center [249, 155] width 37 height 11
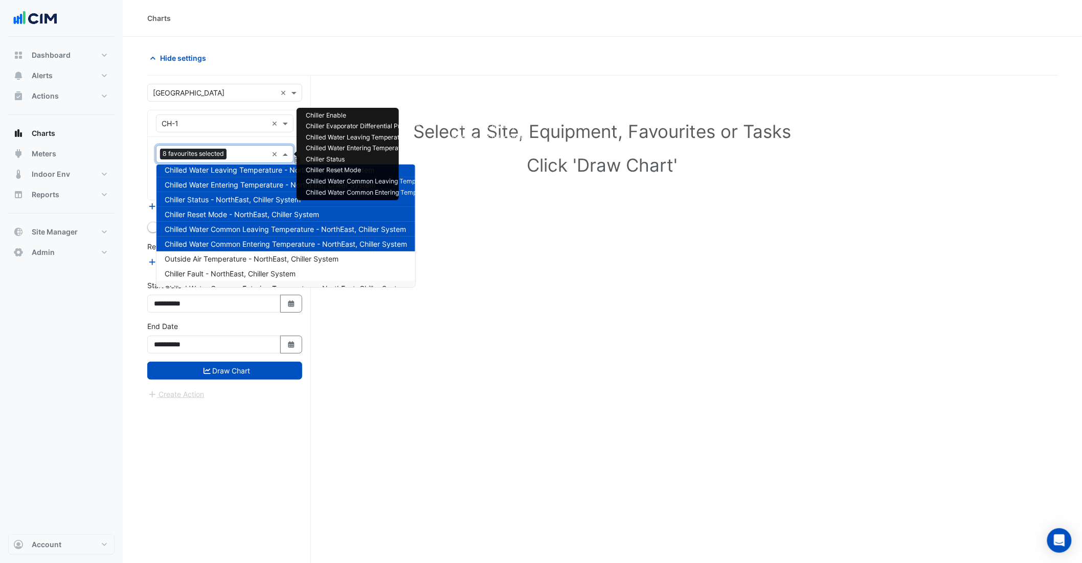
scroll to position [48, 0]
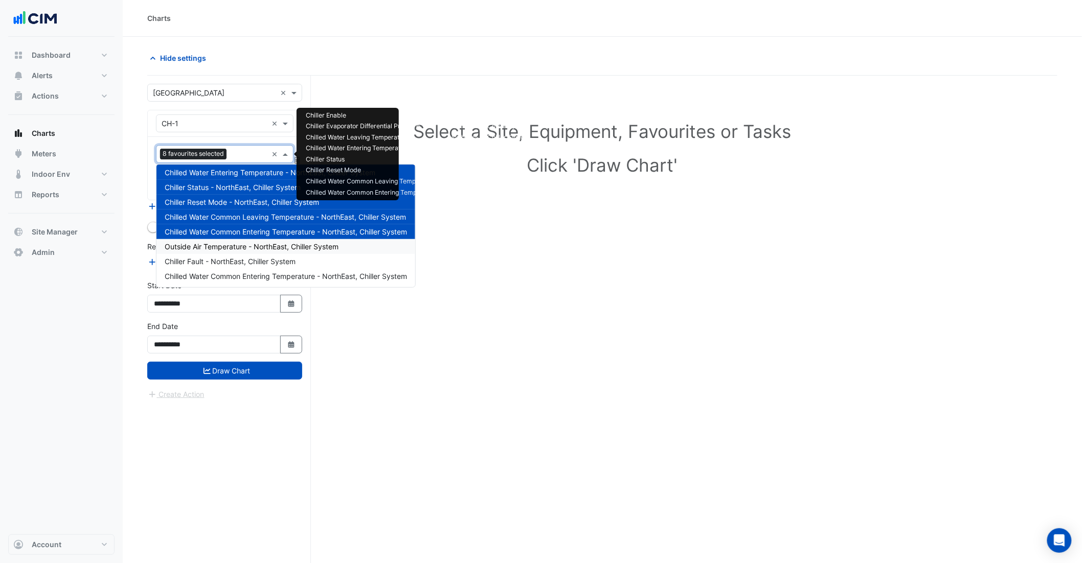
click at [247, 243] on span "Outside Air Temperature - NorthEast, Chiller System" at bounding box center [252, 246] width 174 height 9
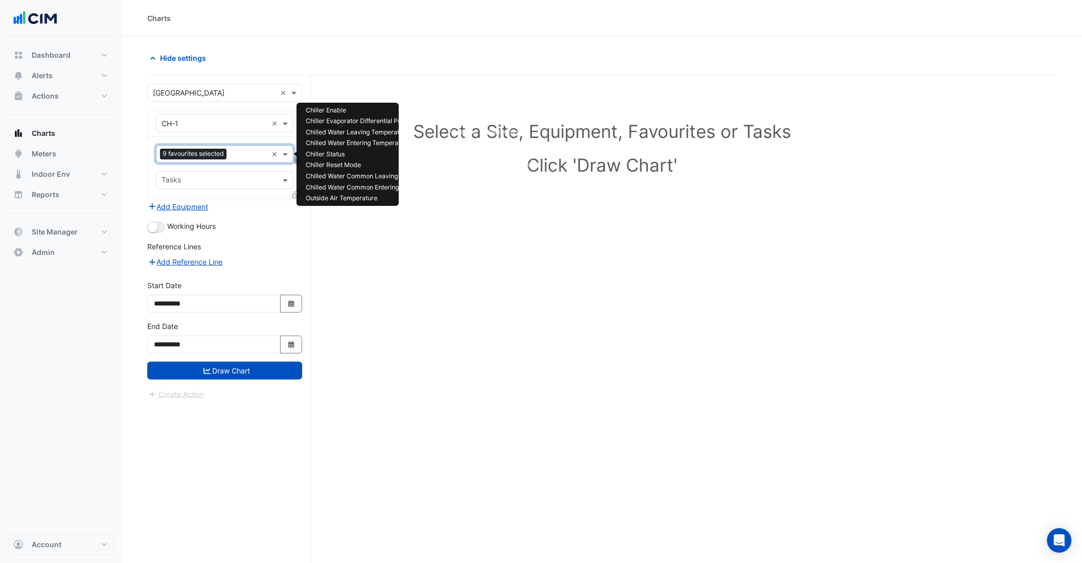
click at [233, 154] on input "text" at bounding box center [249, 155] width 37 height 11
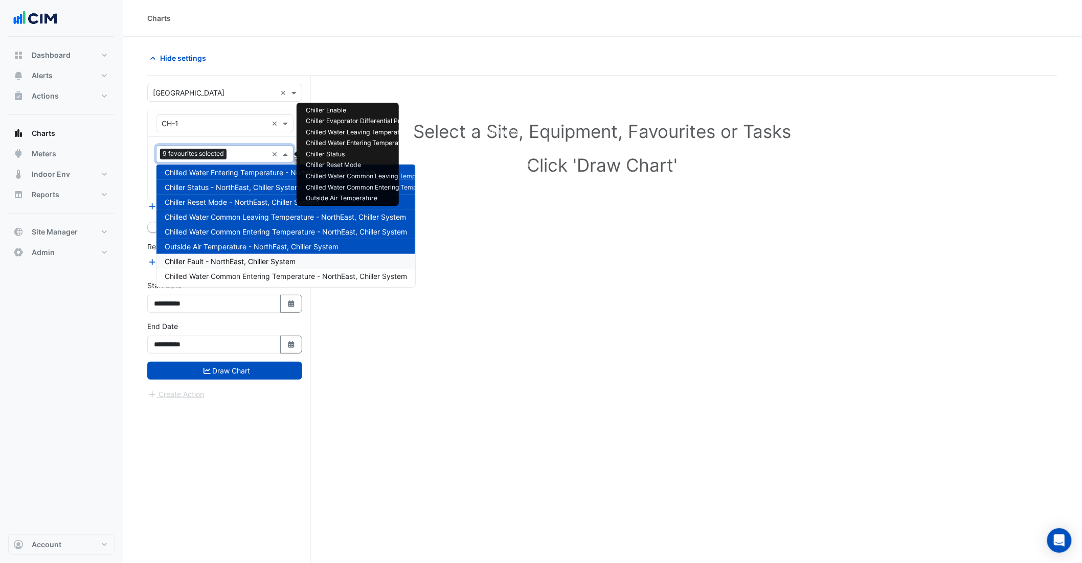
click at [242, 263] on span "Chiller Fault - NorthEast, Chiller System" at bounding box center [230, 261] width 131 height 9
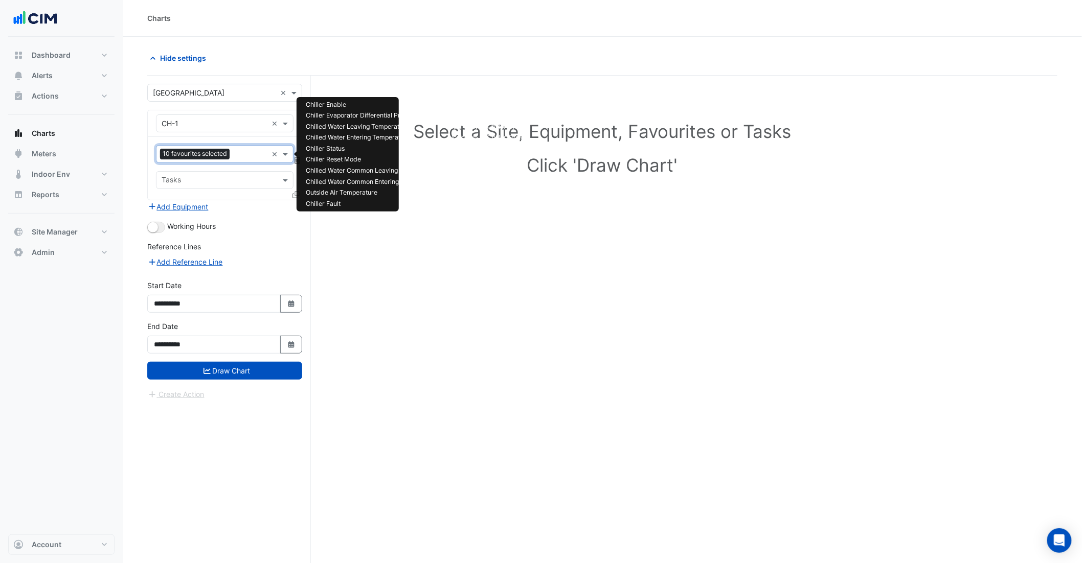
click at [241, 156] on input "text" at bounding box center [251, 155] width 34 height 11
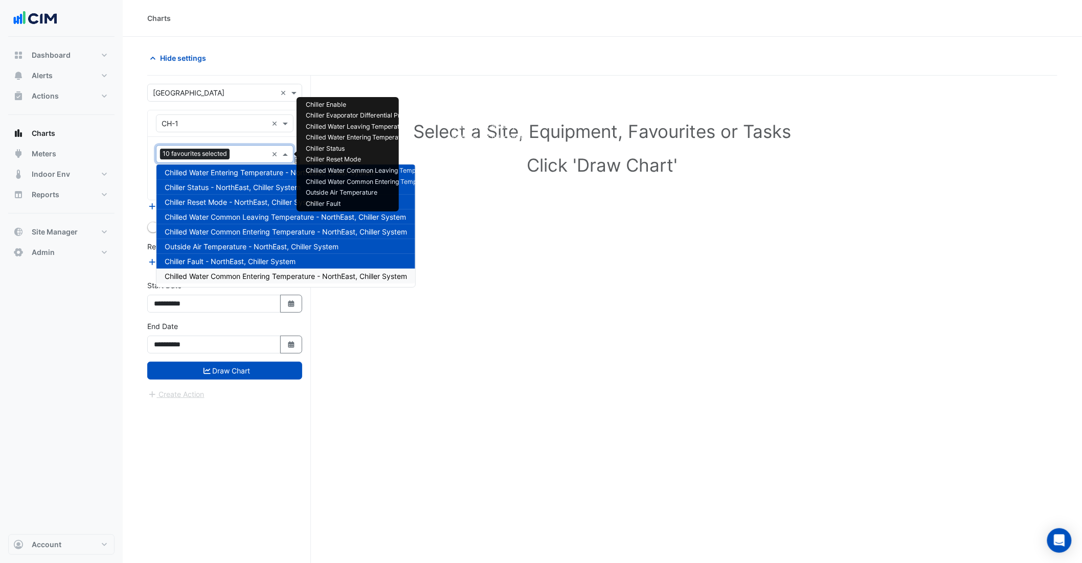
click at [249, 279] on span "Chilled Water Common Entering Temperature - NorthEast, Chiller System" at bounding box center [286, 276] width 242 height 9
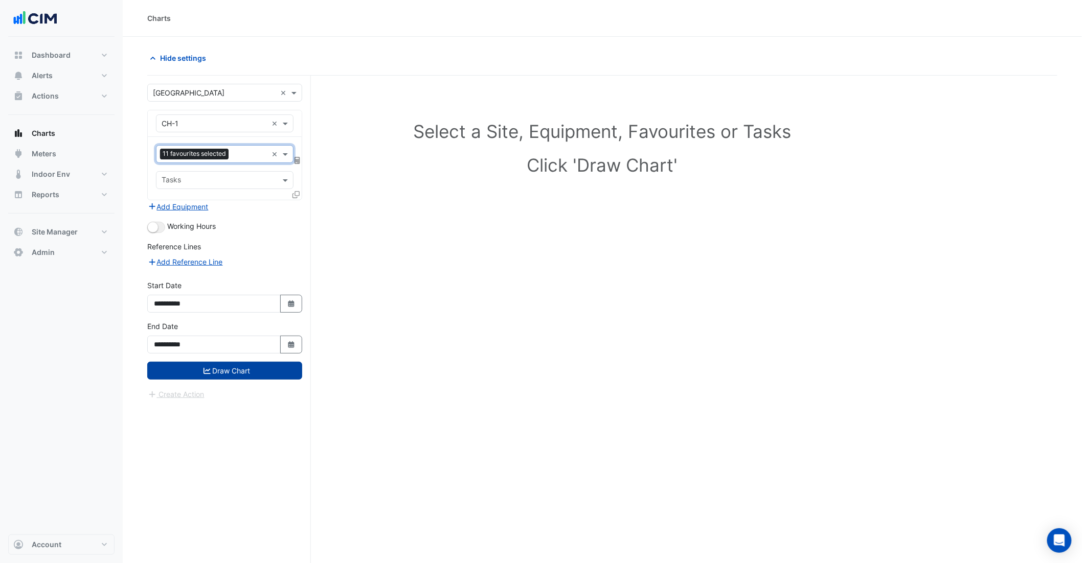
click at [234, 366] on button "Draw Chart" at bounding box center [224, 371] width 155 height 18
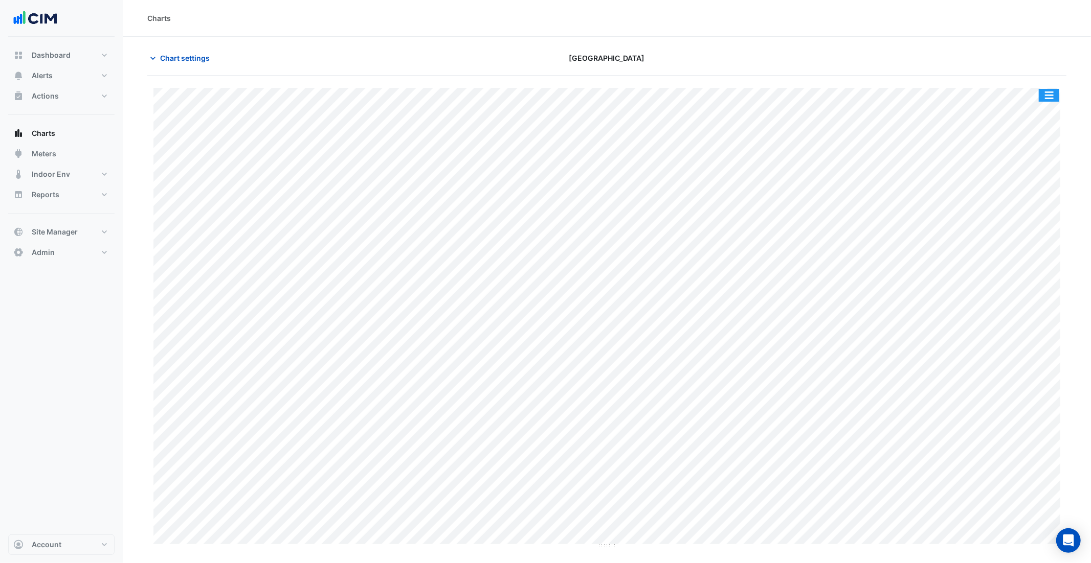
click at [1050, 95] on button "button" at bounding box center [1048, 95] width 20 height 13
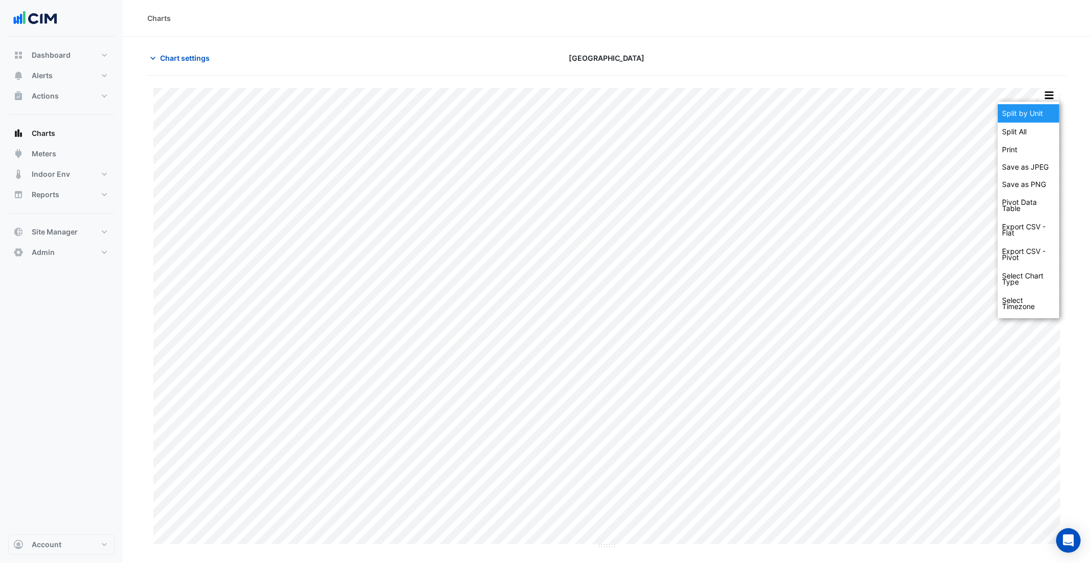
click at [1046, 105] on div "Split by Unit" at bounding box center [1027, 113] width 61 height 18
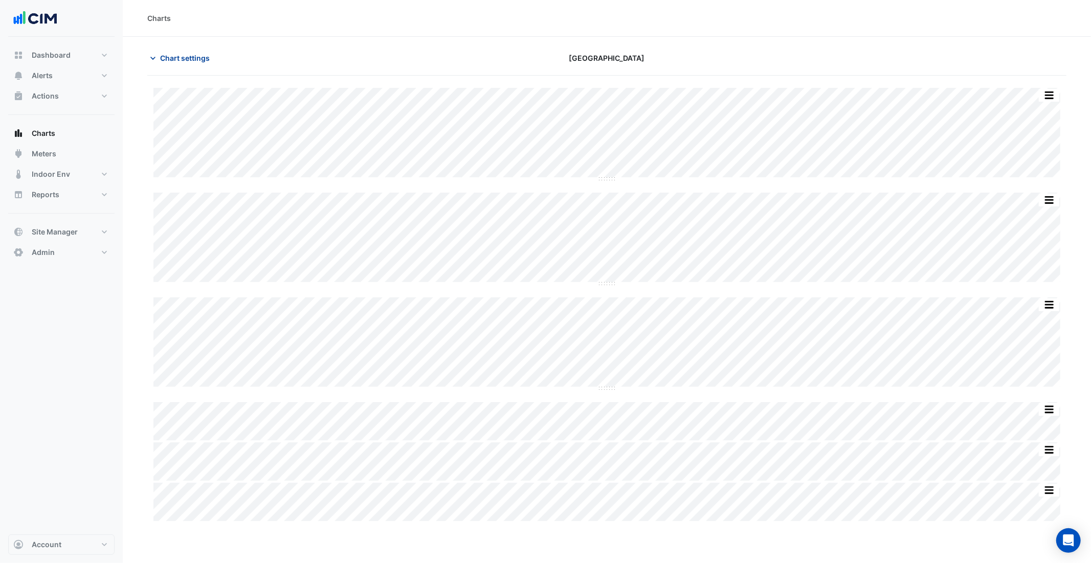
click at [186, 53] on span "Chart settings" at bounding box center [185, 58] width 50 height 11
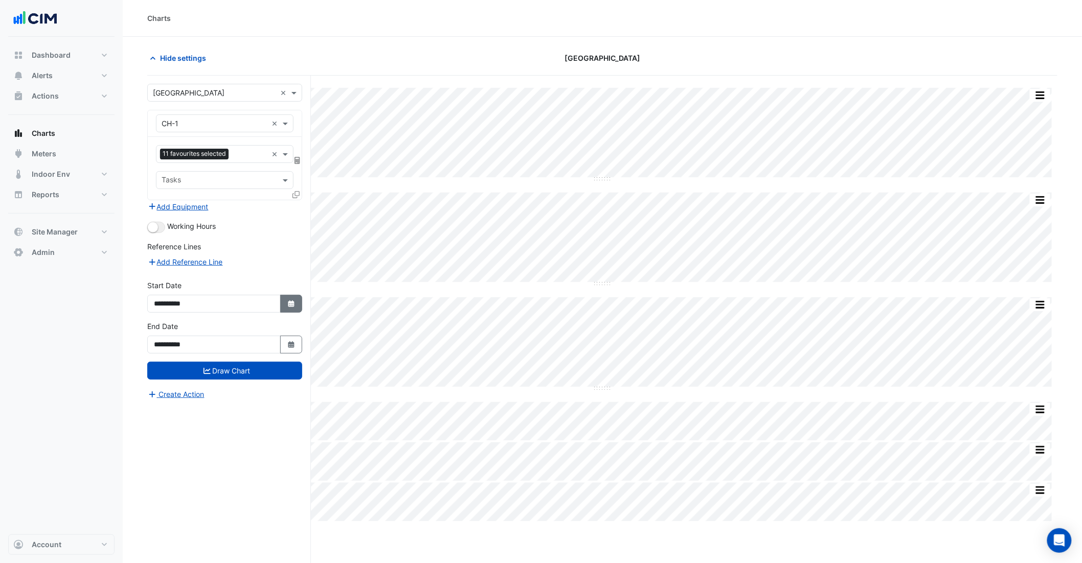
click at [287, 305] on icon "Select Date" at bounding box center [291, 304] width 9 height 7
select select "*"
select select "****"
click at [168, 165] on button "Previous month" at bounding box center [164, 168] width 12 height 16
select select "*"
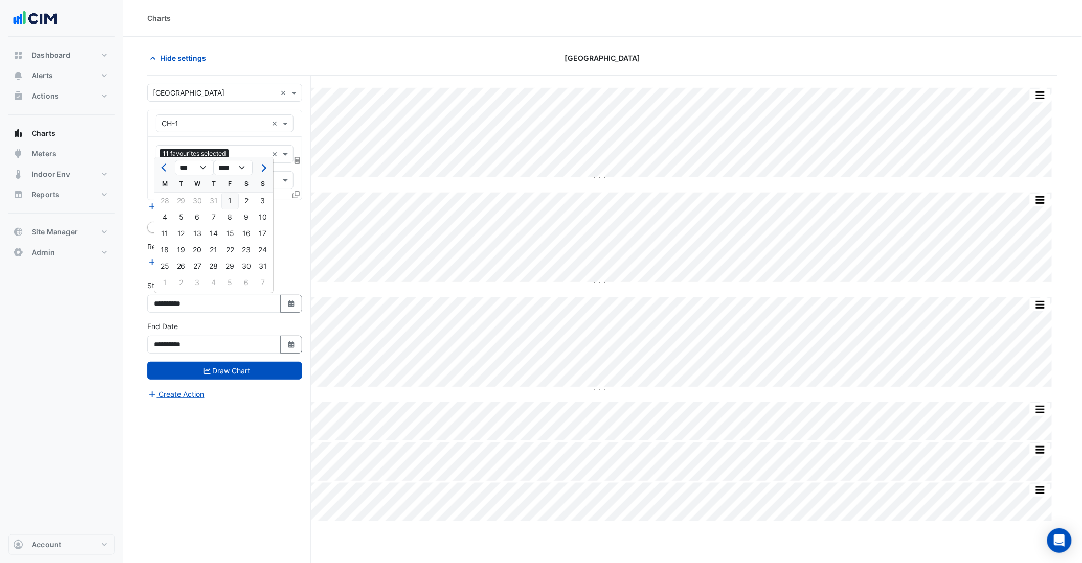
click at [228, 204] on div "1" at bounding box center [230, 201] width 16 height 16
type input "**********"
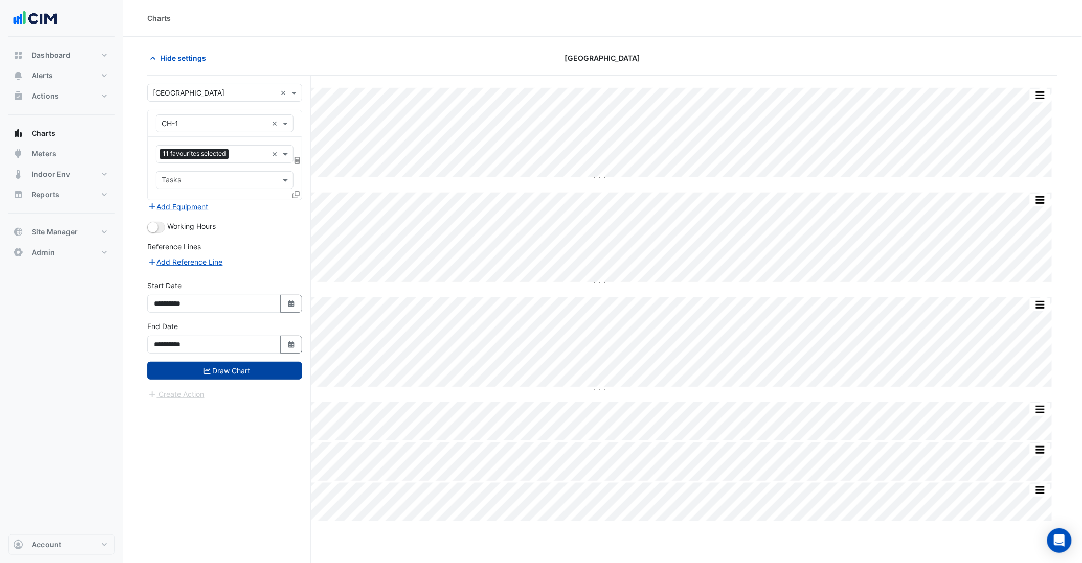
click at [251, 374] on button "Draw Chart" at bounding box center [224, 371] width 155 height 18
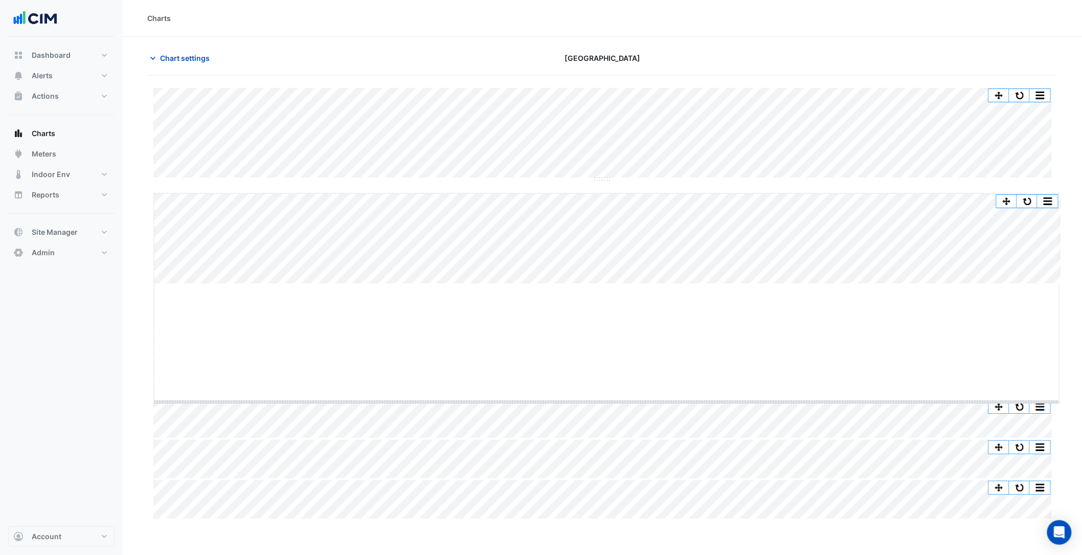
drag, startPoint x: 608, startPoint y: 284, endPoint x: 593, endPoint y: 403, distance: 120.0
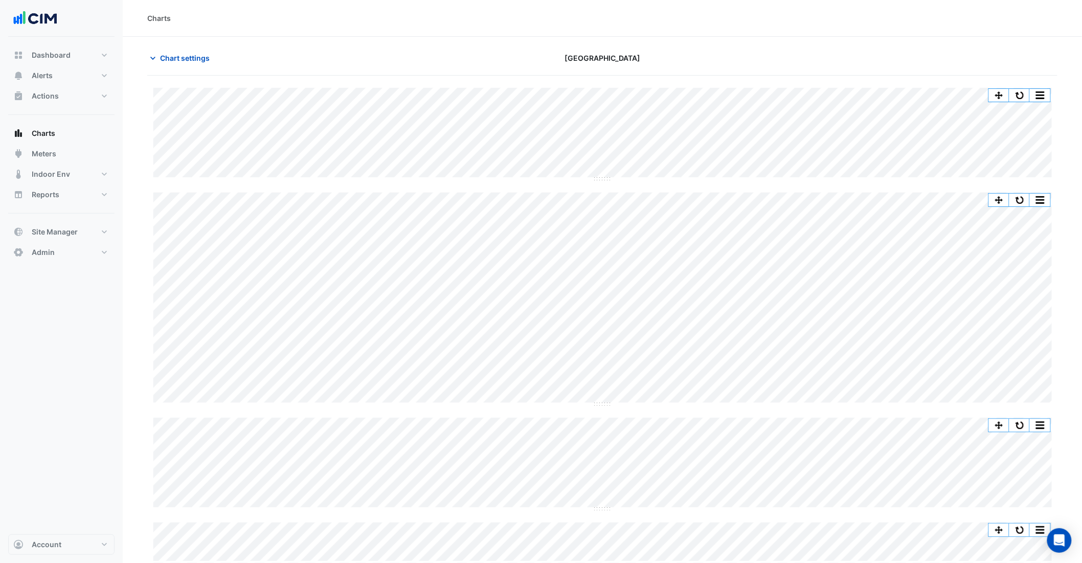
click at [603, 191] on div "Split All Split None Print Save as JPEG Save as PNG Pivot Data Table Export CSV…" at bounding box center [602, 365] width 910 height 554
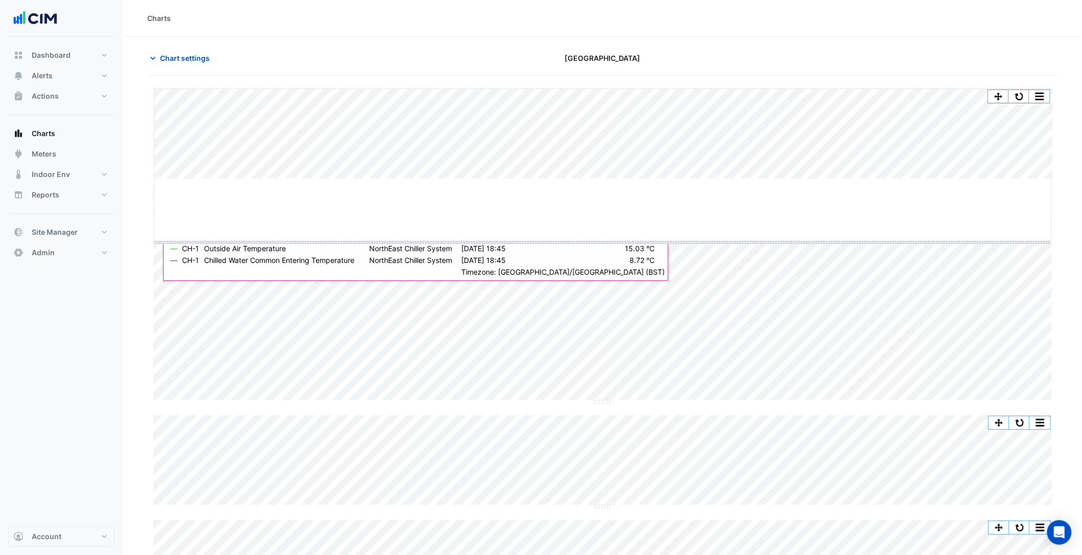
drag, startPoint x: 596, startPoint y: 178, endPoint x: 588, endPoint y: 309, distance: 131.1
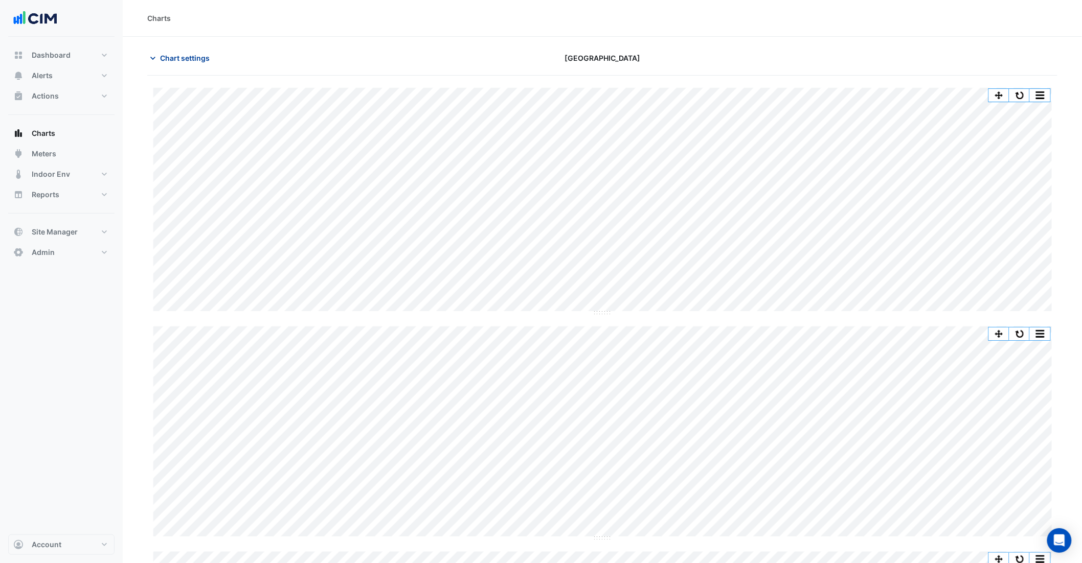
click at [190, 57] on span "Chart settings" at bounding box center [185, 58] width 50 height 11
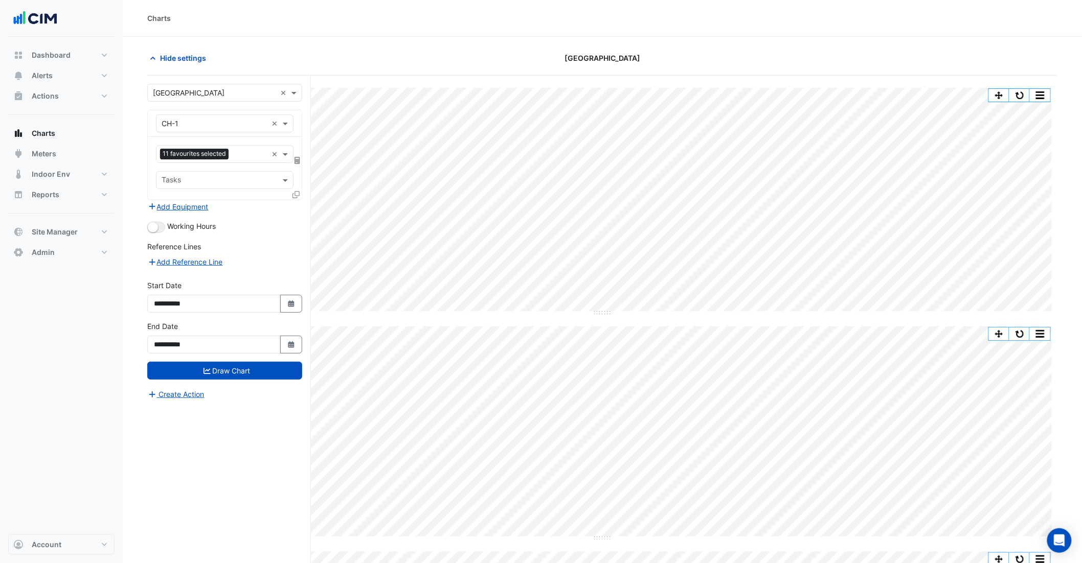
click at [297, 192] on icon at bounding box center [295, 194] width 7 height 7
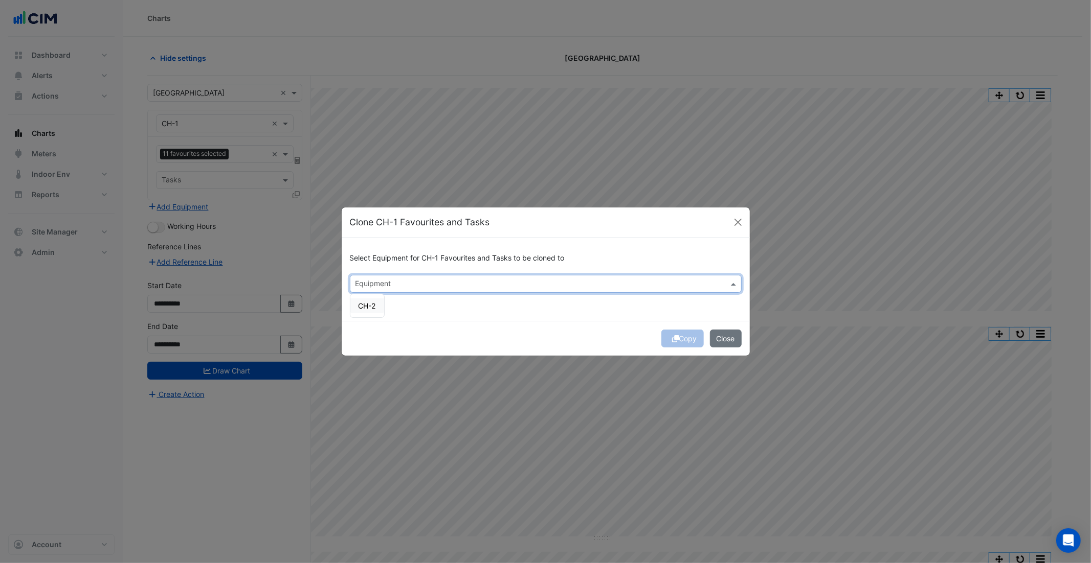
click at [378, 283] on input "text" at bounding box center [539, 285] width 369 height 11
drag, startPoint x: 368, startPoint y: 302, endPoint x: 374, endPoint y: 303, distance: 5.7
click at [369, 302] on span "CH-2" at bounding box center [366, 306] width 17 height 9
click at [454, 309] on div "Select Equipment for CH-1 Favourites and Tasks to be cloned to × CH-2 × CH-2 Se…" at bounding box center [546, 279] width 408 height 83
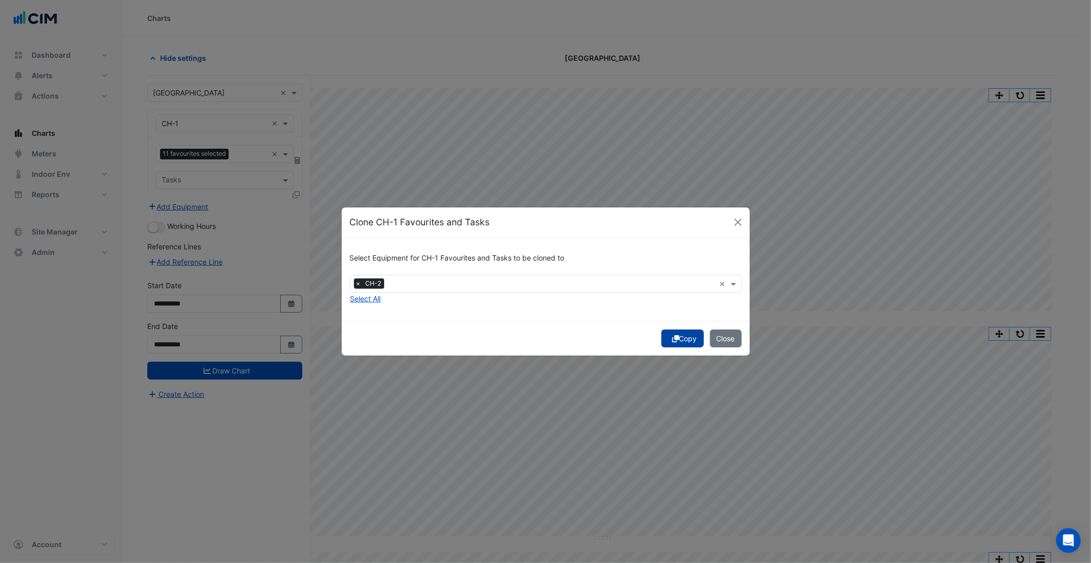
click at [685, 338] on button "Copy" at bounding box center [682, 339] width 42 height 18
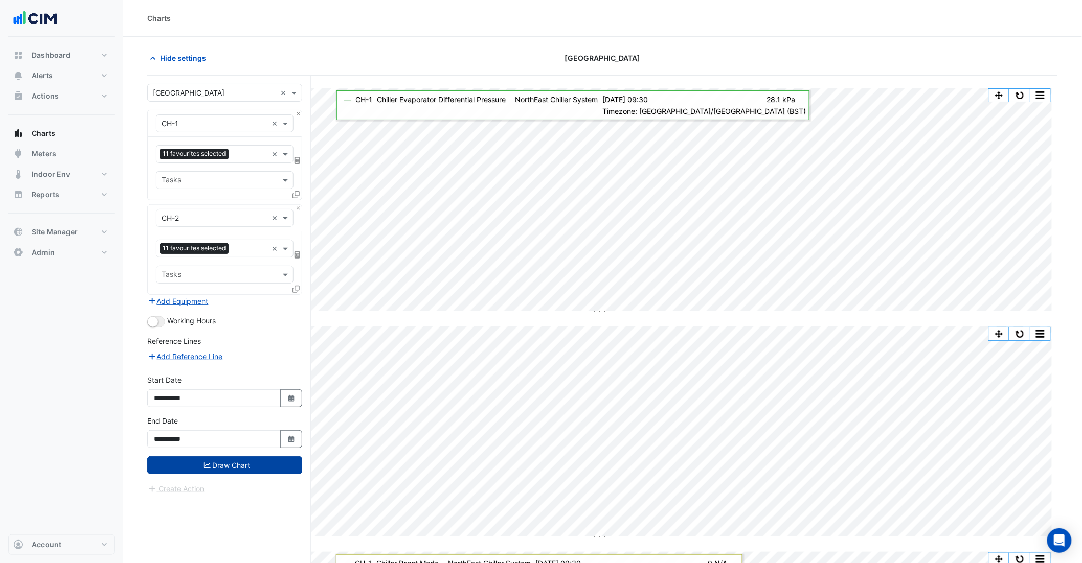
drag, startPoint x: 249, startPoint y: 467, endPoint x: 276, endPoint y: 457, distance: 28.7
click at [249, 467] on button "Draw Chart" at bounding box center [224, 466] width 155 height 18
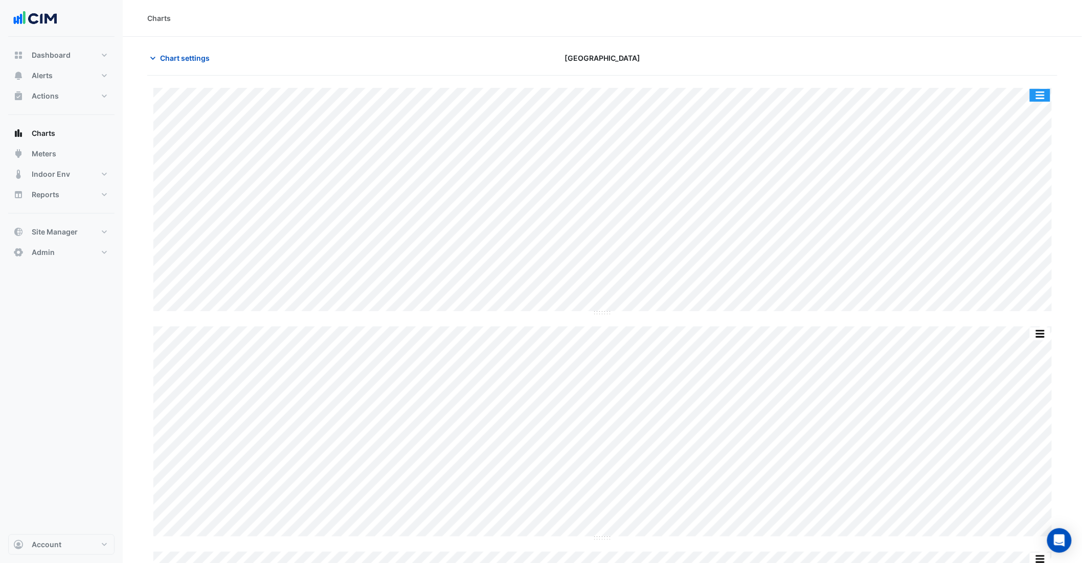
click at [1043, 94] on button "button" at bounding box center [1040, 95] width 20 height 13
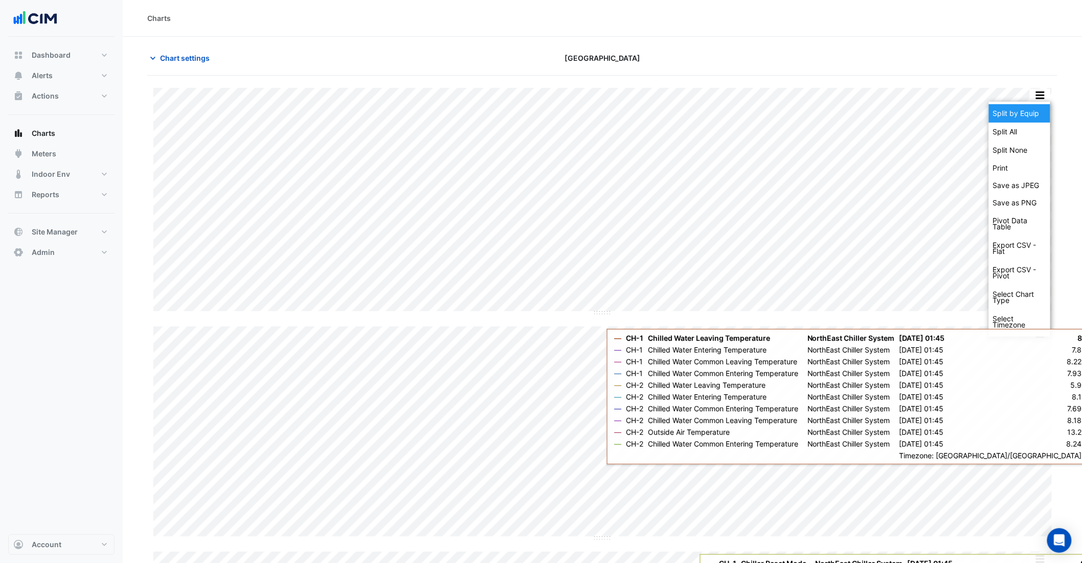
click at [1033, 111] on div "Split by Equip" at bounding box center [1019, 113] width 61 height 18
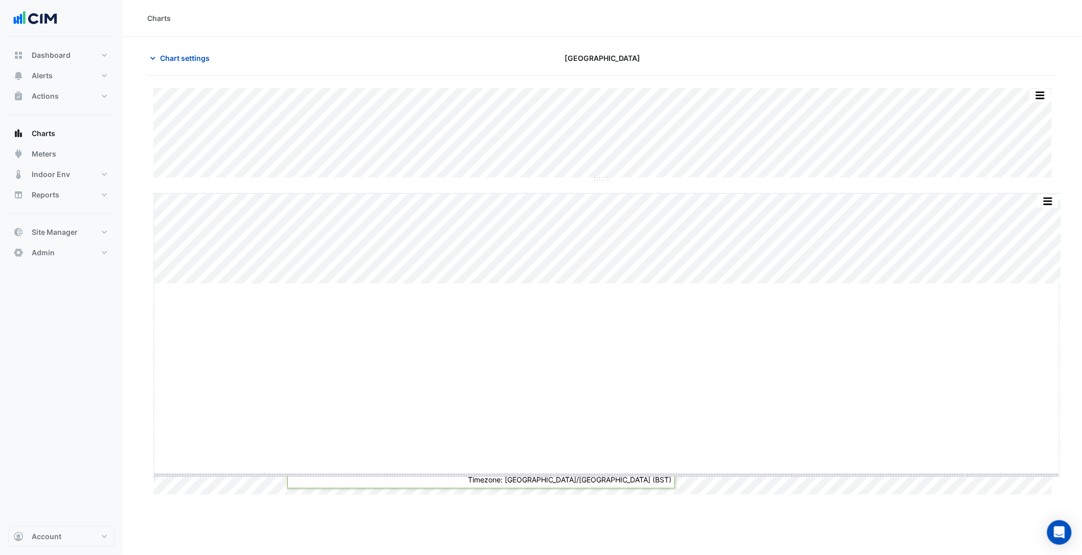
drag, startPoint x: 605, startPoint y: 284, endPoint x: 601, endPoint y: 485, distance: 201.0
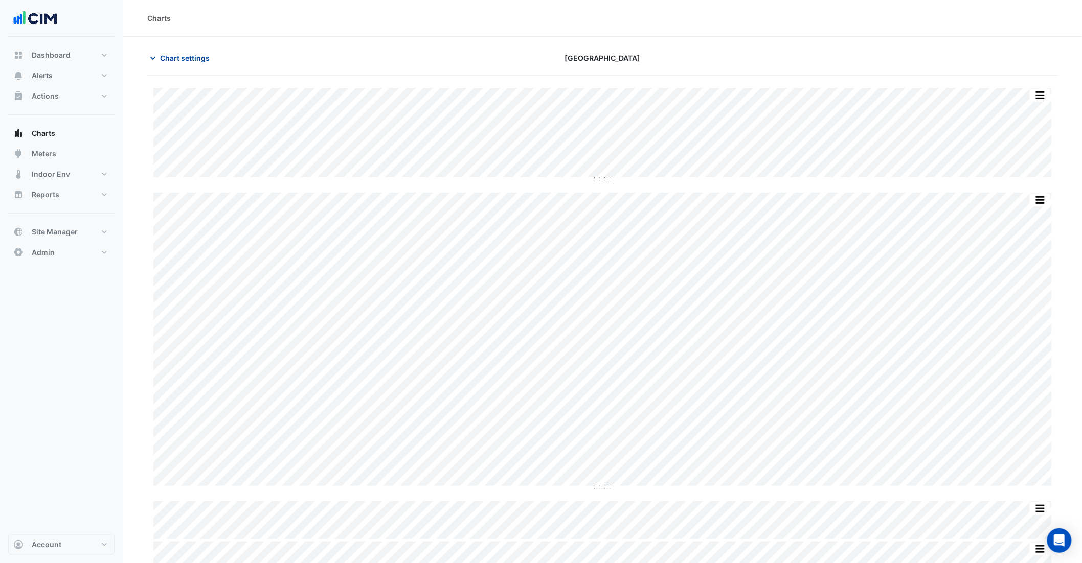
click at [175, 53] on span "Chart settings" at bounding box center [185, 58] width 50 height 11
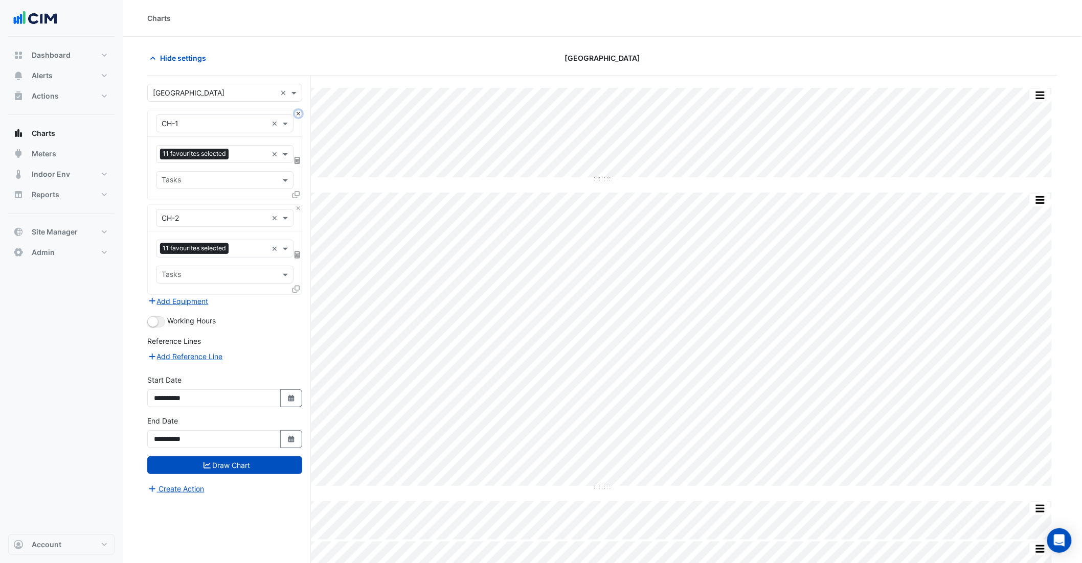
click at [296, 116] on button "Close" at bounding box center [298, 113] width 7 height 7
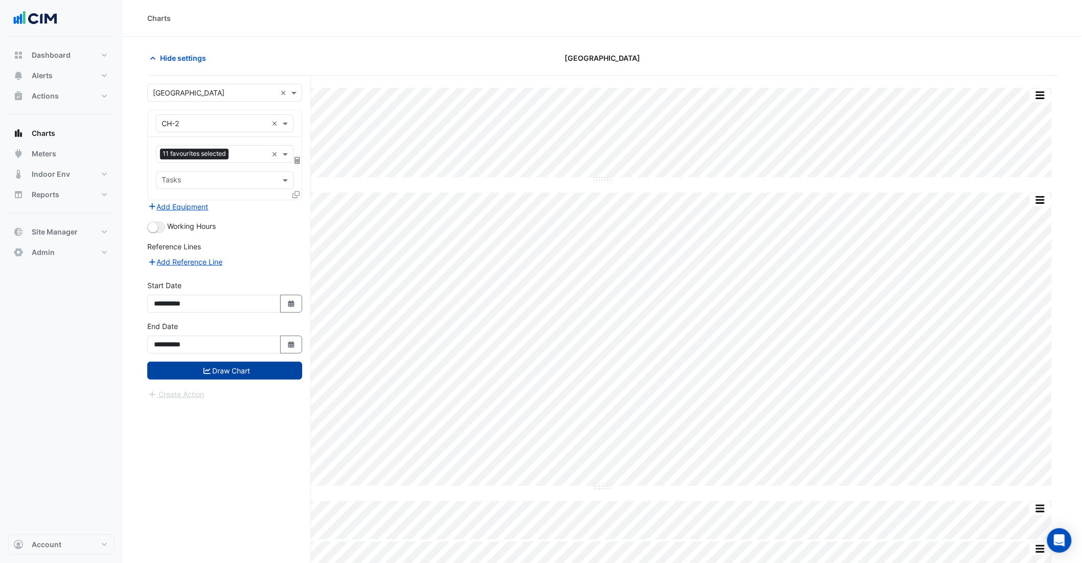
click at [243, 374] on button "Draw Chart" at bounding box center [224, 371] width 155 height 18
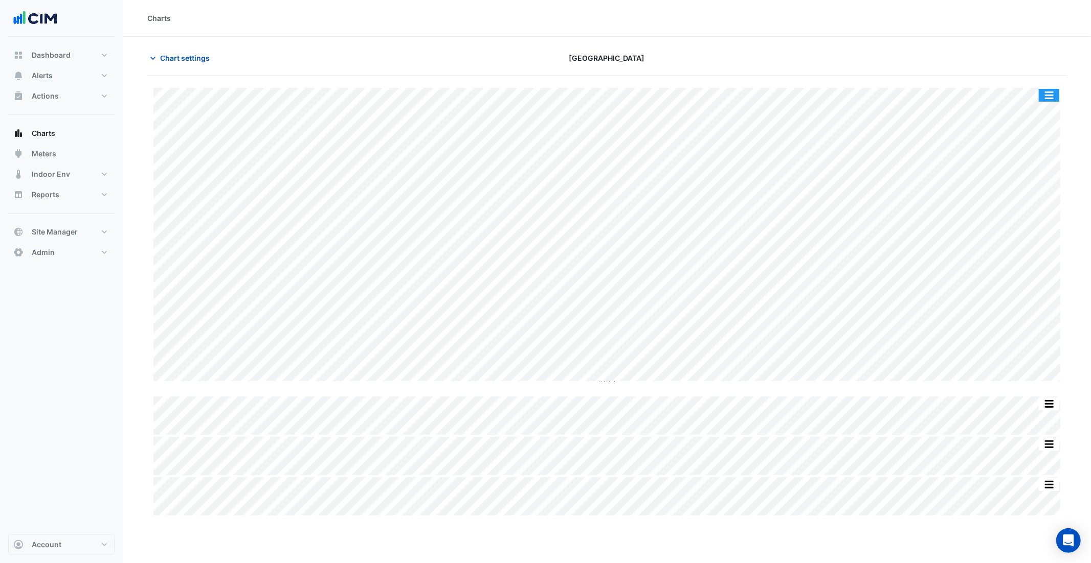
click at [1053, 96] on button "button" at bounding box center [1048, 95] width 20 height 13
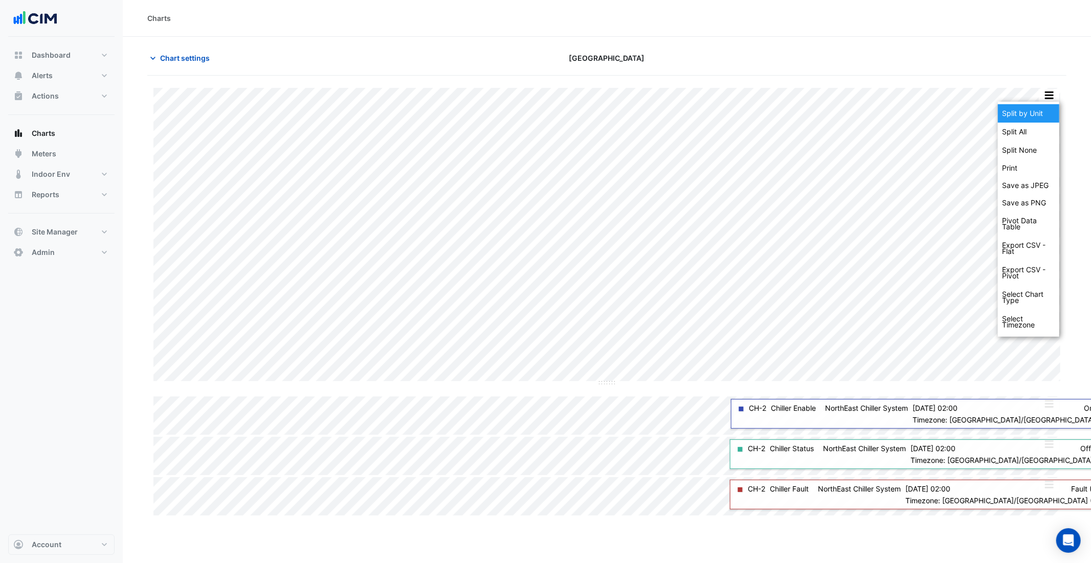
click at [1041, 107] on div "Split by Unit" at bounding box center [1027, 113] width 61 height 18
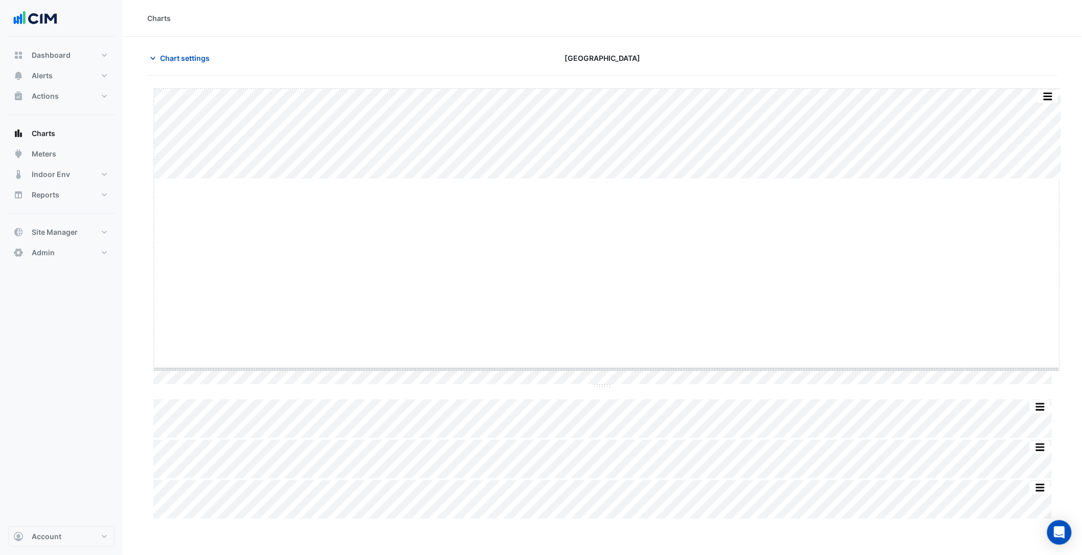
drag, startPoint x: 605, startPoint y: 178, endPoint x: 620, endPoint y: 364, distance: 185.7
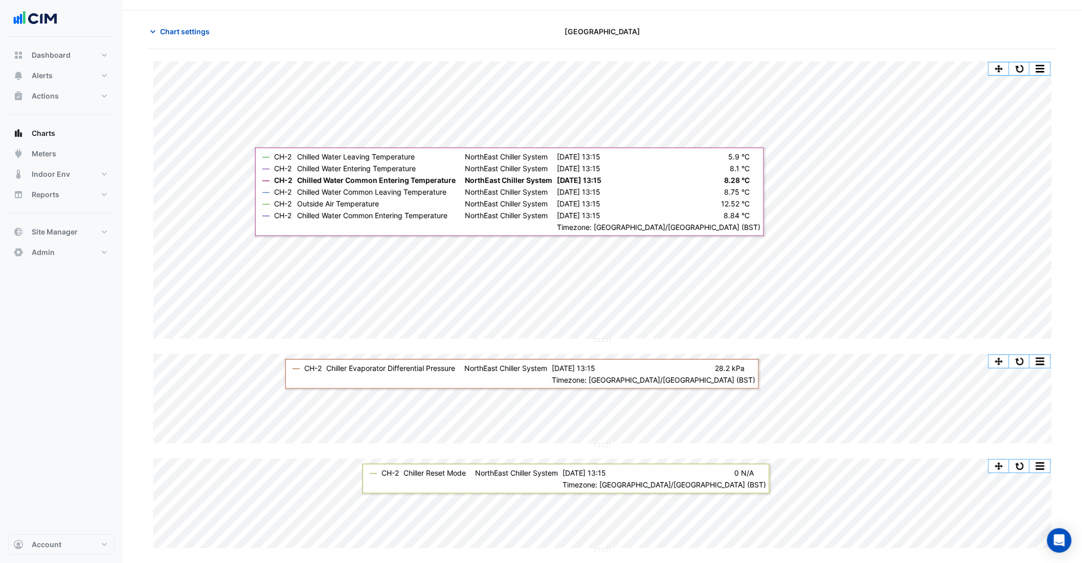
scroll to position [148, 0]
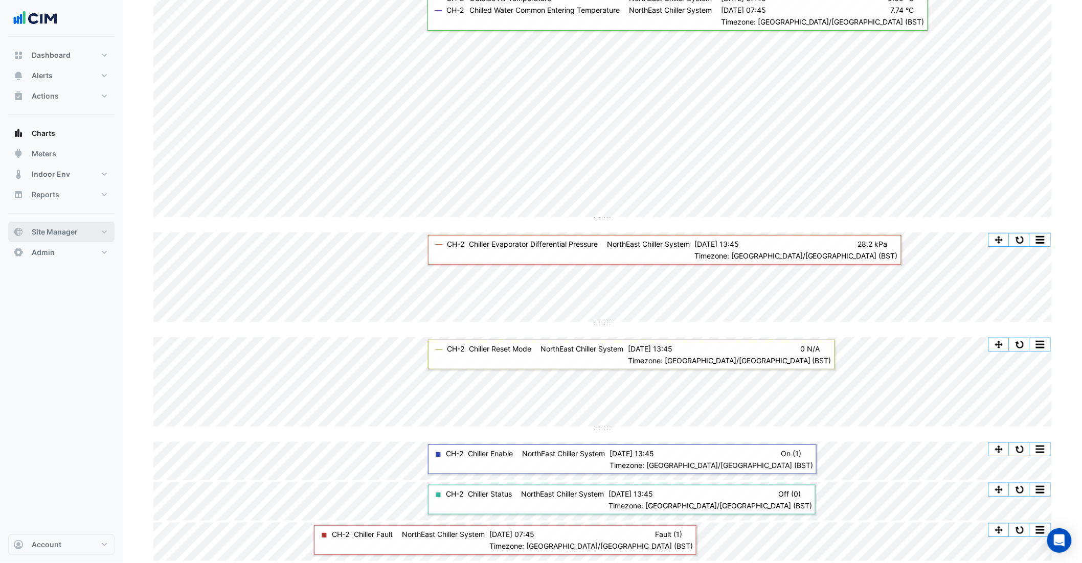
click at [46, 233] on span "Site Manager" at bounding box center [55, 232] width 46 height 10
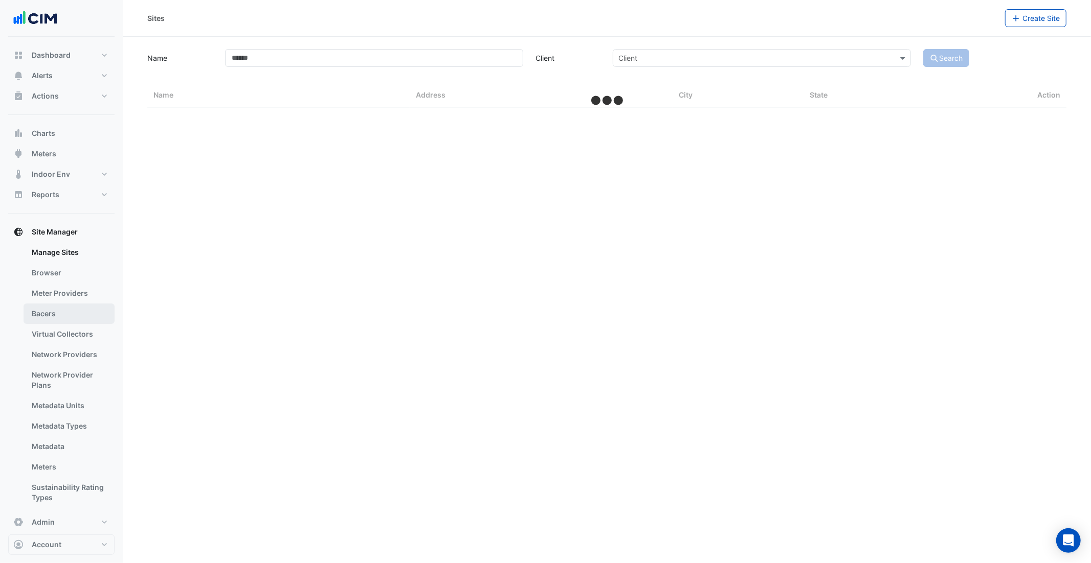
click at [57, 317] on link "Bacers" at bounding box center [69, 314] width 91 height 20
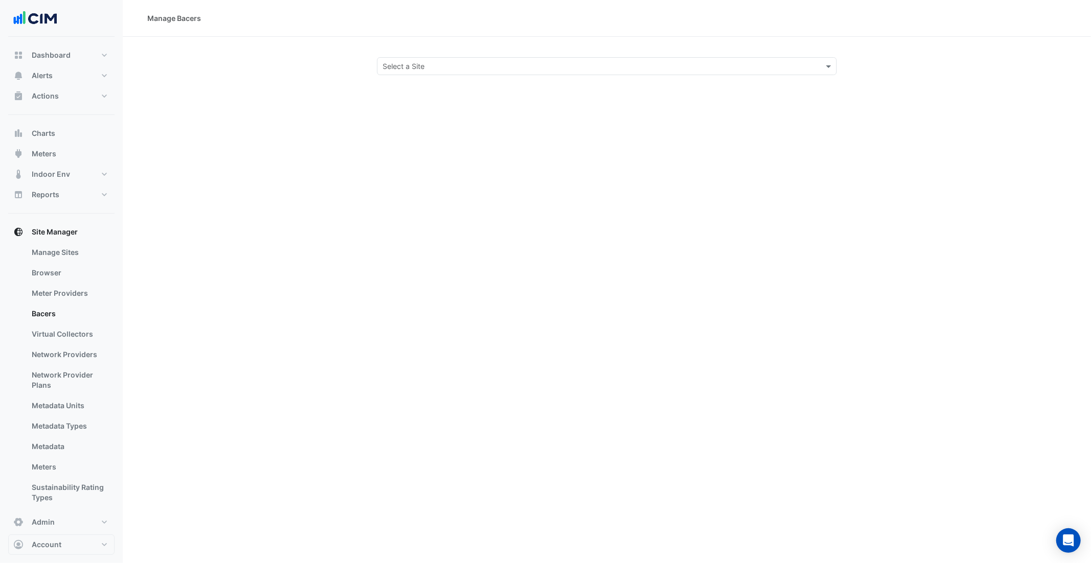
drag, startPoint x: 454, startPoint y: 76, endPoint x: 453, endPoint y: 71, distance: 5.2
click at [455, 76] on div "Manage Bacers Select a Site" at bounding box center [607, 281] width 968 height 563
click at [452, 61] on input "text" at bounding box center [596, 66] width 428 height 11
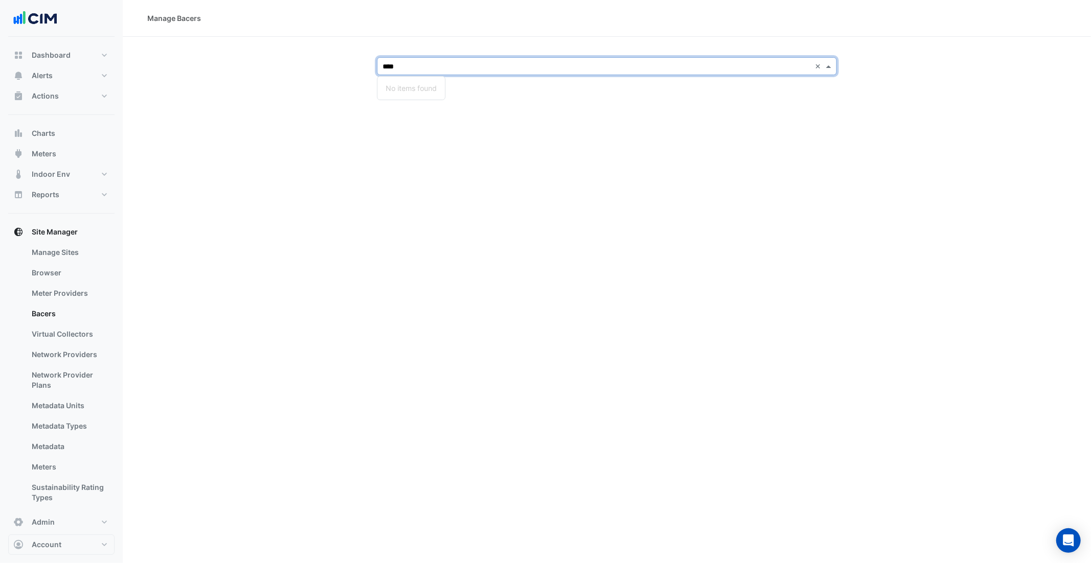
type input "***"
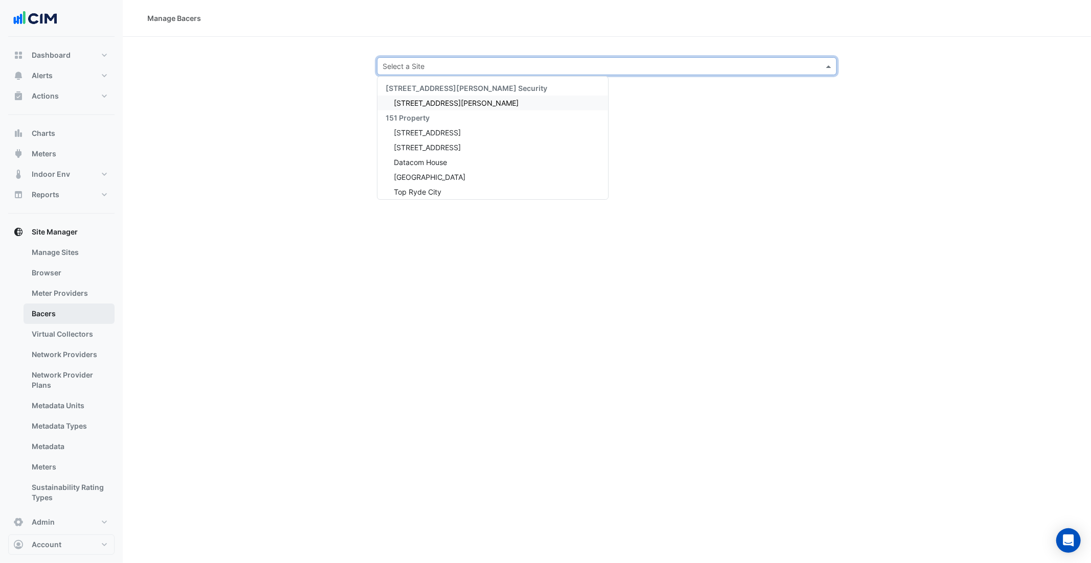
click at [47, 319] on link "Bacers" at bounding box center [69, 314] width 91 height 20
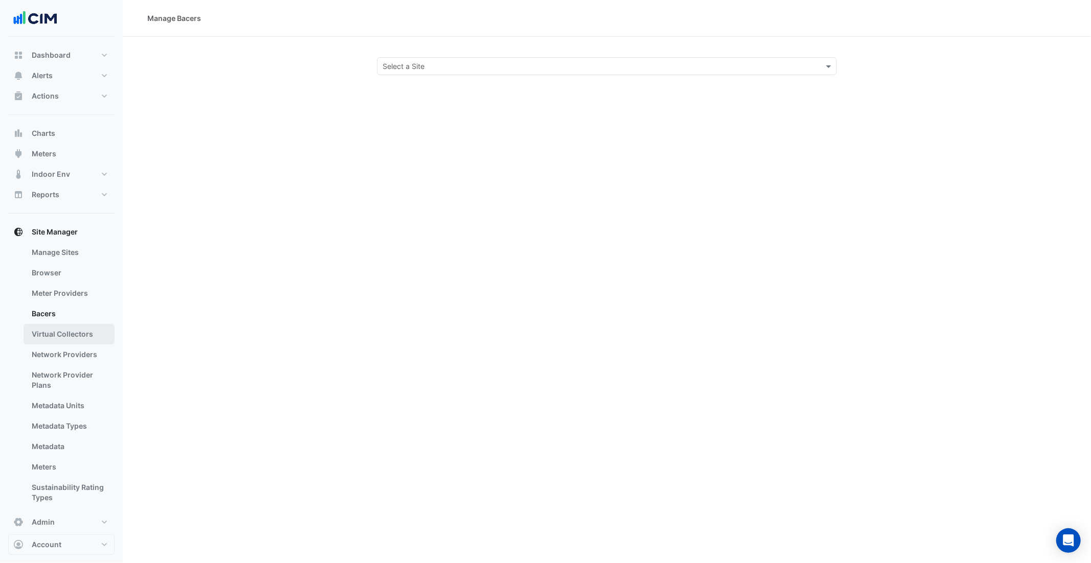
click at [53, 325] on link "Virtual Collectors" at bounding box center [69, 334] width 91 height 20
click at [456, 59] on div "Select a Site" at bounding box center [607, 66] width 460 height 18
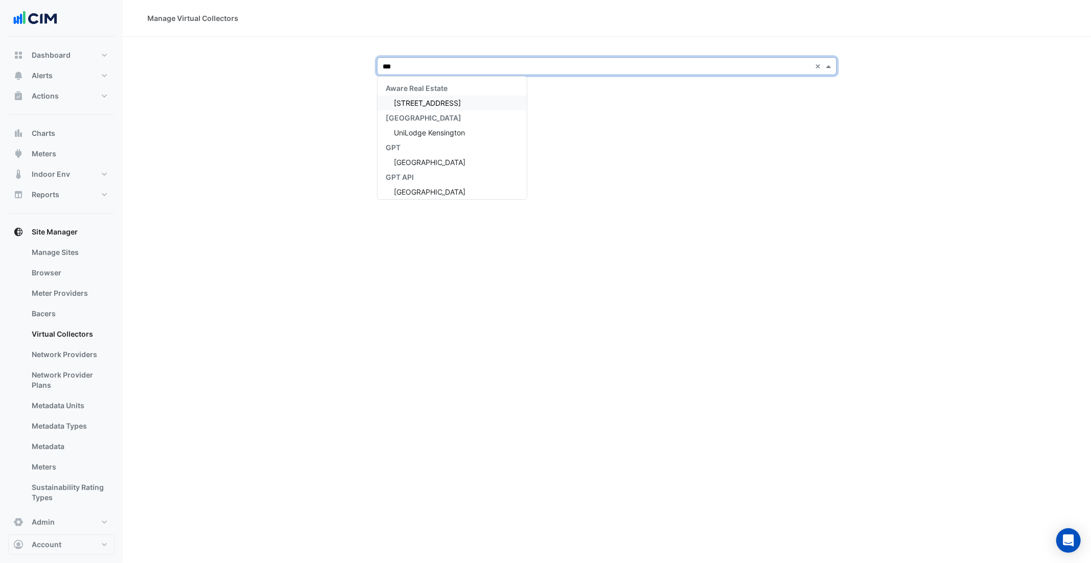
type input "***"
click at [648, 304] on div "Manage Virtual Collectors Select a Site 141 Walker Street Security 141 Walker S…" at bounding box center [607, 281] width 968 height 563
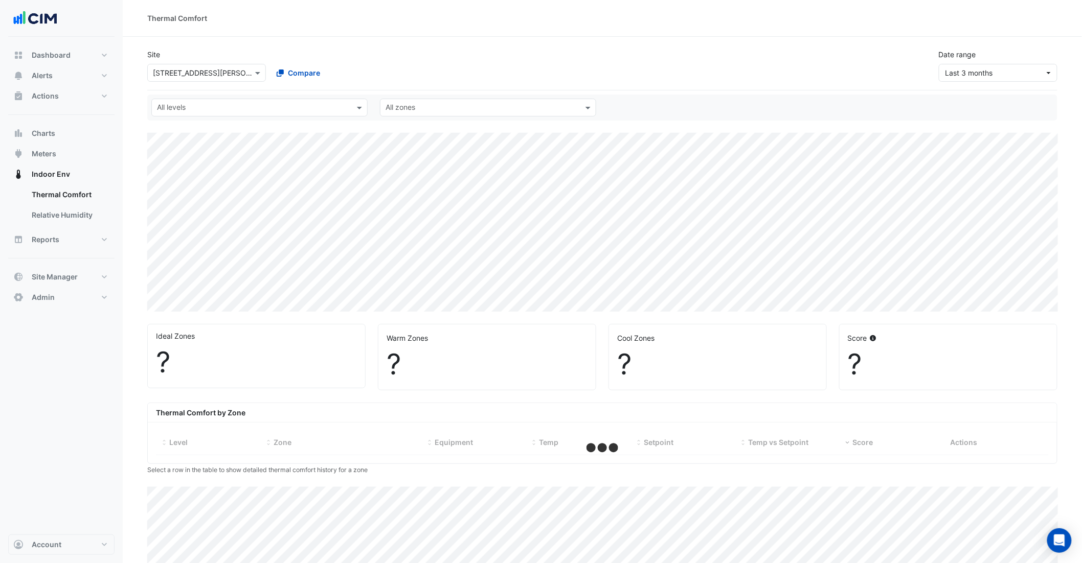
select select "***"
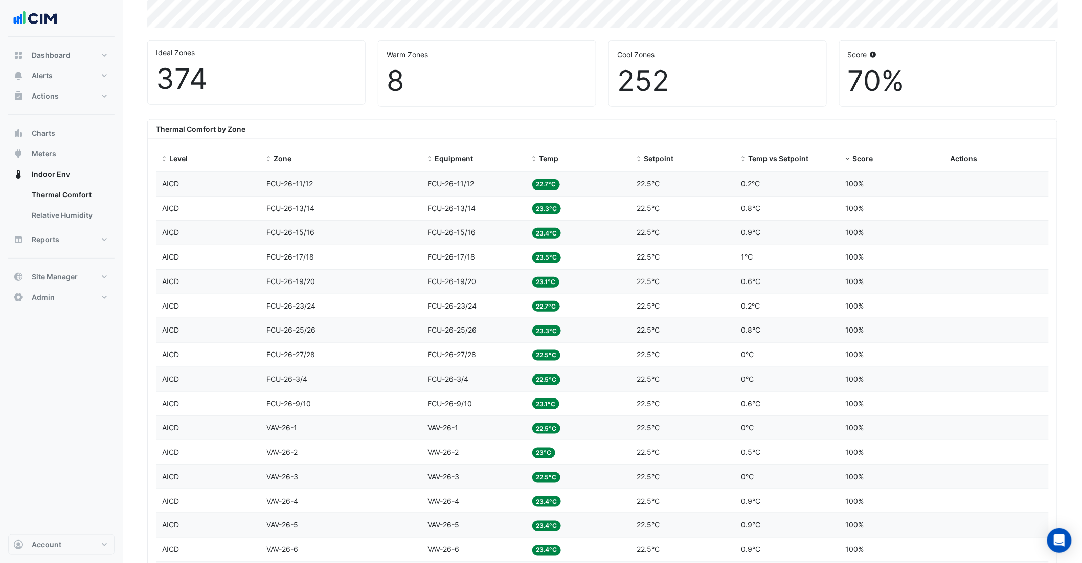
scroll to position [12, 0]
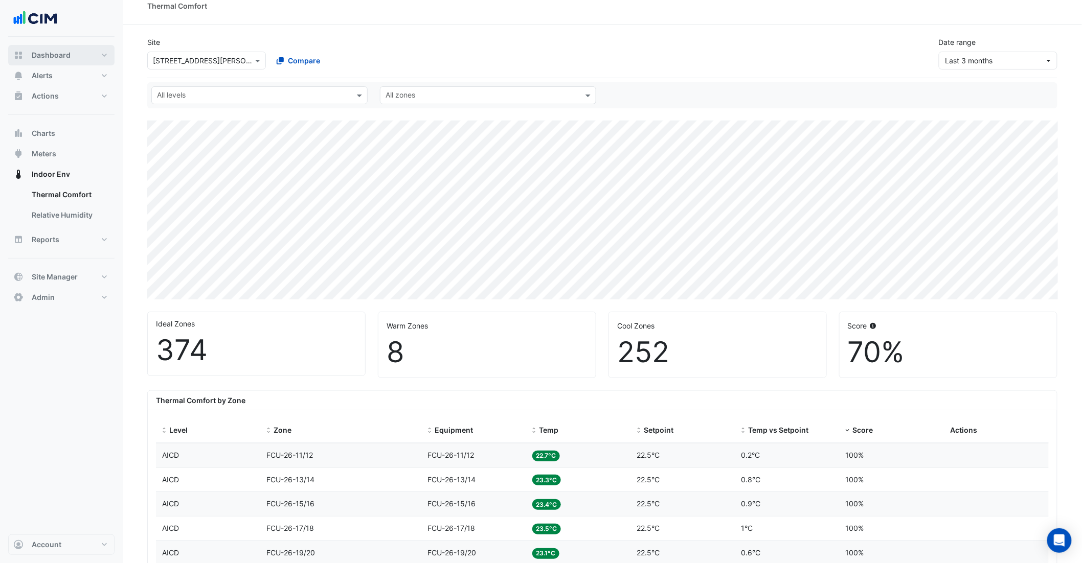
click at [55, 55] on span "Dashboard" at bounding box center [51, 55] width 39 height 10
select select "***"
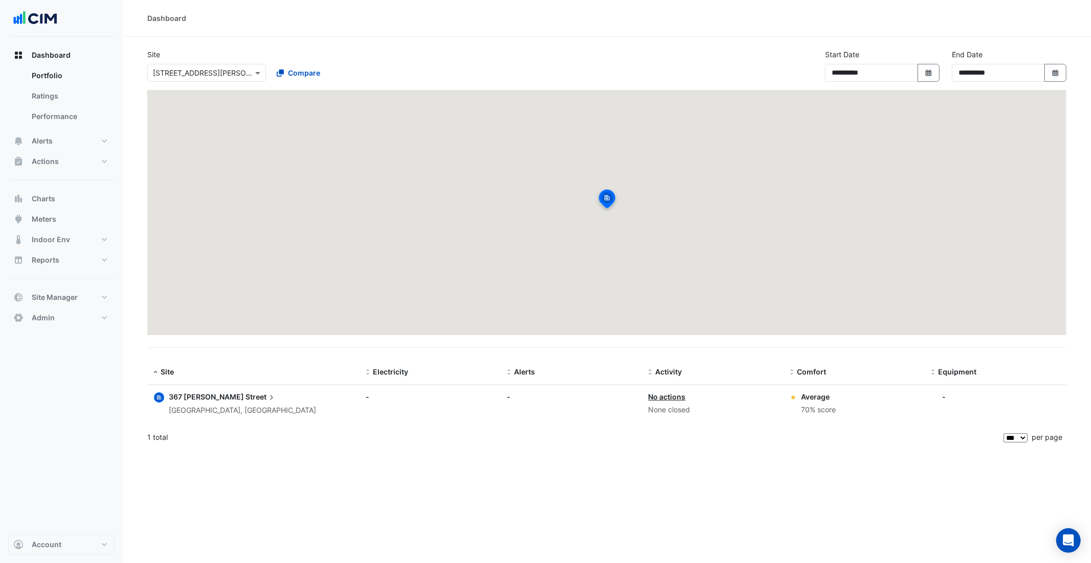
click at [361, 49] on div "Site × 367 Collins Street Compare" at bounding box center [268, 65] width 254 height 33
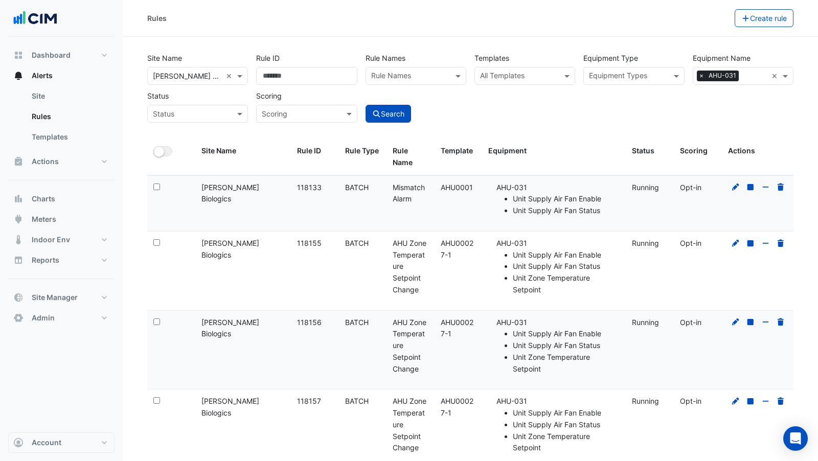
select select "***"
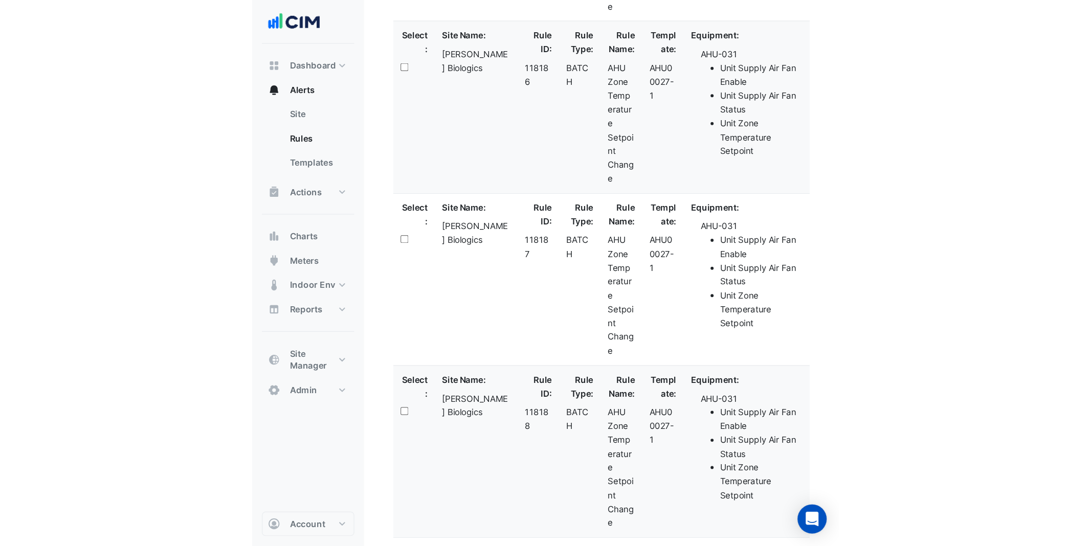
scroll to position [3712, 0]
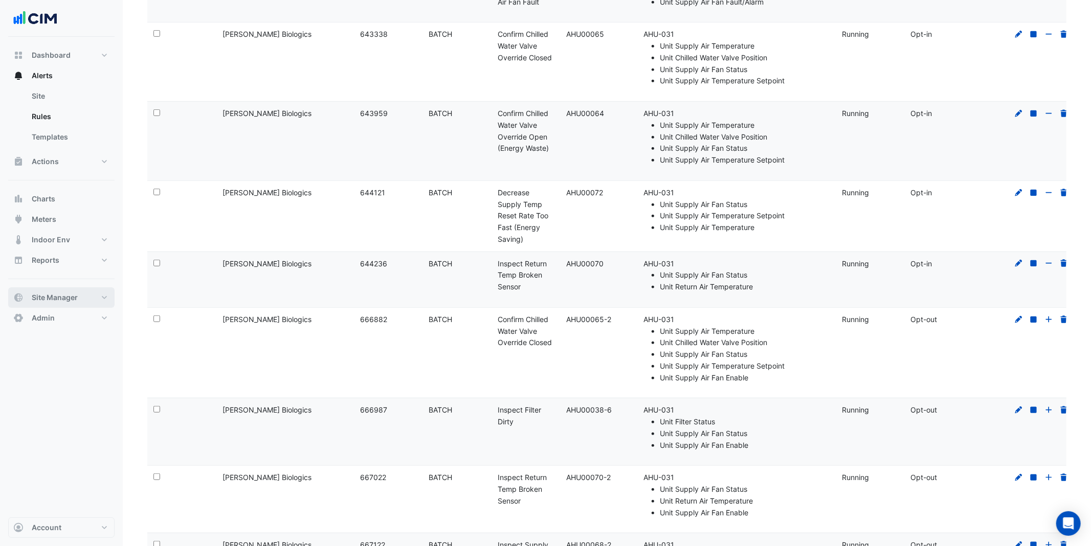
click at [66, 296] on span "Site Manager" at bounding box center [55, 297] width 46 height 10
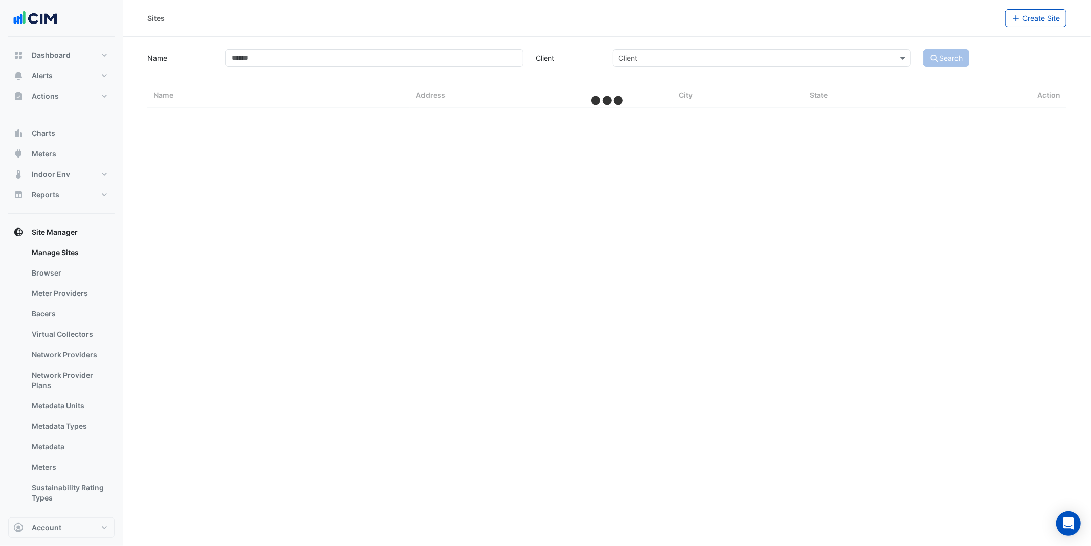
select select "***"
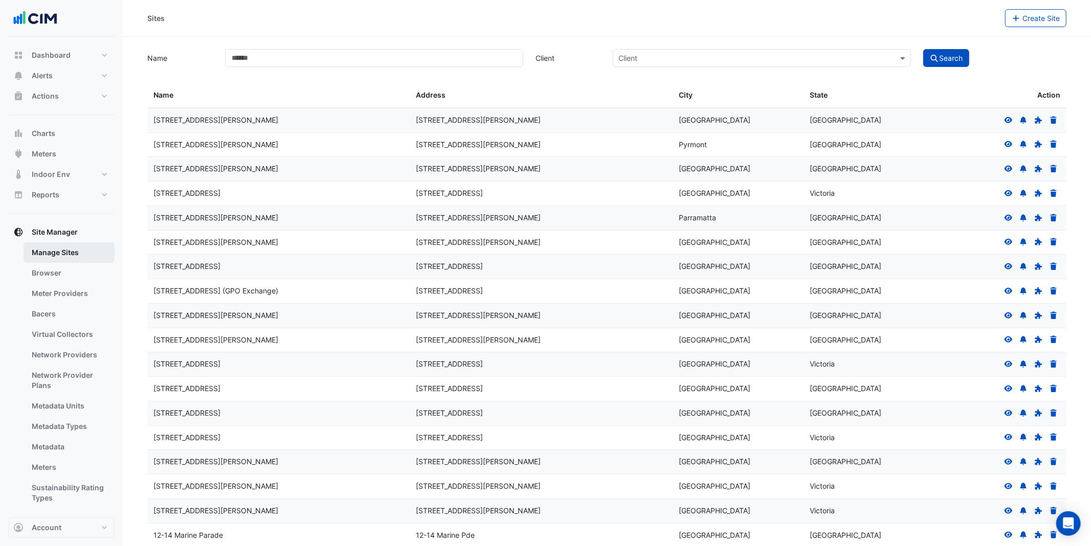
click at [66, 254] on link "Manage Sites" at bounding box center [69, 252] width 91 height 20
click at [294, 58] on input "Name" at bounding box center [374, 58] width 298 height 18
type input "*****"
click at [818, 49] on button "Search" at bounding box center [946, 58] width 46 height 18
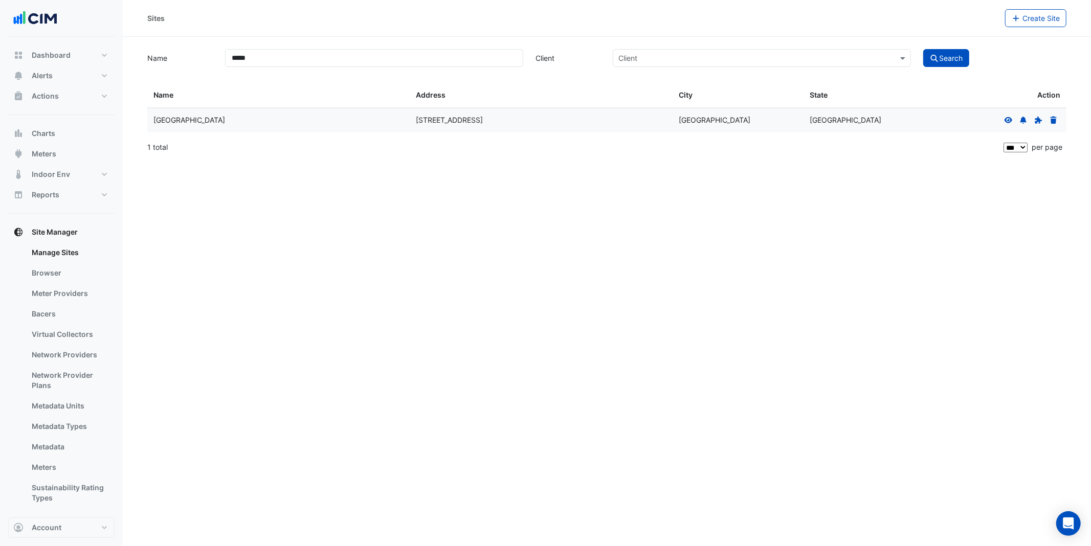
click at [818, 119] on icon at bounding box center [1008, 120] width 8 height 6
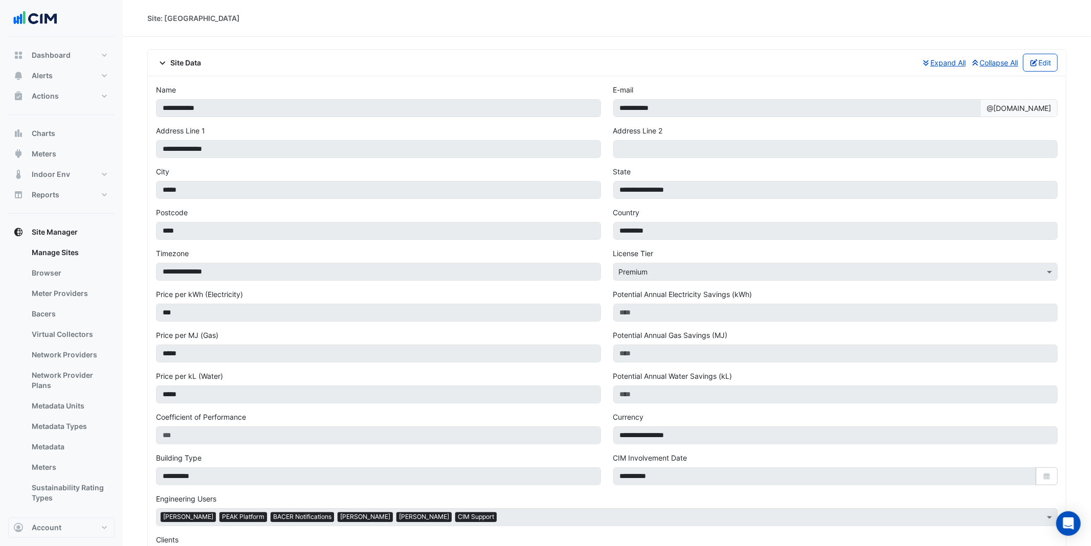
scroll to position [590, 0]
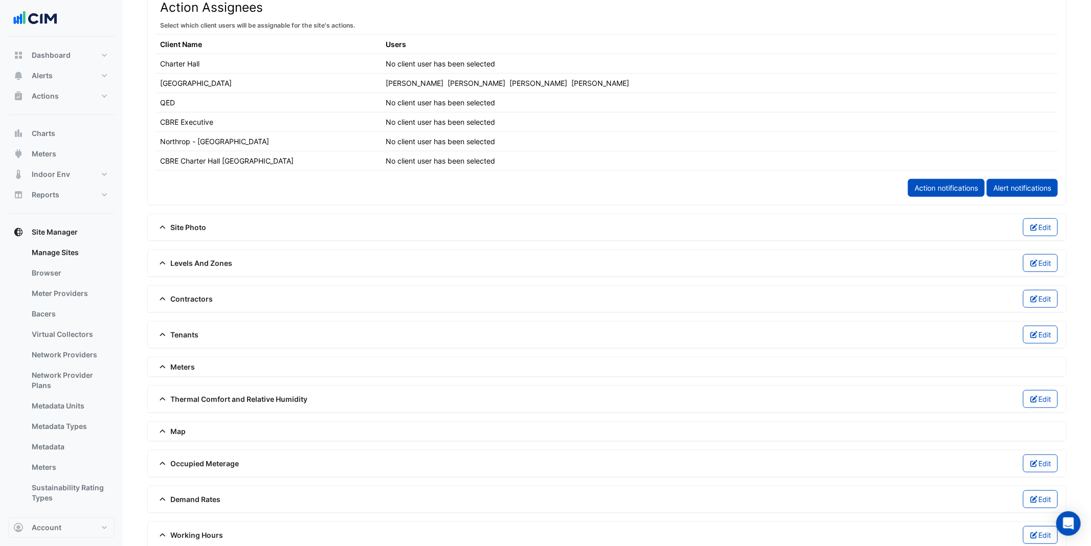
click at [188, 372] on span "Meters" at bounding box center [175, 366] width 39 height 11
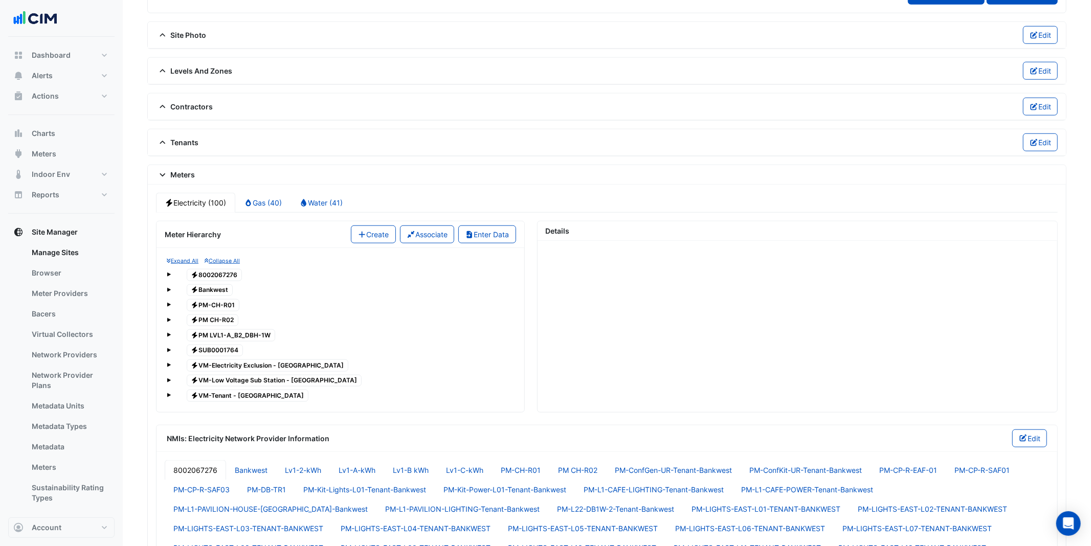
scroll to position [783, 0]
click at [172, 275] on div "Electricity 8002067276" at bounding box center [340, 274] width 347 height 14
click at [166, 275] on div "Expand All Collapse All Electricity 8002067276 Electricity Bankwest Electricity…" at bounding box center [340, 329] width 351 height 148
click at [168, 275] on span at bounding box center [169, 273] width 4 height 4
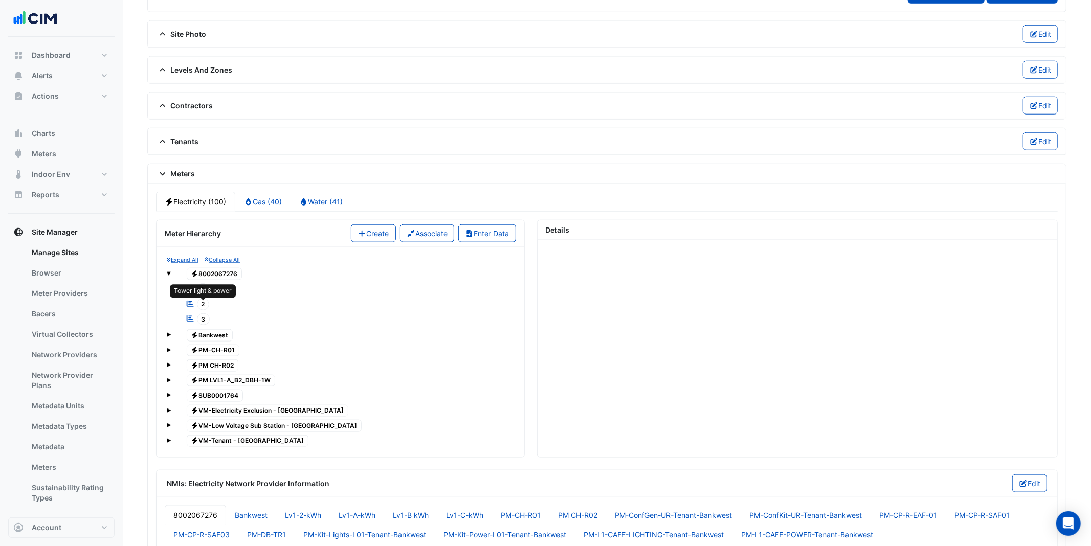
click at [205, 308] on span "2" at bounding box center [203, 305] width 13 height 12
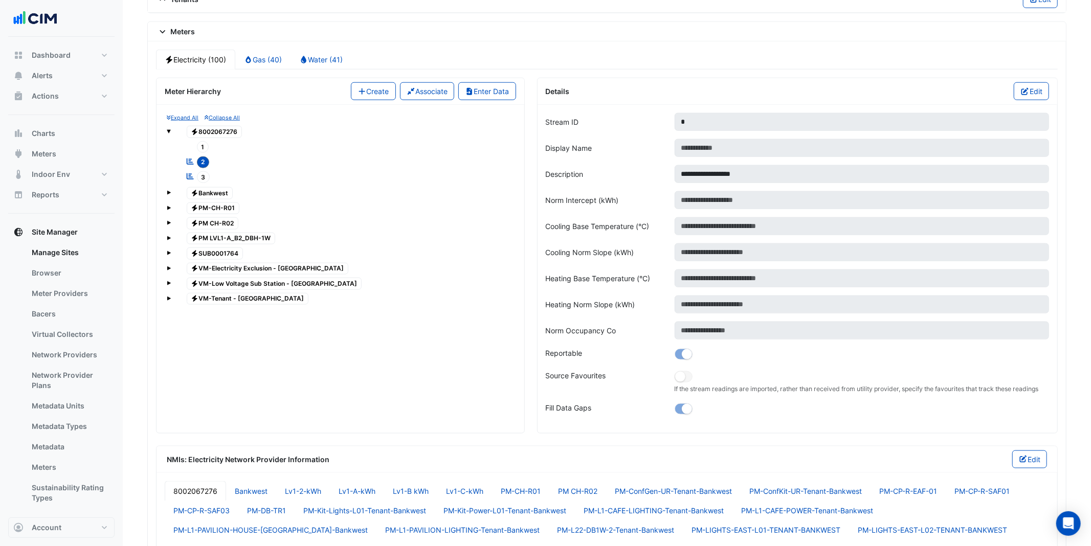
scroll to position [926, 0]
click at [818, 89] on button "Edit" at bounding box center [1030, 90] width 35 height 18
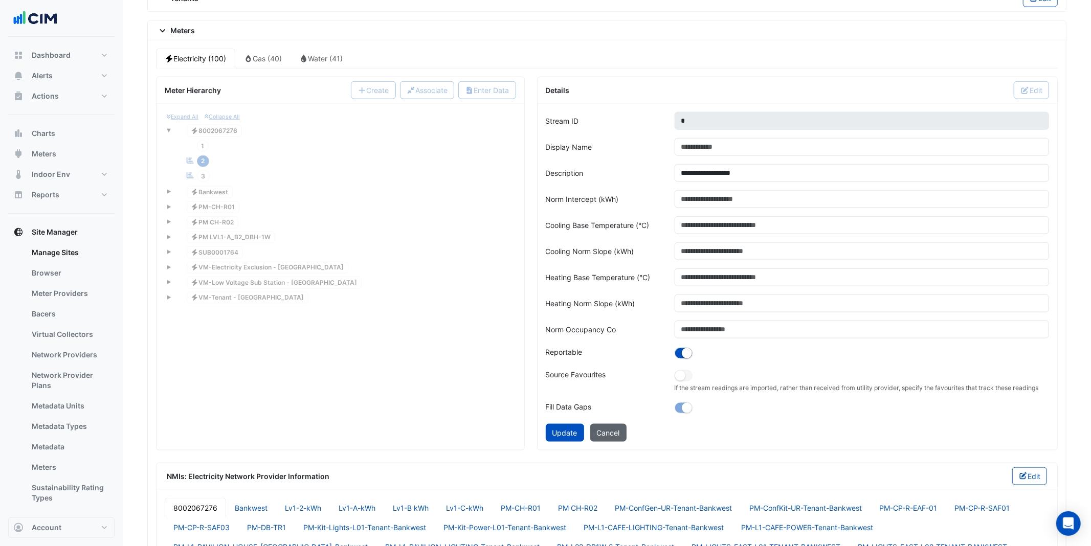
click at [607, 430] on button "Cancel" at bounding box center [608, 433] width 36 height 18
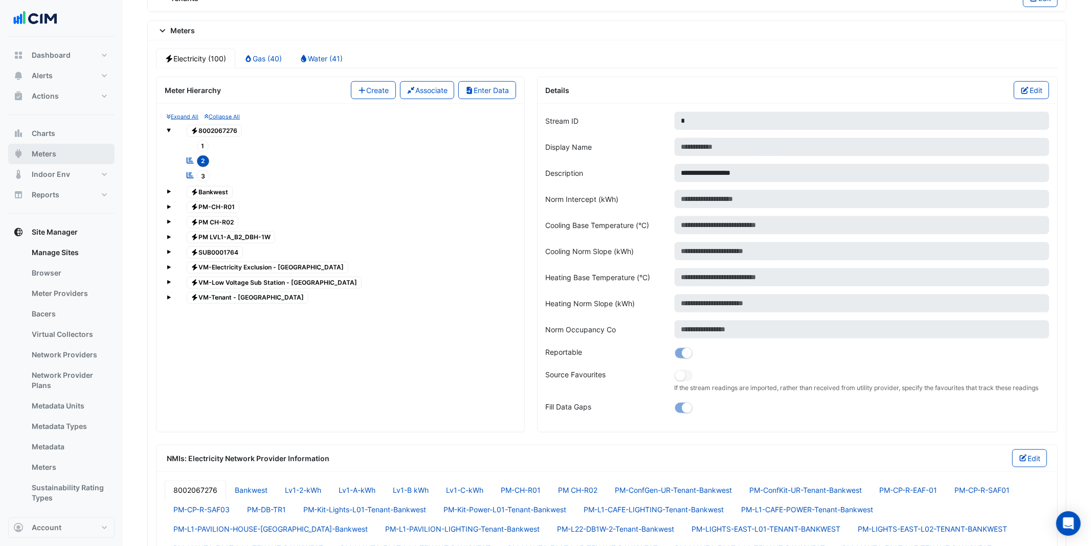
click at [50, 156] on span "Meters" at bounding box center [44, 154] width 25 height 10
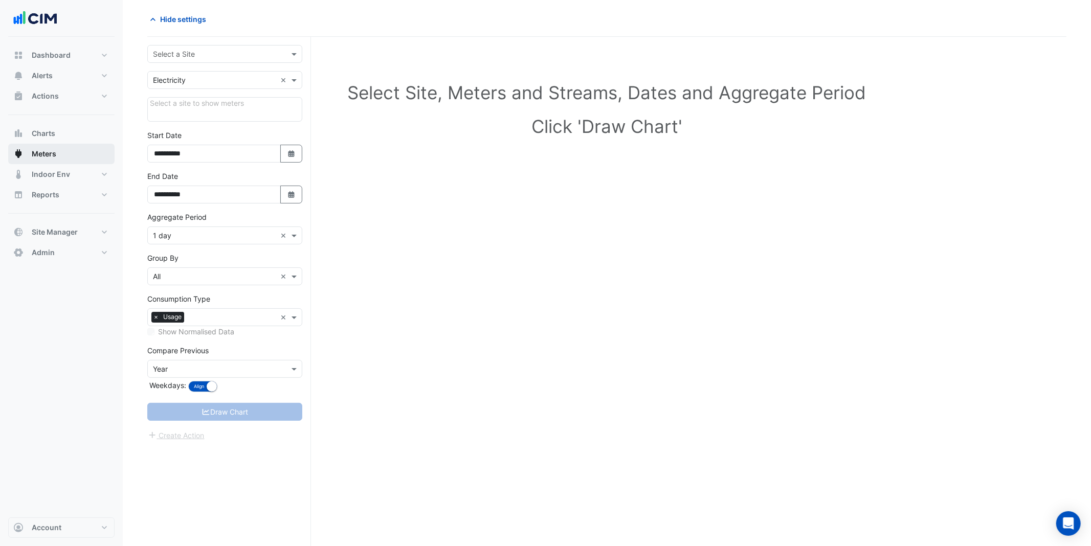
scroll to position [39, 0]
click at [196, 41] on div "**********" at bounding box center [229, 291] width 164 height 509
click at [196, 49] on input "text" at bounding box center [214, 54] width 123 height 11
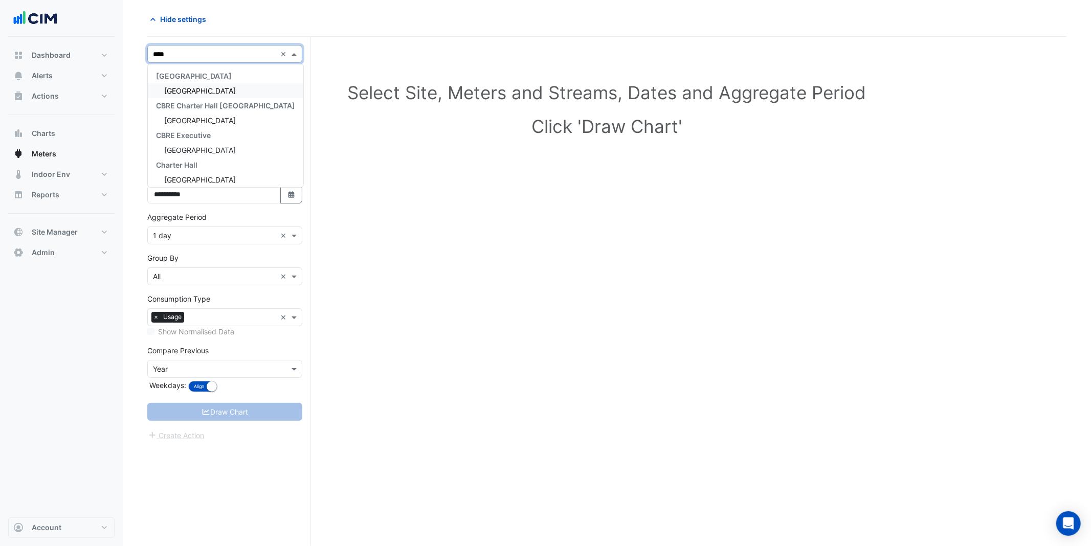
type input "*****"
click at [193, 86] on span "Raine Square" at bounding box center [200, 90] width 72 height 9
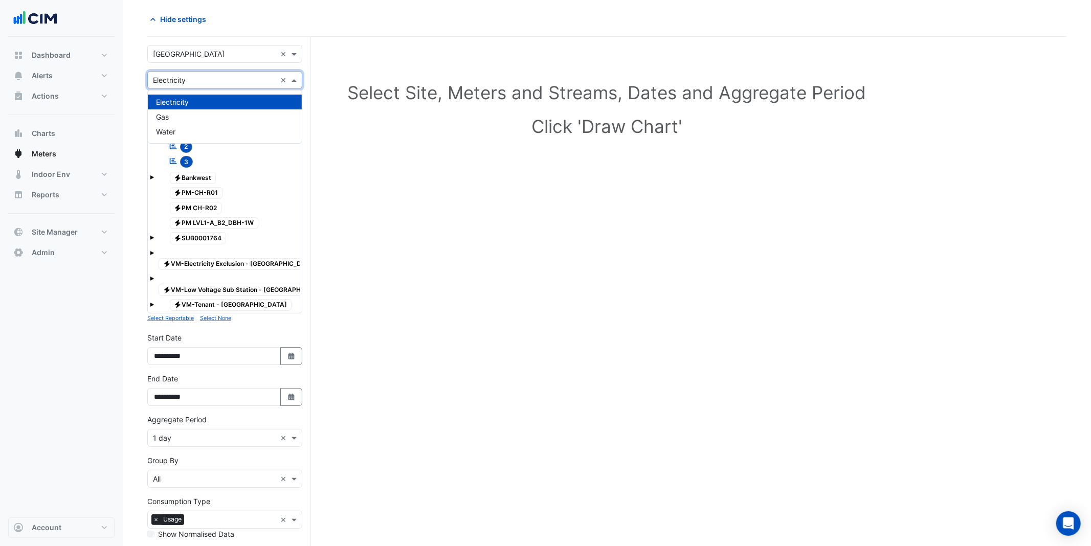
click at [202, 77] on input "text" at bounding box center [214, 80] width 123 height 11
click at [178, 116] on div "Gas" at bounding box center [225, 116] width 154 height 15
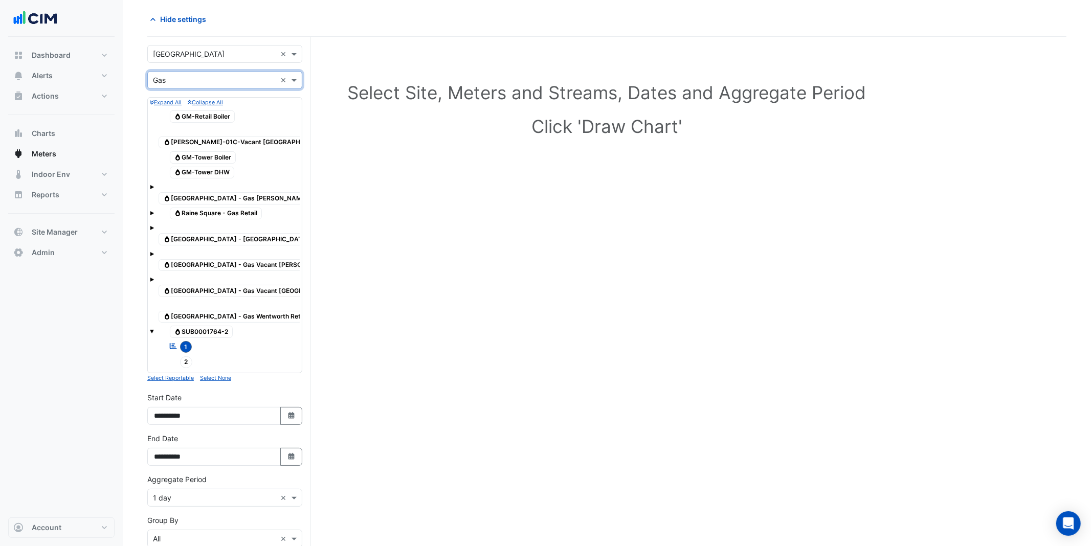
click at [184, 341] on span "1" at bounding box center [186, 347] width 12 height 12
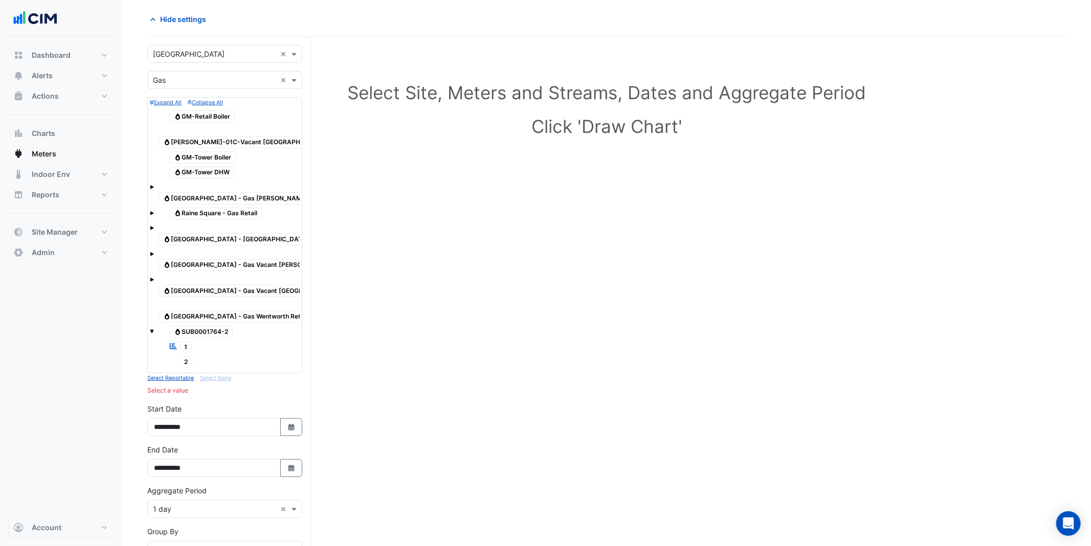
click at [184, 341] on span "1" at bounding box center [186, 347] width 12 height 12
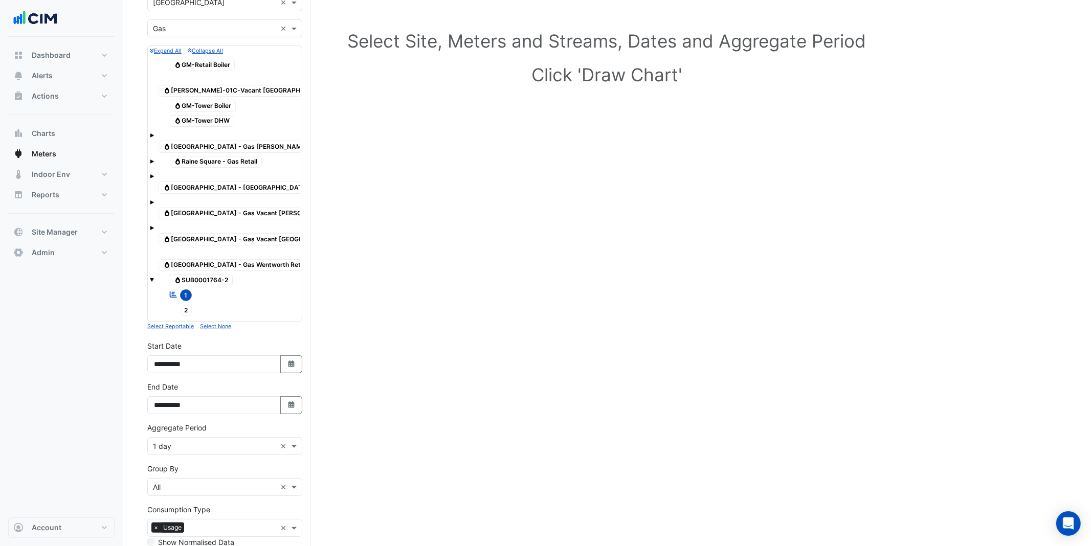
scroll to position [179, 0]
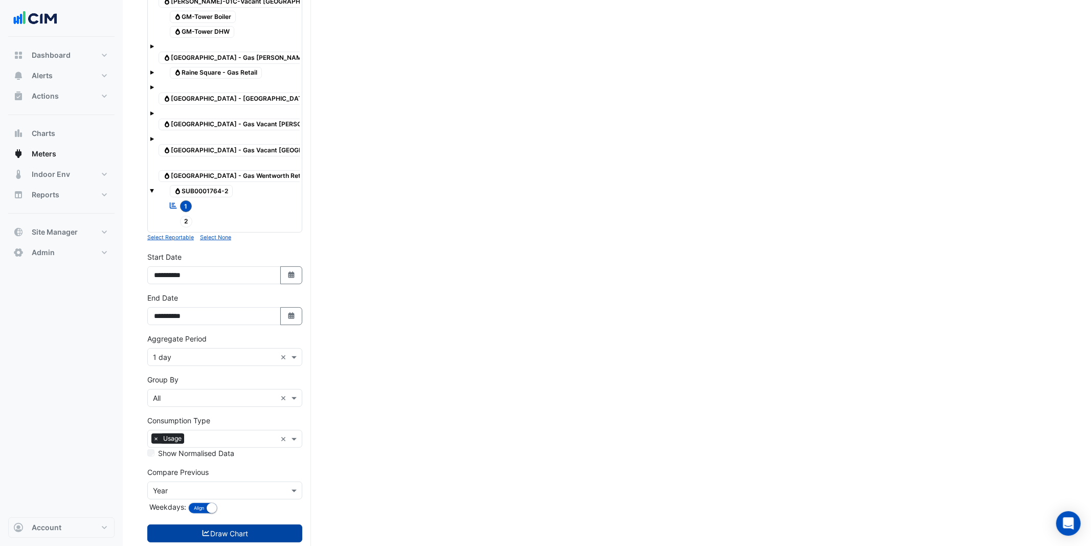
click at [235, 461] on button "Draw Chart" at bounding box center [224, 534] width 155 height 18
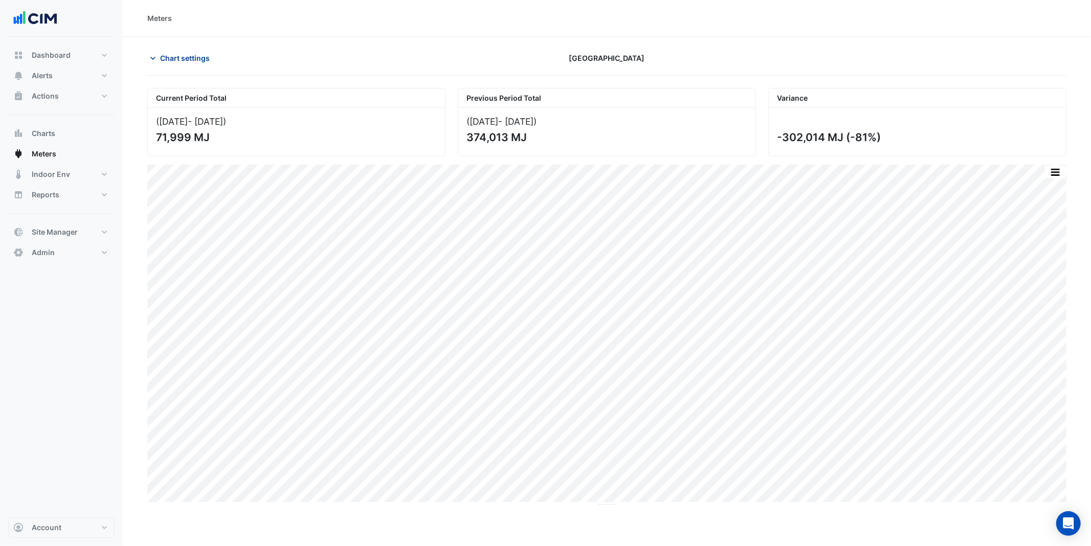
click at [170, 55] on span "Chart settings" at bounding box center [185, 58] width 50 height 11
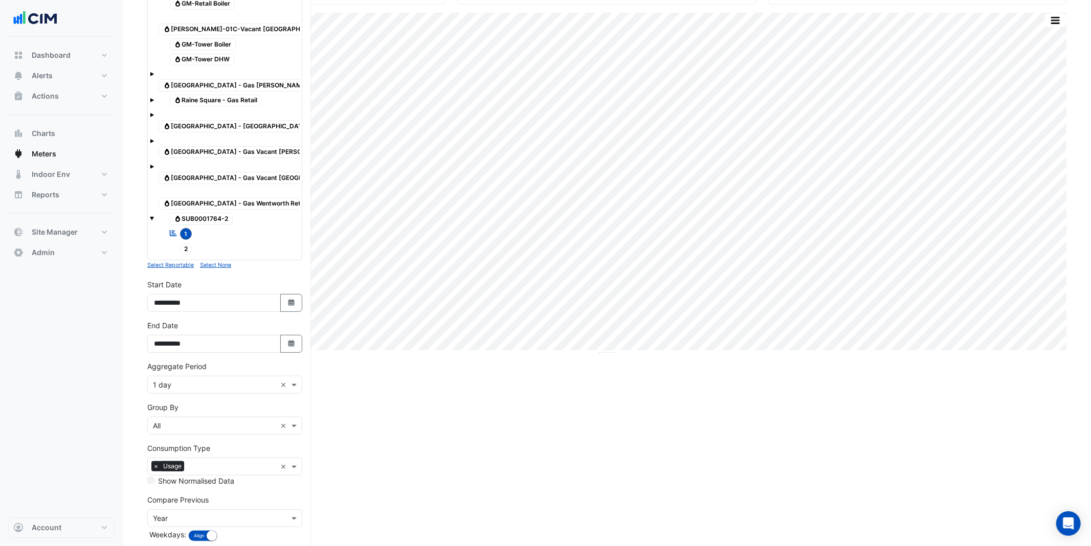
scroll to position [179, 0]
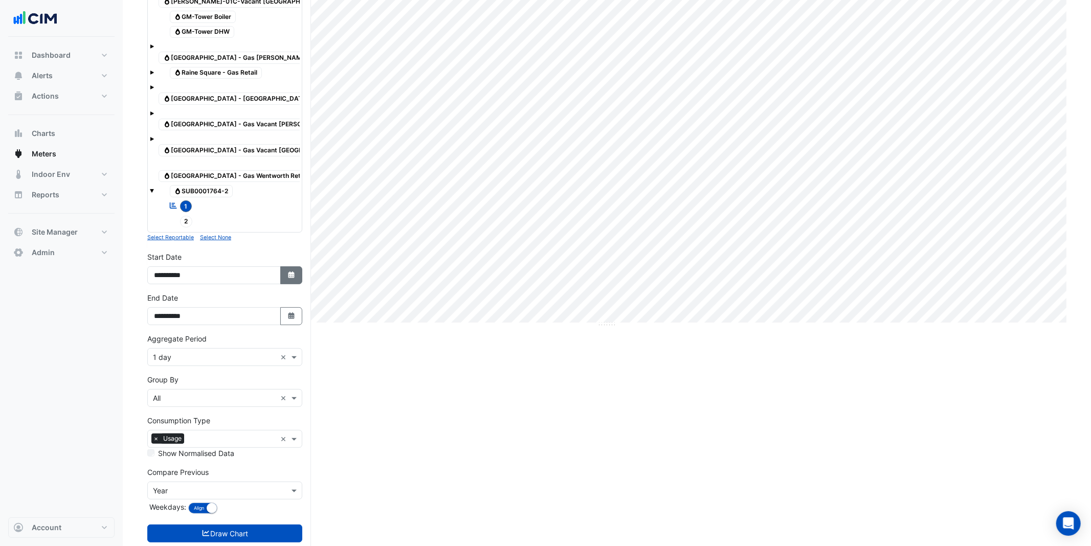
click at [289, 266] on button "Select Date" at bounding box center [291, 275] width 22 height 18
select select "*"
select select "****"
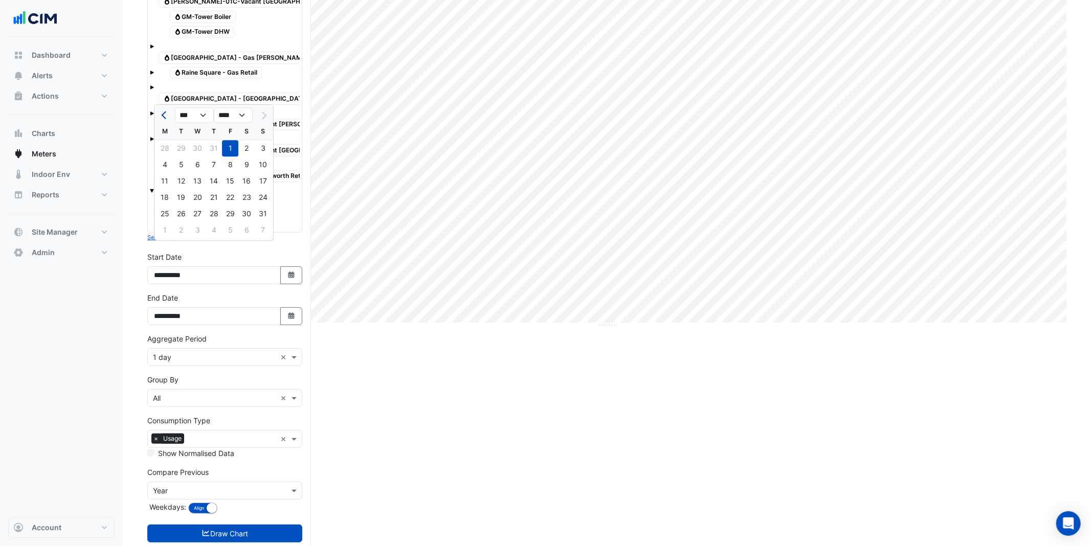
click at [163, 121] on button "Previous month" at bounding box center [164, 115] width 12 height 16
select select "*"
click at [185, 149] on div "1" at bounding box center [181, 148] width 16 height 16
type input "**********"
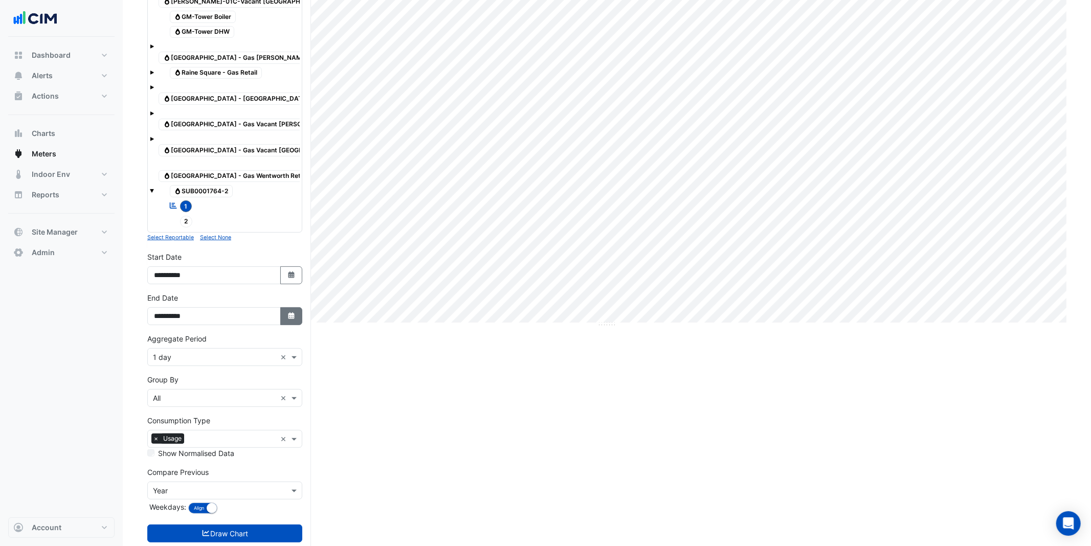
click at [291, 312] on icon "button" at bounding box center [291, 315] width 6 height 7
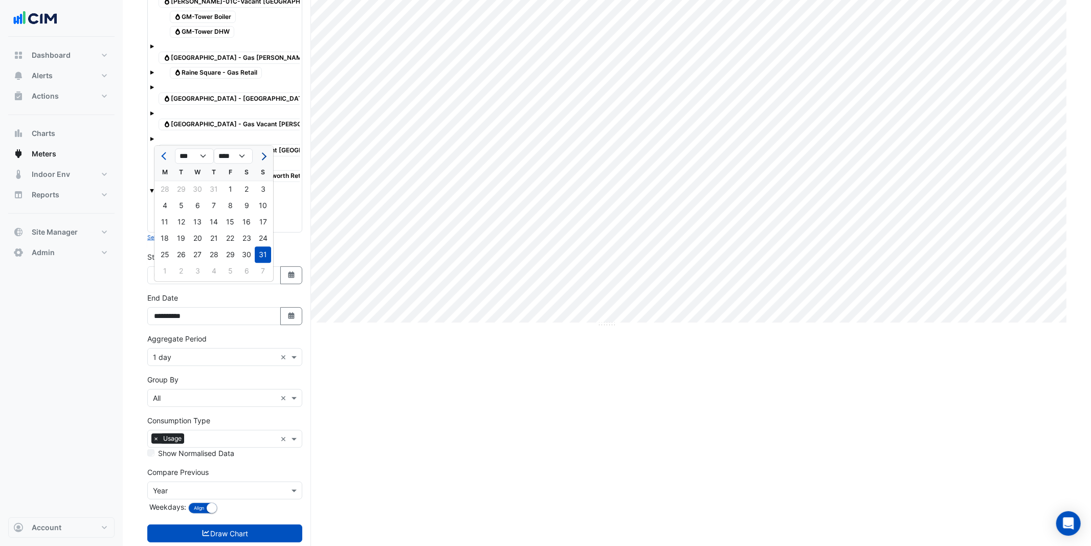
click at [263, 157] on span "Next month" at bounding box center [263, 156] width 8 height 8
select select "*"
click at [183, 253] on div "30" at bounding box center [181, 254] width 16 height 16
type input "**********"
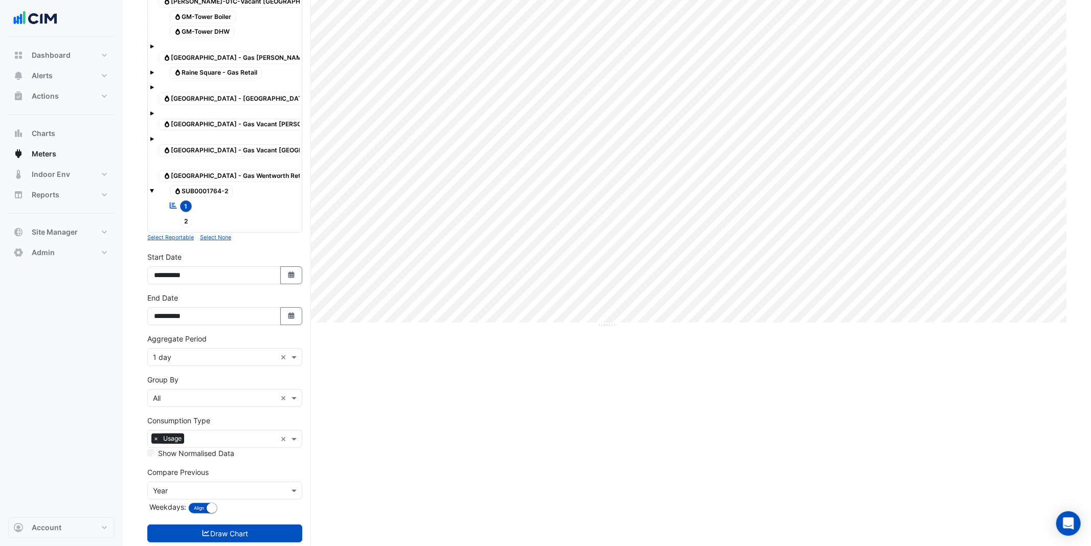
click at [197, 352] on input "text" at bounding box center [214, 357] width 123 height 11
click at [183, 396] on div "1 hour" at bounding box center [225, 399] width 154 height 15
click at [214, 461] on button "Draw Chart" at bounding box center [224, 534] width 155 height 18
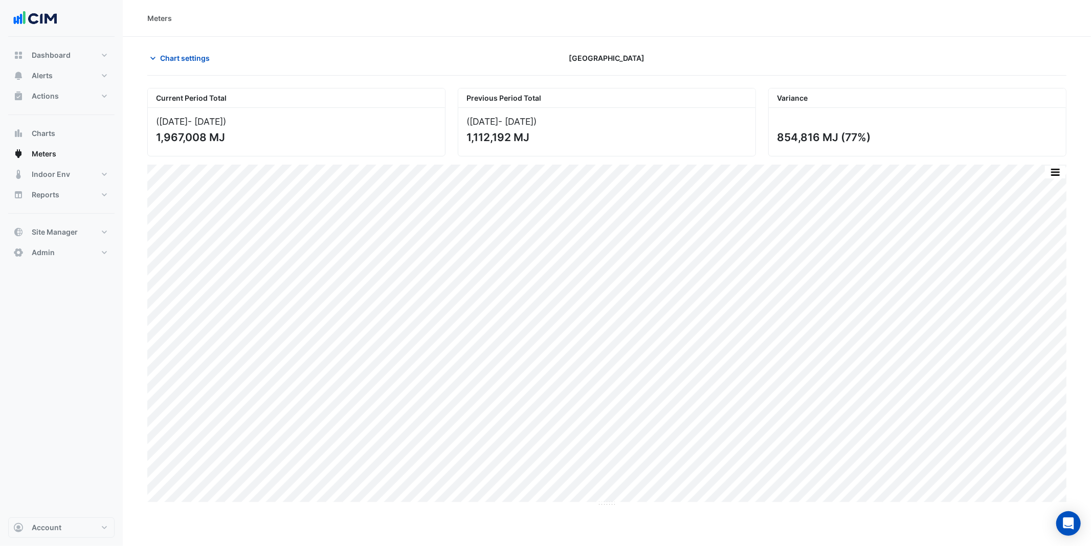
click at [194, 95] on div "Current Period Total" at bounding box center [296, 97] width 297 height 19
click at [167, 56] on span "Chart settings" at bounding box center [185, 58] width 50 height 11
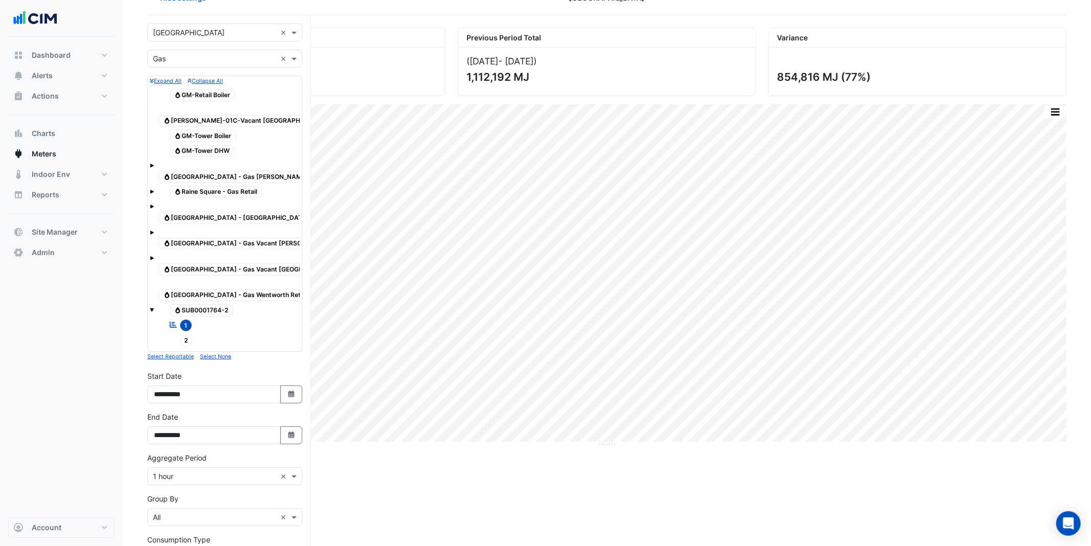
scroll to position [179, 0]
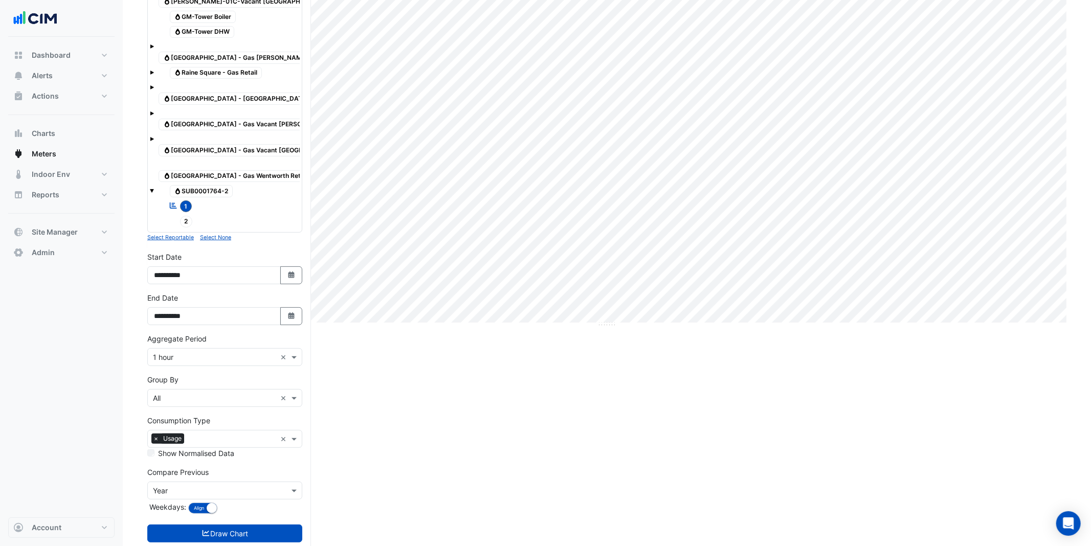
click at [170, 461] on input "text" at bounding box center [214, 491] width 123 height 11
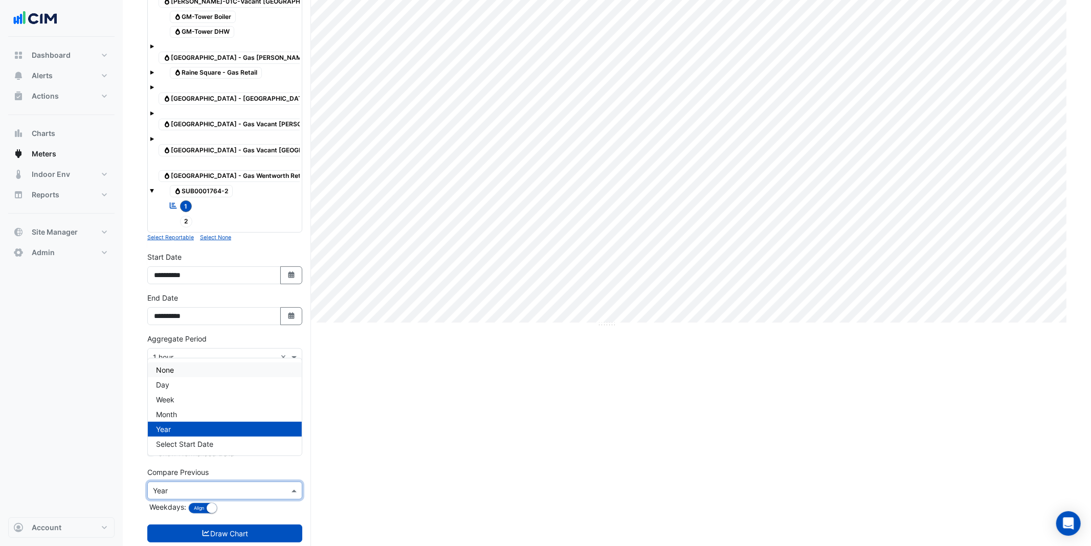
click at [172, 369] on span "None" at bounding box center [165, 370] width 18 height 9
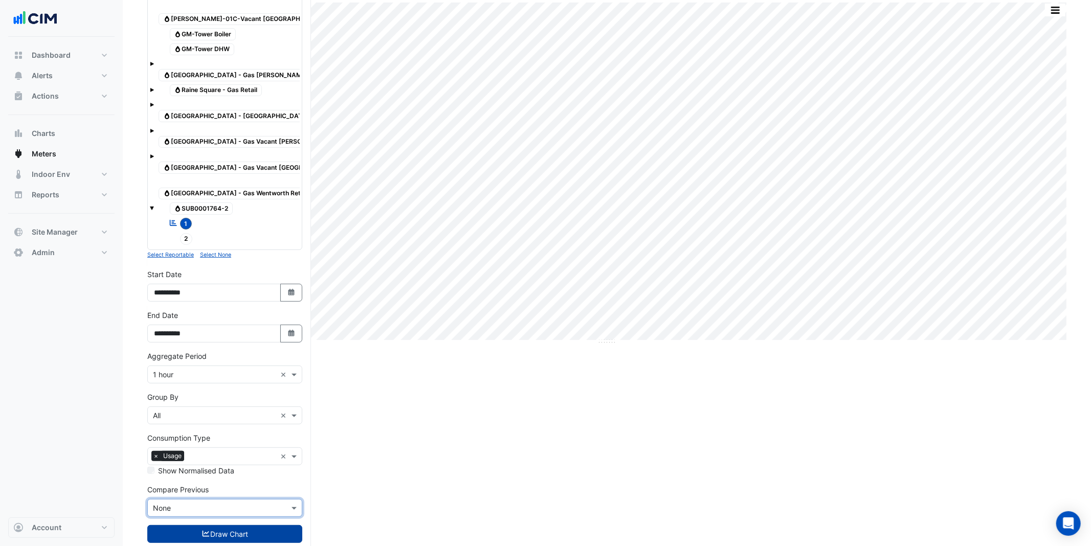
click at [209, 461] on button "Draw Chart" at bounding box center [224, 534] width 155 height 18
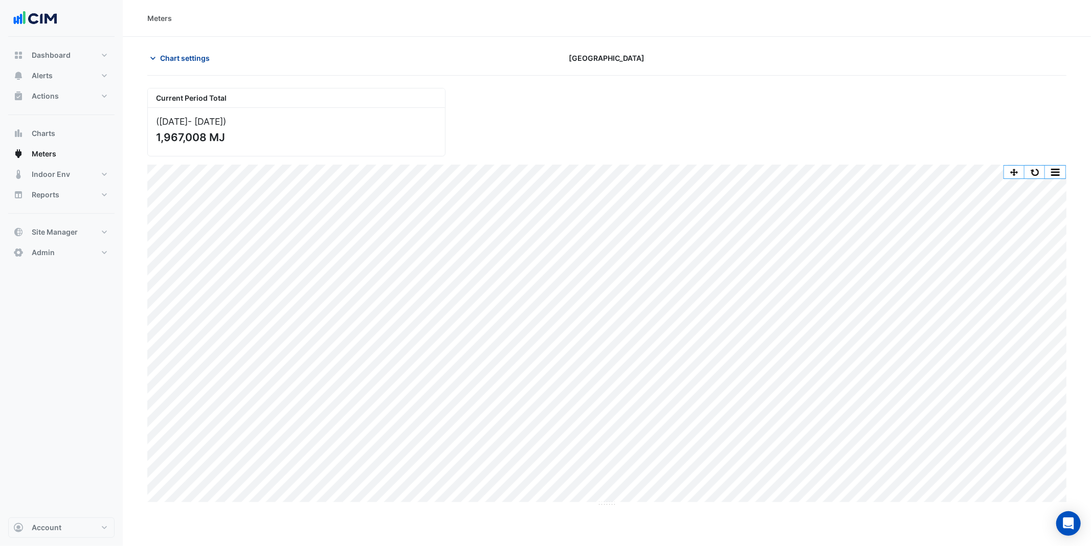
click at [183, 61] on span "Chart settings" at bounding box center [185, 58] width 50 height 11
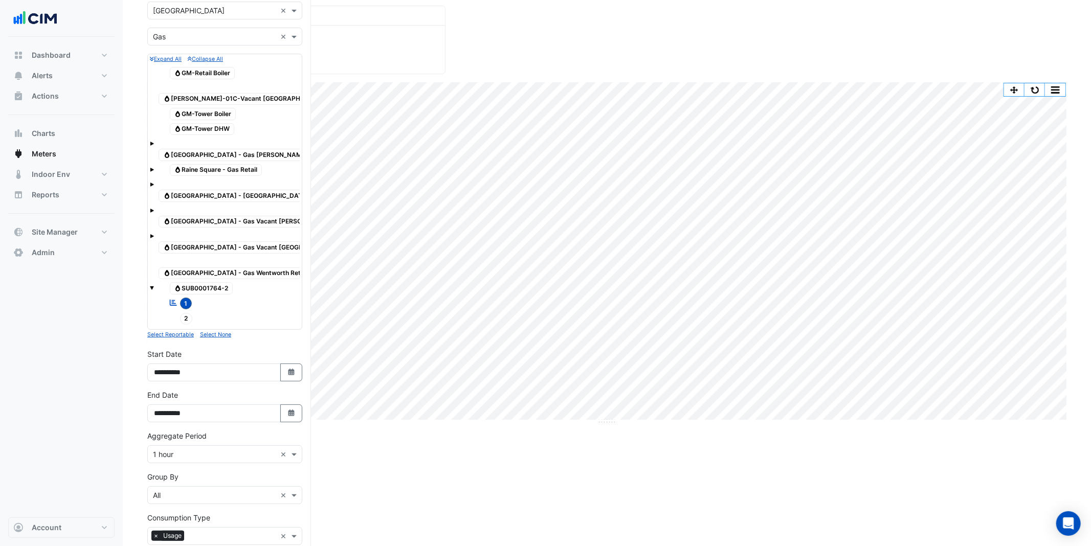
scroll to position [123, 0]
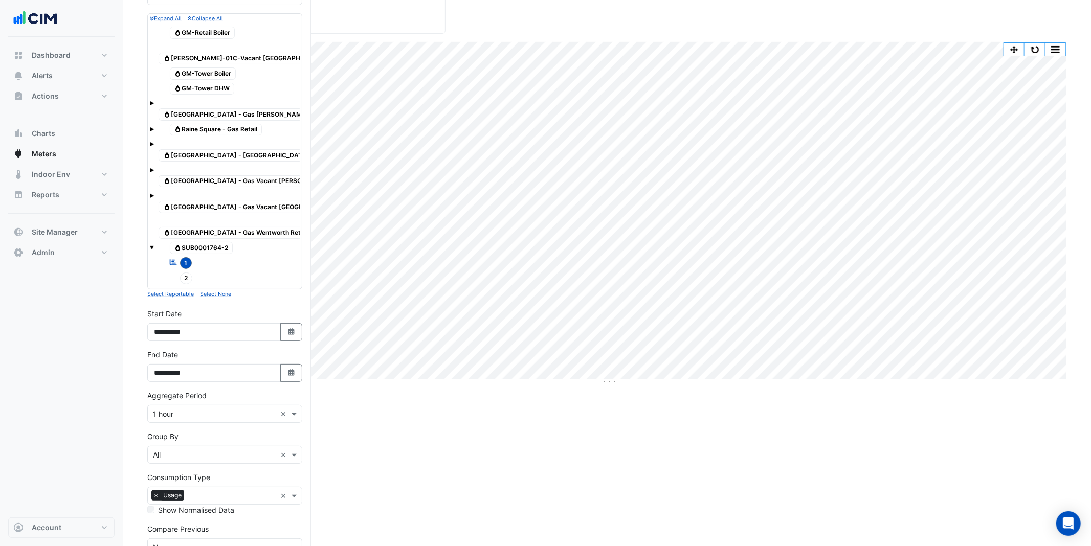
click at [186, 409] on input "text" at bounding box center [214, 414] width 123 height 11
click at [180, 461] on div "1 day" at bounding box center [225, 471] width 154 height 15
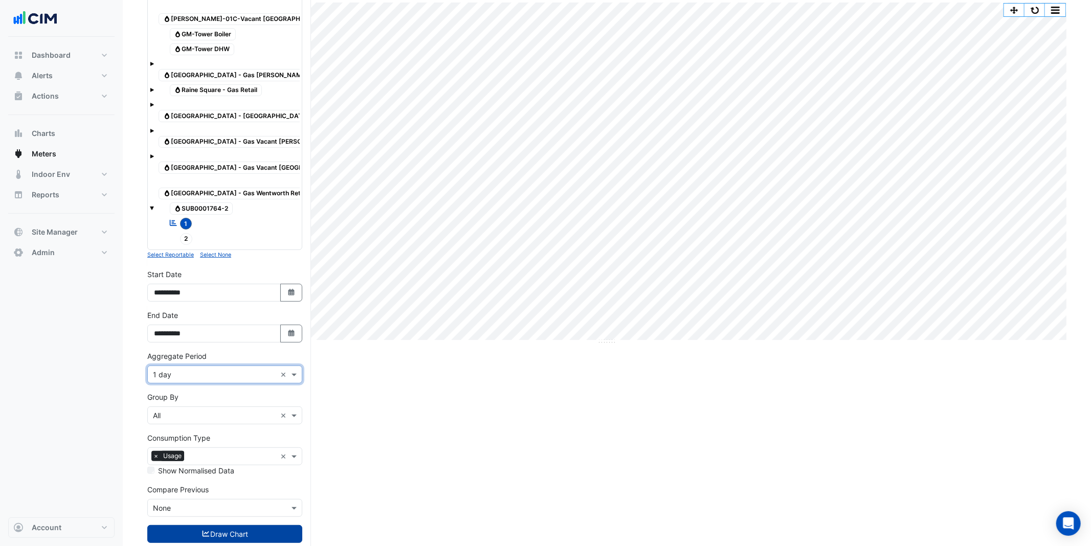
click at [232, 461] on button "Draw Chart" at bounding box center [224, 534] width 155 height 18
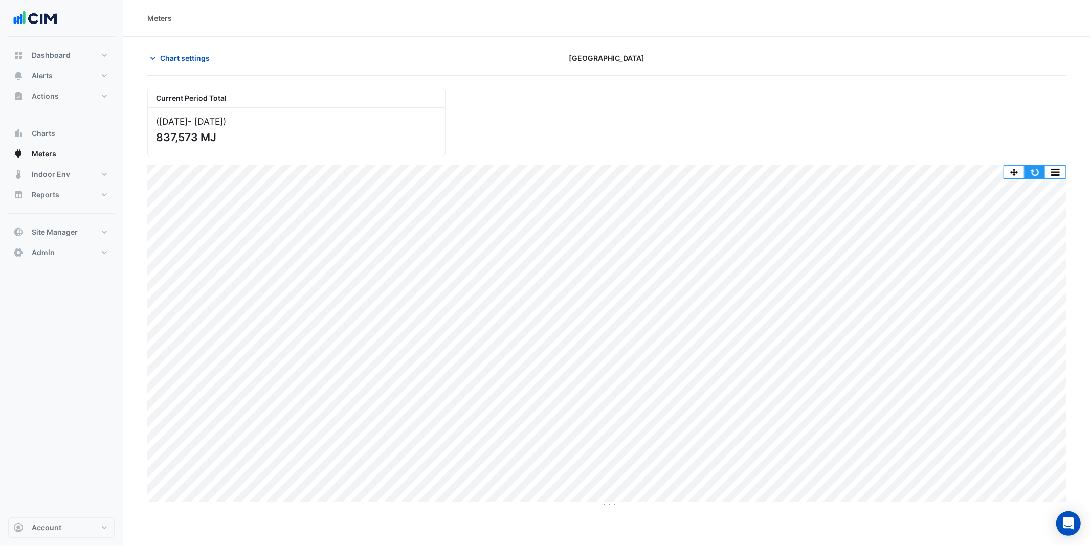
click at [818, 175] on button "button" at bounding box center [1034, 172] width 20 height 13
click at [179, 54] on span "Chart settings" at bounding box center [185, 58] width 50 height 11
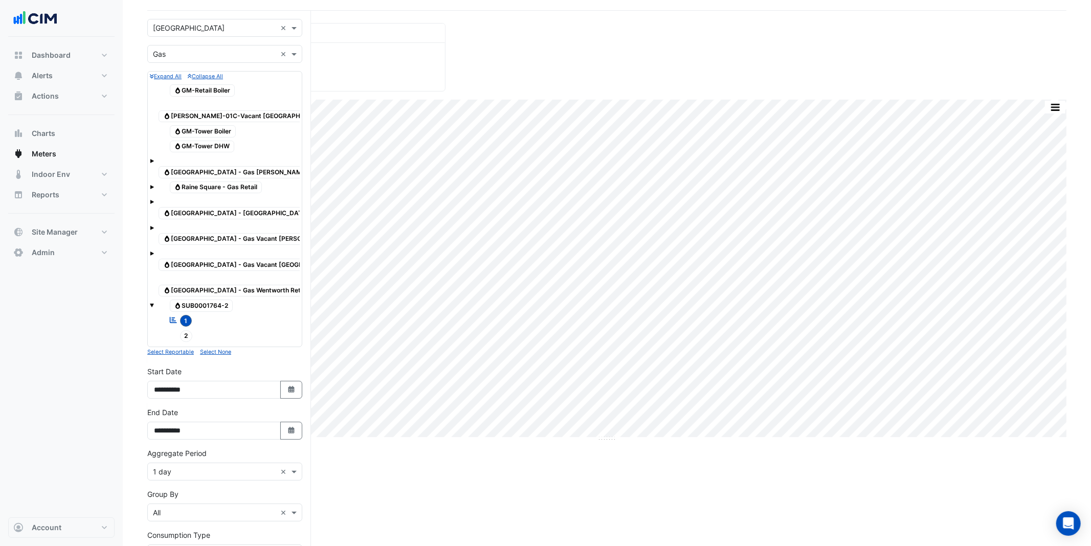
scroll to position [82, 0]
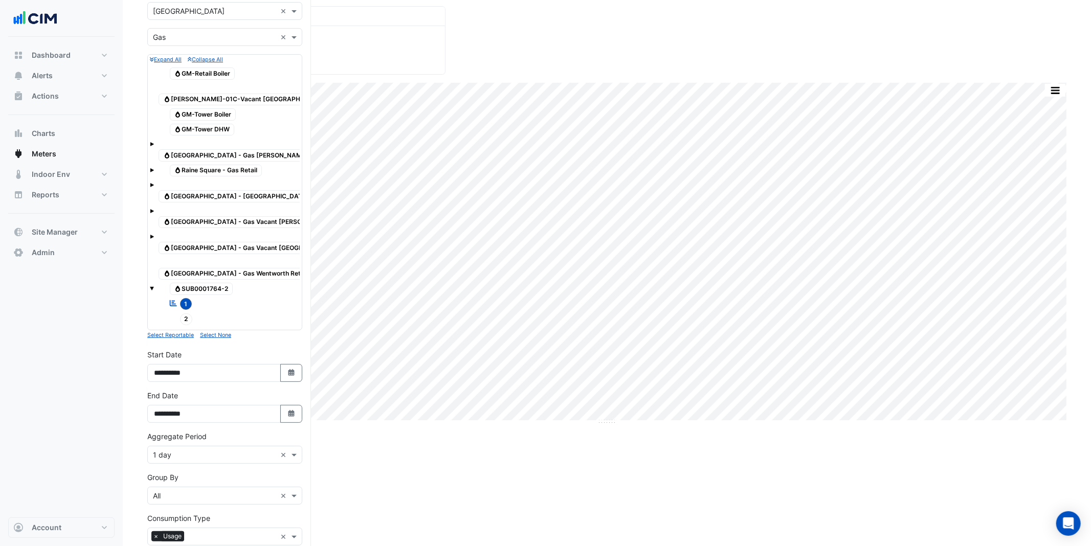
click at [229, 446] on div "× 1 day ×" at bounding box center [224, 455] width 155 height 18
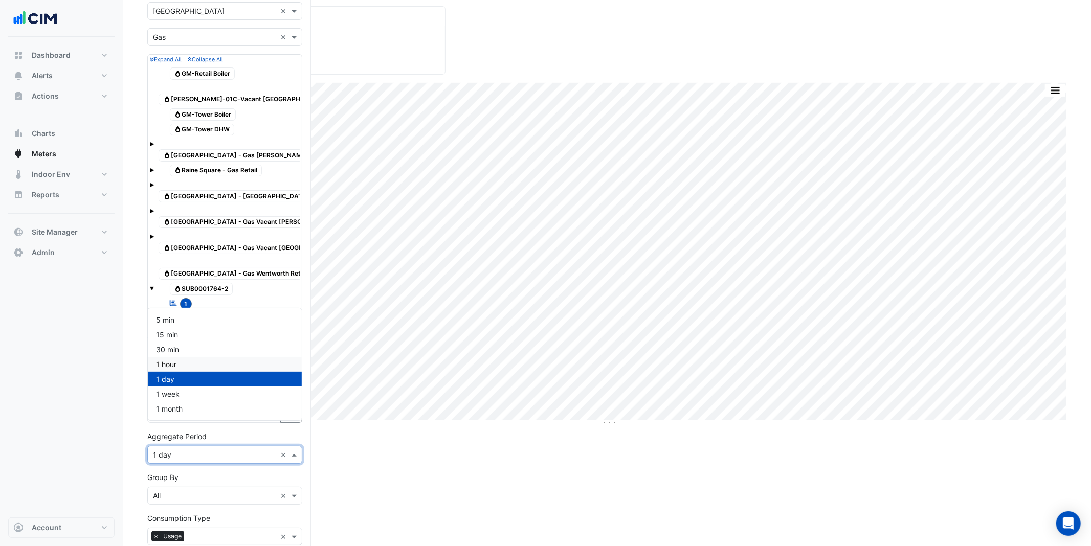
click at [189, 363] on div "1 hour" at bounding box center [225, 364] width 154 height 15
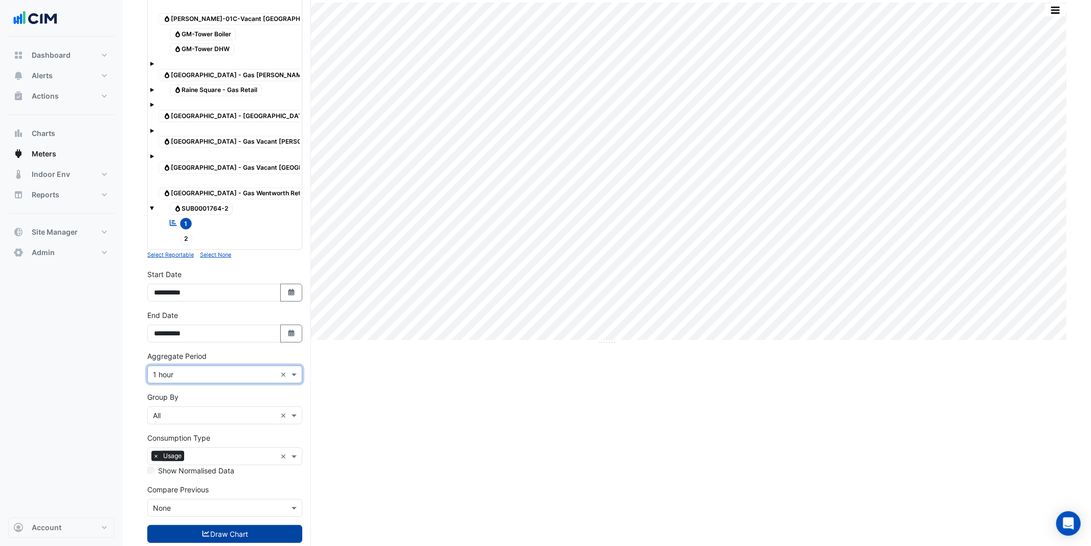
click at [226, 461] on button "Draw Chart" at bounding box center [224, 534] width 155 height 18
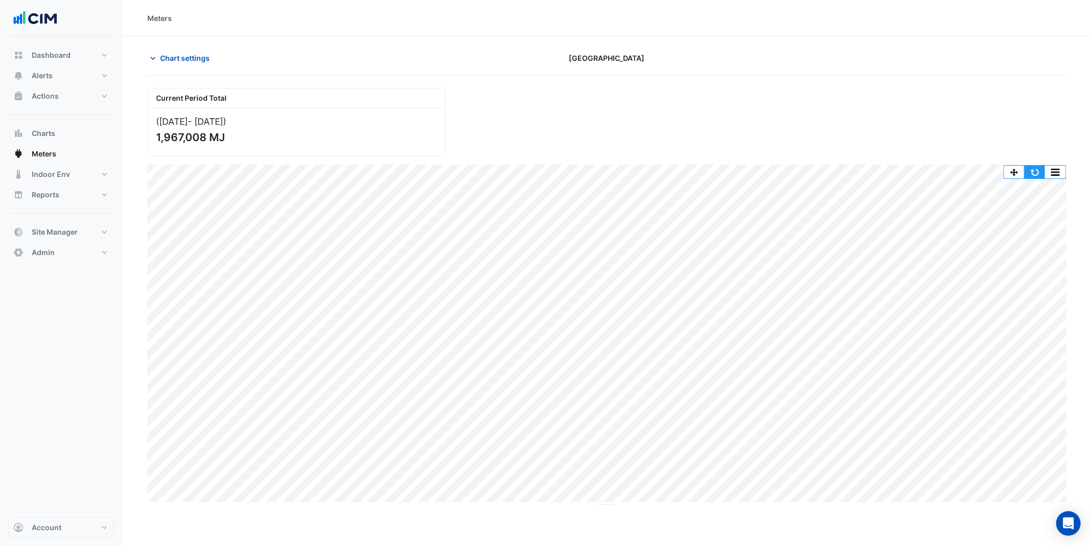
click at [818, 177] on button "button" at bounding box center [1034, 172] width 20 height 13
click at [187, 57] on span "Chart settings" at bounding box center [185, 58] width 50 height 11
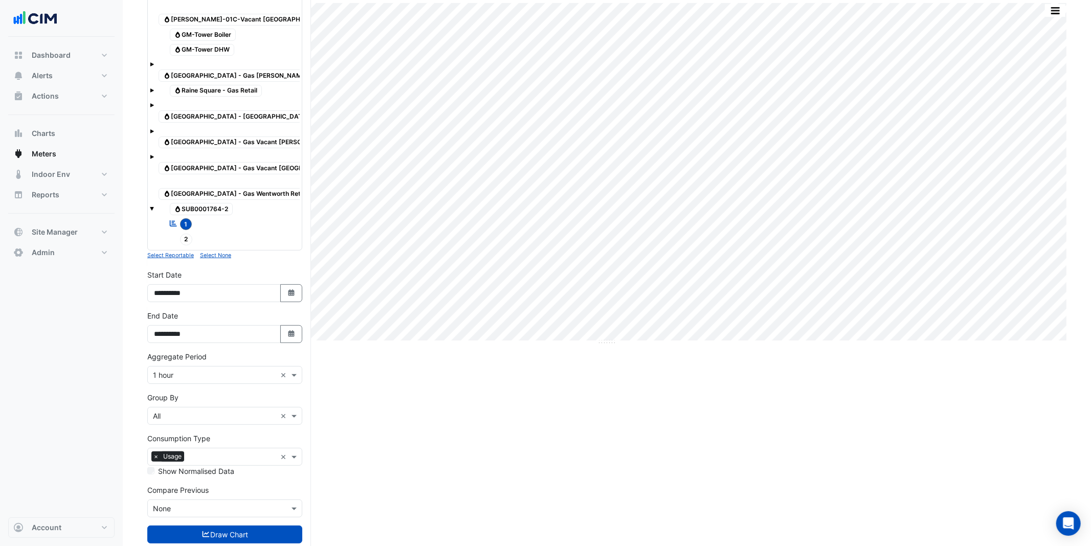
scroll to position [162, 0]
click at [183, 366] on div "× 1 hour ×" at bounding box center [224, 375] width 155 height 18
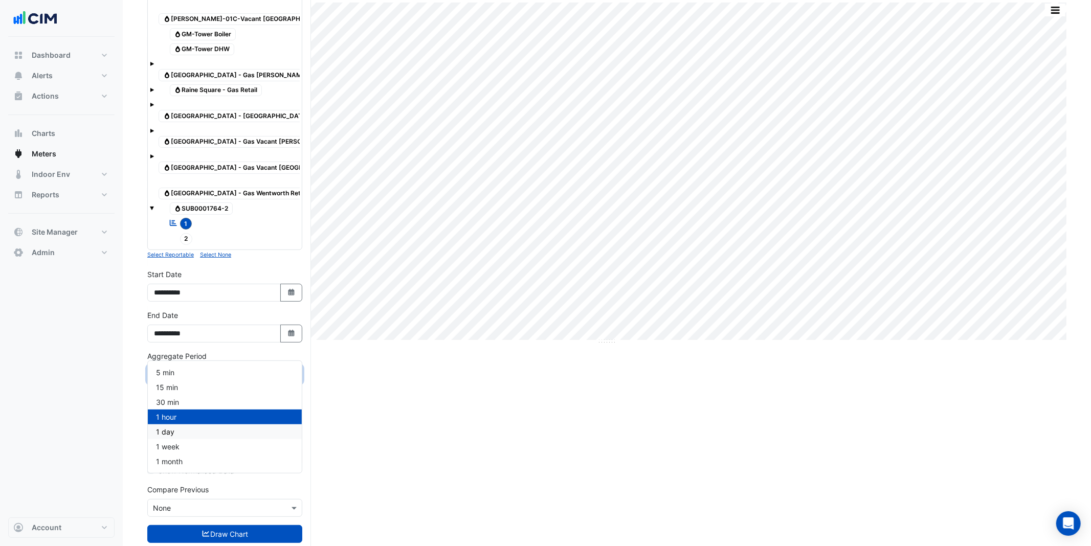
click at [185, 432] on div "1 day" at bounding box center [225, 431] width 154 height 15
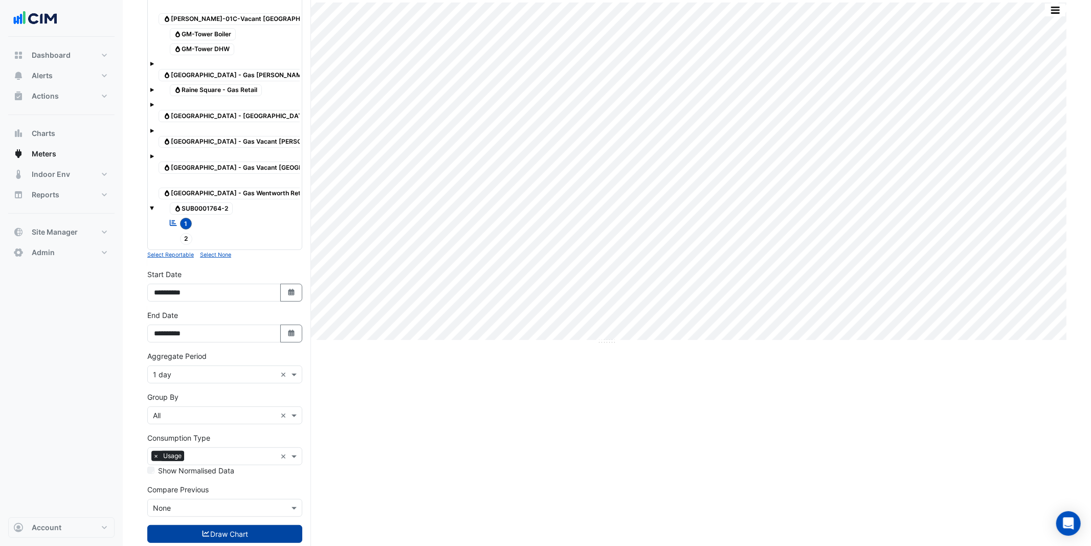
click at [235, 461] on button "Draw Chart" at bounding box center [224, 534] width 155 height 18
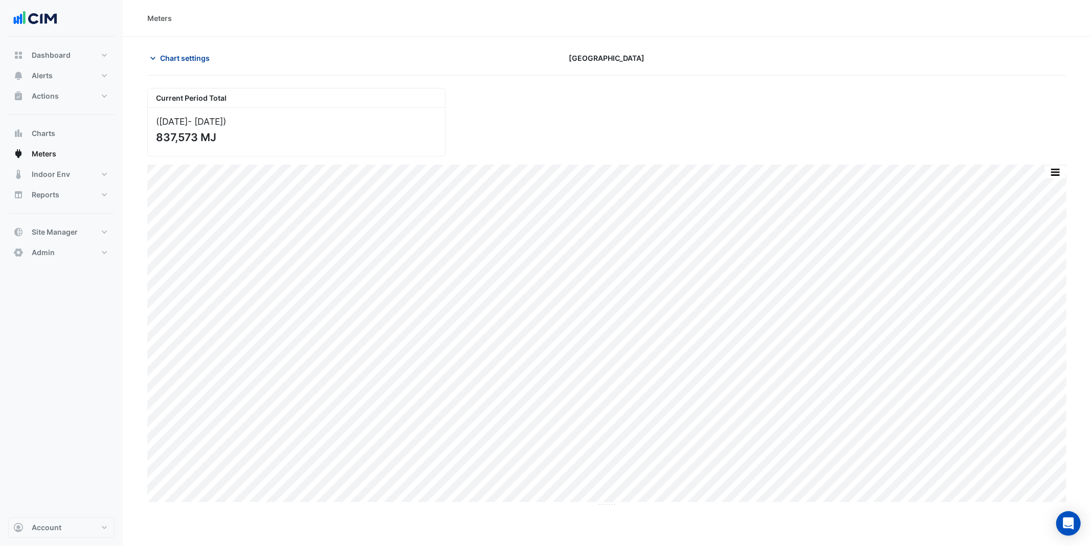
click at [181, 62] on span "Chart settings" at bounding box center [185, 58] width 50 height 11
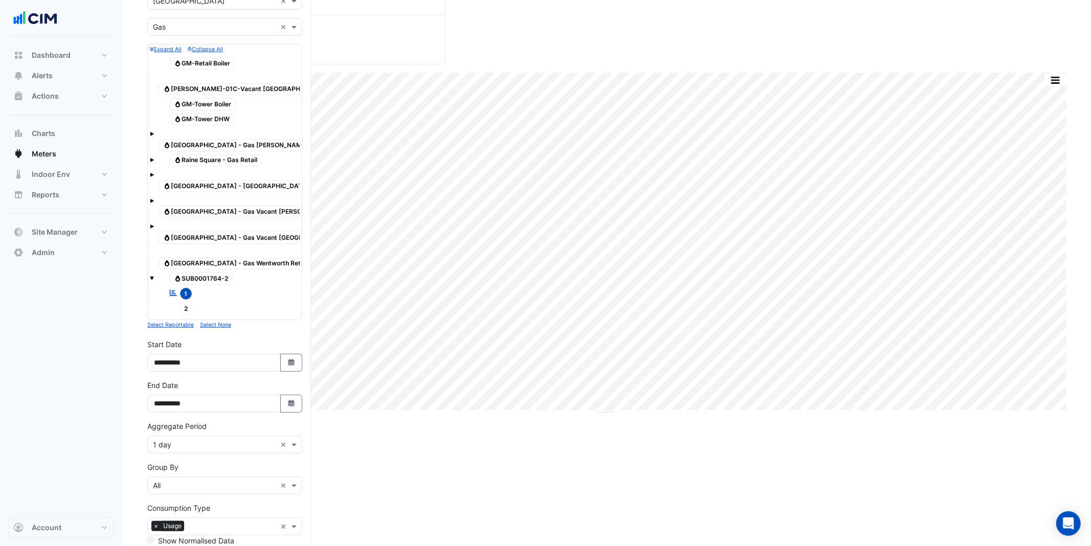
scroll to position [156, 0]
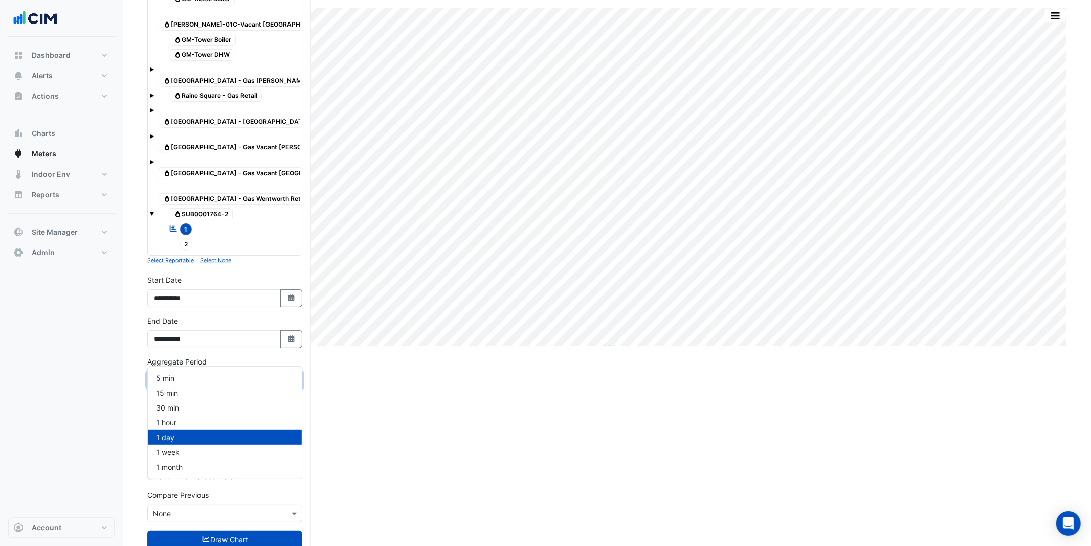
click at [224, 375] on input "text" at bounding box center [214, 380] width 123 height 11
click at [195, 461] on div "1 month" at bounding box center [225, 467] width 154 height 15
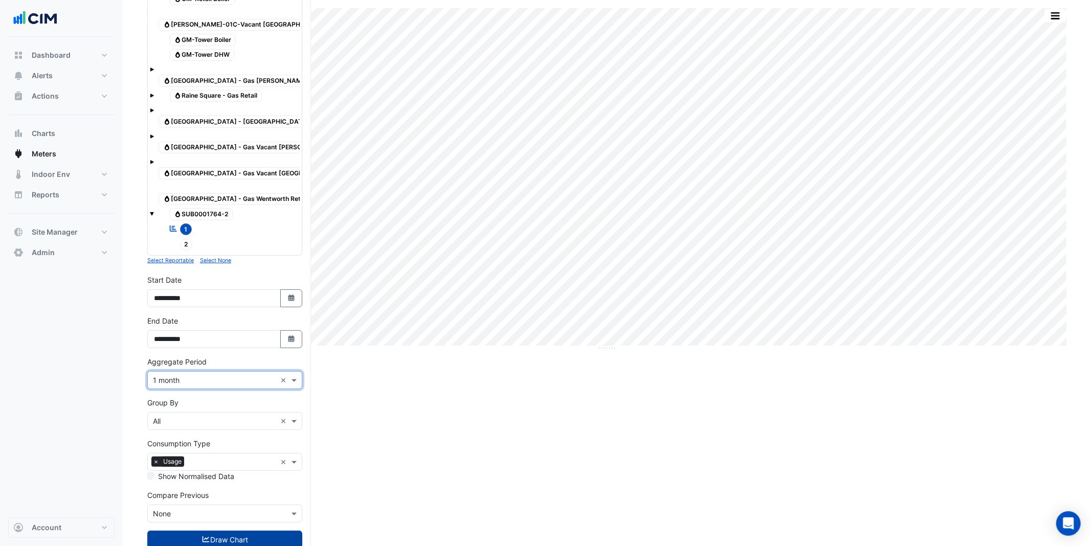
click at [210, 461] on button "Draw Chart" at bounding box center [224, 540] width 155 height 18
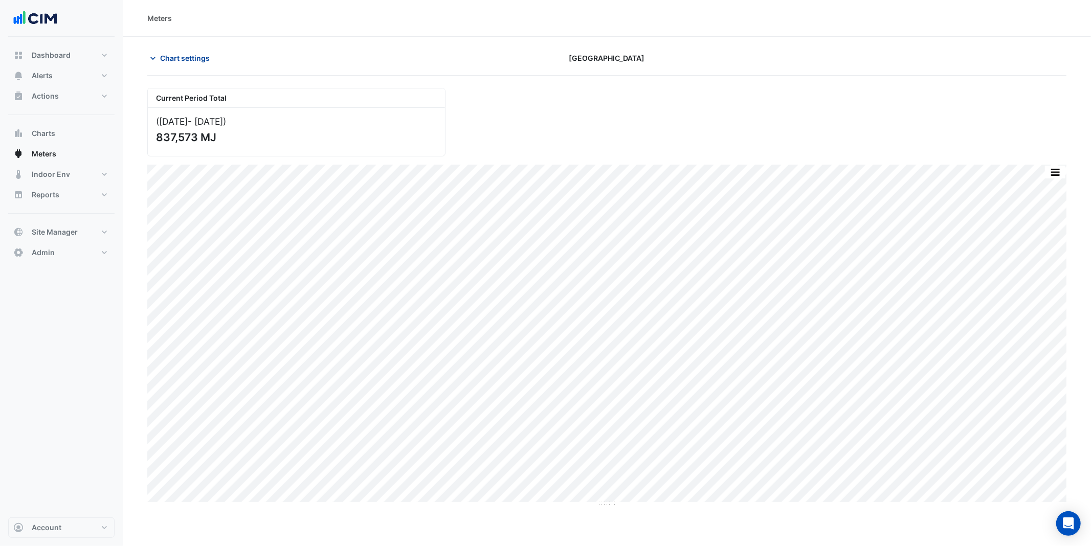
click at [167, 53] on span "Chart settings" at bounding box center [185, 58] width 50 height 11
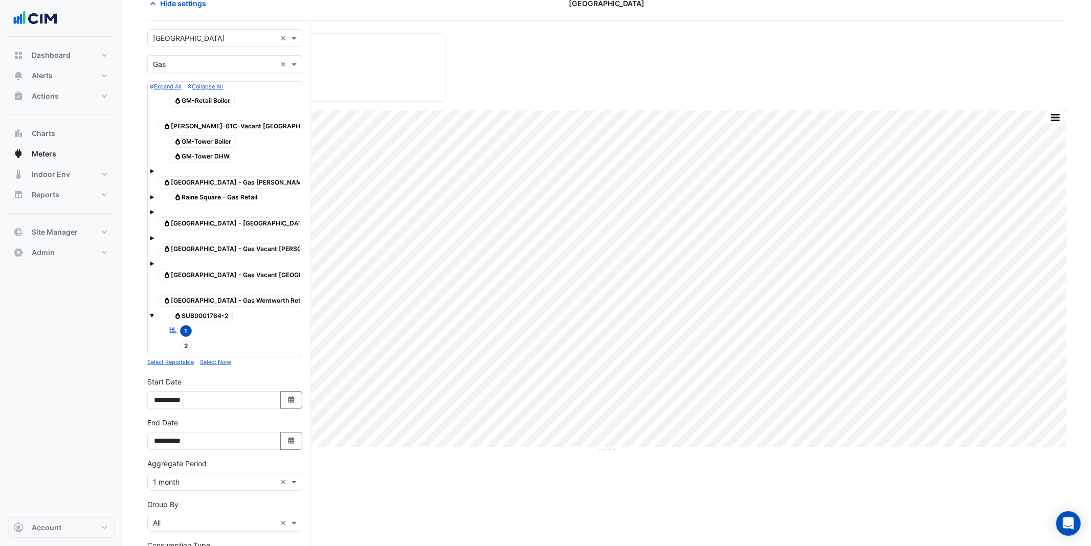
scroll to position [63, 0]
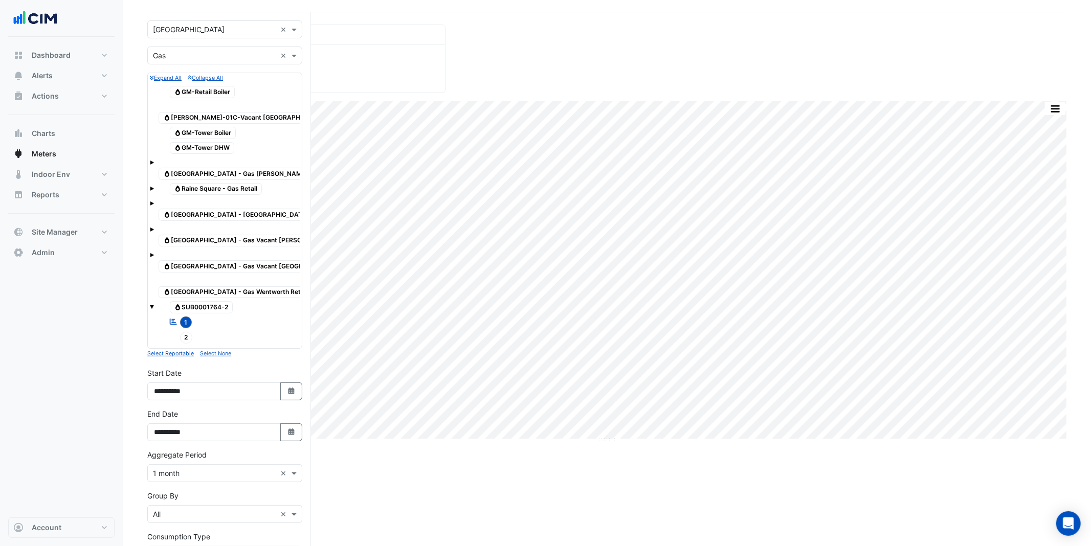
click at [228, 461] on input "text" at bounding box center [214, 473] width 123 height 11
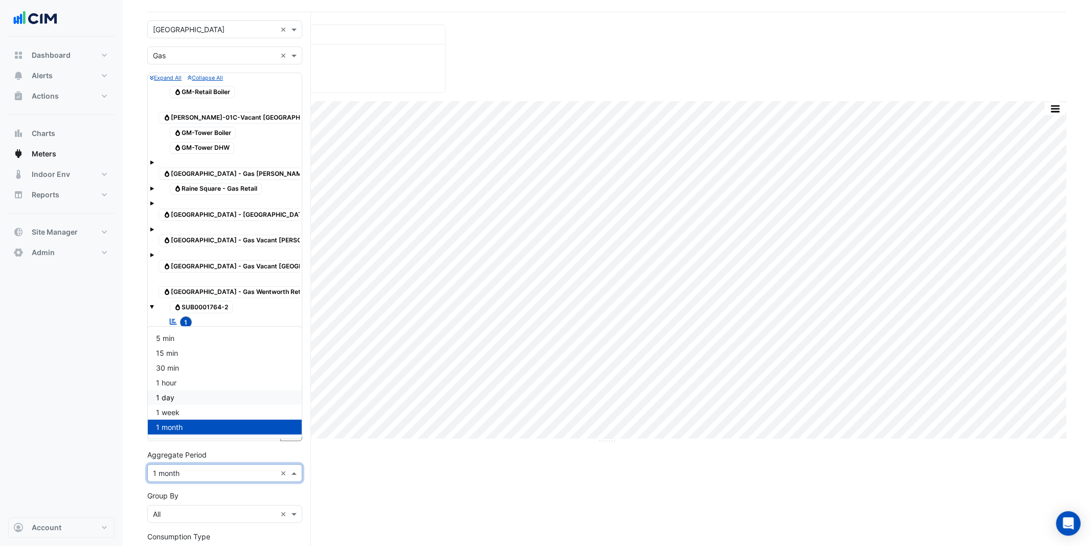
click at [210, 396] on div "1 day" at bounding box center [225, 397] width 154 height 15
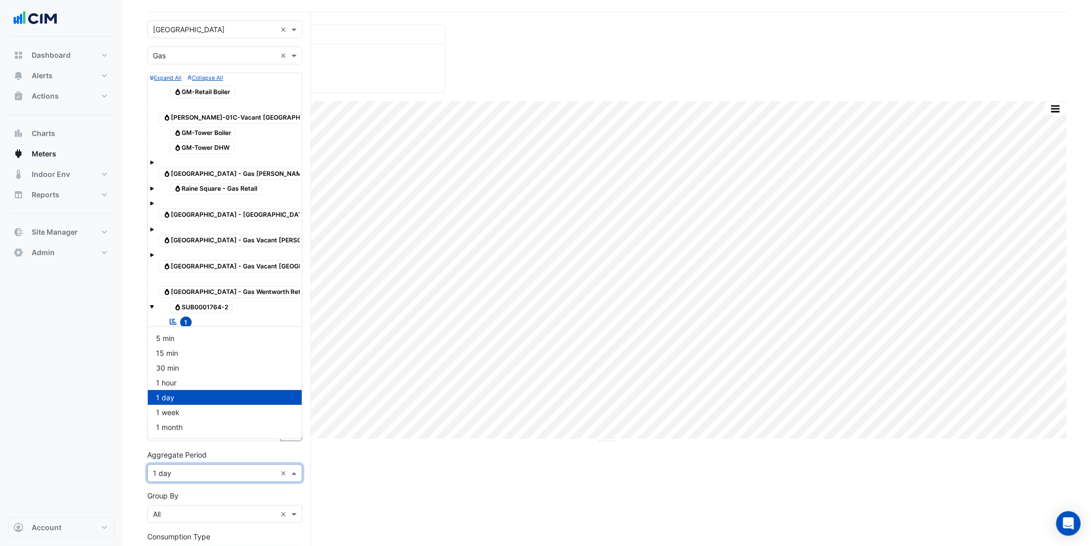
click at [200, 461] on input "text" at bounding box center [214, 473] width 123 height 11
click at [180, 378] on div "1 hour" at bounding box center [225, 382] width 154 height 15
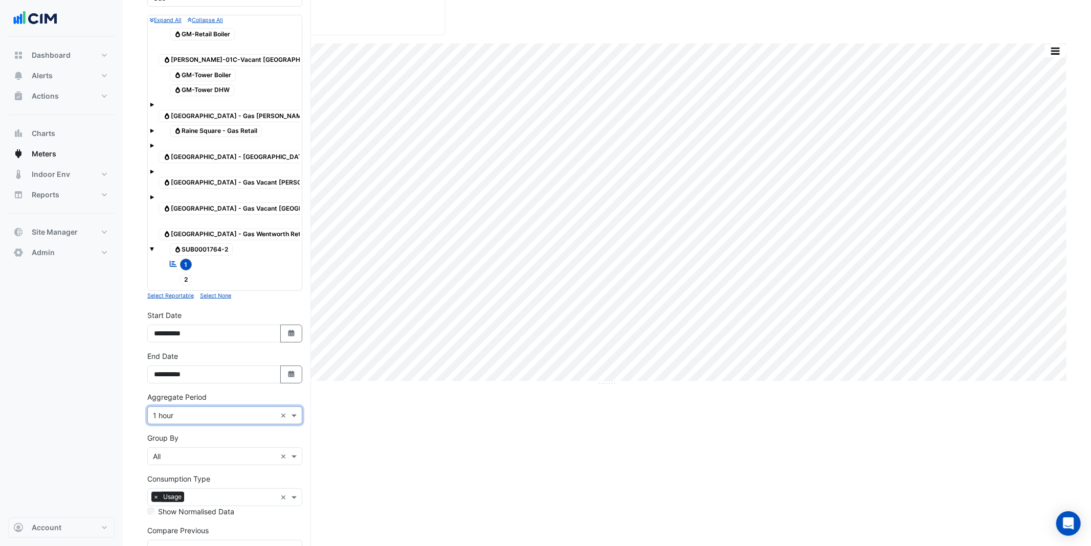
scroll to position [162, 0]
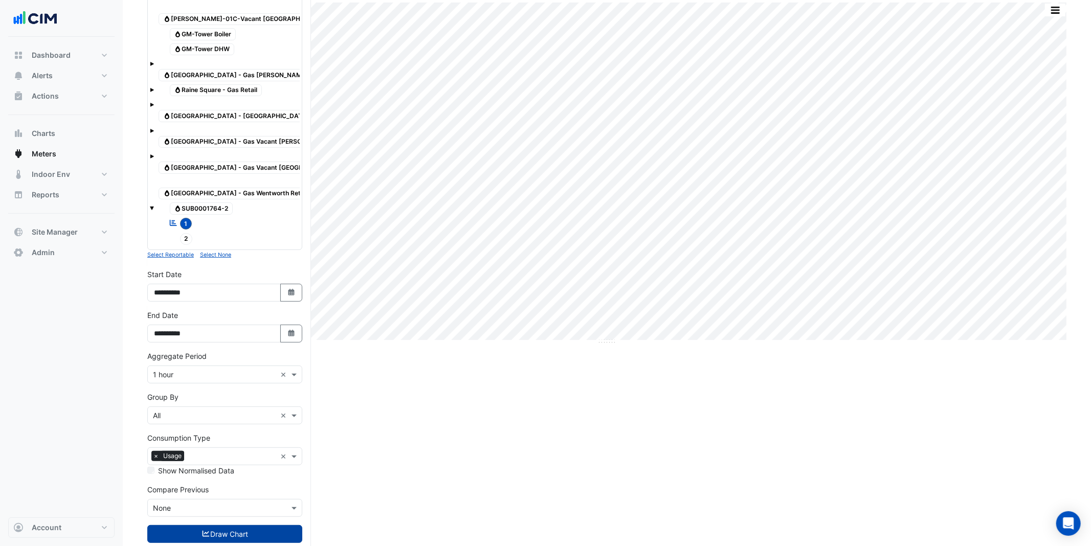
click at [206, 461] on icon "submit" at bounding box center [205, 534] width 7 height 6
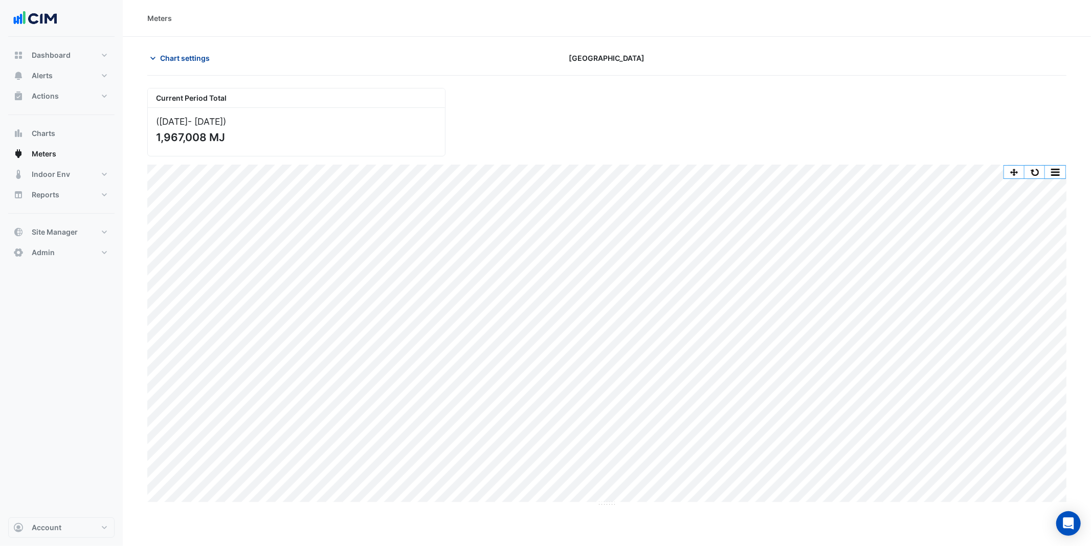
click at [181, 60] on span "Chart settings" at bounding box center [185, 58] width 50 height 11
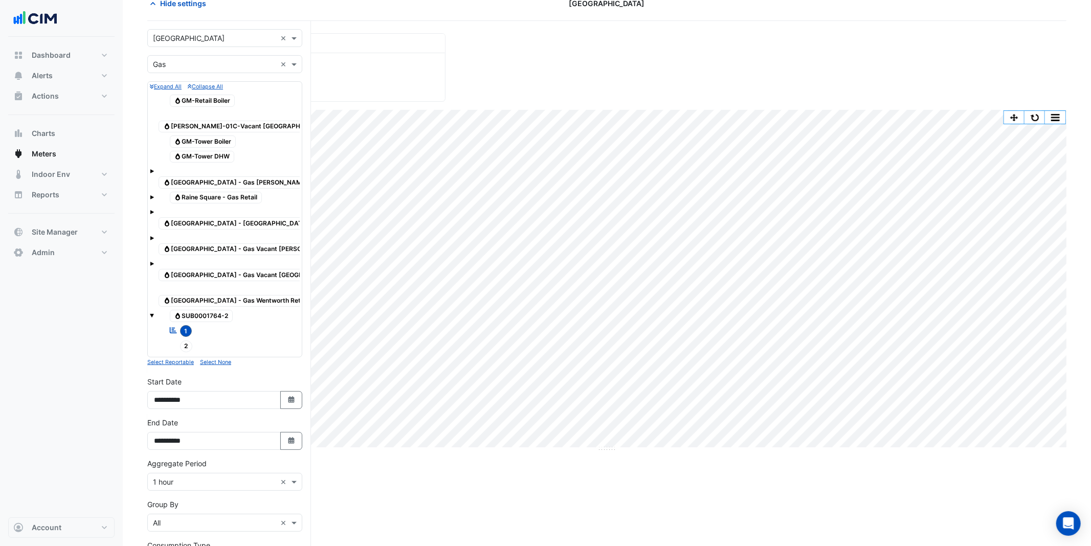
scroll to position [59, 0]
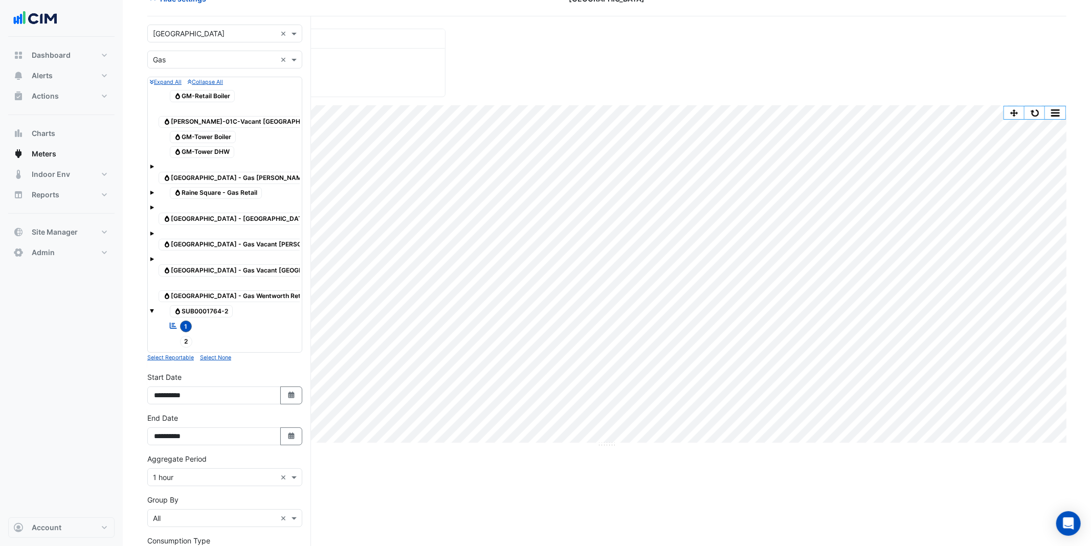
click at [199, 461] on form "× Raine Square × × Gas × Expand All Collapse All Gas GM-Retail Boiler Gas GM-RH…" at bounding box center [224, 345] width 155 height 641
click at [200, 461] on input "text" at bounding box center [214, 477] width 123 height 11
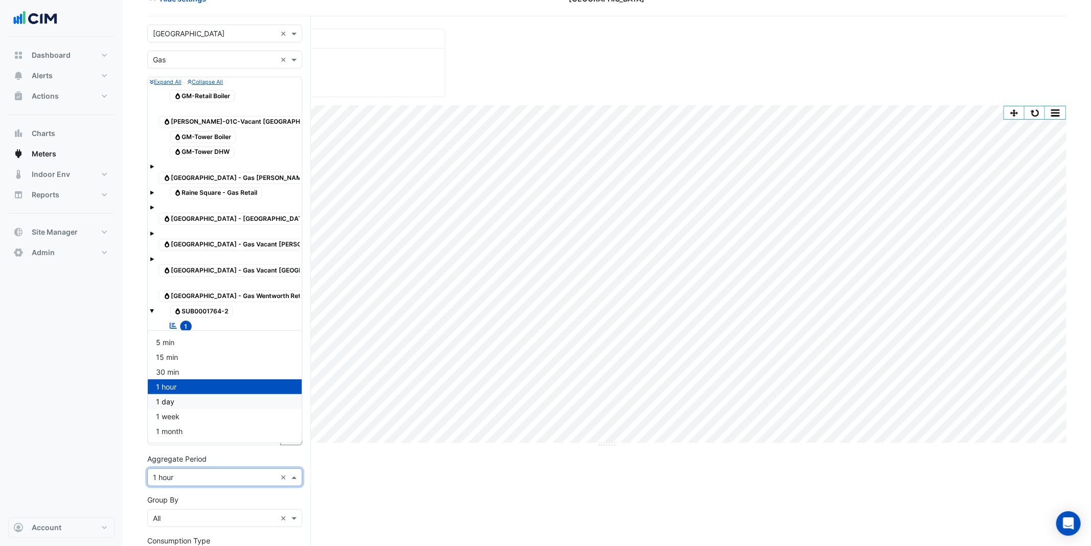
click at [179, 400] on div "1 day" at bounding box center [225, 401] width 154 height 15
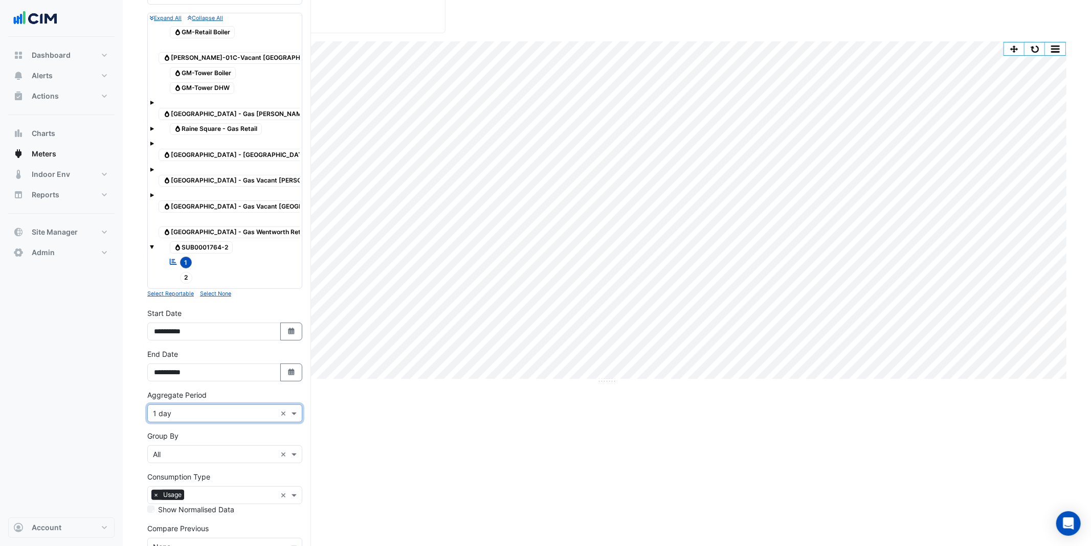
scroll to position [162, 0]
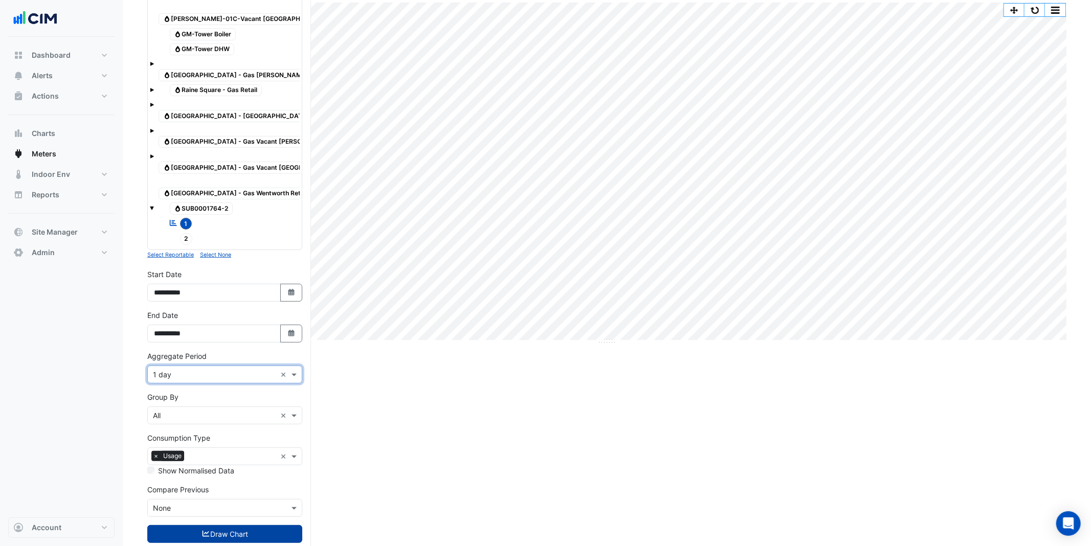
click at [213, 461] on button "Draw Chart" at bounding box center [224, 534] width 155 height 18
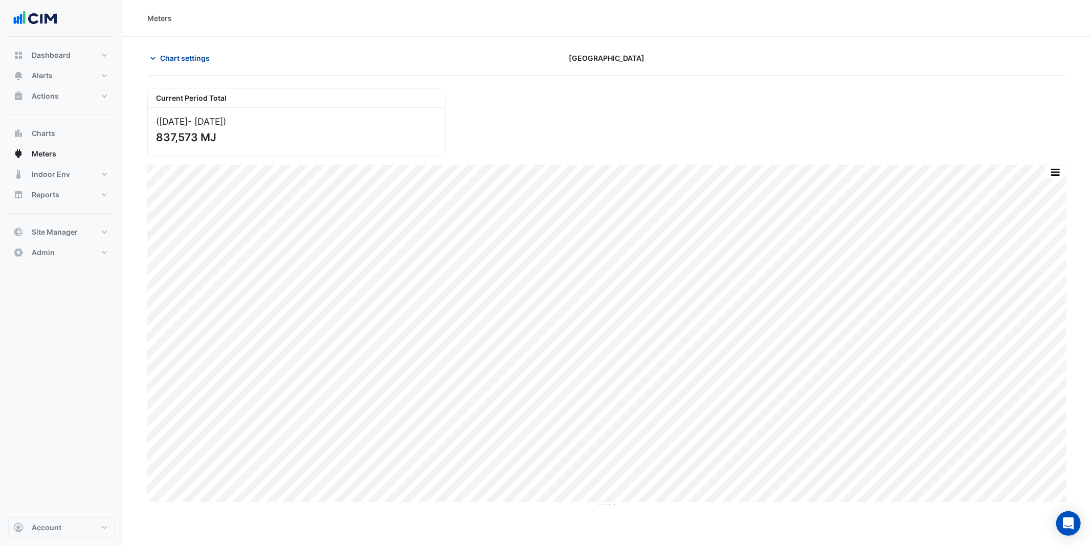
click at [180, 63] on span "Chart settings" at bounding box center [185, 58] width 50 height 11
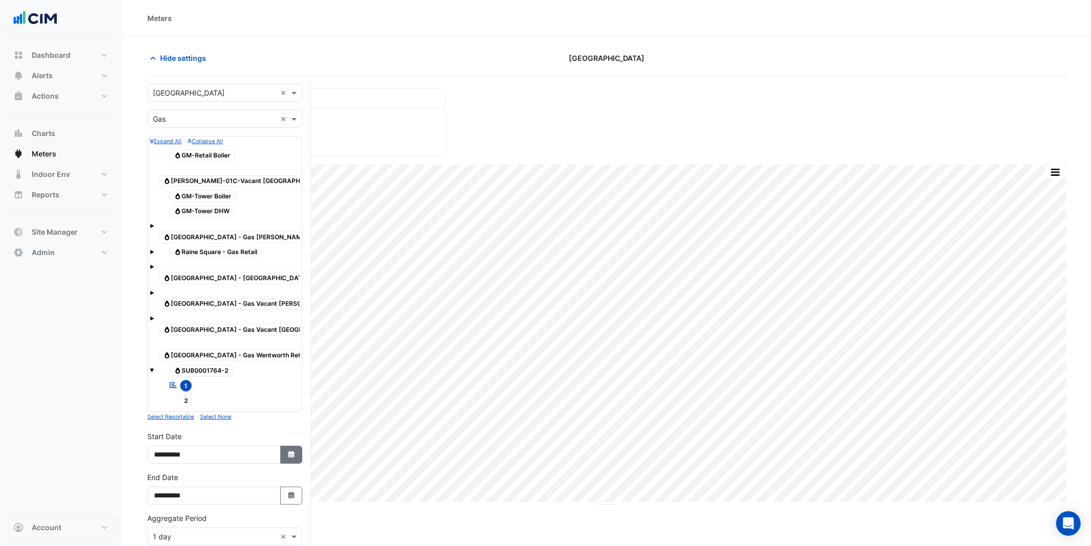
click at [284, 446] on button "Select Date" at bounding box center [291, 455] width 22 height 18
select select "*"
select select "****"
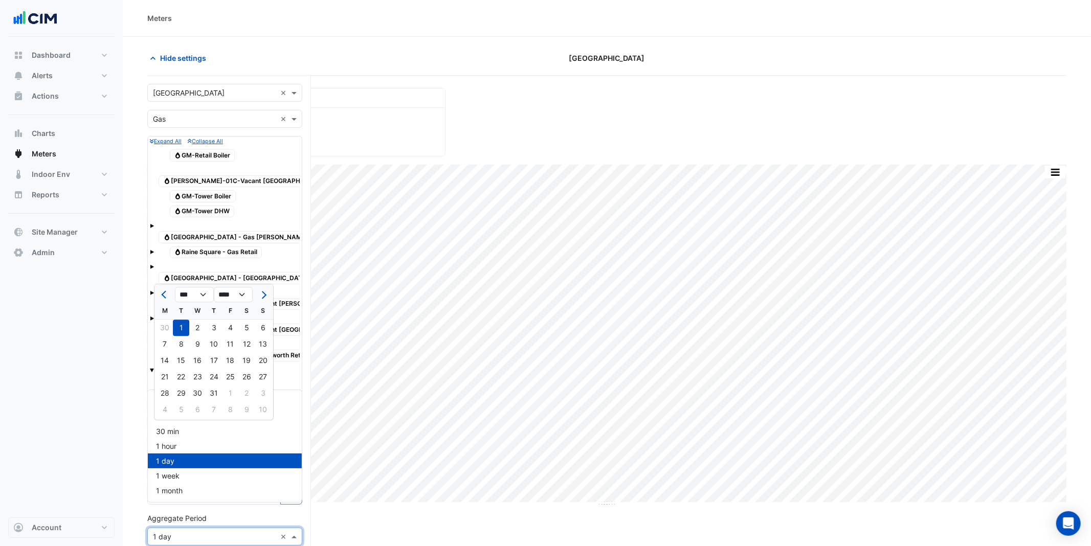
click at [199, 461] on input "text" at bounding box center [214, 537] width 123 height 11
click at [172, 448] on span "1 hour" at bounding box center [166, 446] width 20 height 9
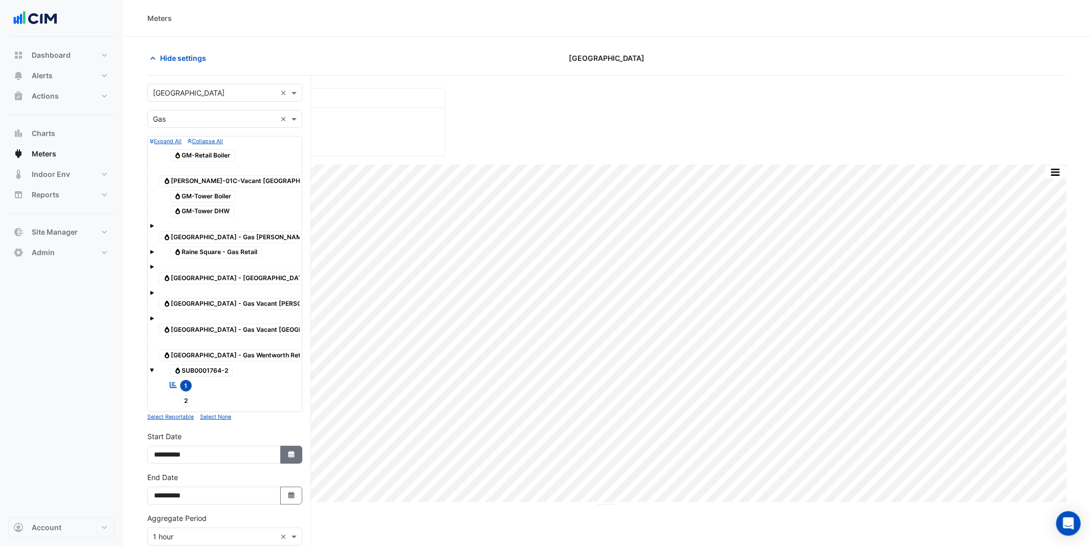
click at [287, 451] on icon "Select Date" at bounding box center [291, 454] width 9 height 7
select select "*"
select select "****"
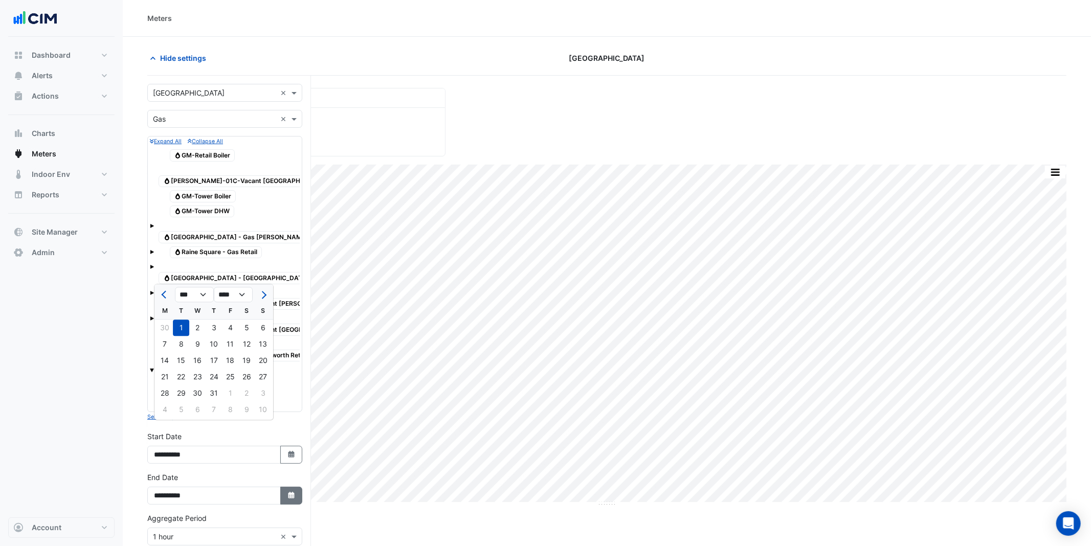
click at [281, 461] on button "Select Date" at bounding box center [291, 496] width 22 height 18
click at [164, 338] on span "Previous month" at bounding box center [165, 336] width 8 height 8
select select "*"
click at [214, 438] on div "31" at bounding box center [214, 434] width 16 height 16
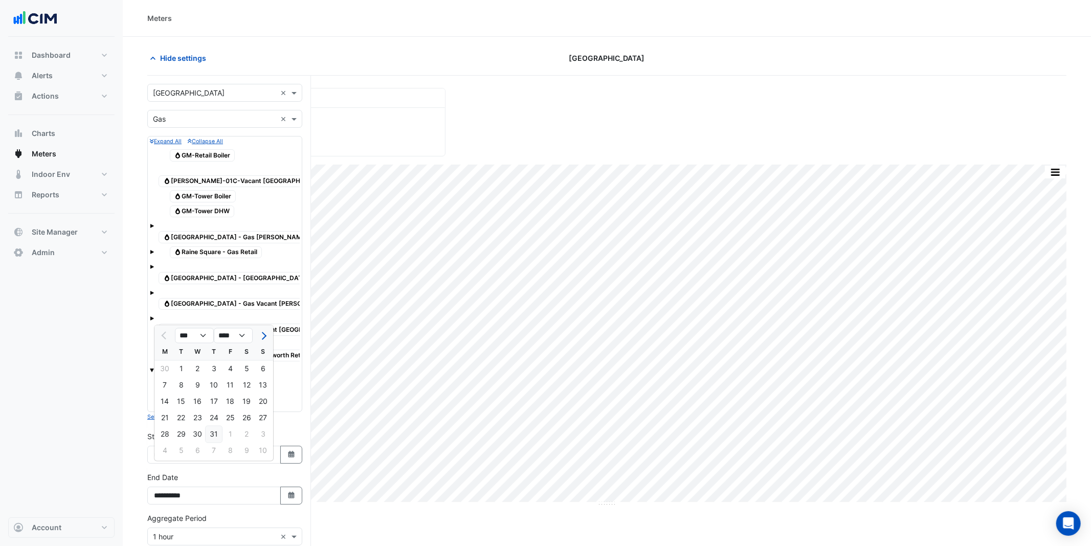
type input "**********"
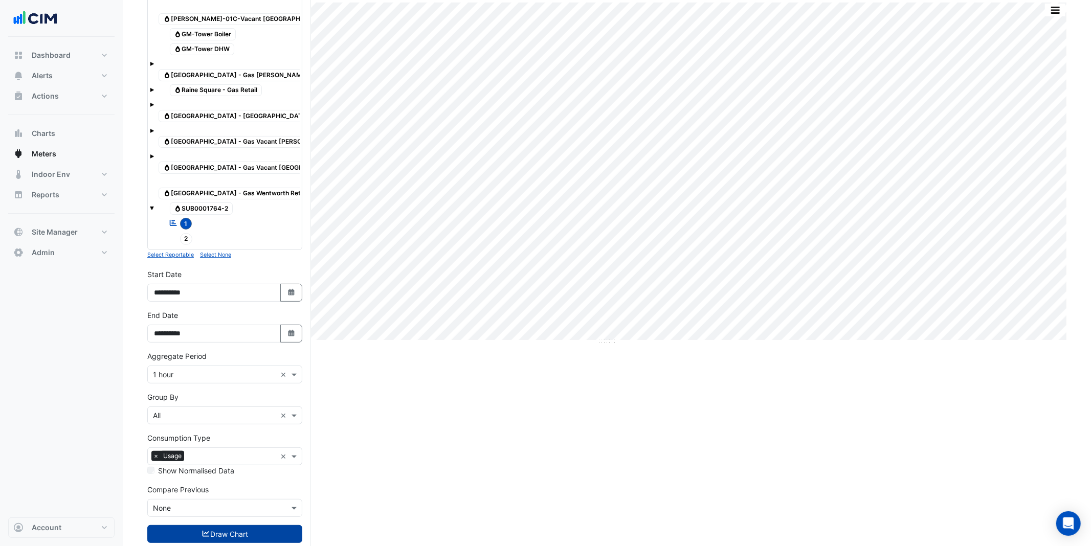
click at [207, 461] on button "Draw Chart" at bounding box center [224, 534] width 155 height 18
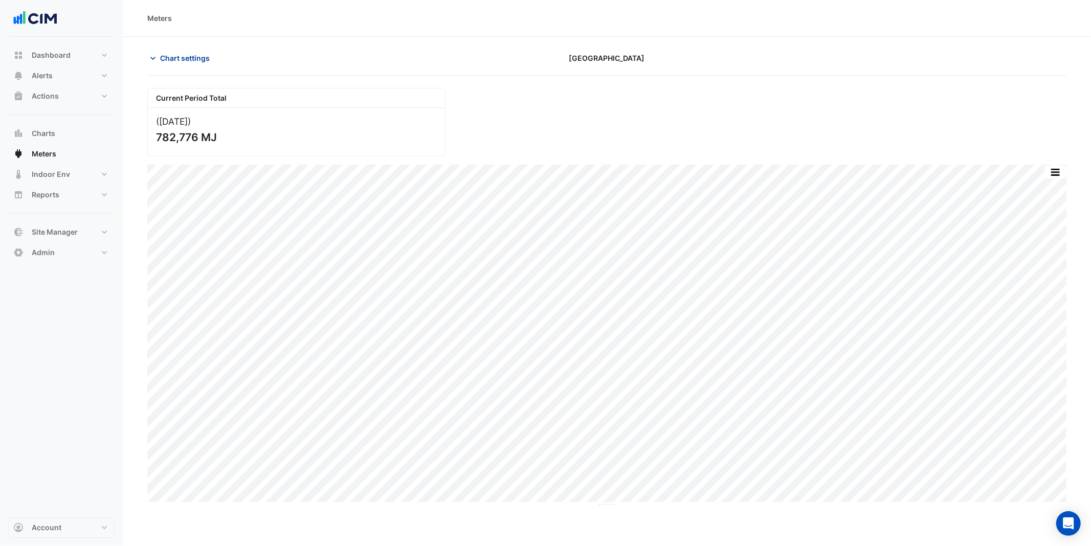
click at [185, 57] on span "Chart settings" at bounding box center [185, 58] width 50 height 11
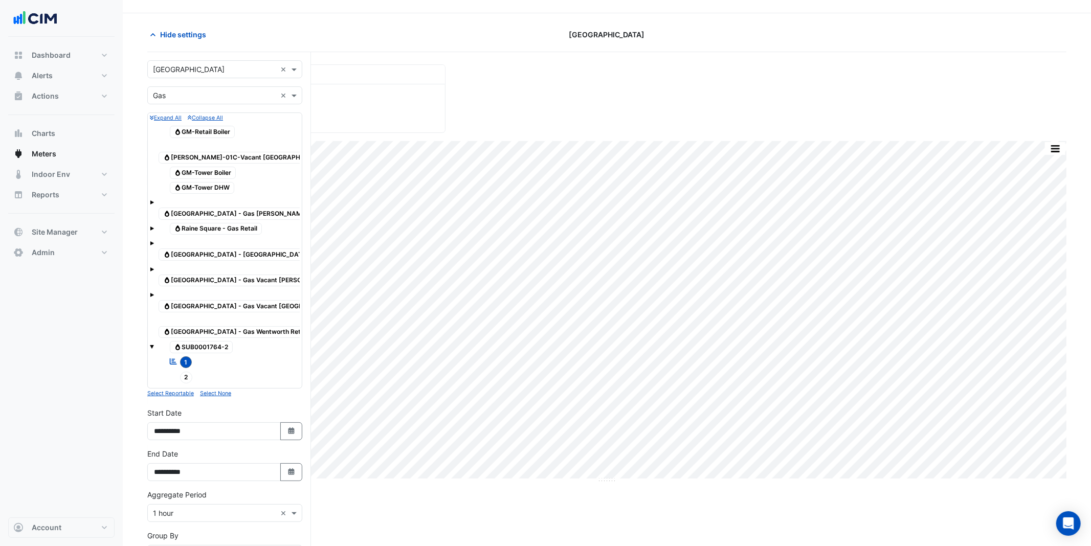
scroll to position [30, 0]
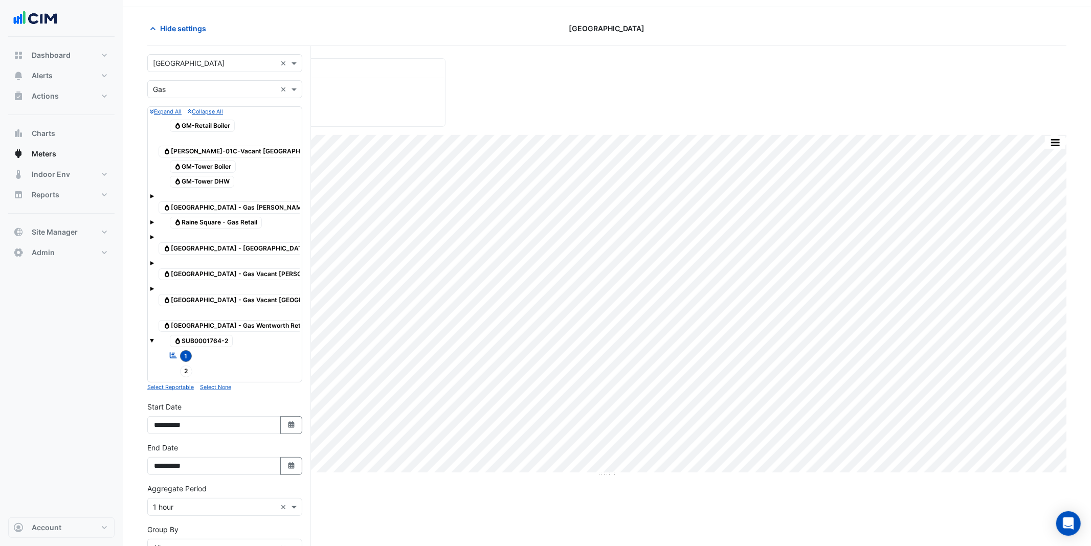
click at [202, 461] on div "× 1 hour ×" at bounding box center [224, 507] width 155 height 18
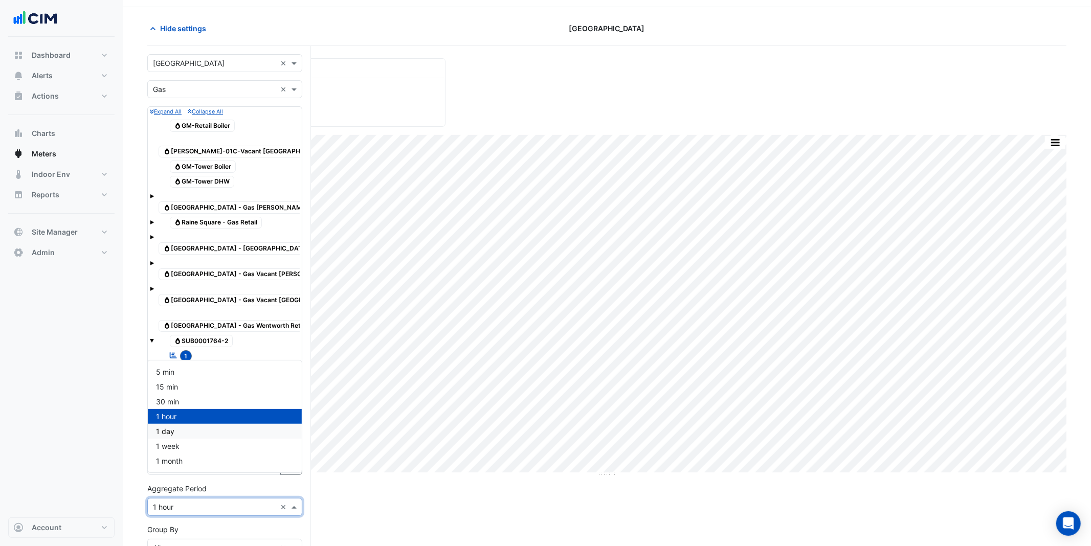
click at [170, 427] on span "1 day" at bounding box center [165, 431] width 18 height 9
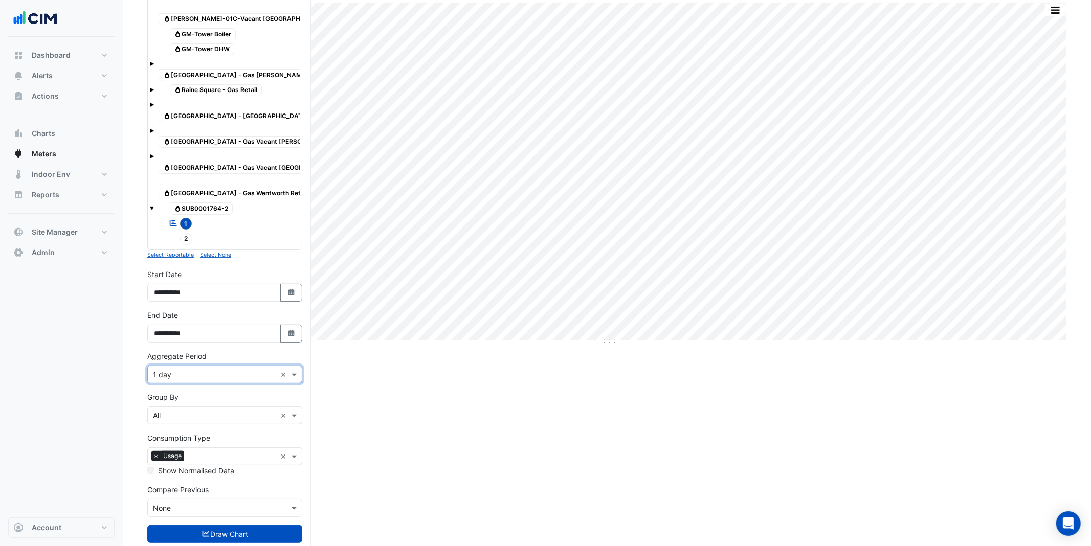
click at [206, 461] on icon "submit" at bounding box center [205, 534] width 7 height 6
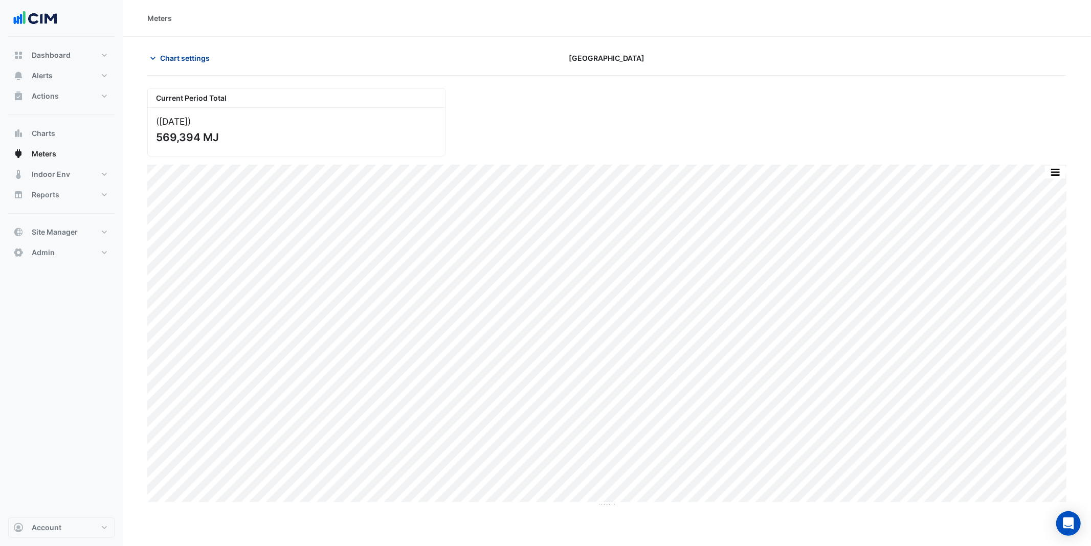
click at [171, 59] on span "Chart settings" at bounding box center [185, 58] width 50 height 11
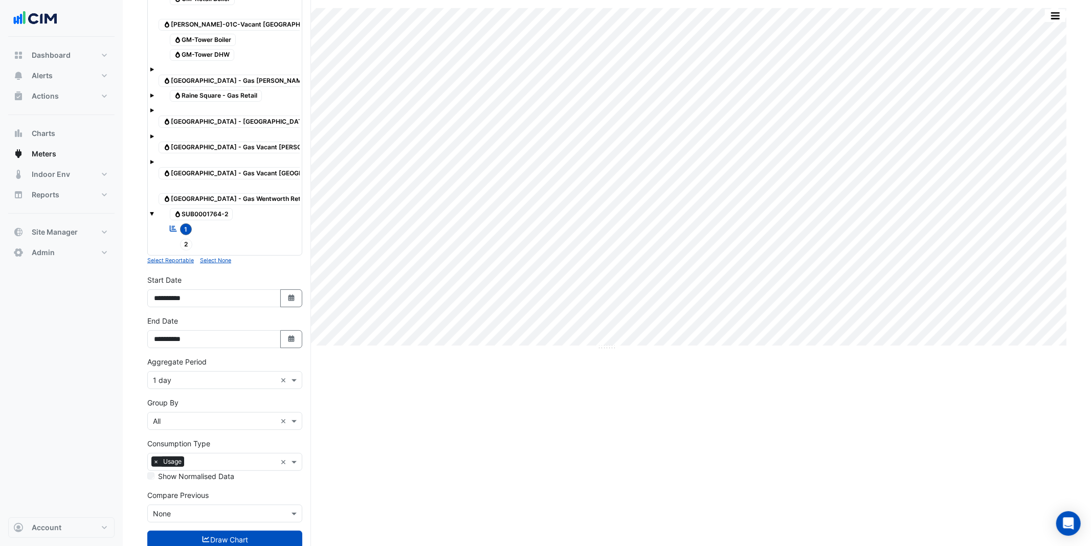
scroll to position [162, 0]
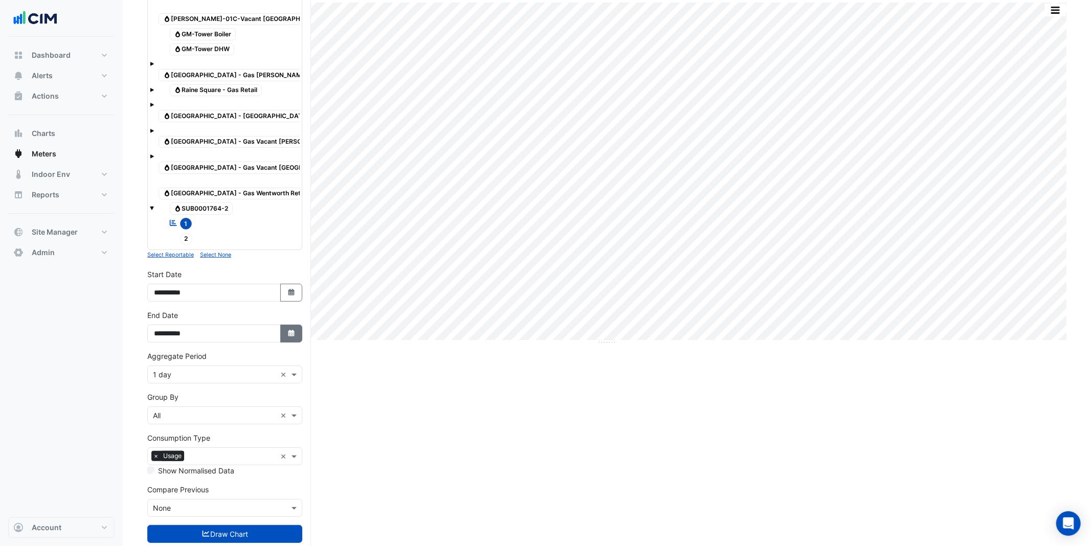
click at [292, 325] on button "Select Date" at bounding box center [291, 334] width 22 height 18
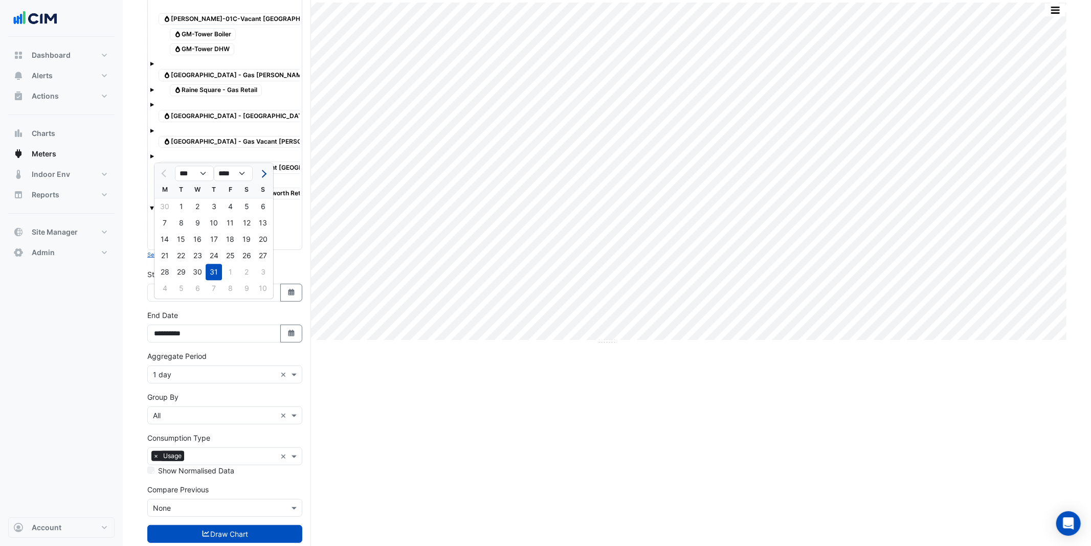
click at [261, 174] on span "Next month" at bounding box center [263, 174] width 8 height 8
click at [265, 174] on button "Next month" at bounding box center [263, 173] width 12 height 16
select select "*"
click at [186, 275] on div "30" at bounding box center [181, 272] width 16 height 16
type input "**********"
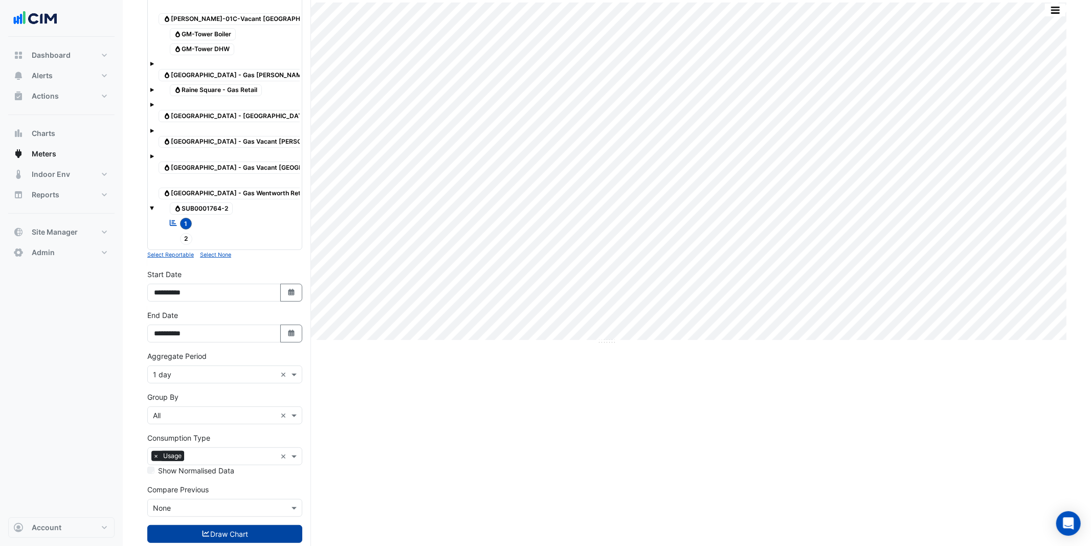
click at [253, 461] on button "Draw Chart" at bounding box center [224, 534] width 155 height 18
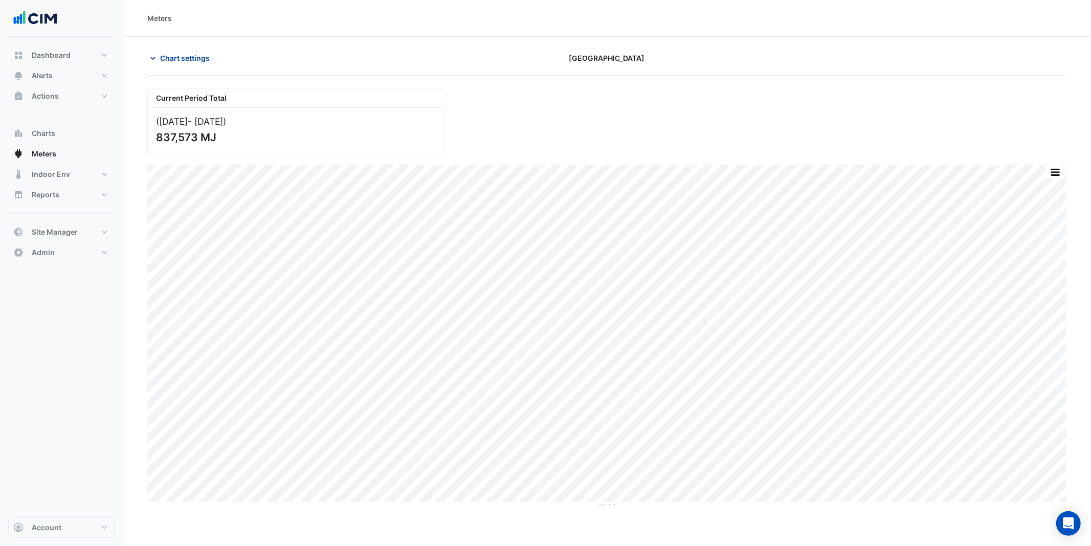
click at [185, 59] on span "Chart settings" at bounding box center [185, 58] width 50 height 11
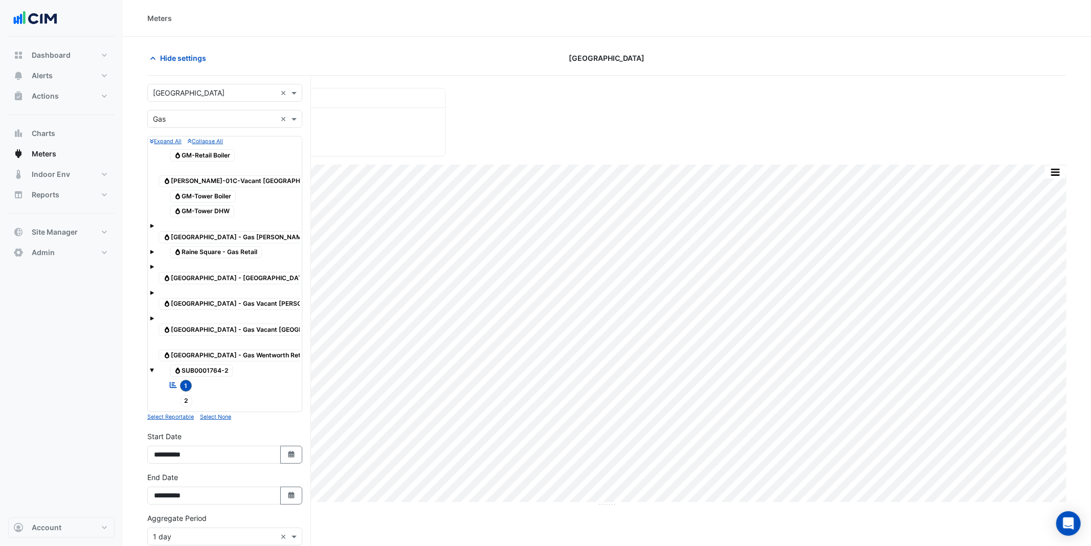
click at [182, 114] on input "text" at bounding box center [214, 119] width 123 height 11
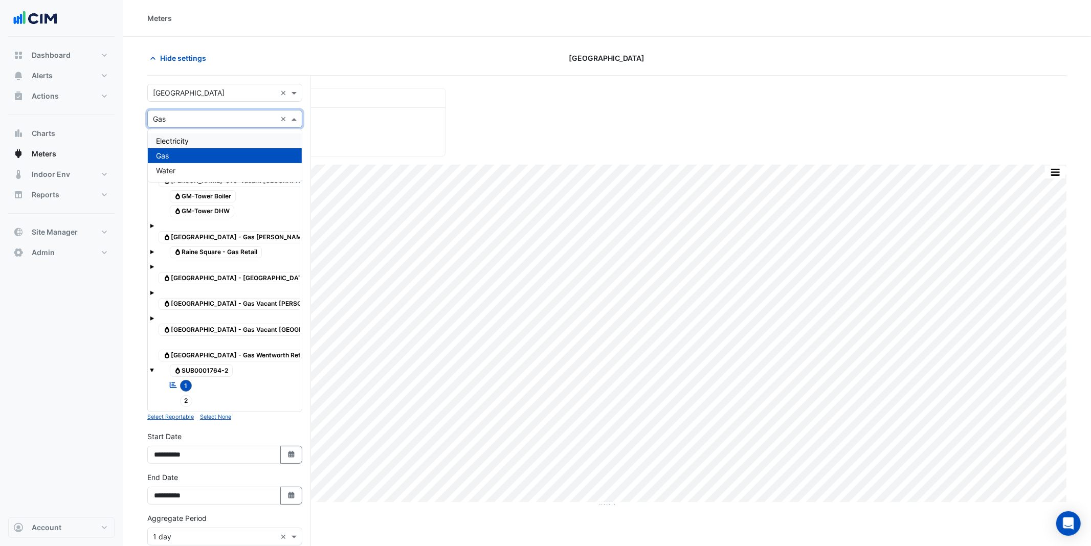
click at [184, 147] on div "Electricity" at bounding box center [225, 140] width 154 height 15
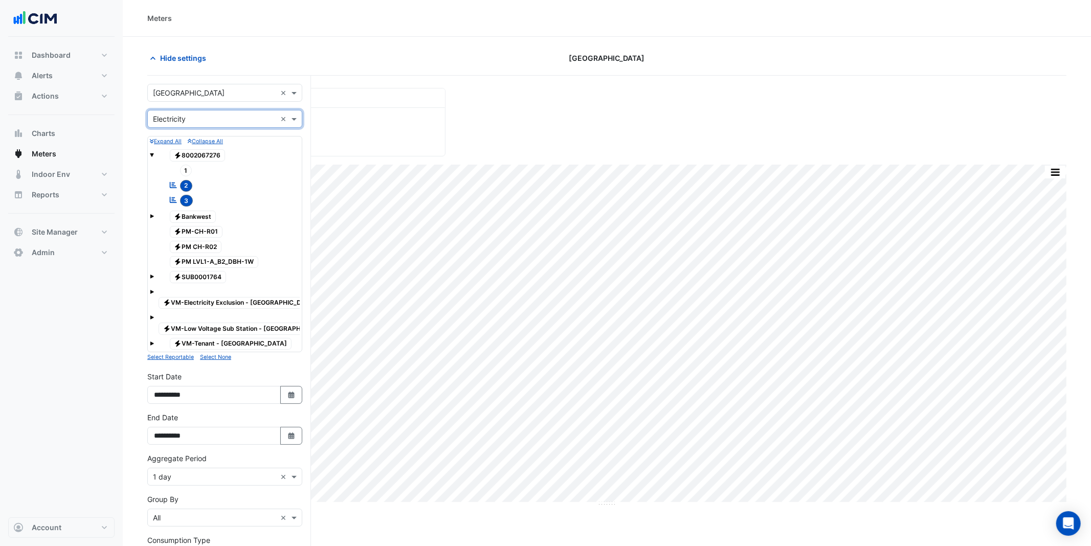
scroll to position [133, 0]
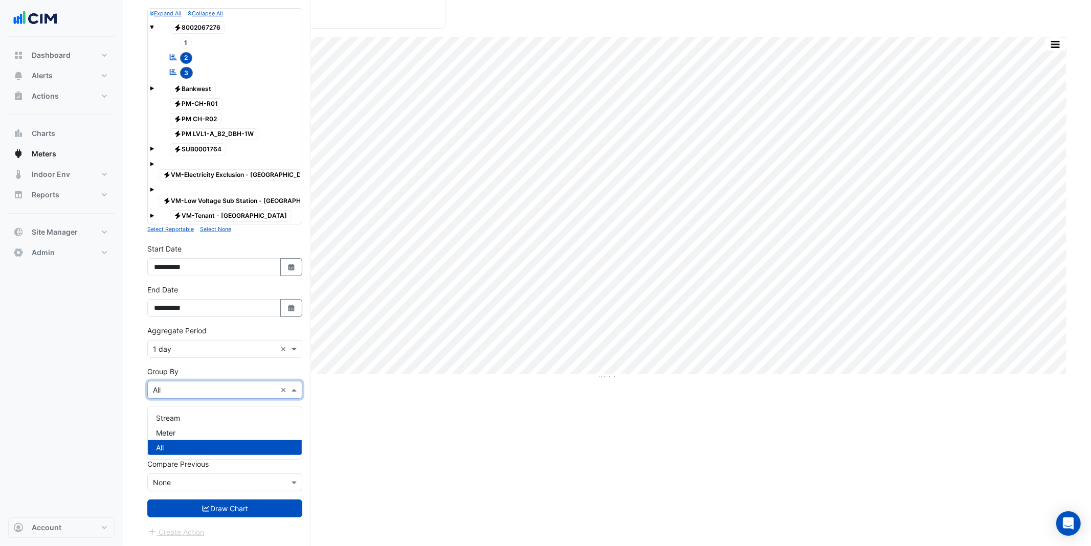
click at [183, 390] on input "text" at bounding box center [214, 390] width 123 height 11
click at [185, 425] on div "Meter" at bounding box center [225, 432] width 154 height 15
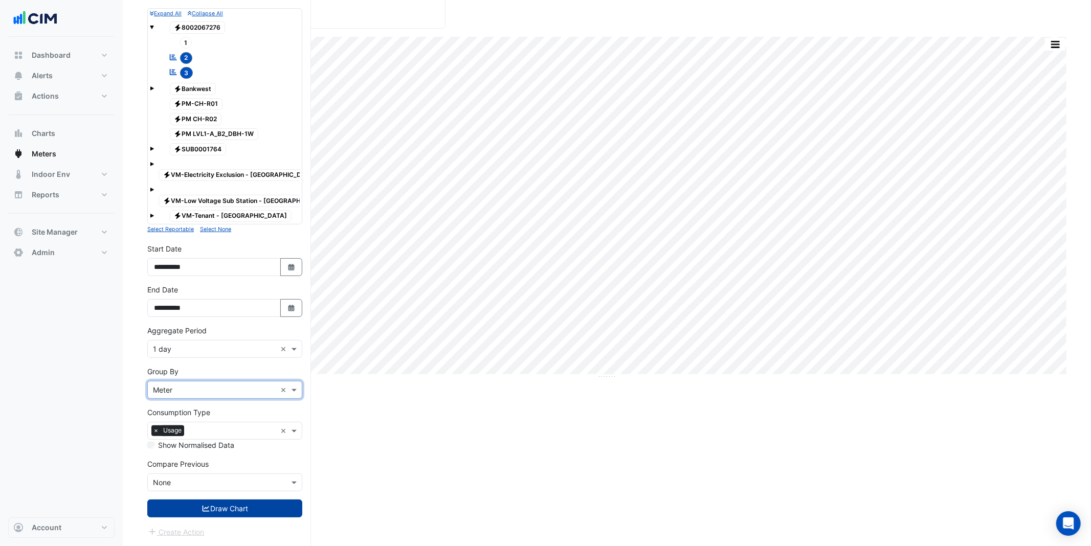
click at [225, 461] on button "Draw Chart" at bounding box center [224, 509] width 155 height 18
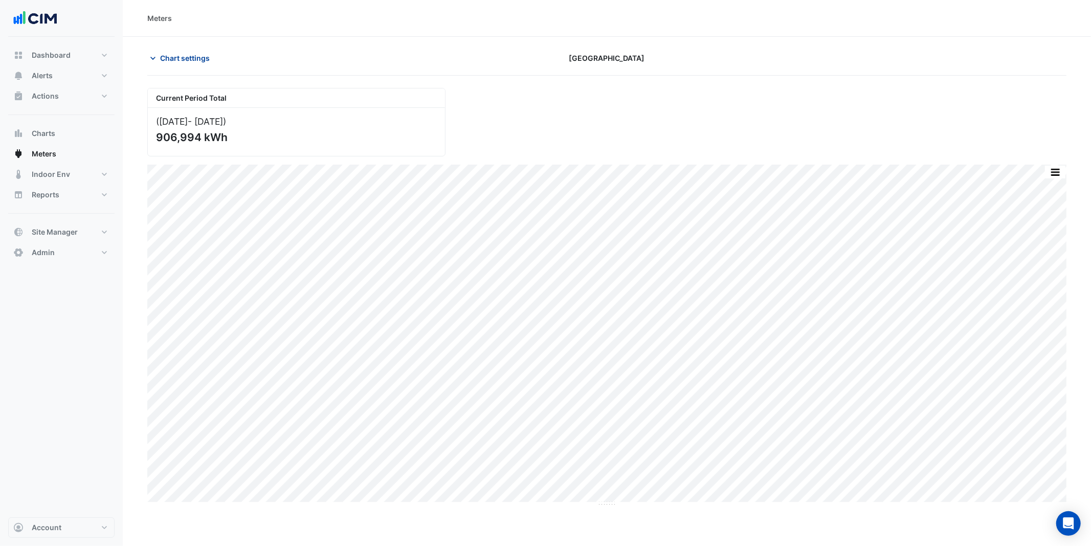
click at [170, 55] on span "Chart settings" at bounding box center [185, 58] width 50 height 11
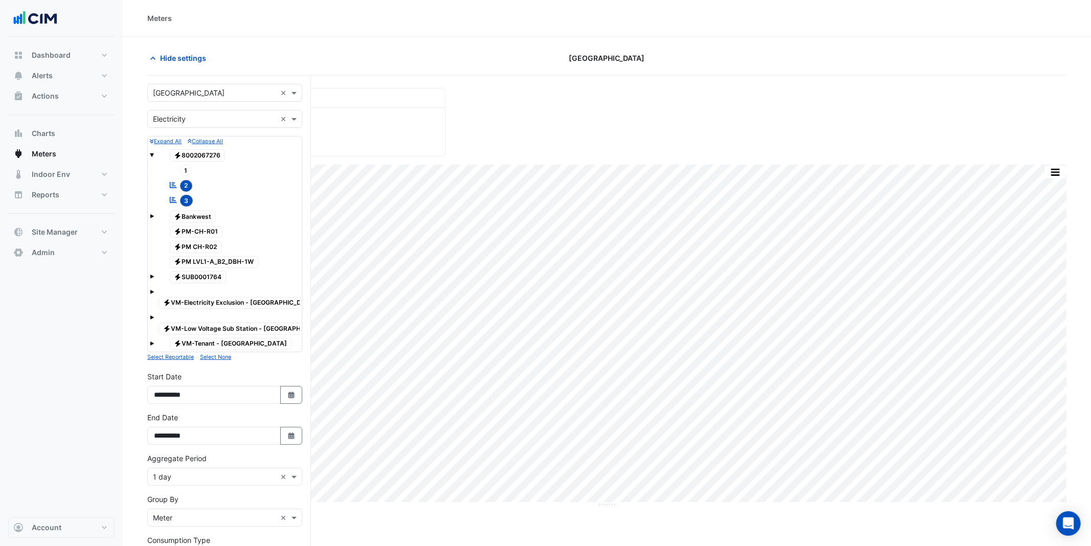
click at [208, 461] on input "text" at bounding box center [214, 518] width 123 height 11
click at [199, 461] on div "Stream" at bounding box center [225, 472] width 154 height 15
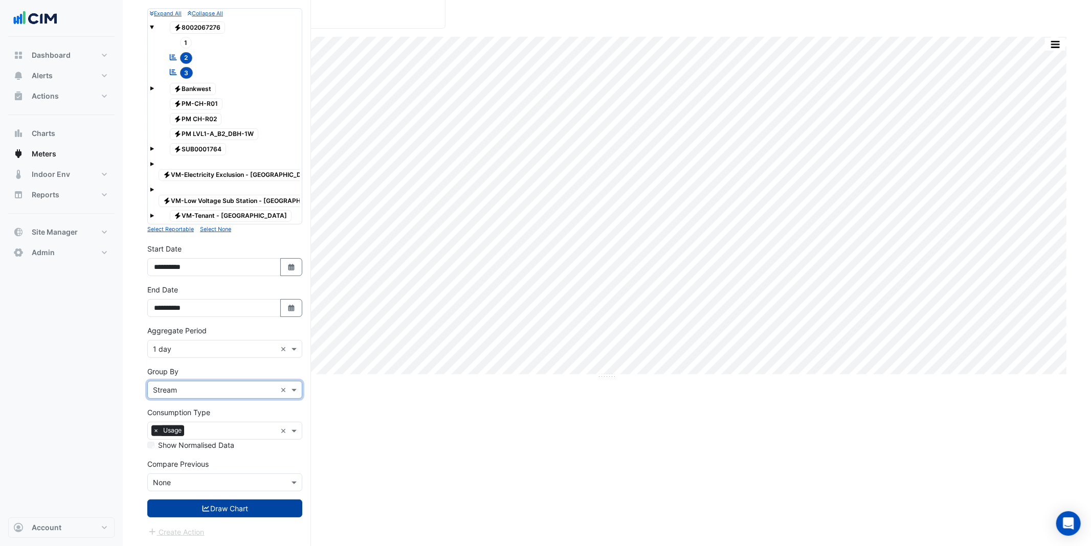
click at [210, 461] on button "Draw Chart" at bounding box center [224, 509] width 155 height 18
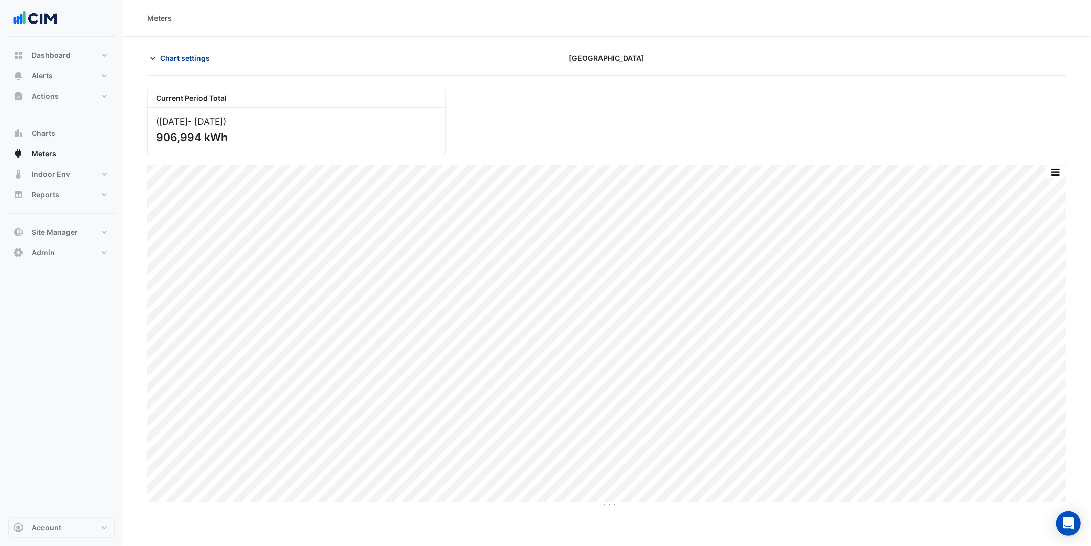
click at [197, 55] on span "Chart settings" at bounding box center [185, 58] width 50 height 11
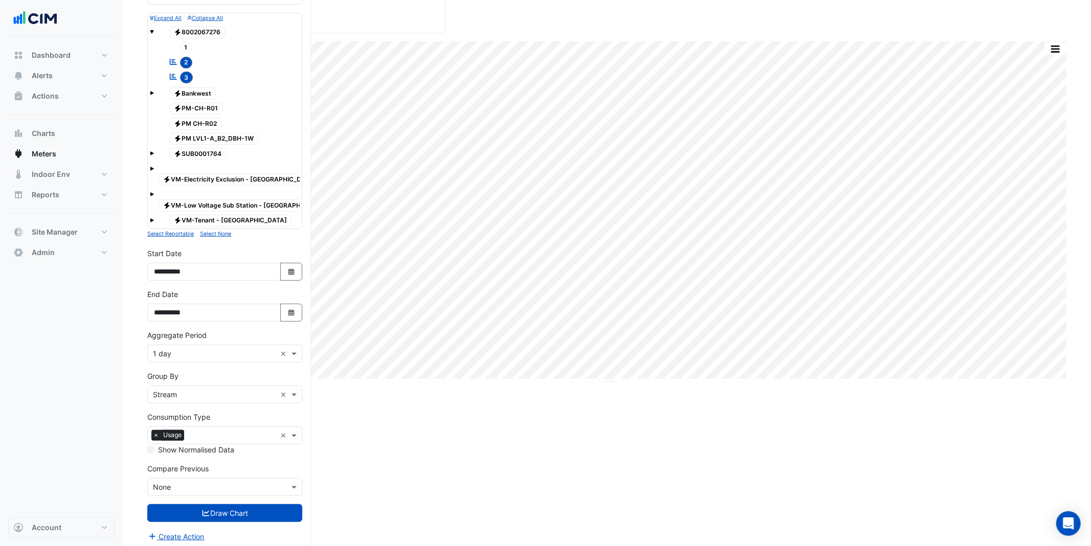
scroll to position [133, 0]
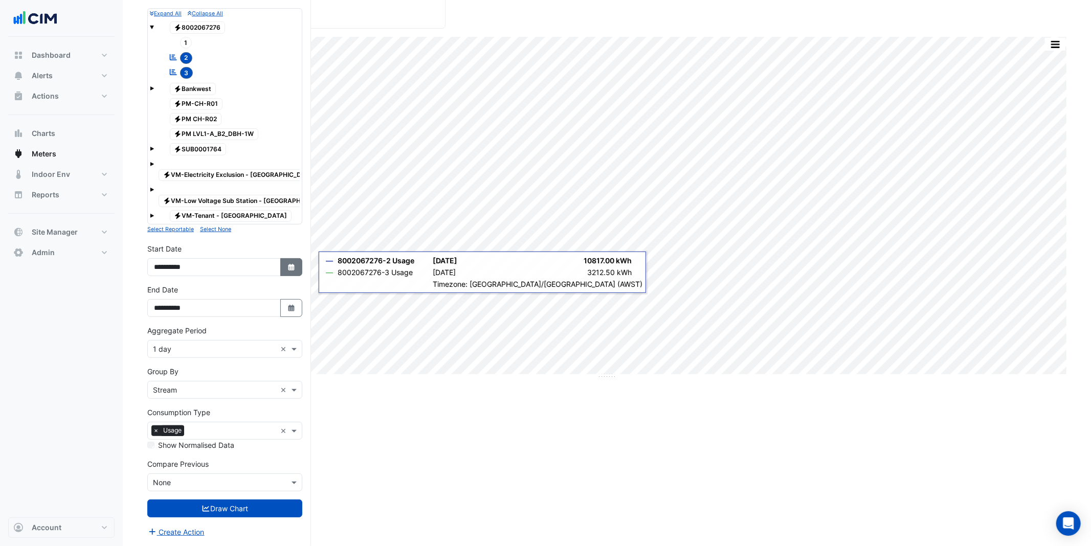
click at [292, 265] on icon "button" at bounding box center [291, 267] width 6 height 7
select select "*"
select select "****"
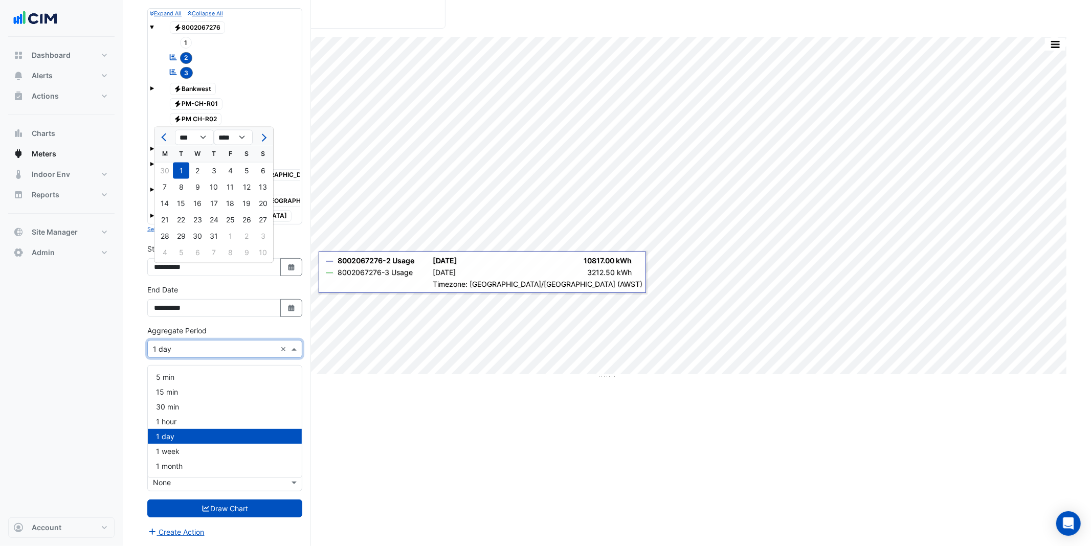
click at [166, 348] on input "text" at bounding box center [214, 349] width 123 height 11
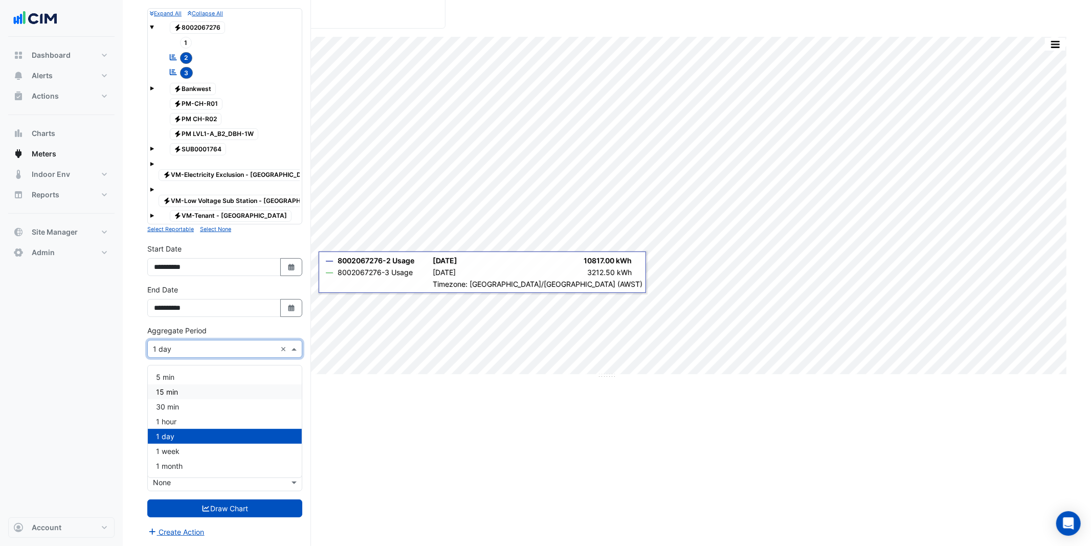
click at [325, 383] on div "Current Period Total (Jul 25 - Sep 25 ) 906,994 kWh Split by Stream Print Save …" at bounding box center [606, 253] width 919 height 586
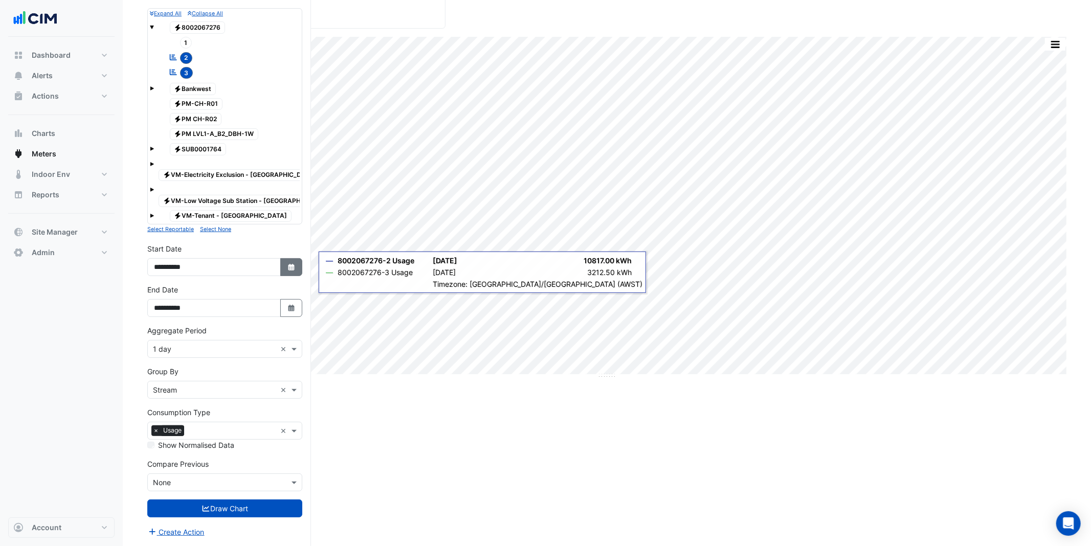
click at [289, 266] on icon "button" at bounding box center [291, 267] width 6 height 7
select select "*"
select select "****"
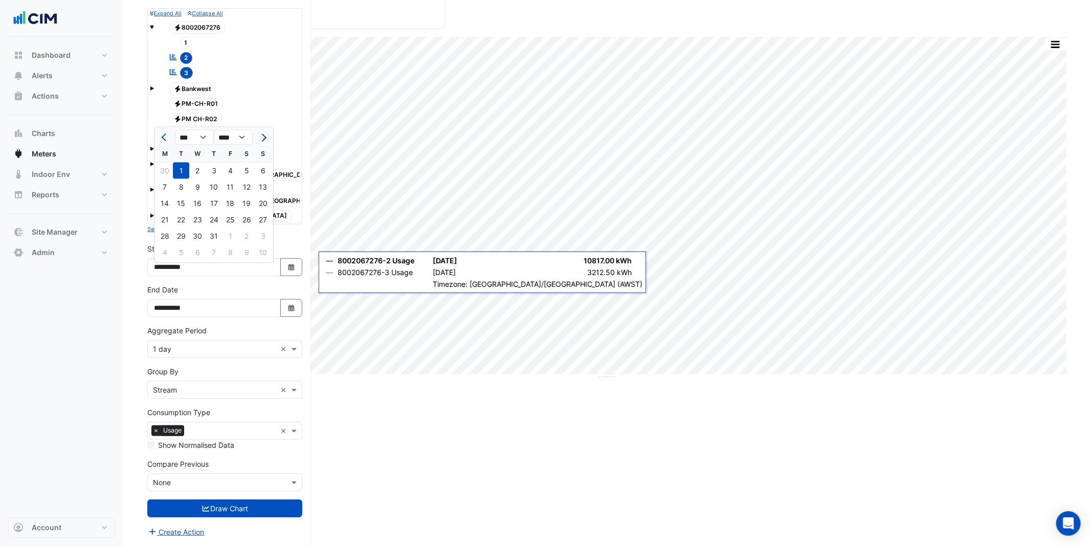
click at [268, 130] on button "Next month" at bounding box center [263, 137] width 12 height 16
select select "*"
click at [230, 169] on div "1" at bounding box center [230, 171] width 16 height 16
type input "**********"
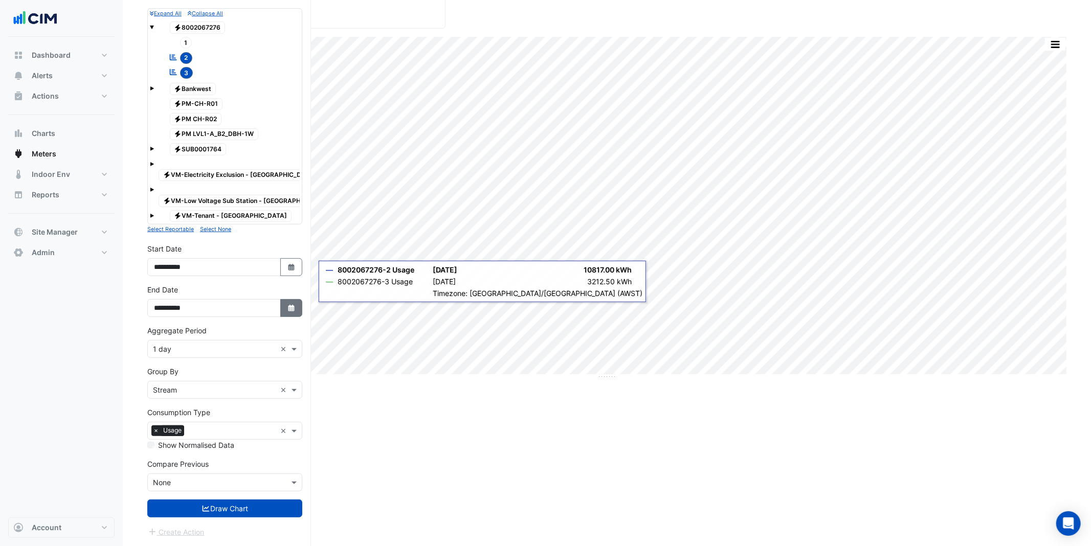
click at [297, 309] on button "Select Date" at bounding box center [291, 308] width 22 height 18
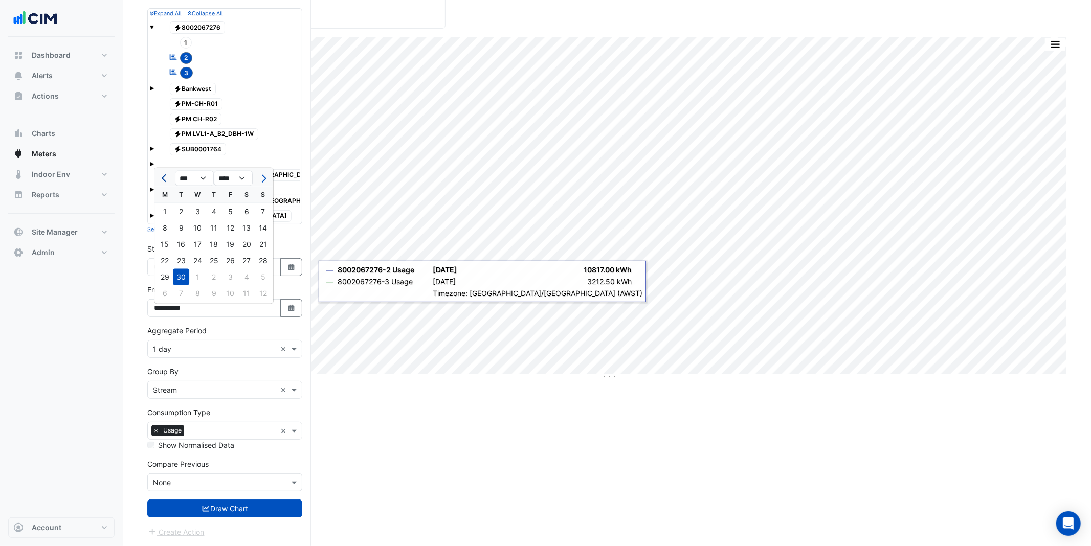
click at [164, 174] on span "Previous month" at bounding box center [165, 178] width 8 height 8
select select "*"
click at [261, 269] on div "31" at bounding box center [263, 277] width 16 height 16
type input "**********"
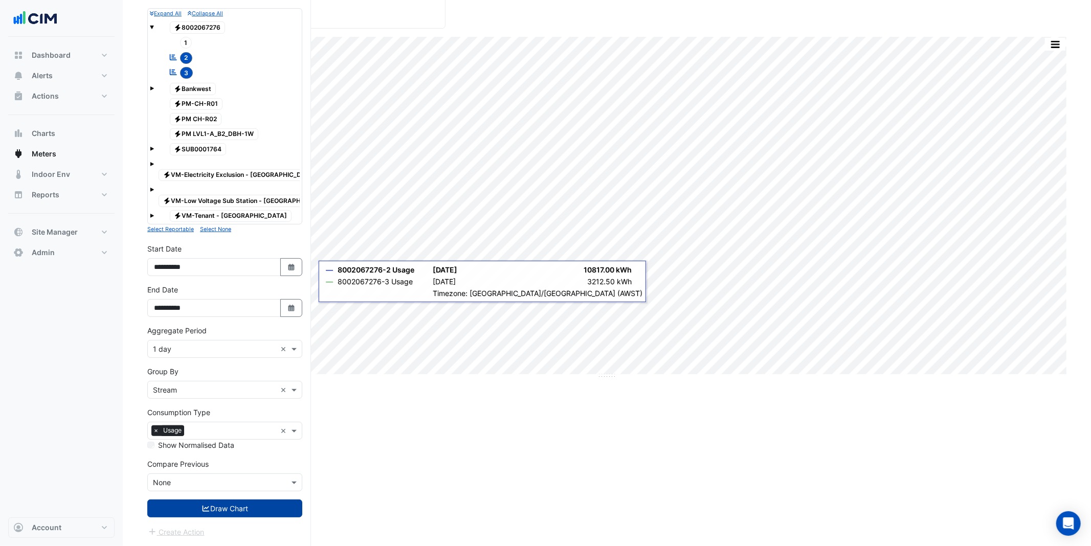
click at [262, 461] on button "Draw Chart" at bounding box center [224, 509] width 155 height 18
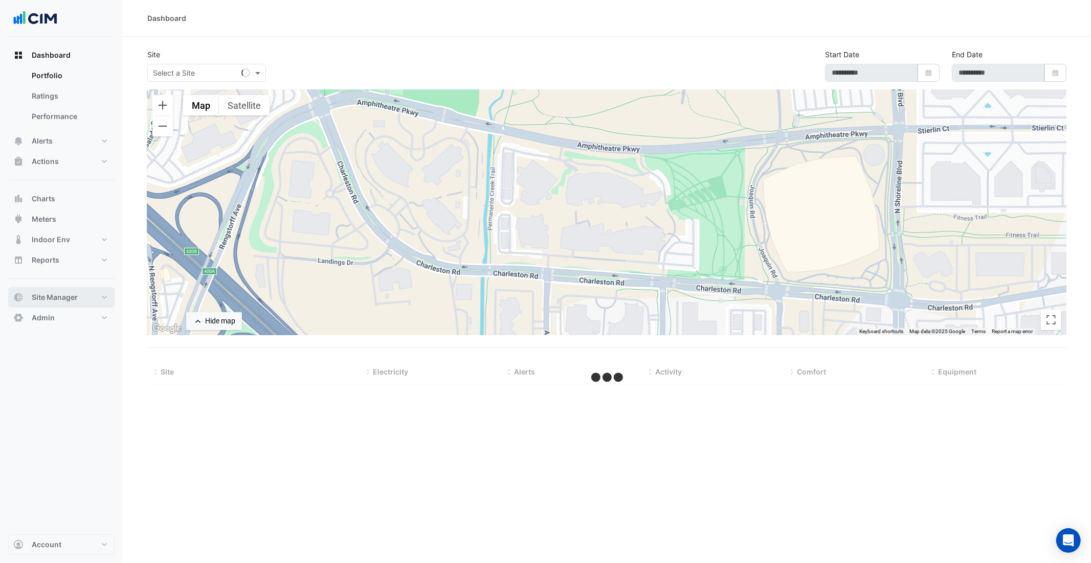
click at [63, 298] on span "Site Manager" at bounding box center [55, 297] width 46 height 10
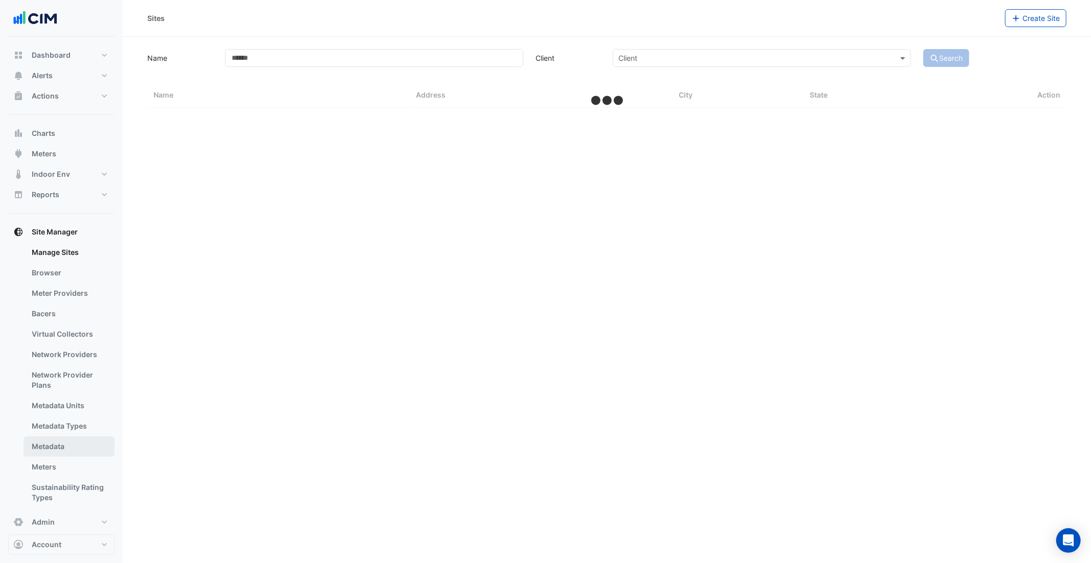
click at [63, 449] on link "Metadata" at bounding box center [69, 447] width 91 height 20
select select "***"
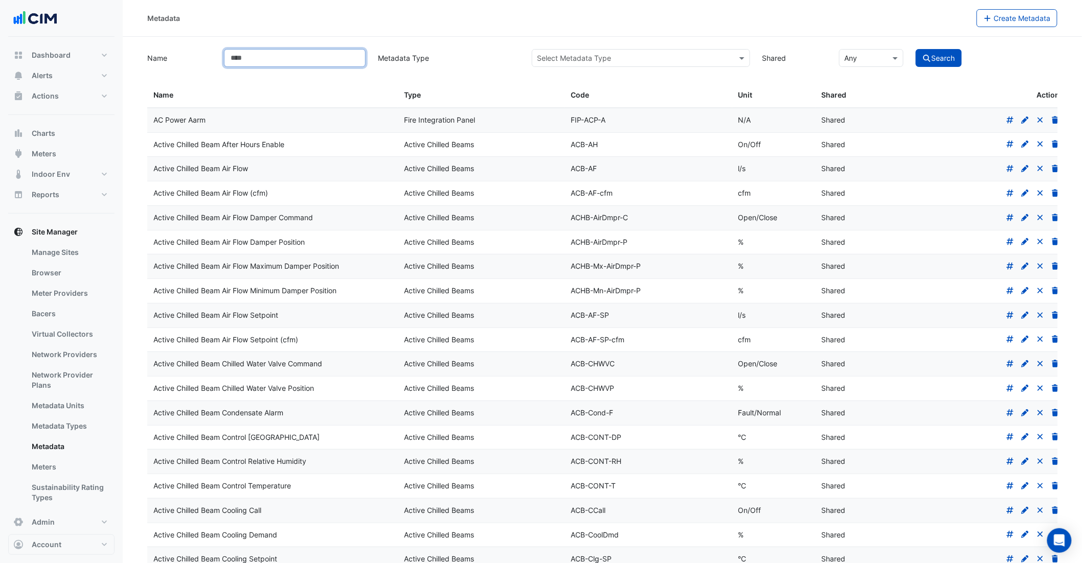
click at [309, 50] on input "Name" at bounding box center [295, 58] width 142 height 18
type input "**********"
click at [916, 49] on button "Search" at bounding box center [939, 58] width 46 height 18
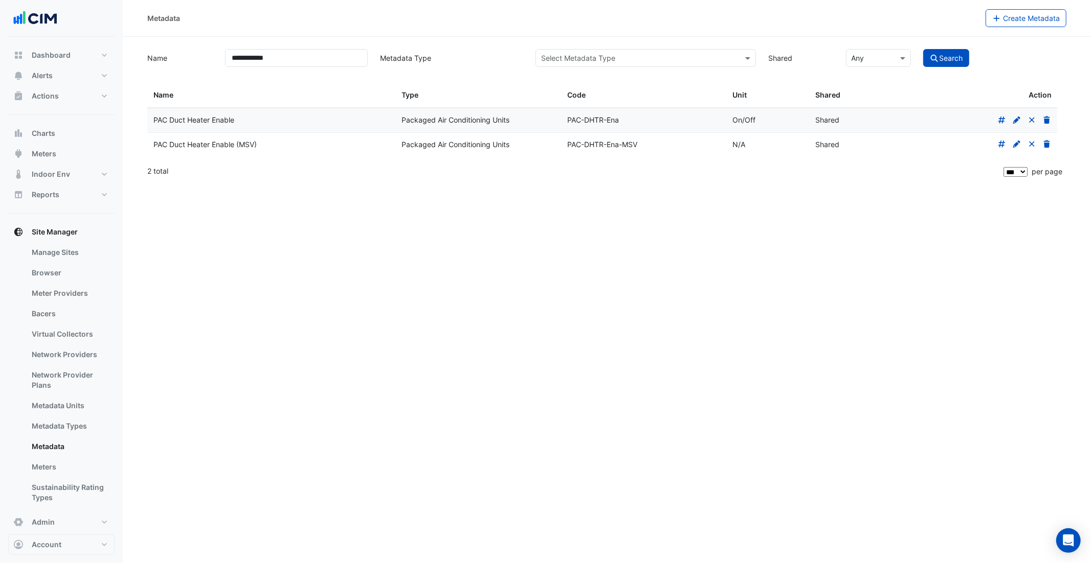
click at [1002, 121] on icon at bounding box center [1001, 119] width 7 height 7
click at [1017, 122] on icon at bounding box center [1016, 120] width 9 height 7
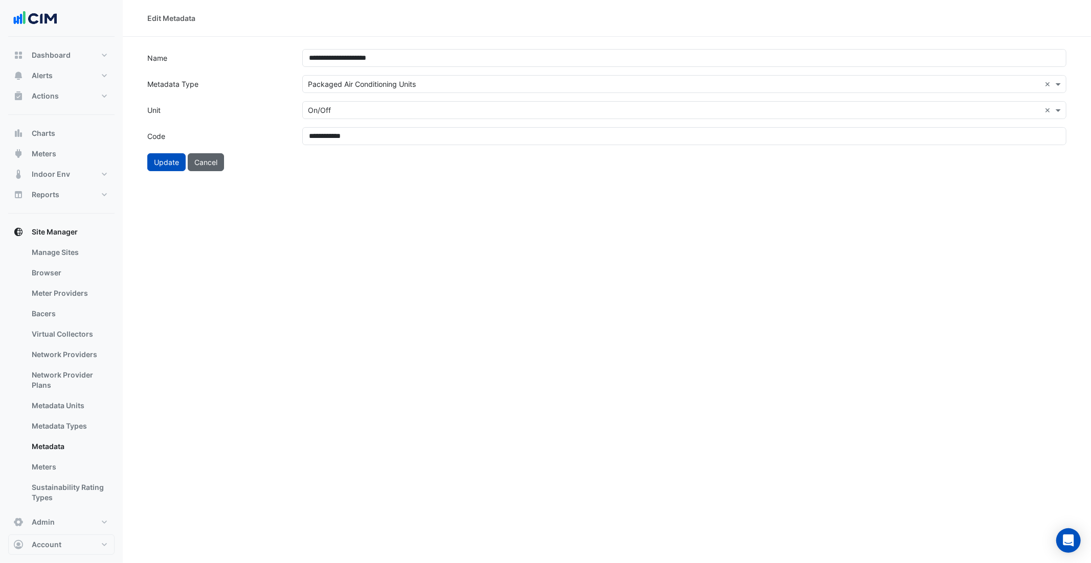
click at [205, 168] on button "Cancel" at bounding box center [206, 162] width 36 height 18
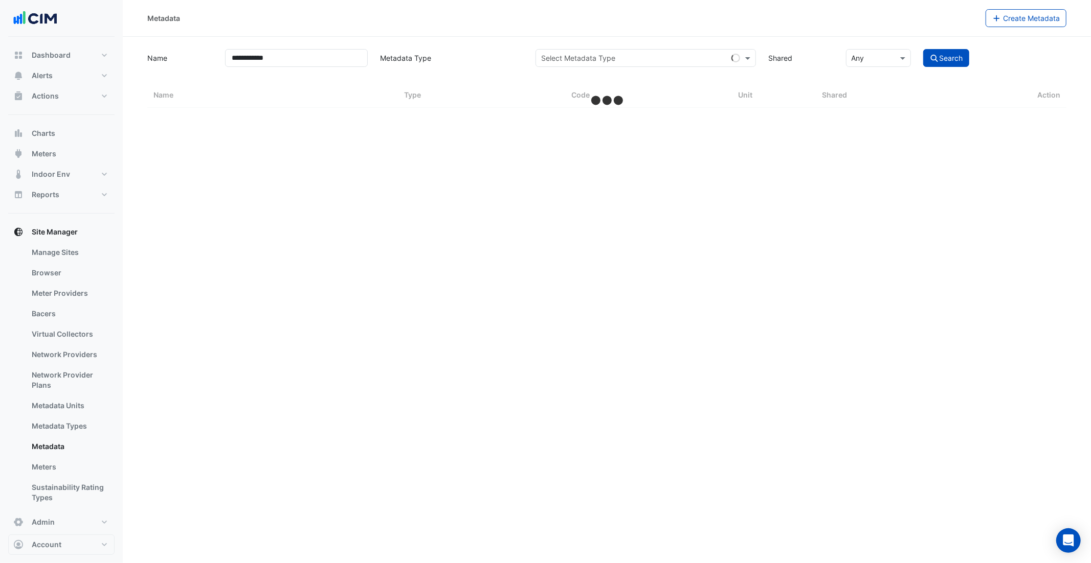
select select "***"
